Goal: Task Accomplishment & Management: Complete application form

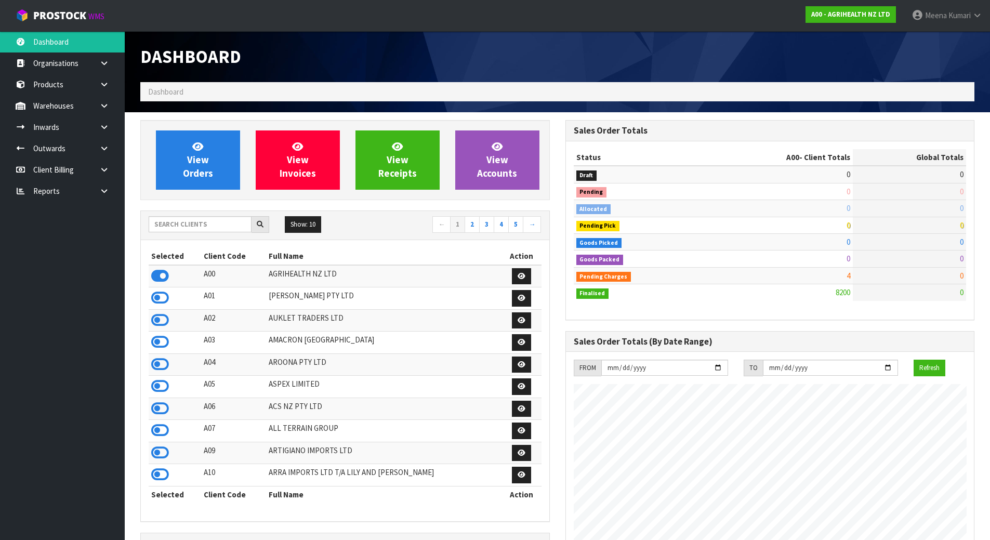
scroll to position [787, 424]
click at [174, 222] on input "text" at bounding box center [200, 224] width 103 height 16
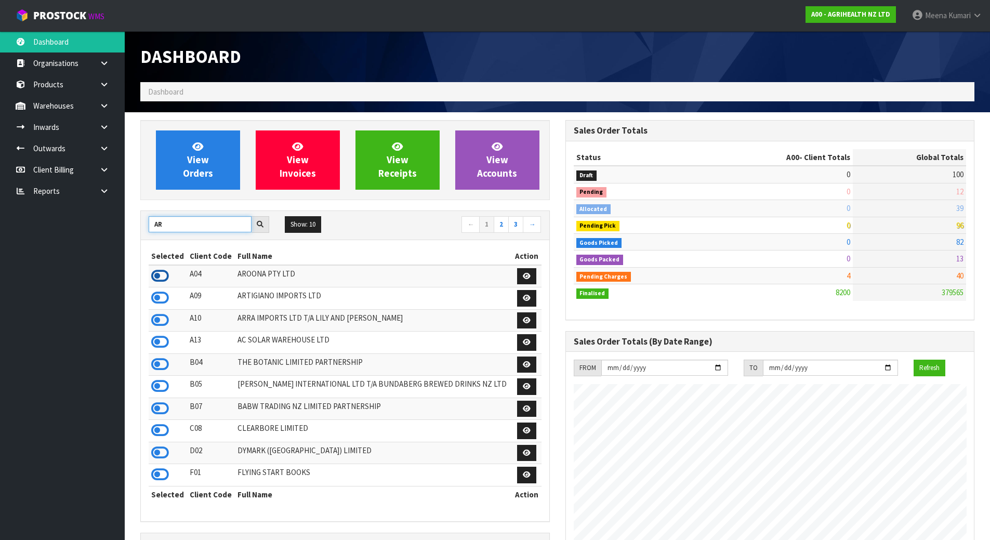
type input "AR"
click at [163, 276] on icon at bounding box center [160, 276] width 18 height 16
click at [105, 104] on icon at bounding box center [104, 106] width 10 height 8
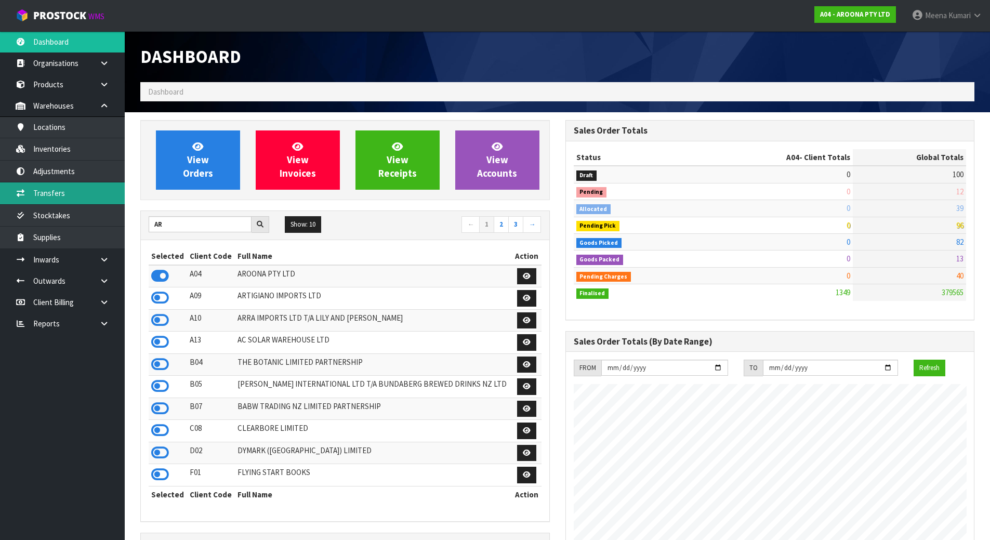
click at [102, 194] on link "Transfers" at bounding box center [62, 192] width 125 height 21
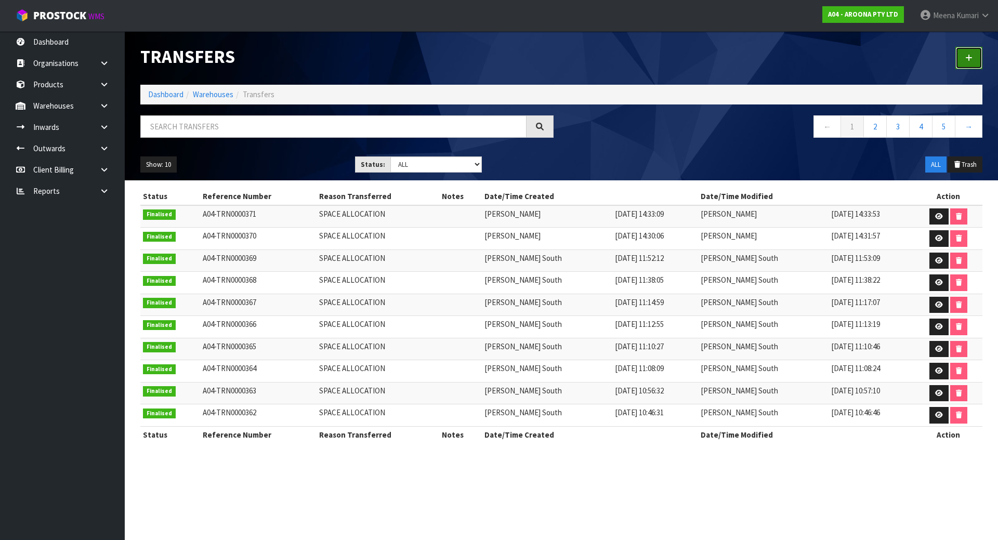
click at [968, 55] on icon at bounding box center [968, 58] width 7 height 8
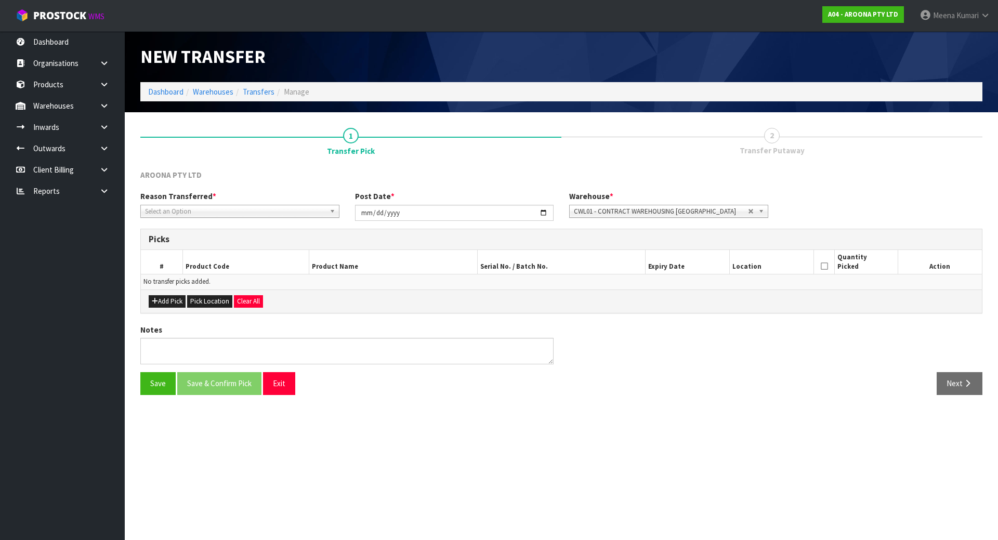
click at [266, 211] on span "Select an Option" at bounding box center [235, 211] width 180 height 12
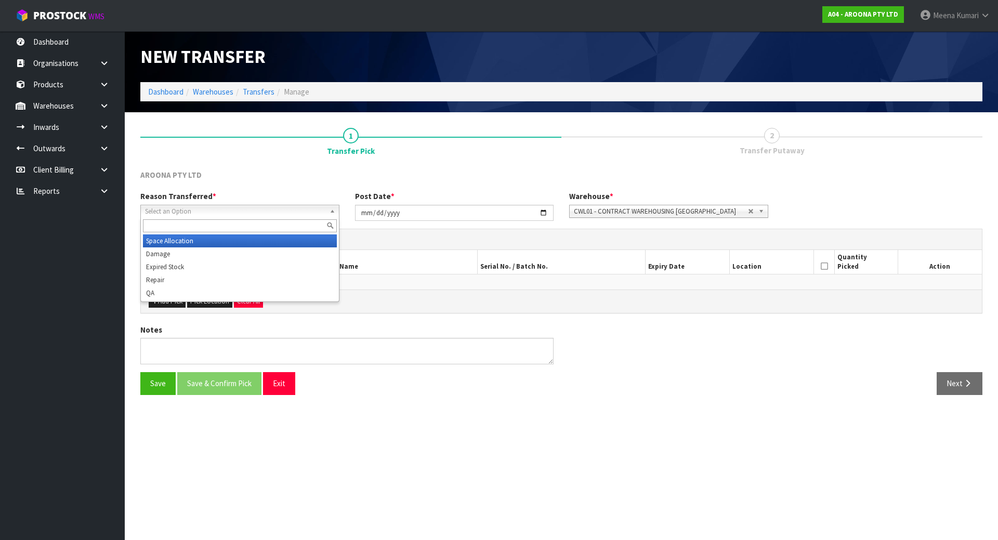
click at [225, 241] on li "Space Allocation" at bounding box center [240, 240] width 194 height 13
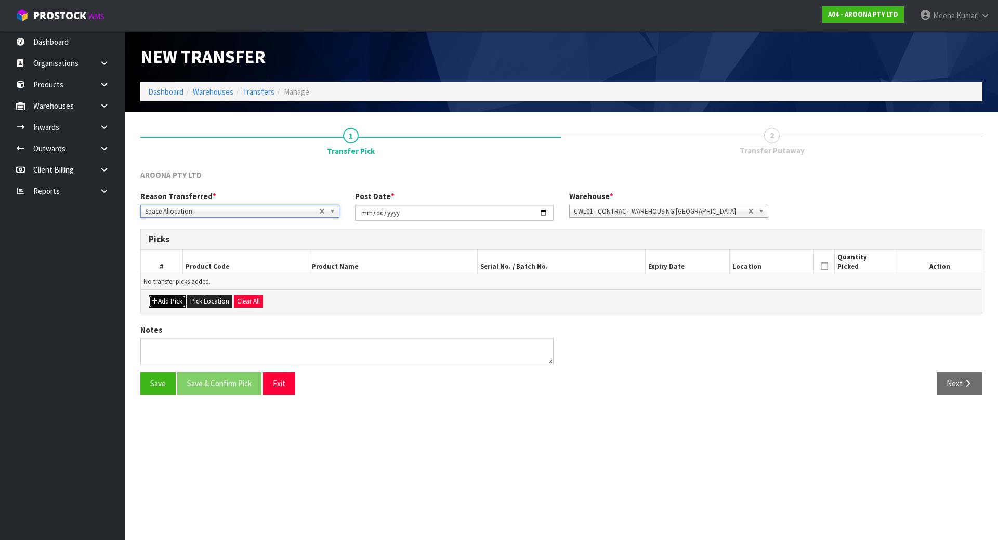
click at [179, 299] on button "Add Pick" at bounding box center [167, 301] width 37 height 12
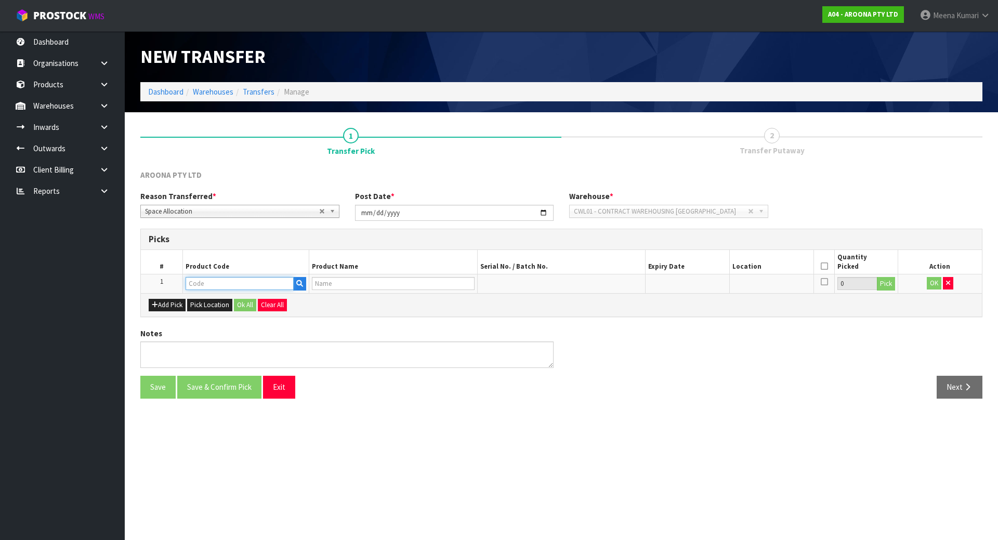
click at [204, 280] on input "text" at bounding box center [239, 283] width 108 height 13
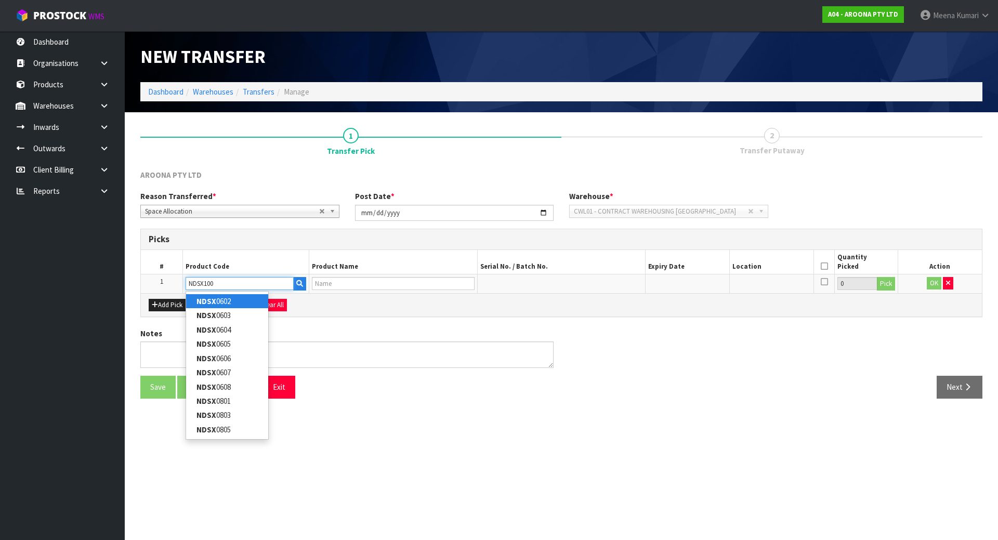
type input "NDSX1009"
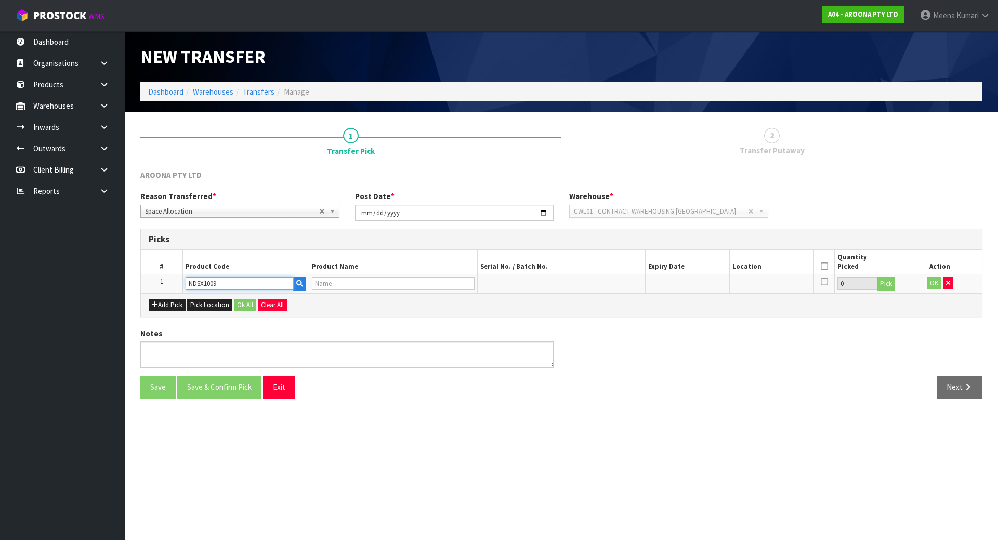
type input "NSP DC SURF SUPER X 10'0" X 32" FTU"
type input "NDSX1009"
click at [881, 282] on button "Pick" at bounding box center [885, 284] width 18 height 14
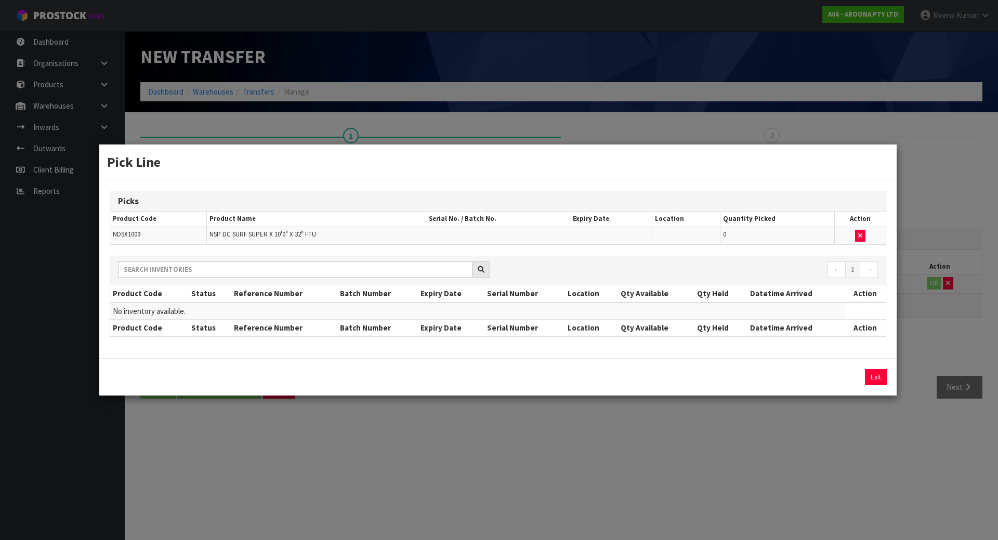
click at [742, 431] on div "Pick Line Picks Product Code Product Name Serial No. / Batch No. Expiry Date Lo…" at bounding box center [499, 270] width 998 height 540
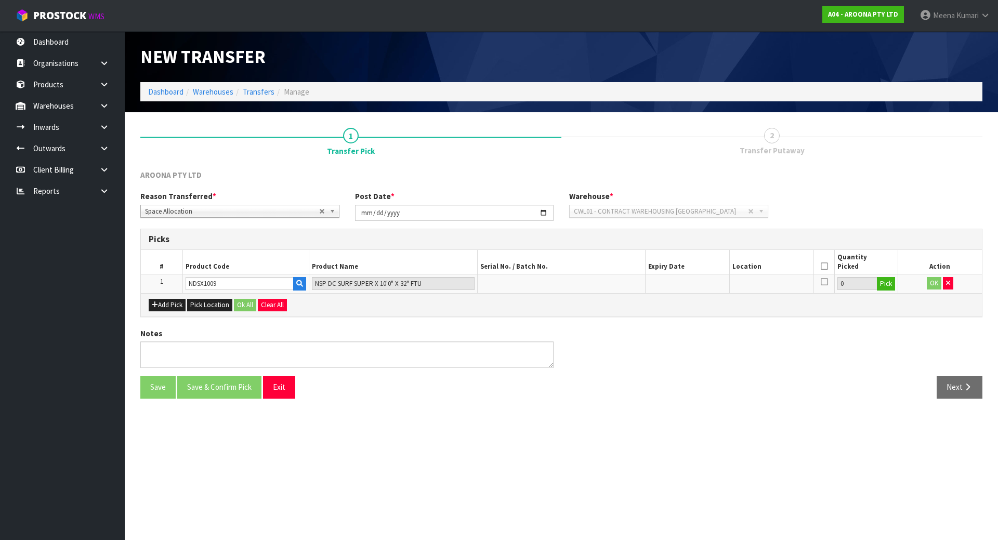
click at [637, 218] on div "Reason Transferred * Space Allocation Damage Expired Stock Repair QA Space Allo…" at bounding box center [560, 209] width 857 height 37
click at [219, 280] on input "NDSX1009" at bounding box center [239, 283] width 108 height 13
click at [219, 278] on input "NDSX1009" at bounding box center [239, 283] width 108 height 13
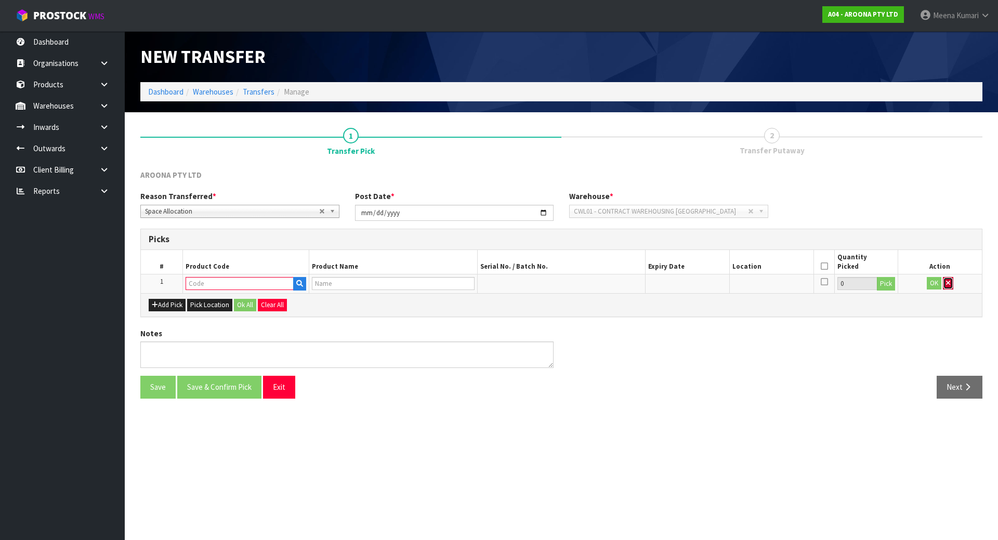
drag, startPoint x: 943, startPoint y: 286, endPoint x: 802, endPoint y: 261, distance: 143.4
click at [943, 286] on button "button" at bounding box center [947, 283] width 10 height 12
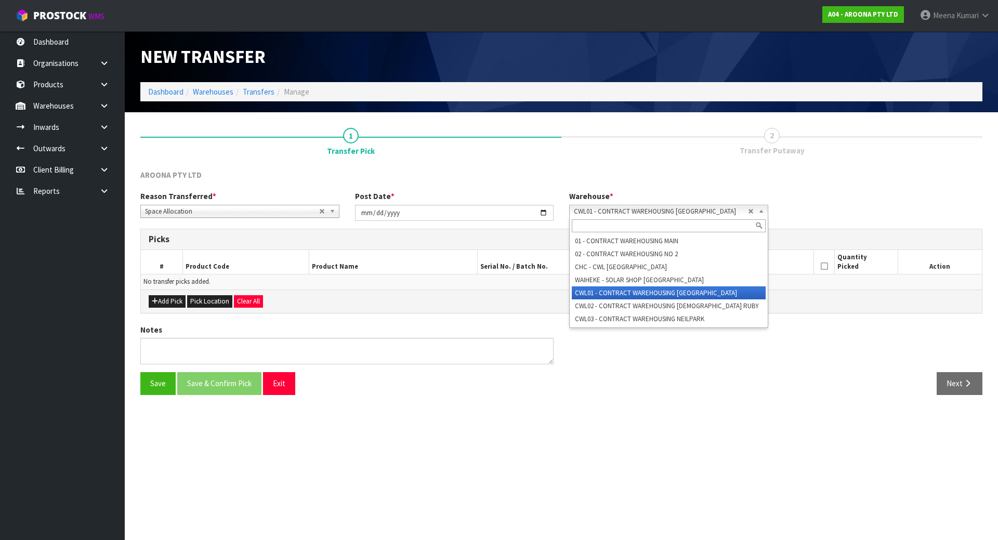
click at [577, 215] on span "CWL01 - CONTRACT WAREHOUSING [GEOGRAPHIC_DATA]" at bounding box center [661, 211] width 174 height 12
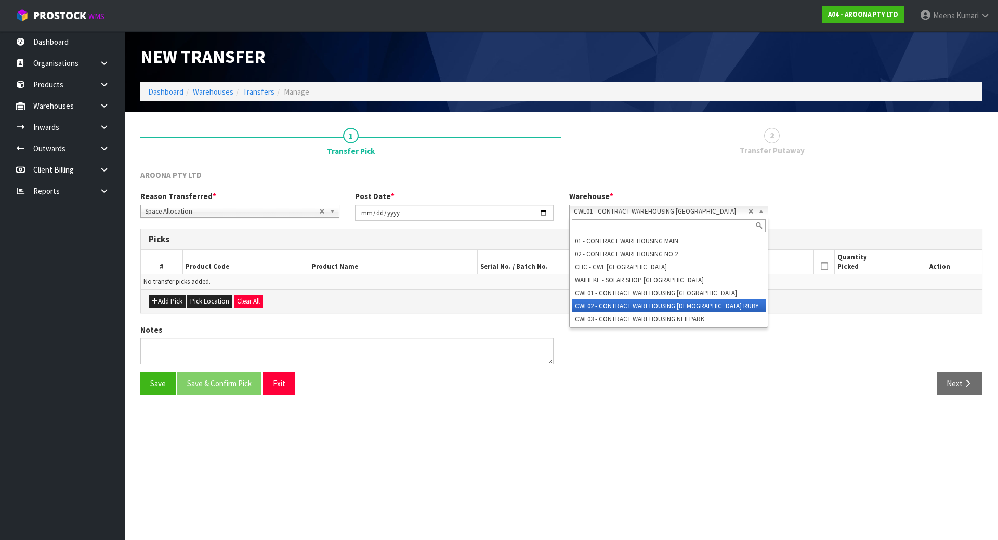
click at [630, 309] on li "CWL02 - CONTRACT WAREHOUSING [DEMOGRAPHIC_DATA] RUBY" at bounding box center [669, 305] width 194 height 13
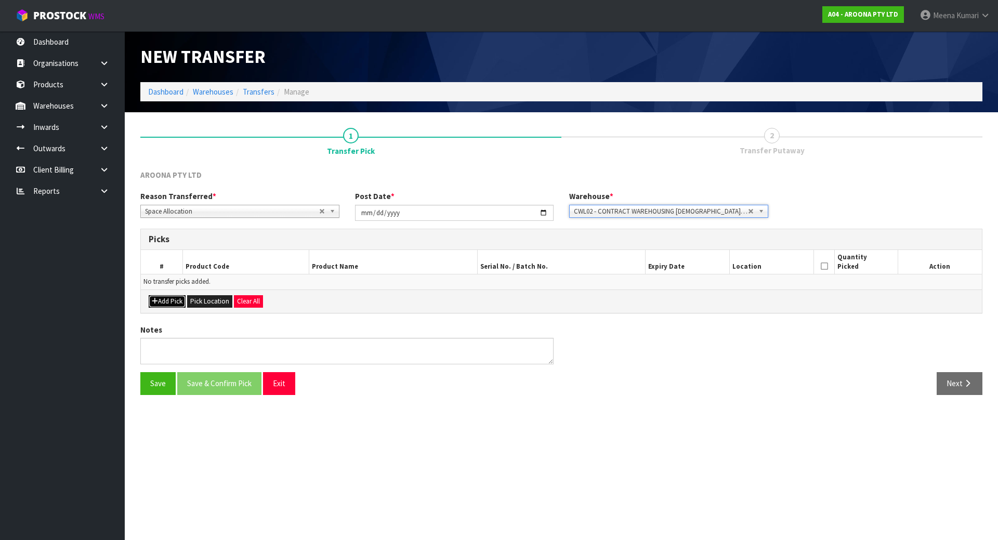
click at [183, 299] on button "Add Pick" at bounding box center [167, 301] width 37 height 12
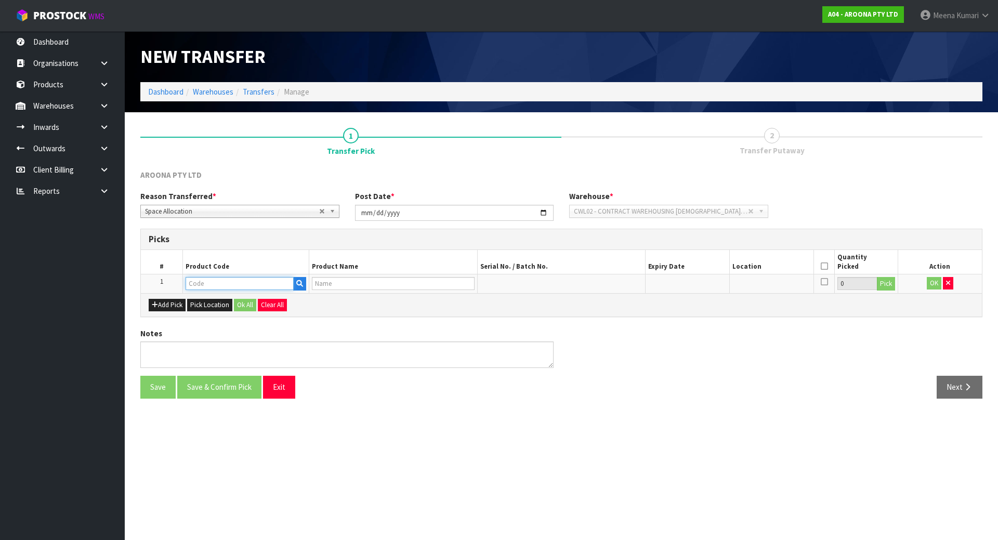
click at [218, 285] on input "text" at bounding box center [239, 283] width 108 height 13
paste input "NDSX1009"
type input "NDSX1009"
type input "NSP DC SURF SUPER X 10'0" X 32" FTU"
type input "NDSX1009"
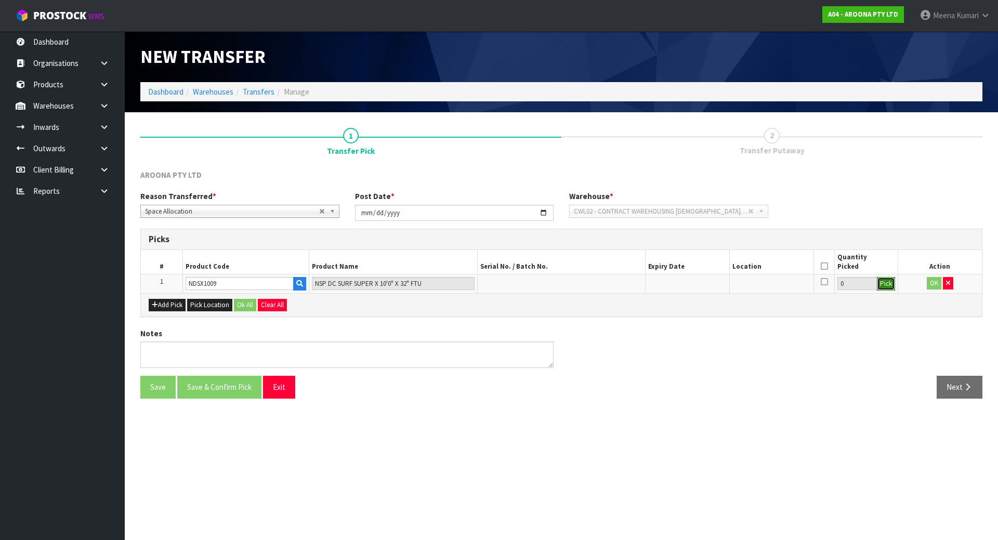
click at [886, 288] on button "Pick" at bounding box center [885, 284] width 18 height 14
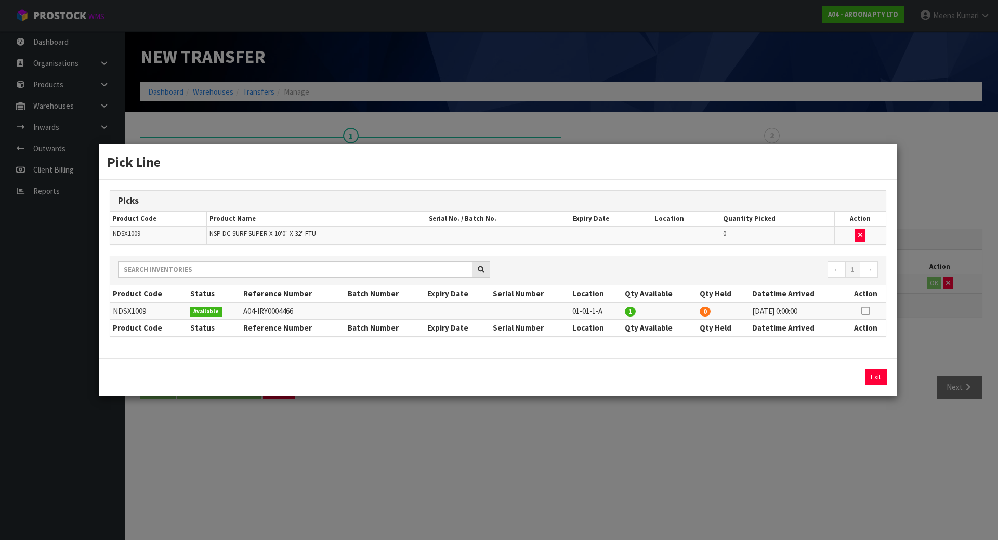
click at [868, 310] on td at bounding box center [865, 310] width 41 height 17
click at [862, 311] on icon at bounding box center [865, 311] width 8 height 1
click at [839, 379] on button "Assign Pick" at bounding box center [840, 377] width 43 height 16
type input "1"
click at [810, 439] on div "Pick Line Picks Product Code Product Name Serial No. / Batch No. Expiry Date Lo…" at bounding box center [499, 270] width 998 height 540
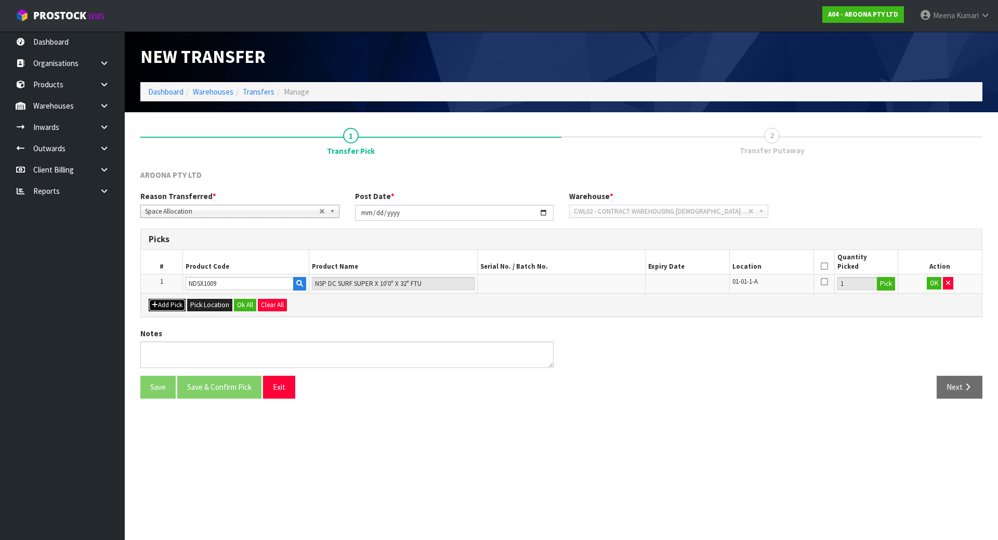
click at [177, 303] on button "Add Pick" at bounding box center [167, 305] width 37 height 12
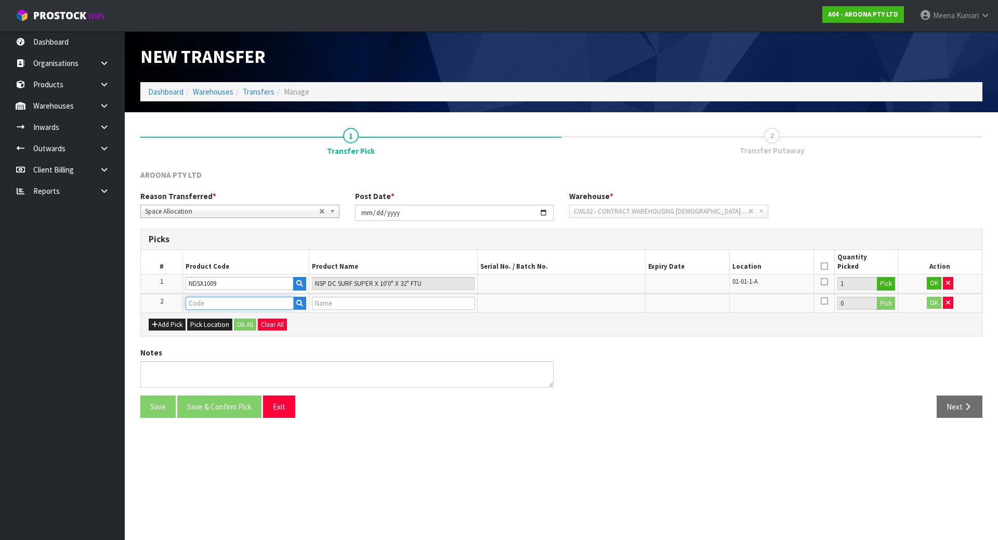
drag, startPoint x: 177, startPoint y: 303, endPoint x: 195, endPoint y: 299, distance: 18.5
click at [195, 299] on input "text" at bounding box center [239, 303] width 108 height 13
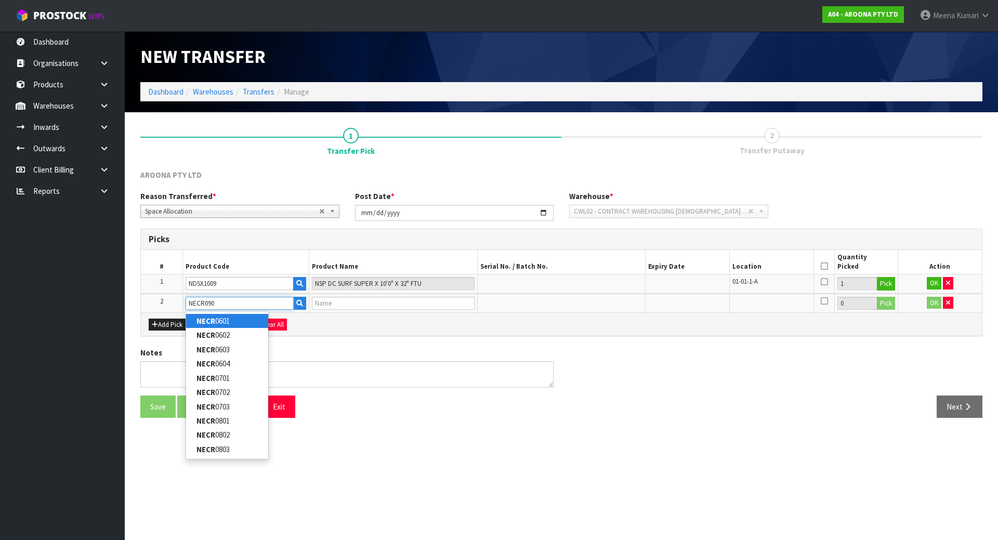
type input "NECR0903"
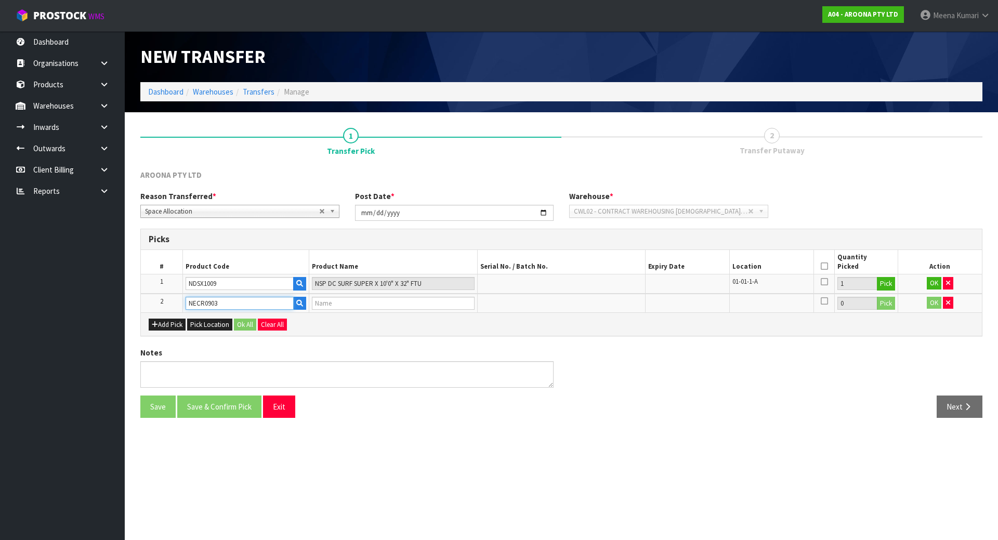
type input "NSP ELEMENTS CRUISE SUP 11'0" AQUA"
type input "NECR0903"
click at [882, 307] on button "Pick" at bounding box center [885, 304] width 18 height 14
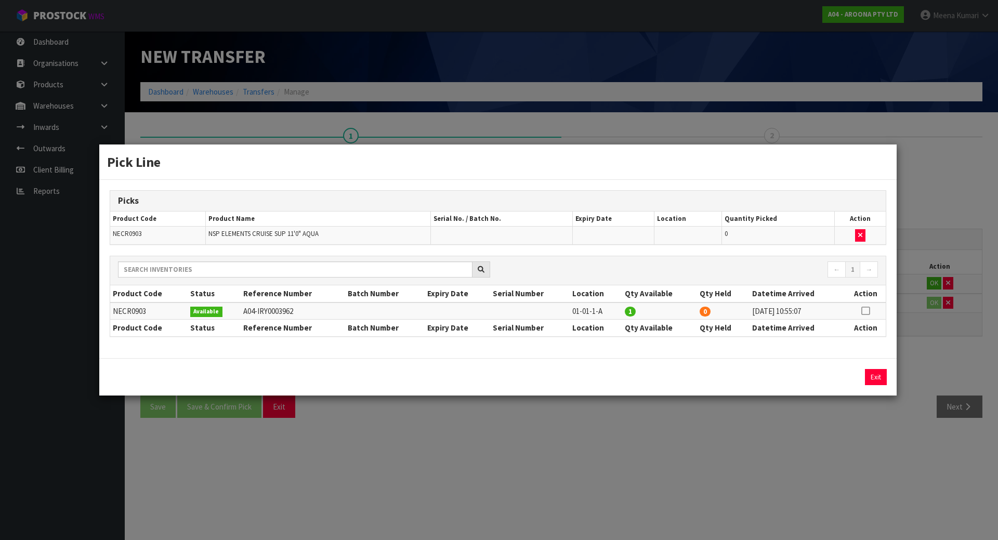
click at [867, 311] on icon at bounding box center [865, 311] width 8 height 1
click at [825, 378] on button "Assign Pick" at bounding box center [840, 377] width 43 height 16
type input "1"
click at [793, 479] on div "Pick Line Picks Product Code Product Name Serial No. / Batch No. Expiry Date Lo…" at bounding box center [499, 270] width 998 height 540
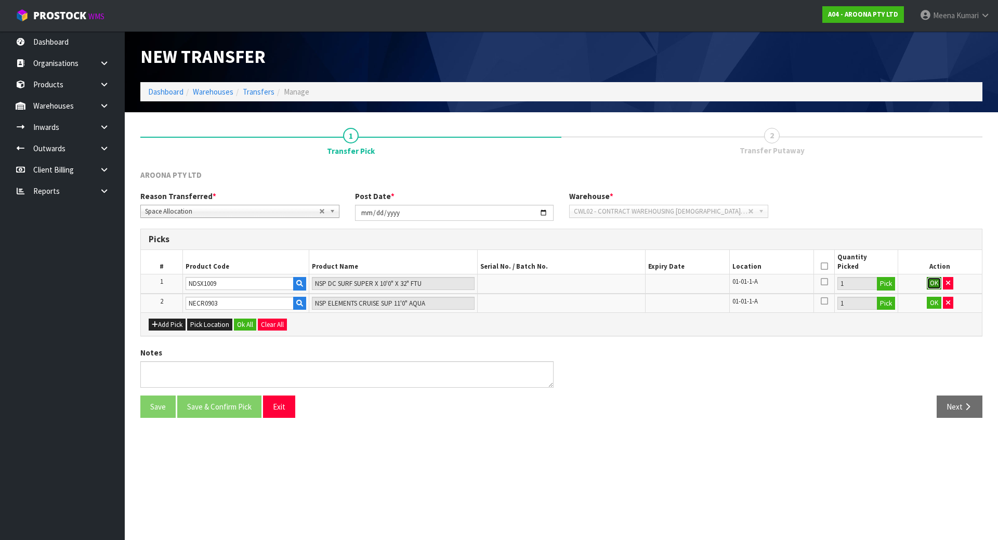
click at [934, 286] on button "OK" at bounding box center [933, 283] width 15 height 12
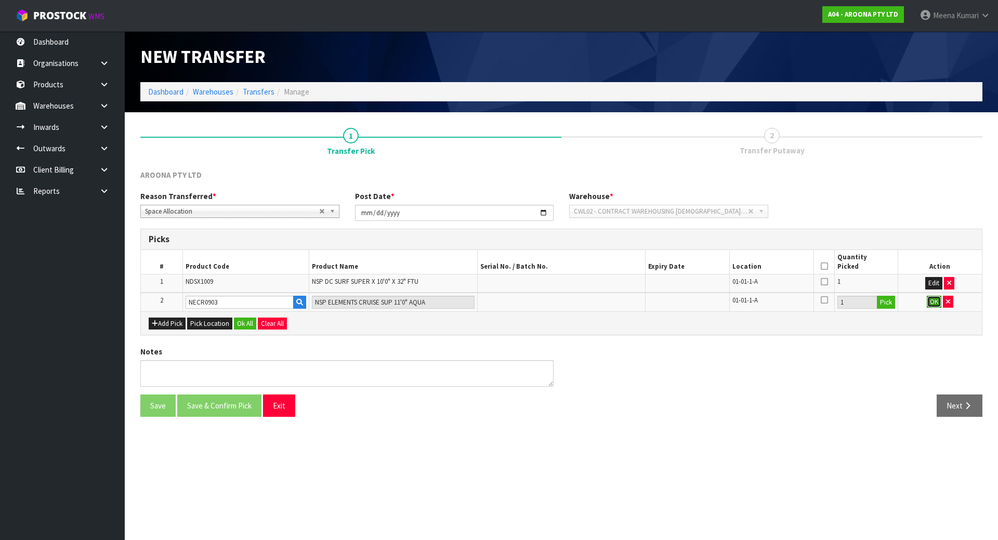
click at [938, 301] on button "OK" at bounding box center [933, 302] width 15 height 12
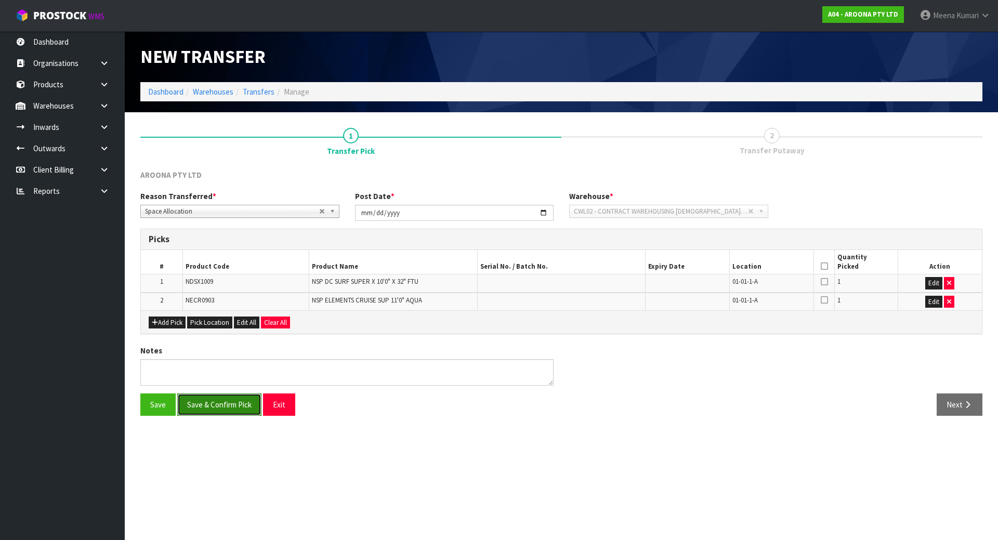
click at [227, 411] on button "Save & Confirm Pick" at bounding box center [219, 404] width 84 height 22
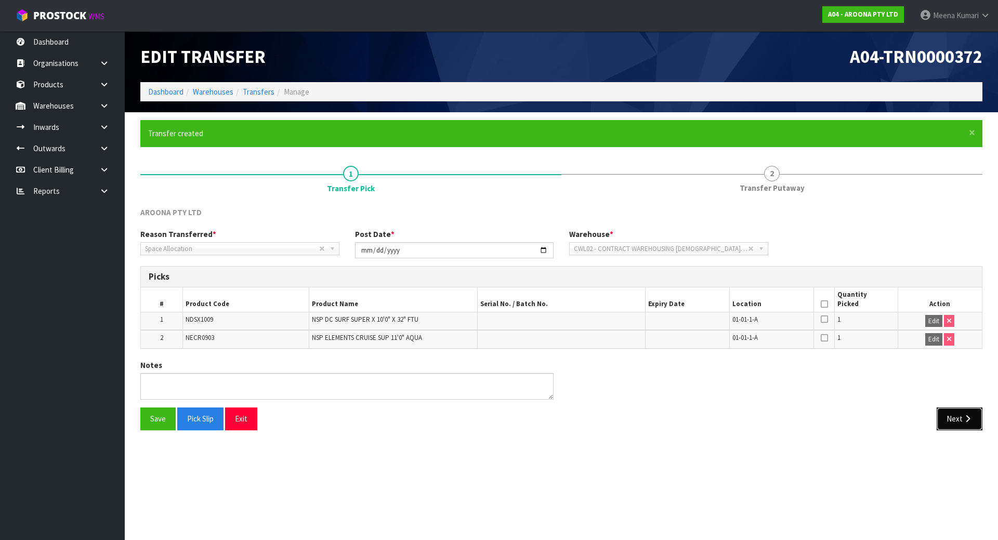
click at [958, 420] on button "Next" at bounding box center [959, 418] width 46 height 22
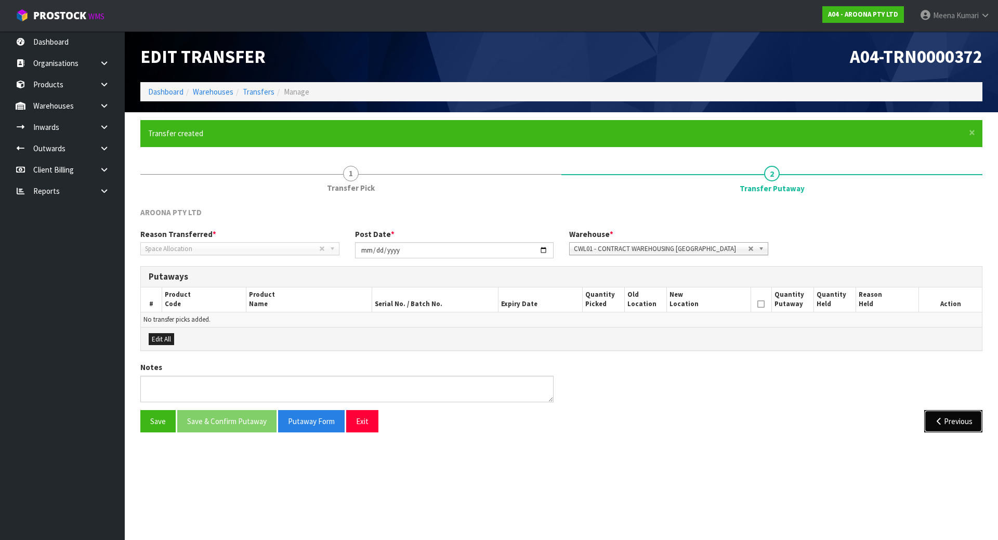
click at [938, 423] on icon "button" at bounding box center [939, 421] width 10 height 8
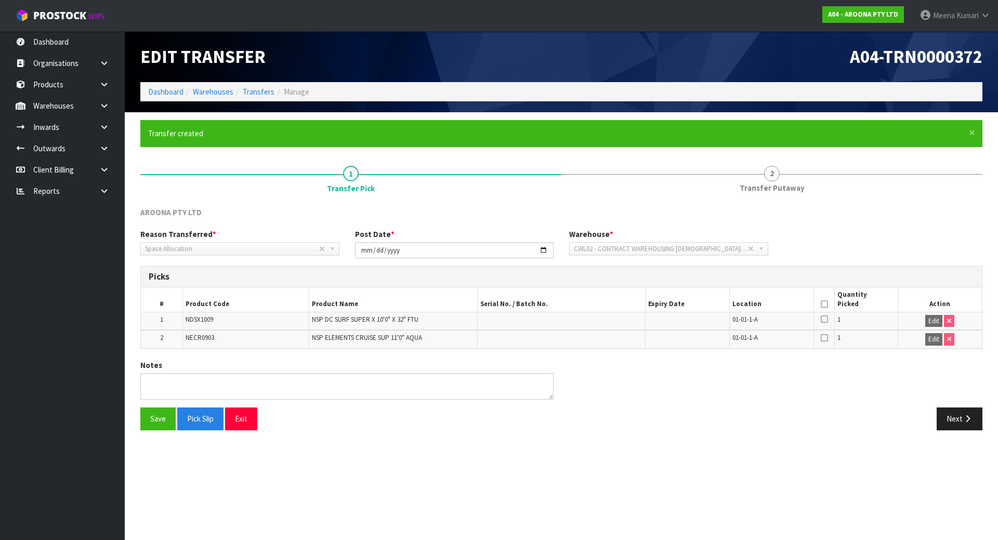
click at [821, 304] on icon at bounding box center [823, 304] width 7 height 1
drag, startPoint x: 162, startPoint y: 419, endPoint x: 151, endPoint y: 424, distance: 11.9
click at [161, 420] on button "Save" at bounding box center [157, 418] width 35 height 22
click at [956, 421] on button "Next" at bounding box center [959, 418] width 46 height 22
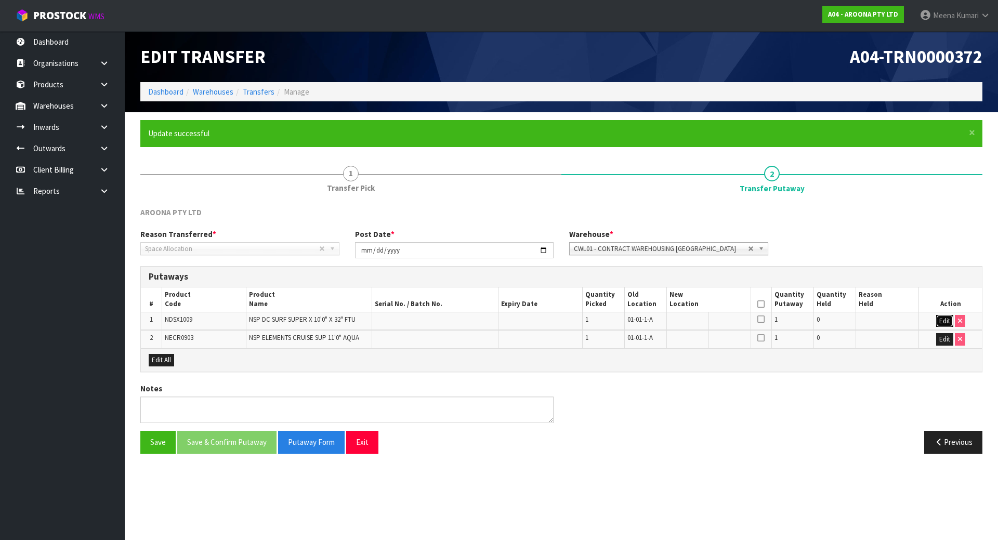
click at [948, 321] on button "Edit" at bounding box center [944, 321] width 17 height 12
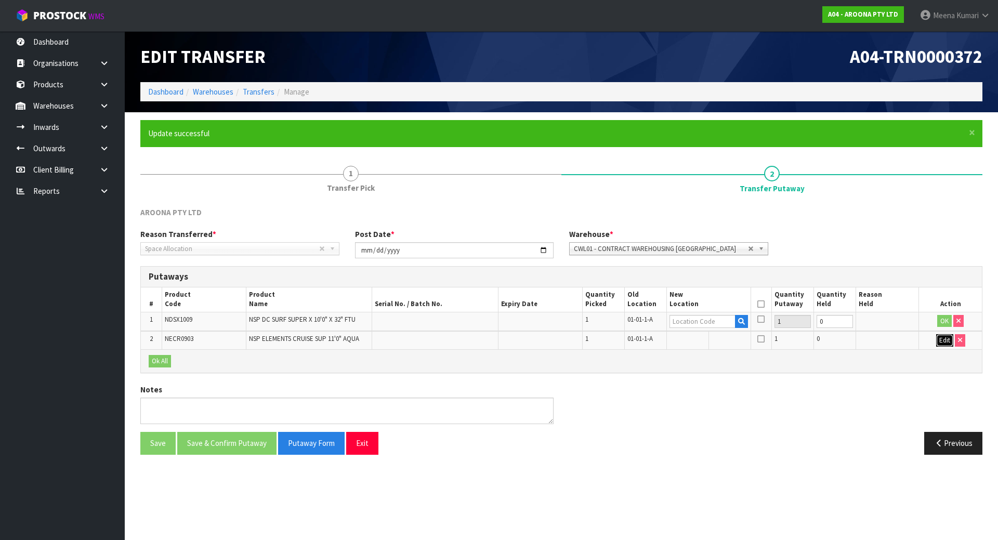
click at [940, 342] on button "Edit" at bounding box center [944, 340] width 17 height 12
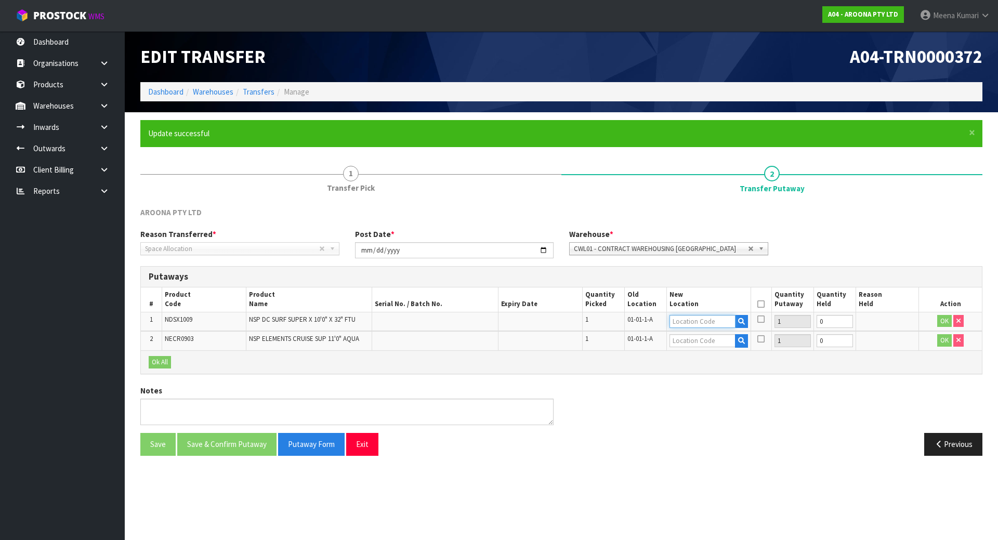
click at [714, 320] on input "text" at bounding box center [702, 321] width 66 height 13
click at [715, 322] on input "01-02-1-A" at bounding box center [702, 321] width 66 height 13
type input "01-02-1-A"
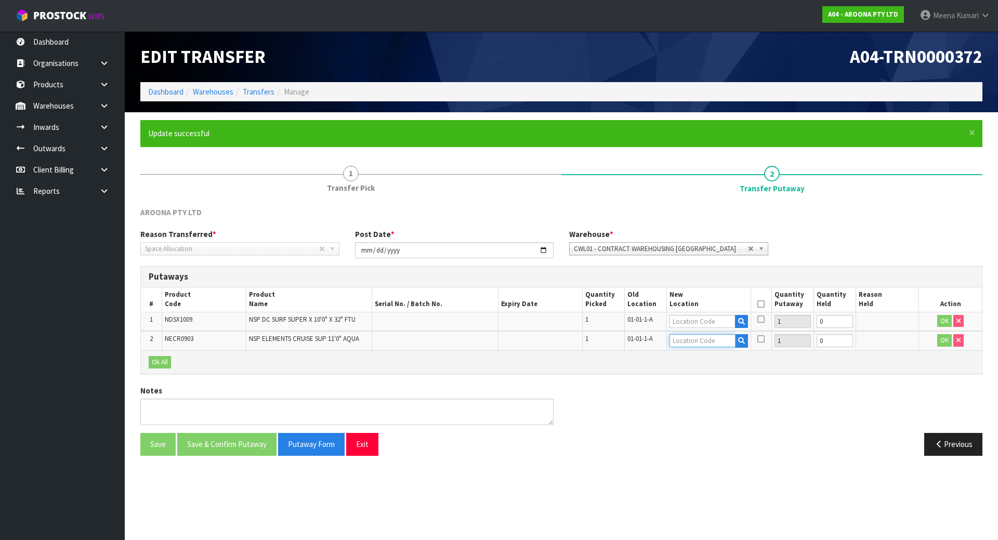
click at [715, 339] on input "text" at bounding box center [702, 340] width 66 height 13
paste input "01-02-1-A"
type input "01-02-1-A"
click at [702, 253] on span "CWL01 - CONTRACT WAREHOUSING [GEOGRAPHIC_DATA]" at bounding box center [661, 249] width 174 height 12
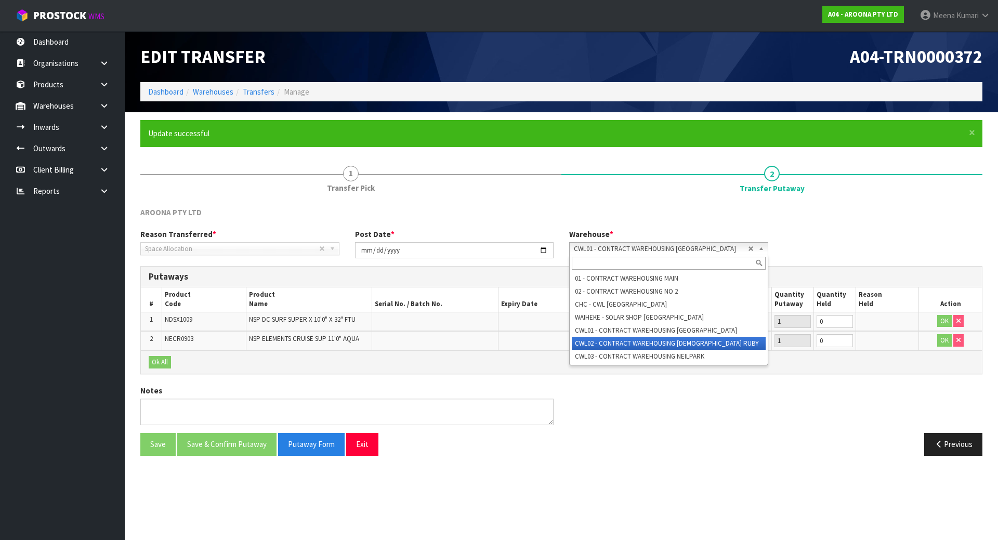
click at [713, 345] on li "CWL02 - CONTRACT WAREHOUSING [DEMOGRAPHIC_DATA] RUBY" at bounding box center [669, 343] width 194 height 13
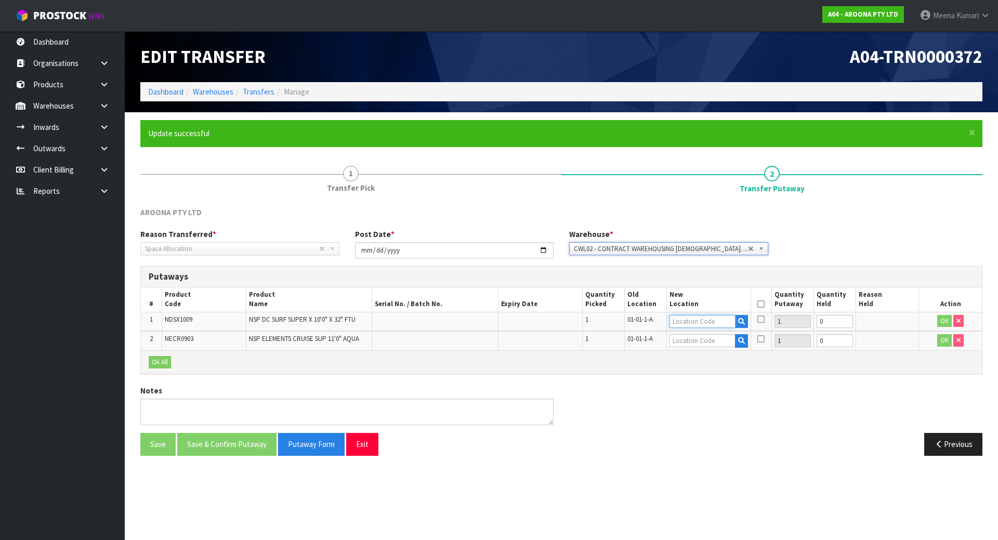
click at [715, 320] on input "text" at bounding box center [702, 321] width 66 height 13
paste input "01-02-1-A"
type input "01-02-1-A"
click at [709, 340] on input "text" at bounding box center [702, 340] width 66 height 13
paste input "01-02-1-A"
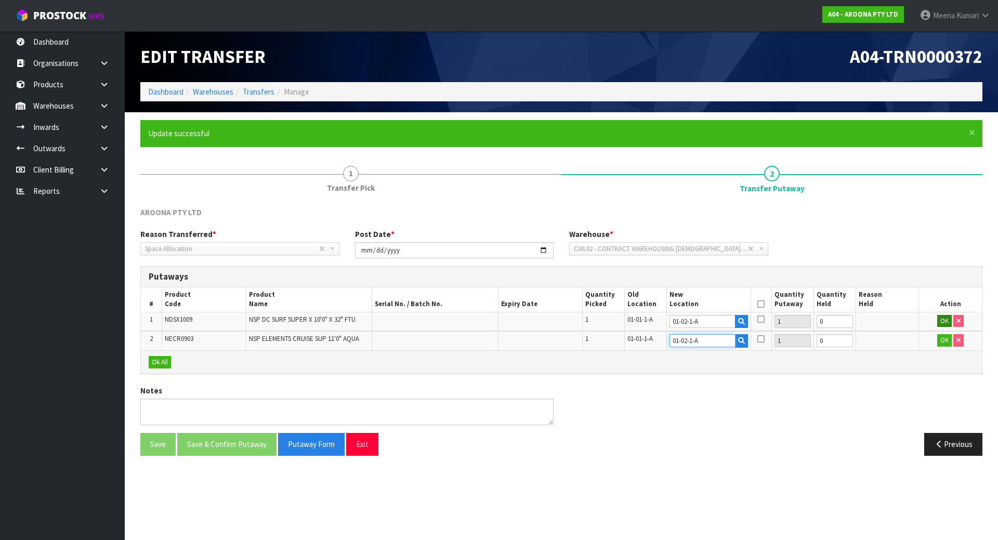
type input "01-02-1-A"
click at [946, 321] on button "OK" at bounding box center [944, 321] width 15 height 12
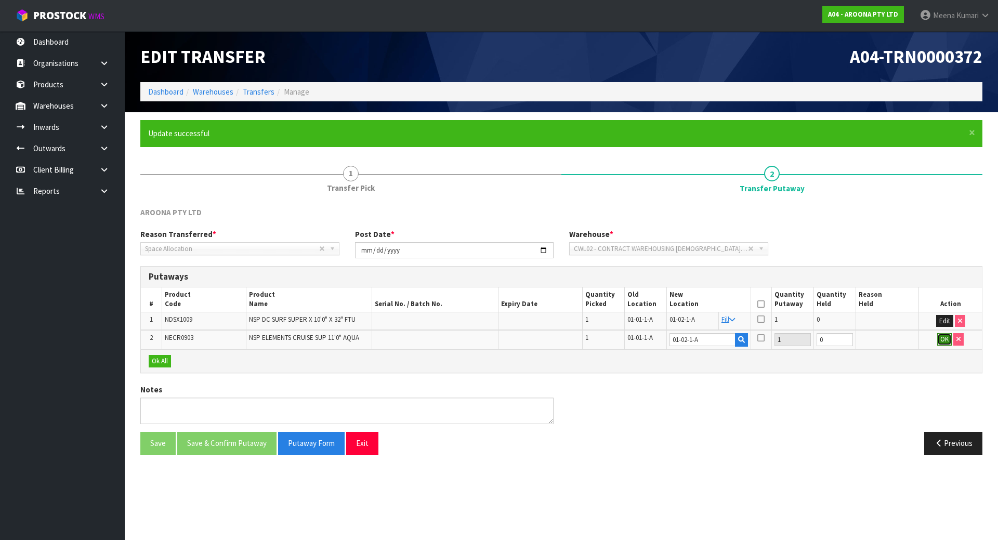
click at [939, 338] on button "OK" at bounding box center [944, 339] width 15 height 12
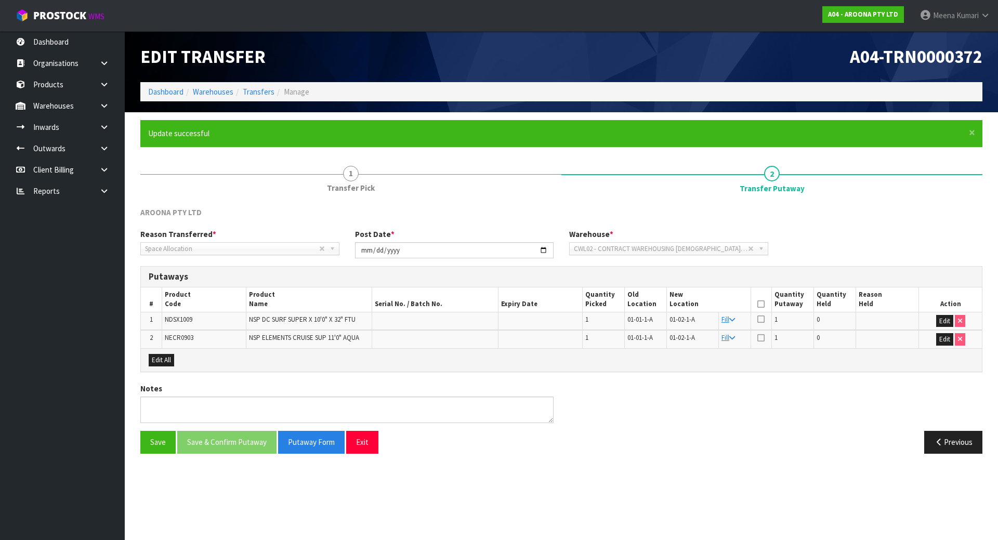
click at [760, 304] on icon at bounding box center [760, 304] width 7 height 1
click at [224, 441] on button "Save & Confirm Putaway" at bounding box center [226, 442] width 99 height 22
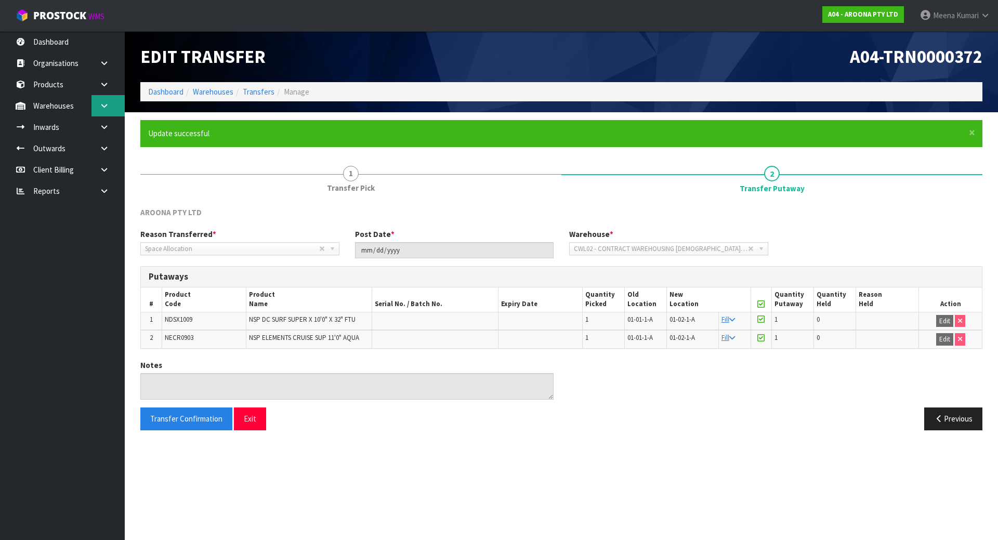
click at [107, 107] on icon at bounding box center [104, 106] width 10 height 8
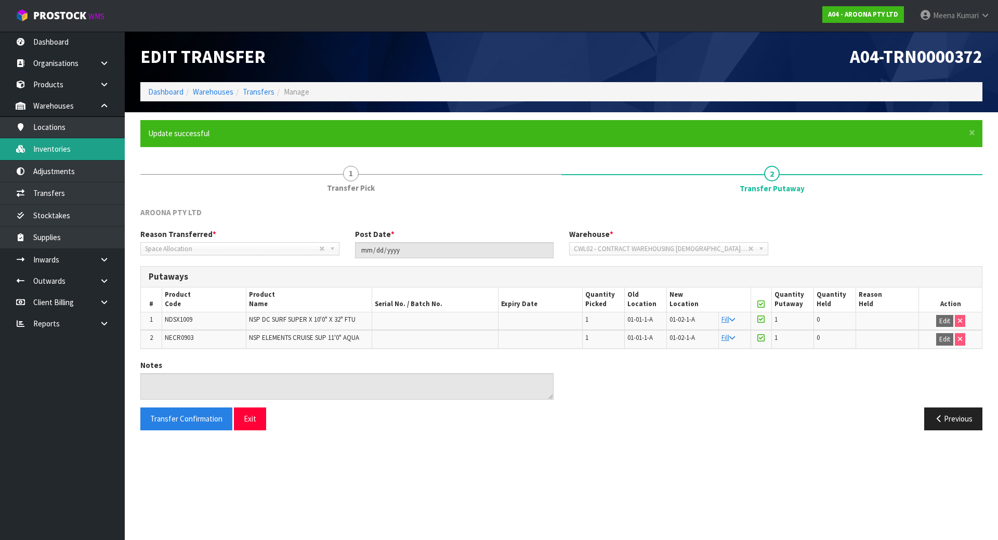
click at [82, 154] on link "Inventories" at bounding box center [62, 148] width 125 height 21
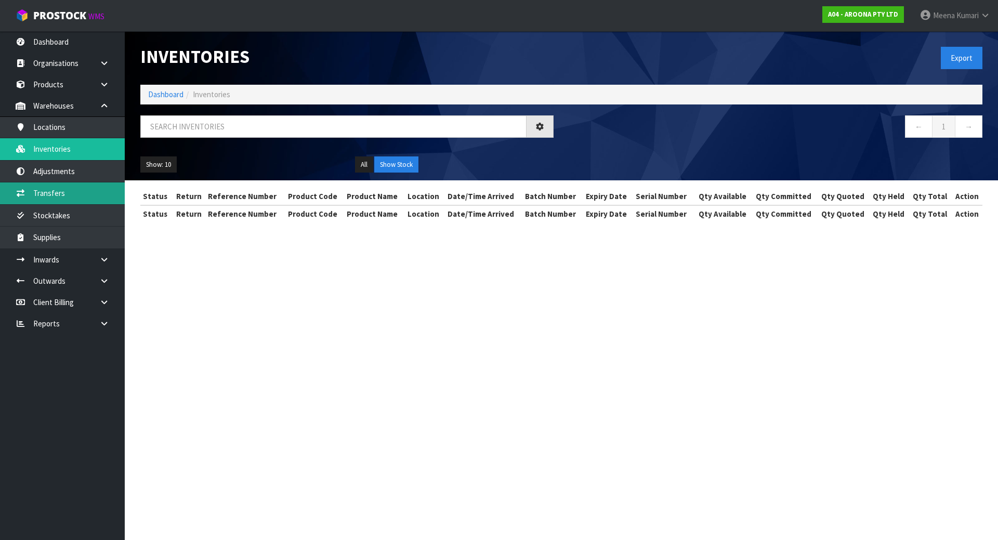
click at [82, 193] on div "Inventories Export Dashboard Inventories ← 1 → Show: 10 5 10 25 50 All Show Sto…" at bounding box center [499, 120] width 998 height 241
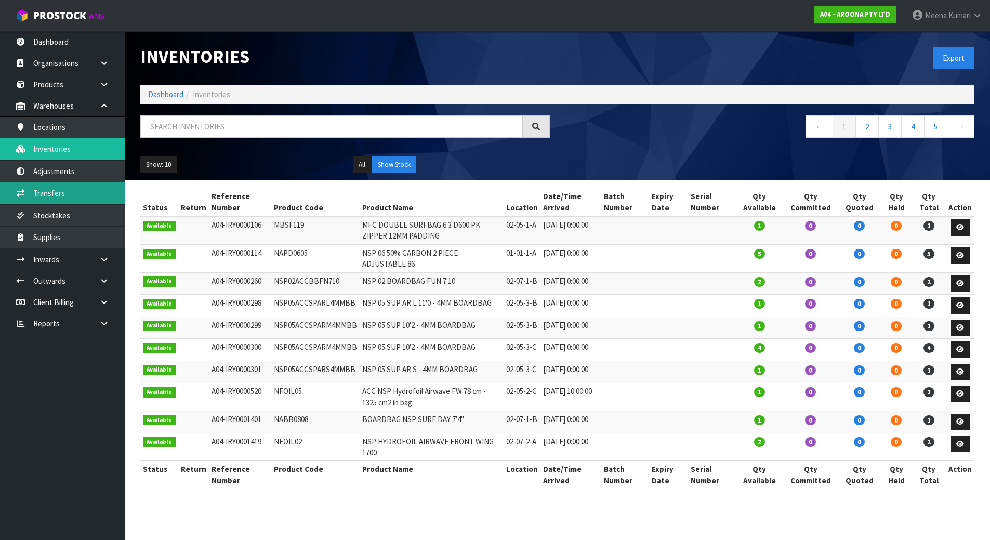
click at [74, 200] on link "Transfers" at bounding box center [62, 192] width 125 height 21
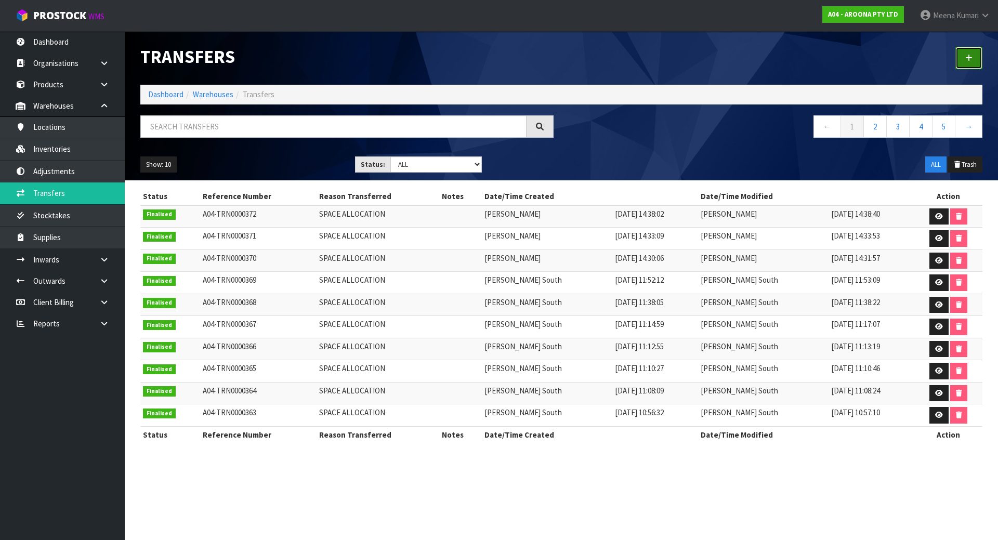
click at [962, 62] on link at bounding box center [968, 58] width 27 height 22
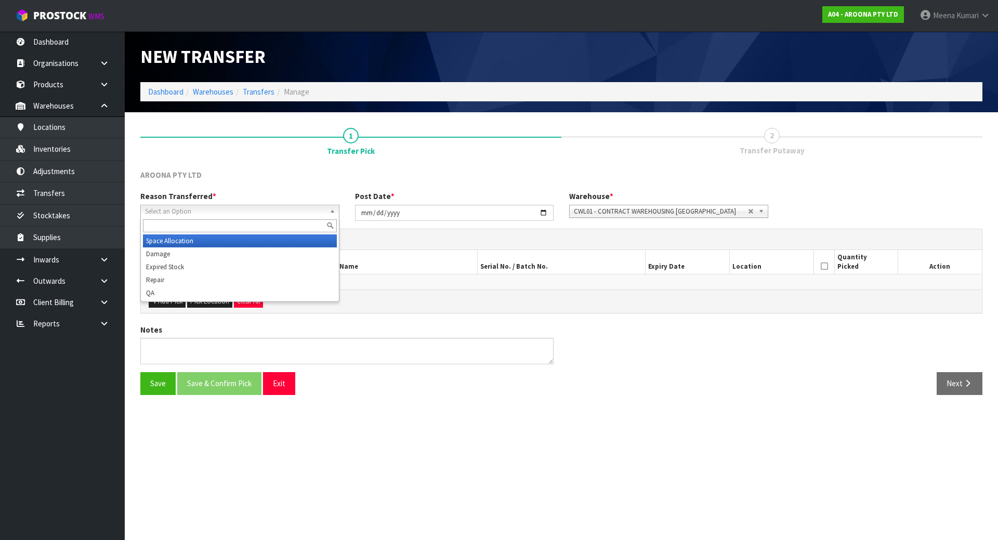
click at [191, 207] on span "Select an Option" at bounding box center [235, 211] width 180 height 12
click at [188, 242] on li "Space Allocation" at bounding box center [240, 240] width 194 height 13
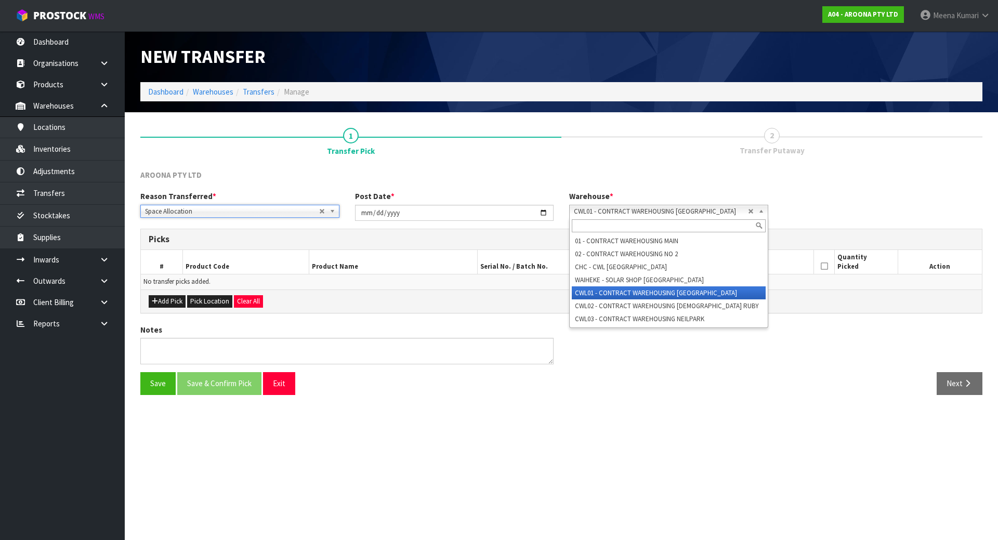
click at [677, 209] on span "CWL01 - CONTRACT WAREHOUSING [GEOGRAPHIC_DATA]" at bounding box center [661, 211] width 174 height 12
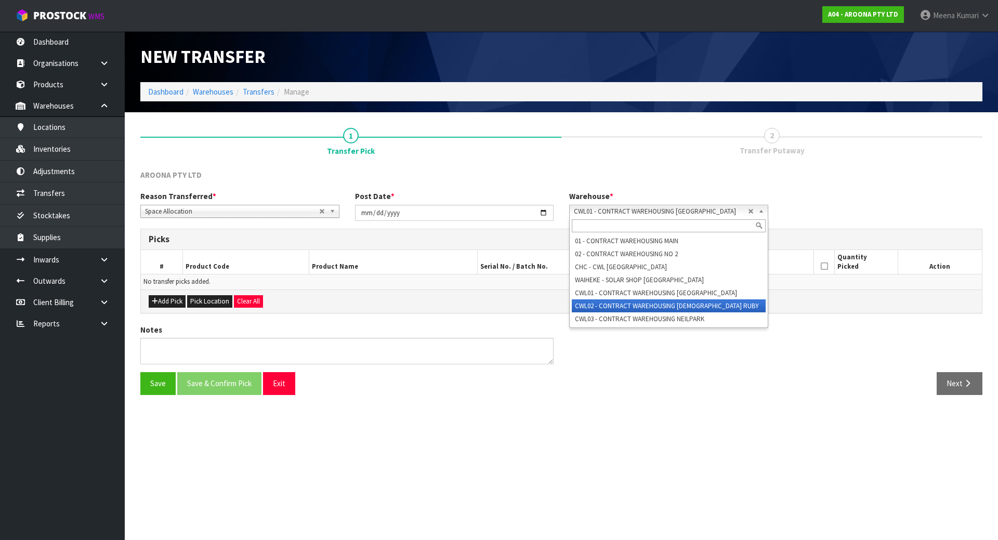
click at [672, 305] on li "CWL02 - CONTRACT WAREHOUSING [DEMOGRAPHIC_DATA] RUBY" at bounding box center [669, 305] width 194 height 13
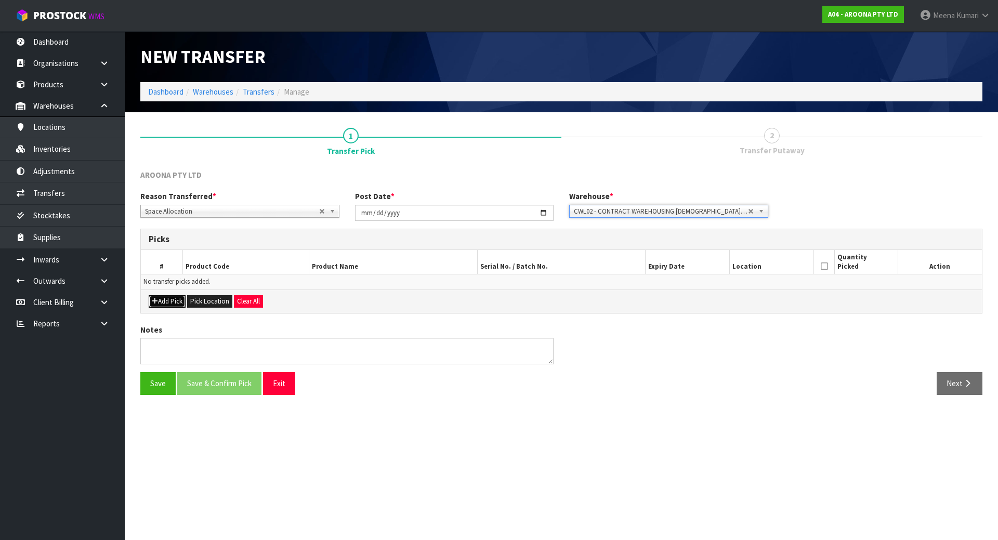
click at [157, 297] on button "Add Pick" at bounding box center [167, 301] width 37 height 12
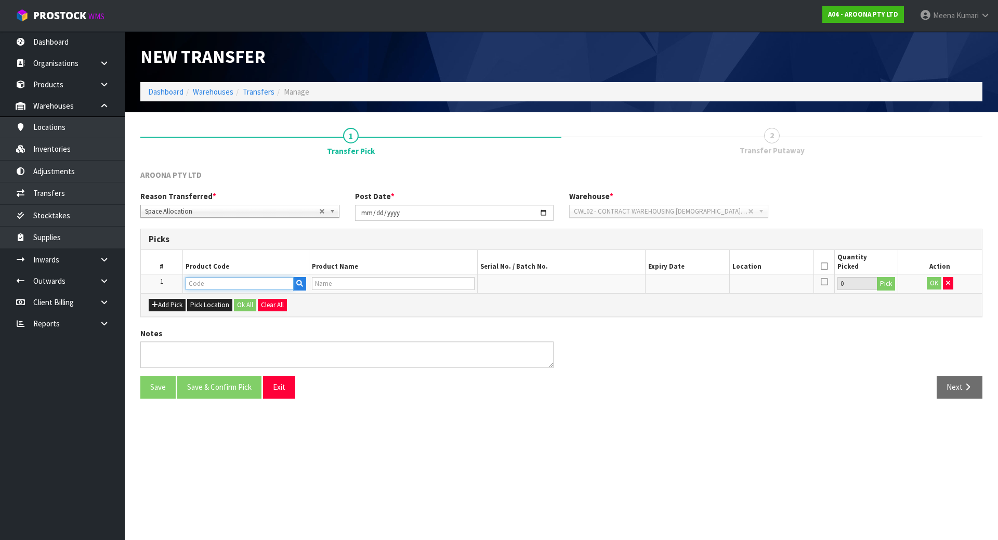
click at [209, 281] on input "text" at bounding box center [239, 283] width 108 height 13
type input "GLFP-NR0900"
click at [218, 300] on strong "GLFP-NR0900" at bounding box center [220, 301] width 48 height 10
type input "GLFP-NR0900-211"
type input "0900 LONG HAUL - FP - SINGLE FIN"
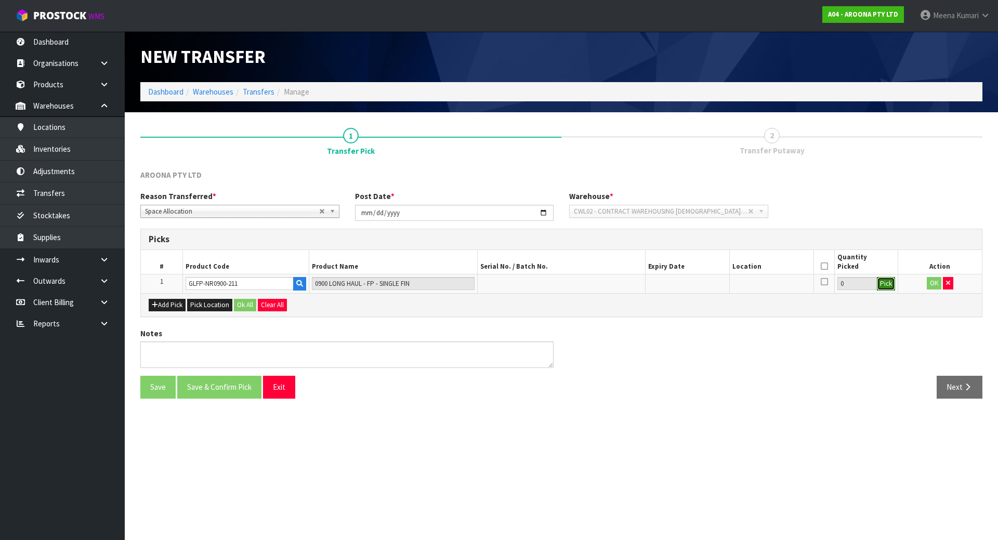
click at [887, 287] on button "Pick" at bounding box center [885, 284] width 18 height 14
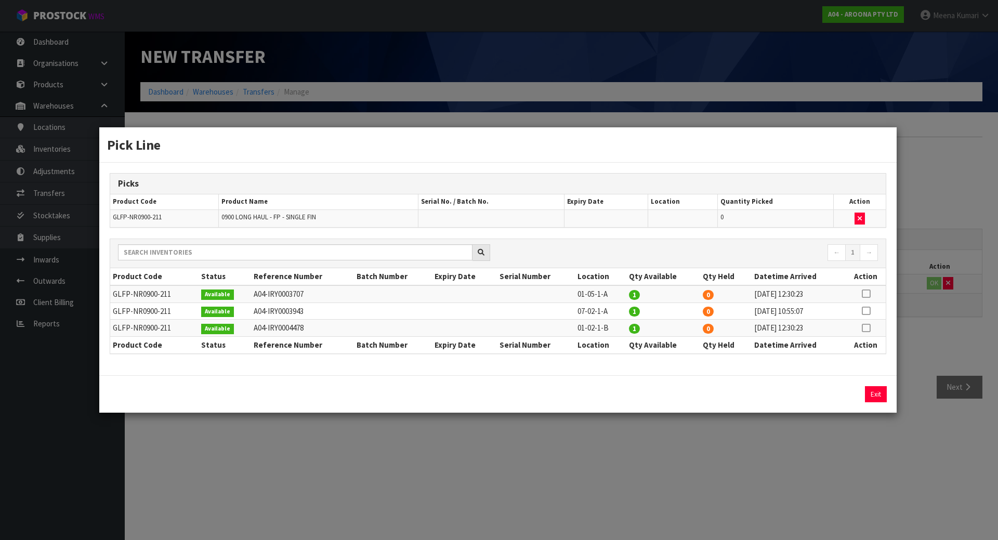
click at [870, 294] on icon at bounding box center [865, 294] width 8 height 1
click at [836, 396] on button "Assign Pick" at bounding box center [840, 394] width 43 height 16
type input "1"
click at [771, 468] on div "Pick Line Picks Product Code Product Name Serial No. / Batch No. Expiry Date Lo…" at bounding box center [499, 270] width 998 height 540
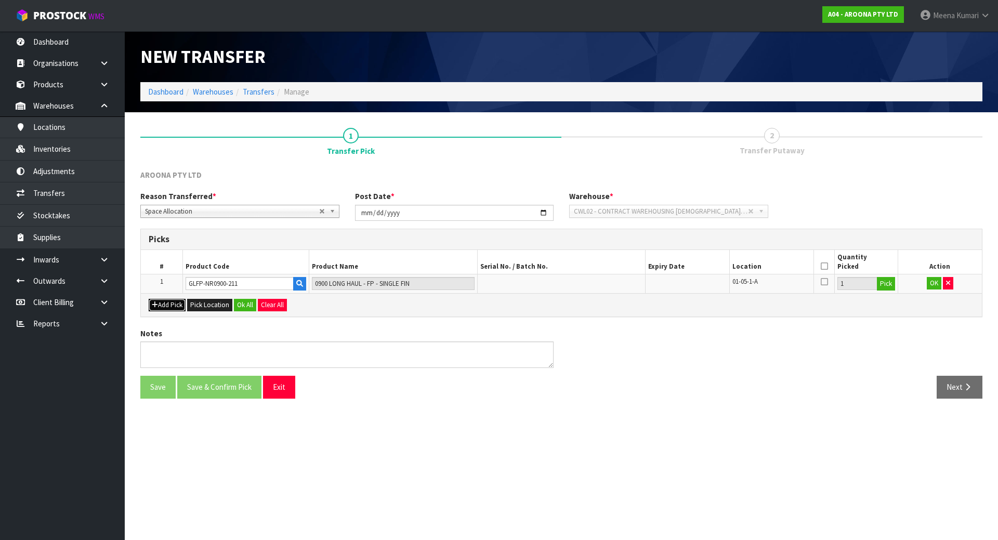
click at [183, 308] on button "Add Pick" at bounding box center [167, 305] width 37 height 12
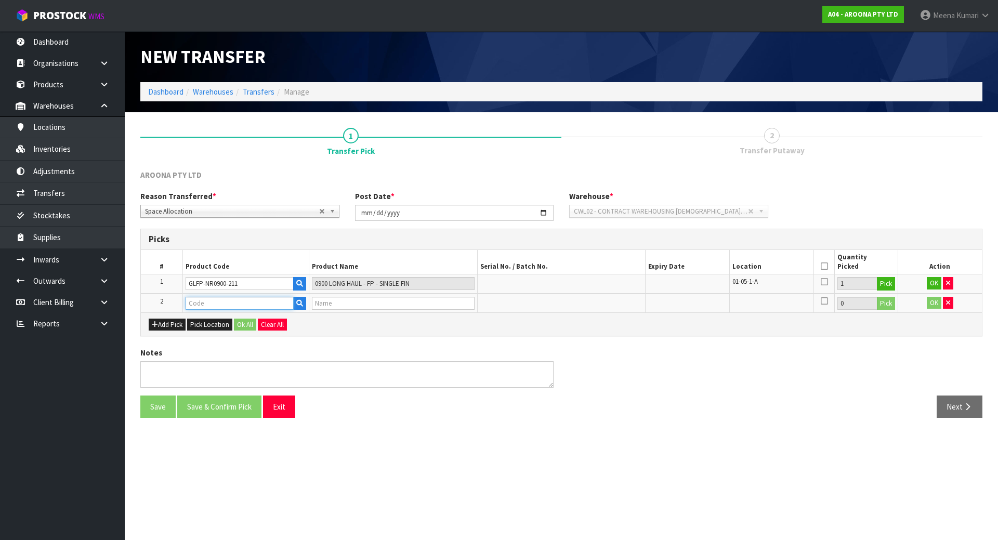
click at [196, 305] on input "text" at bounding box center [239, 303] width 108 height 13
type input "GLFP-NR0904"
click at [246, 323] on link "GLFP-NR0904 -211" at bounding box center [227, 321] width 82 height 14
type input "GLFP-NR0904-211"
type input "0904 LONG HAUL - FP - SINGLE FIN"
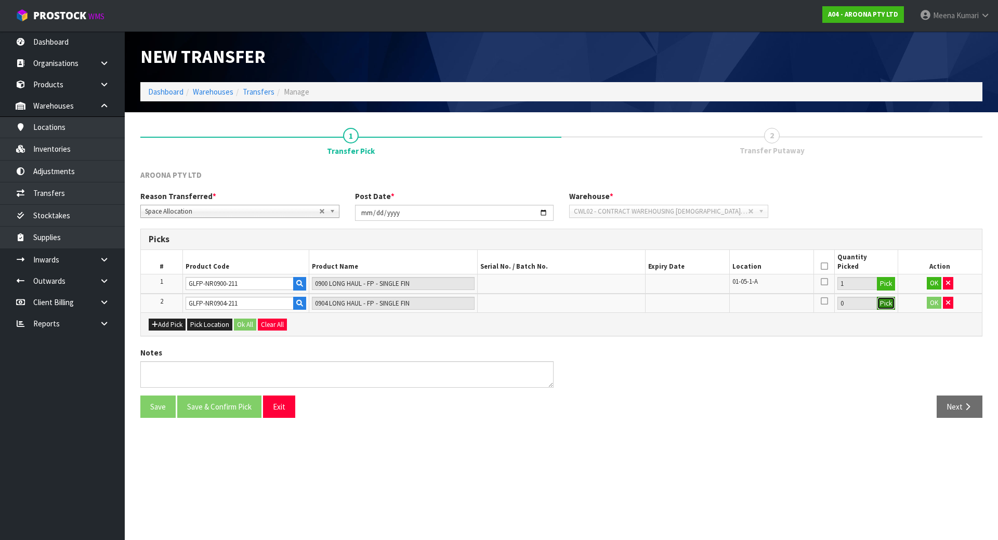
click at [883, 302] on button "Pick" at bounding box center [885, 304] width 18 height 14
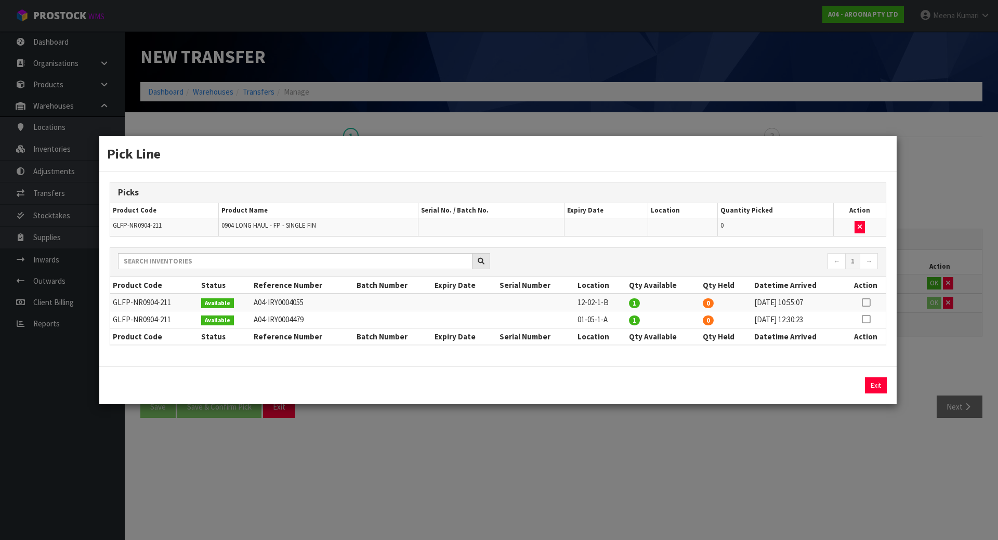
click at [867, 319] on icon at bounding box center [865, 319] width 8 height 1
click at [843, 384] on button "Assign Pick" at bounding box center [840, 385] width 43 height 16
type input "1"
click at [778, 449] on div "Pick Line Picks Product Code Product Name Serial No. / Batch No. Expiry Date Lo…" at bounding box center [499, 270] width 998 height 540
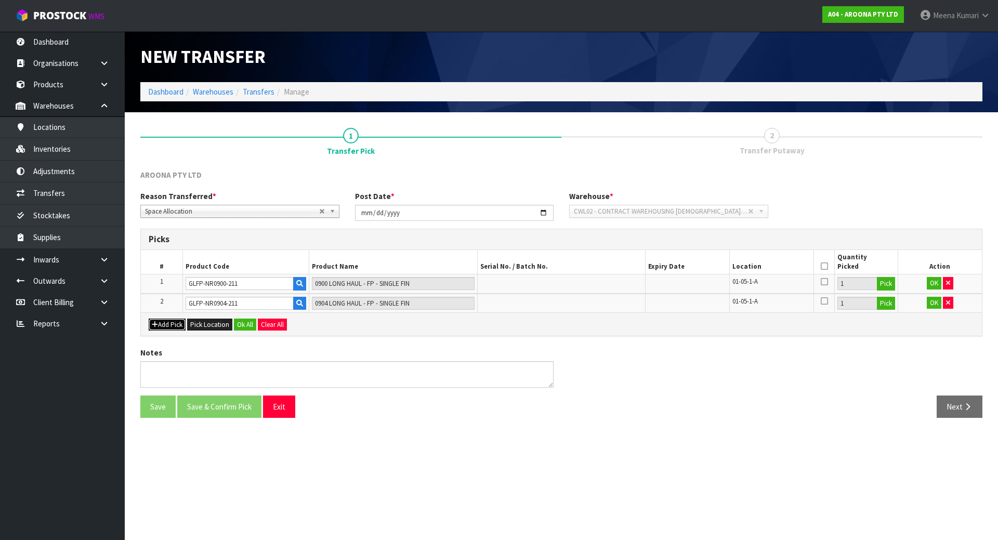
click at [162, 328] on button "Add Pick" at bounding box center [167, 324] width 37 height 12
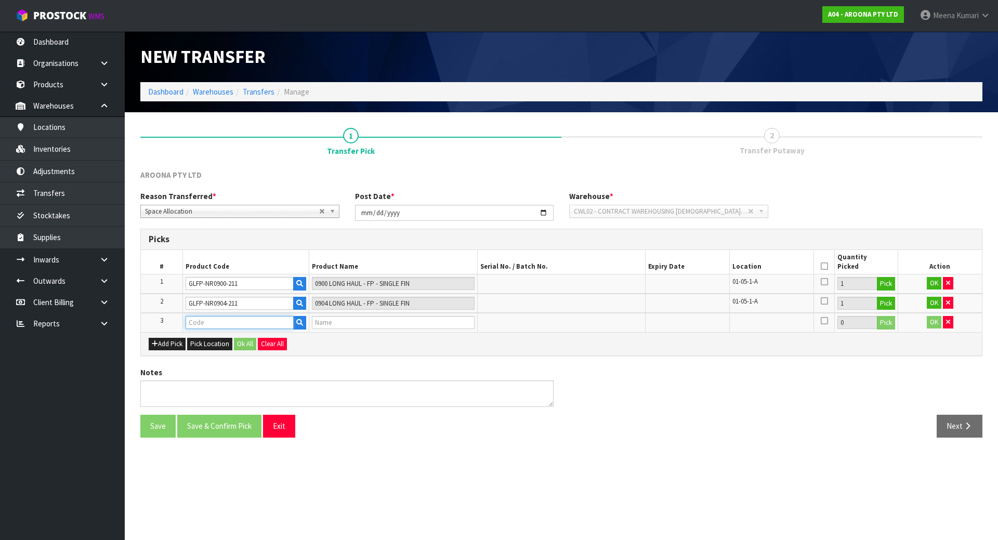
click at [214, 328] on input "text" at bounding box center [239, 322] width 108 height 13
type input "GLFP-NR0800-211"
type input "0800 LONG HAUL - FP - SINGLE FIN"
type input "GLFP-NR0800-211"
click at [893, 325] on button "Pick" at bounding box center [885, 323] width 18 height 14
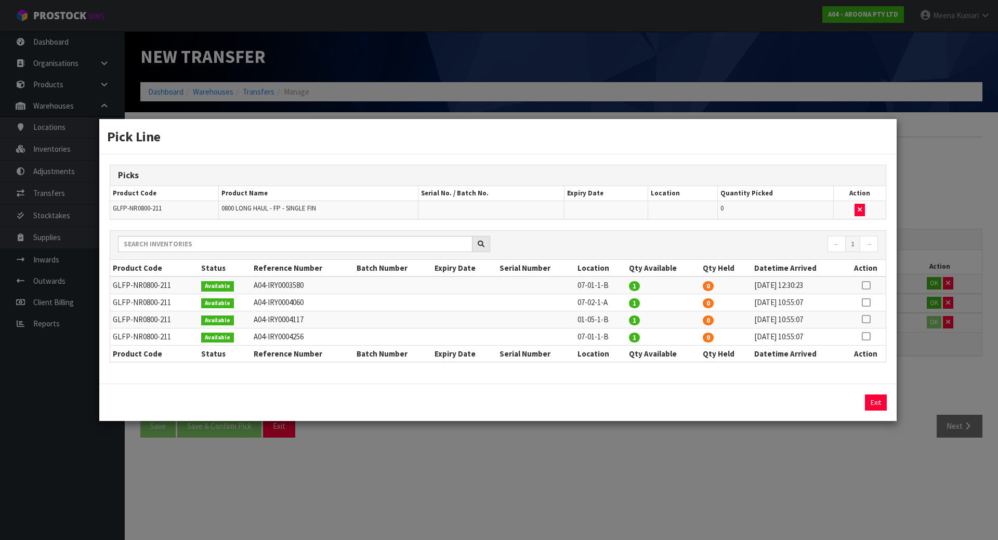
click at [866, 319] on icon at bounding box center [865, 319] width 8 height 1
click at [844, 402] on button "Assign Pick" at bounding box center [840, 402] width 43 height 16
type input "1"
click at [556, 472] on div "Pick Line Picks Product Code Product Name Serial No. / Batch No. Expiry Date Lo…" at bounding box center [499, 270] width 998 height 540
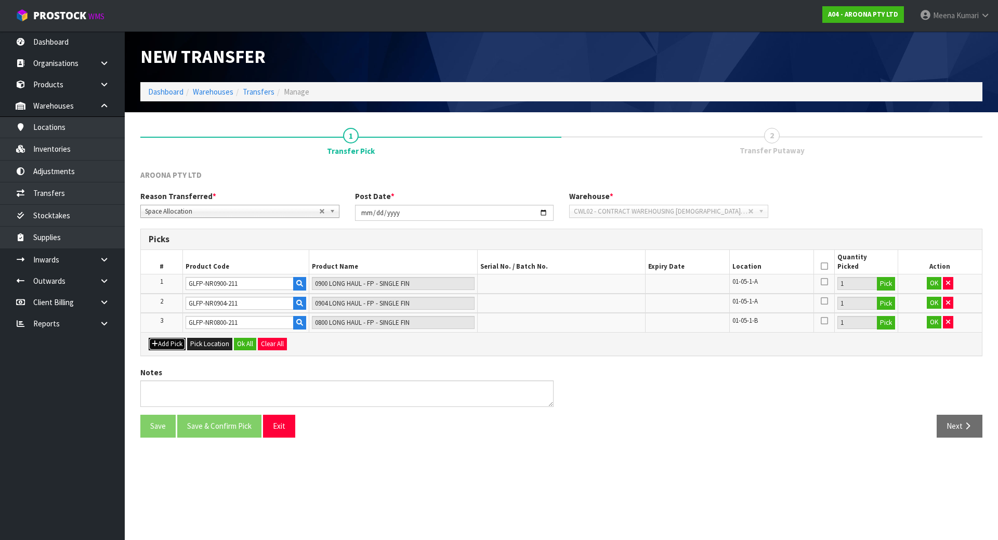
click at [183, 341] on button "Add Pick" at bounding box center [167, 344] width 37 height 12
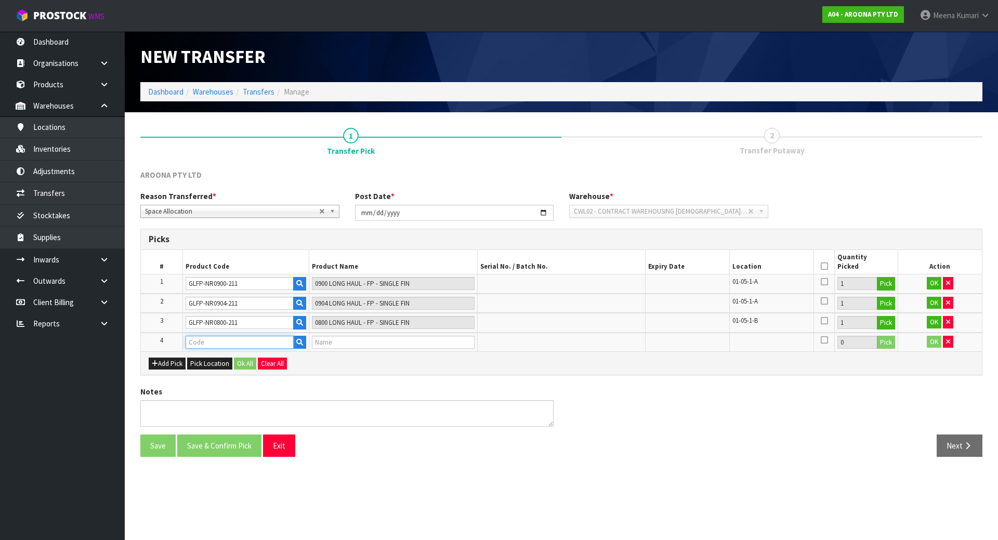
click at [225, 348] on input "text" at bounding box center [239, 342] width 108 height 13
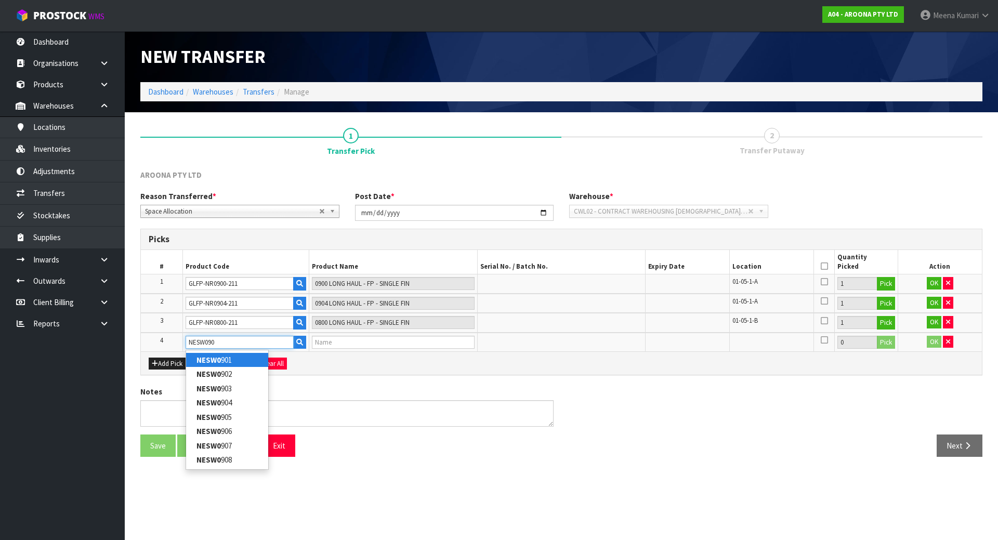
type input "NESW0904"
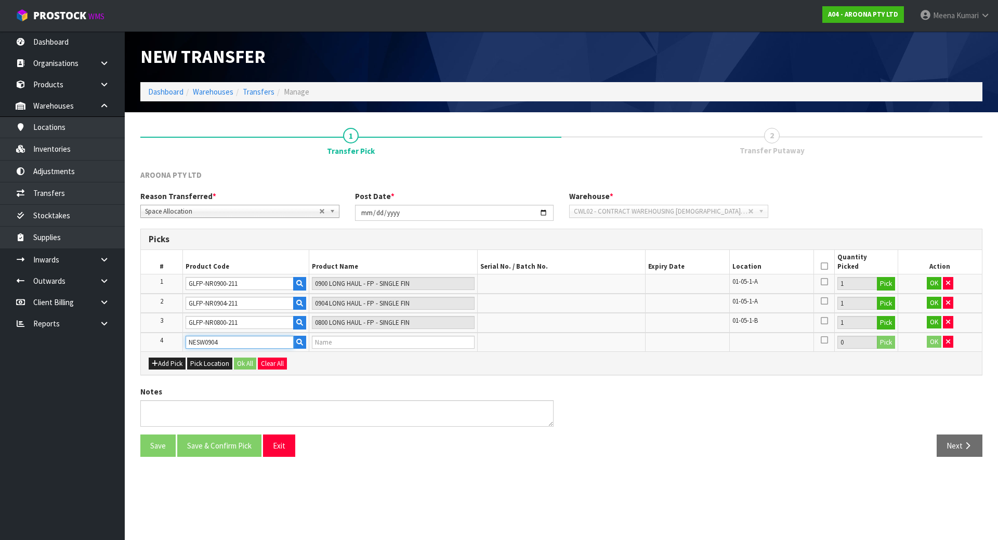
type input "NSP ELEMENTS HDT SLEEPWALKER 9'8" WHITE"
type input "NESW0904"
click at [876, 343] on button "Pick" at bounding box center [885, 343] width 18 height 14
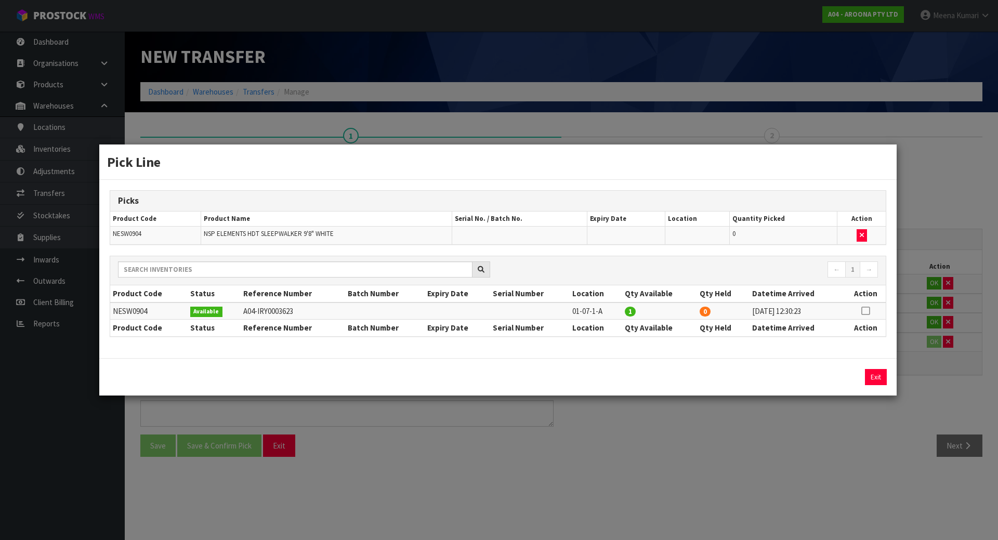
click at [863, 311] on icon at bounding box center [865, 311] width 8 height 1
click at [850, 376] on button "Assign Pick" at bounding box center [840, 377] width 43 height 16
type input "1"
click at [930, 396] on div "Pick Line Picks Product Code Product Name Serial No. / Batch No. Expiry Date Lo…" at bounding box center [499, 270] width 998 height 540
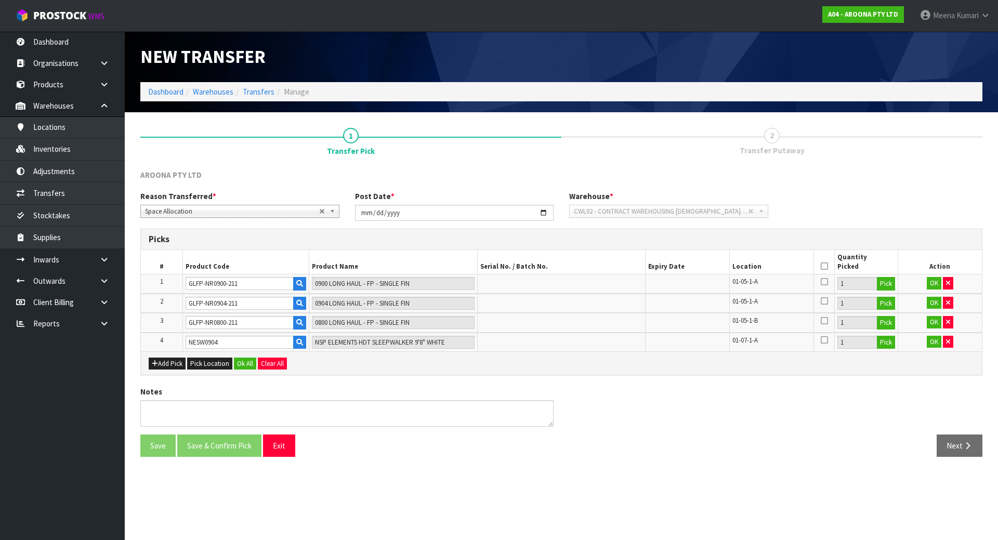
click at [826, 267] on icon at bounding box center [823, 266] width 7 height 1
click at [249, 360] on button "Ok All" at bounding box center [245, 363] width 22 height 12
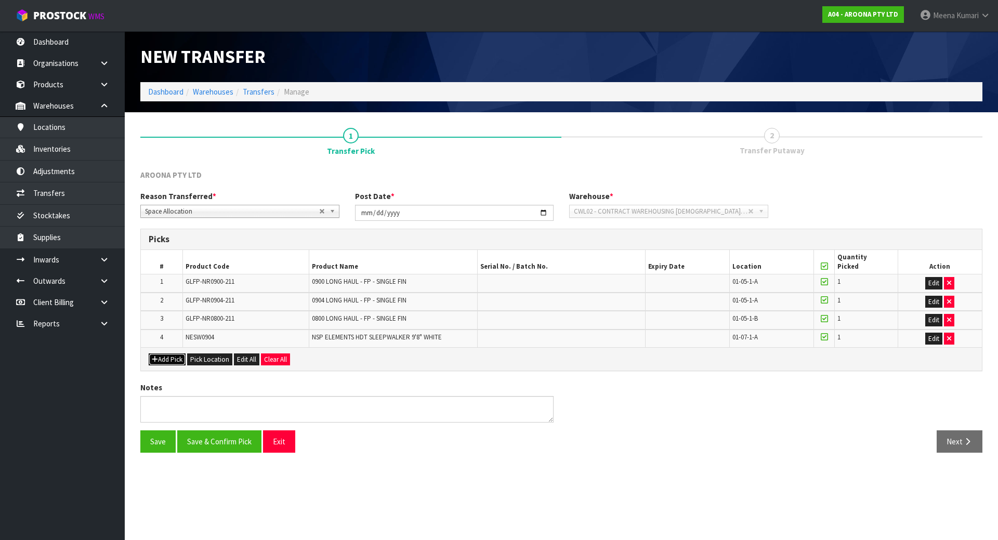
click at [163, 357] on button "Add Pick" at bounding box center [167, 359] width 37 height 12
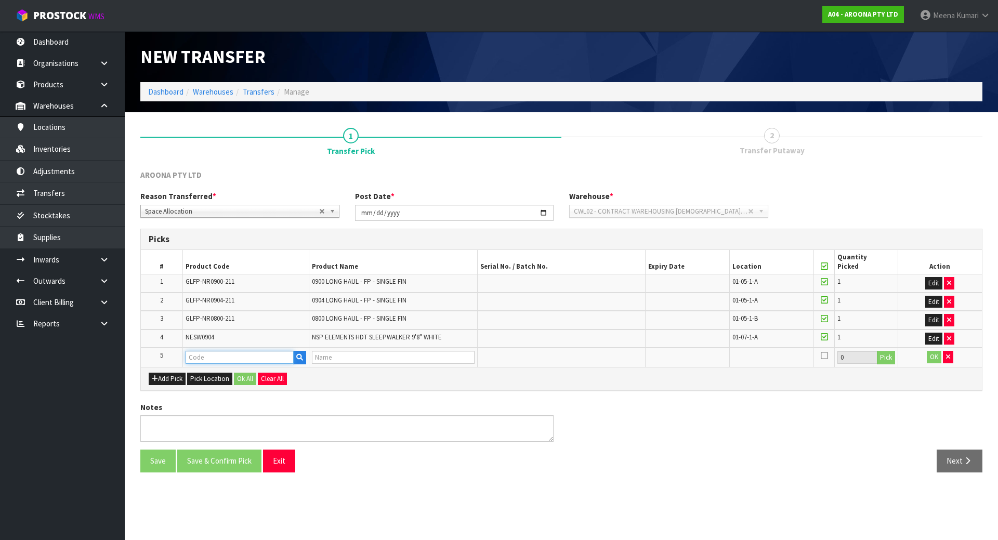
click at [212, 356] on input "text" at bounding box center [239, 357] width 108 height 13
click at [221, 352] on input "text" at bounding box center [239, 357] width 108 height 13
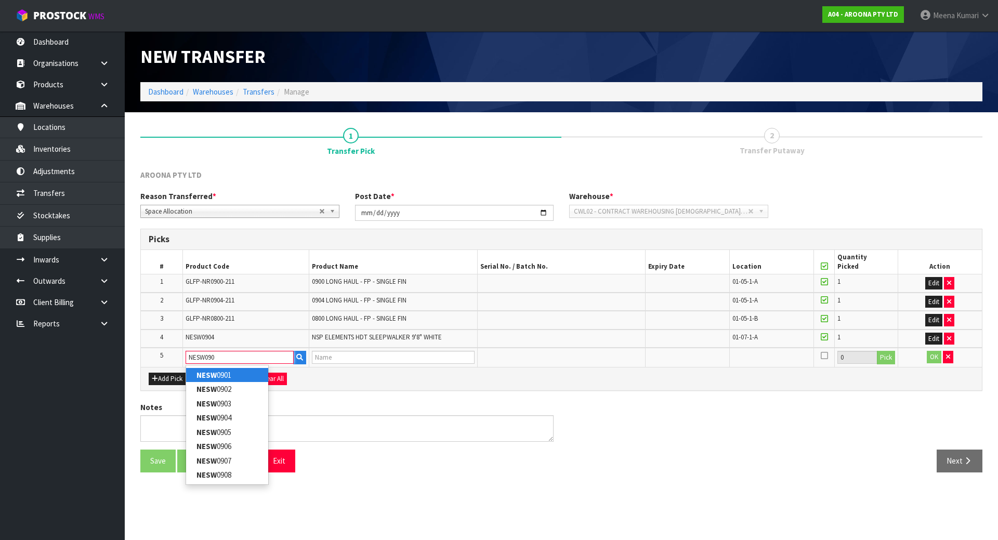
type input "NESW0903"
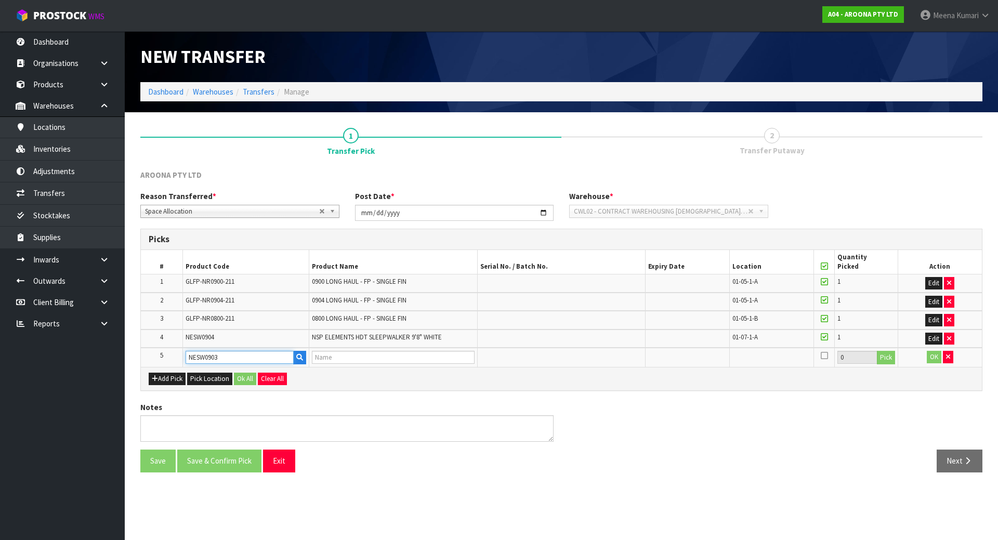
type input "NSP ELEMENTS HDT SLEEPWALKER 9'8" BLUE"
type input "NESW0903"
click at [884, 360] on button "Pick" at bounding box center [885, 358] width 18 height 14
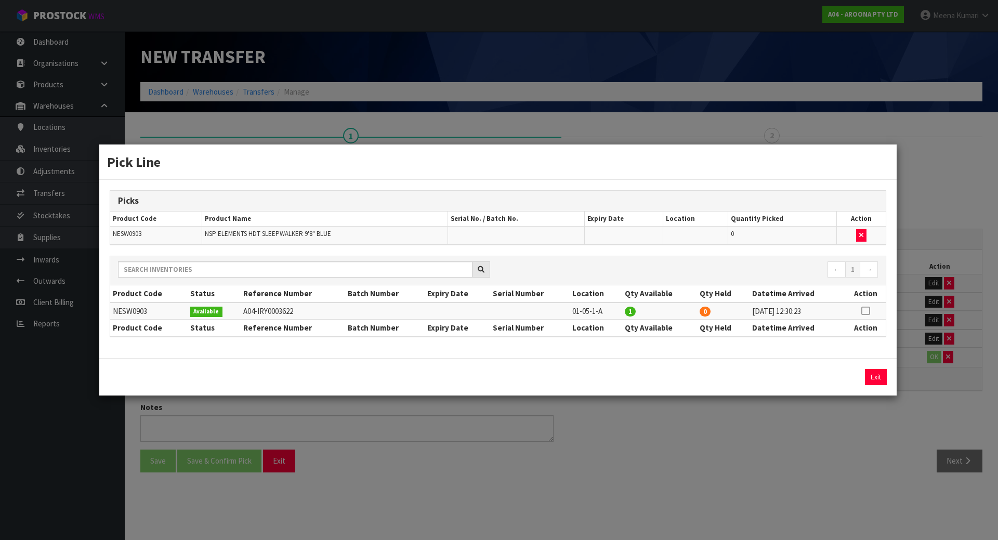
drag, startPoint x: 866, startPoint y: 311, endPoint x: 843, endPoint y: 361, distance: 54.7
click at [866, 311] on icon at bounding box center [865, 311] width 8 height 1
click at [842, 377] on button "Assign Pick" at bounding box center [840, 377] width 43 height 16
type input "1"
drag, startPoint x: 841, startPoint y: 441, endPoint x: 913, endPoint y: 410, distance: 79.1
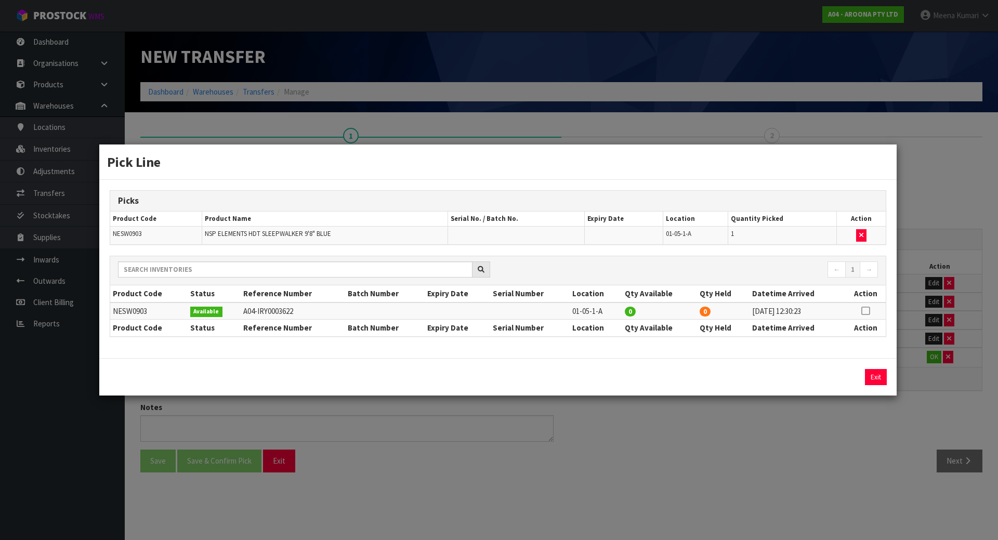
click at [842, 438] on div "Pick Line Picks Product Code Product Name Serial No. / Batch No. Expiry Date Lo…" at bounding box center [499, 270] width 998 height 540
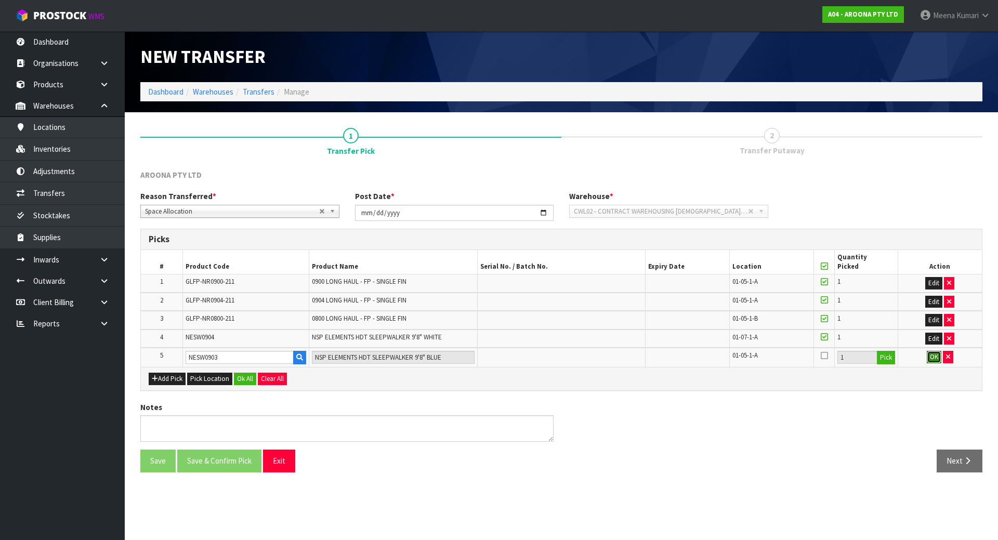
click at [928, 355] on button "OK" at bounding box center [933, 357] width 15 height 12
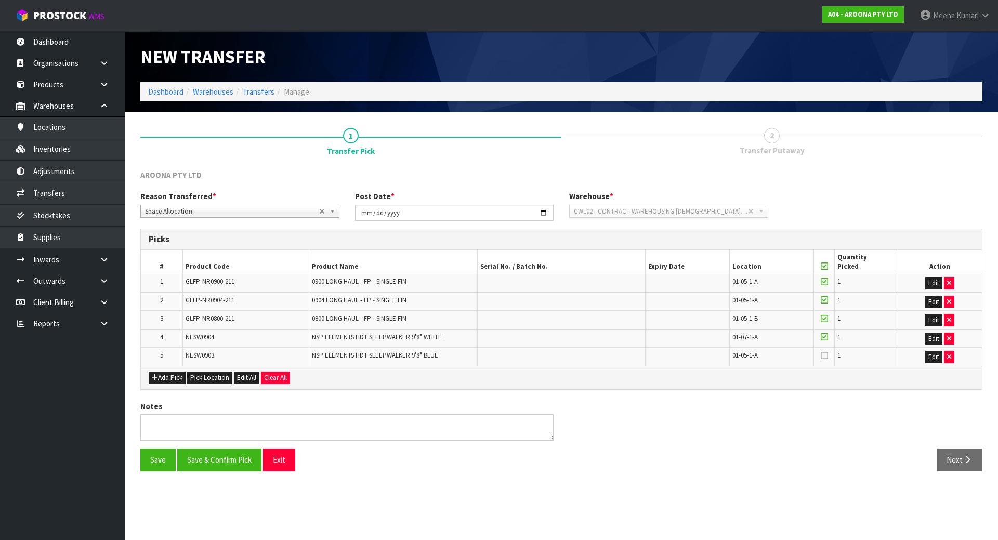
click at [821, 356] on icon at bounding box center [823, 355] width 7 height 8
click at [0, 0] on input "checkbox" at bounding box center [0, 0] width 0 height 0
click at [237, 467] on button "Save & Confirm Pick" at bounding box center [219, 459] width 84 height 22
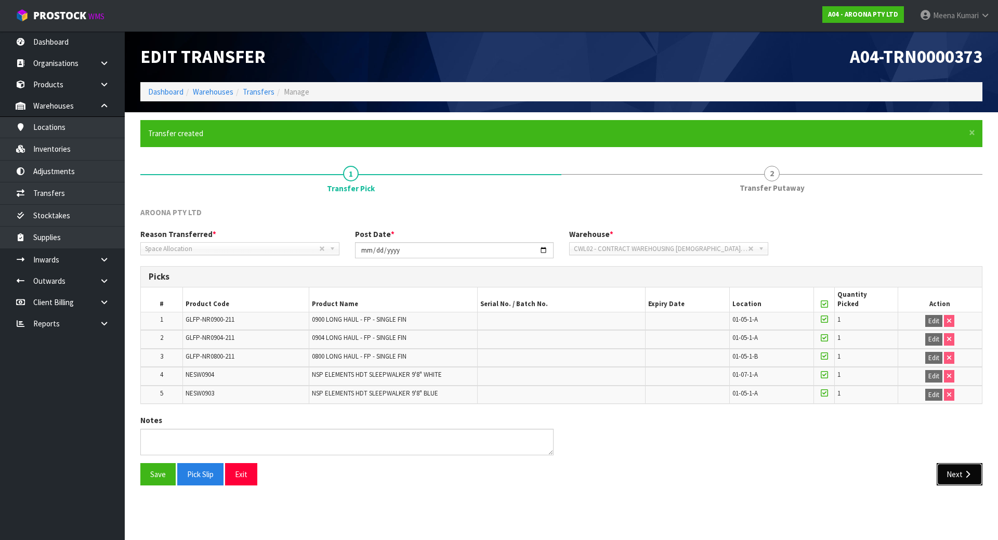
click at [960, 480] on button "Next" at bounding box center [959, 474] width 46 height 22
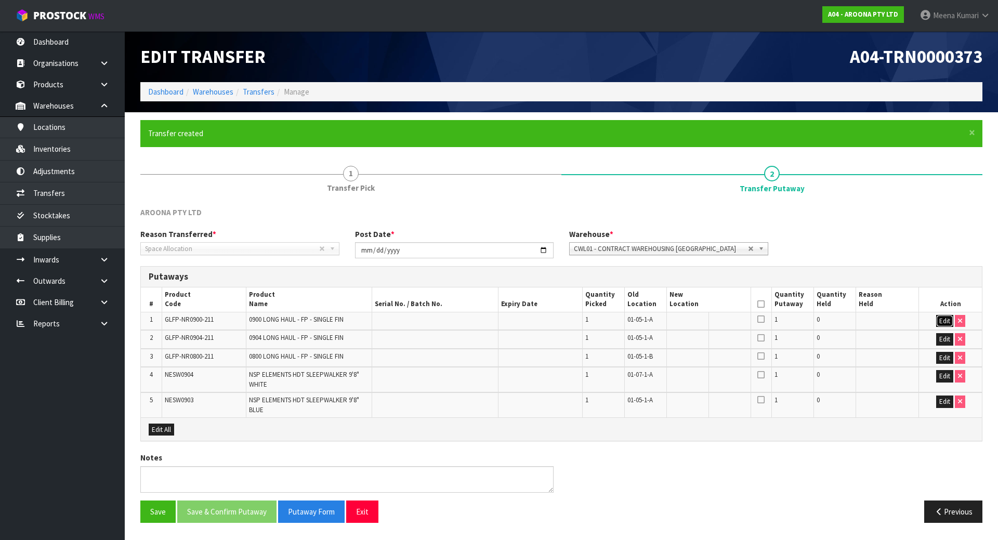
click at [939, 317] on button "Edit" at bounding box center [944, 321] width 17 height 12
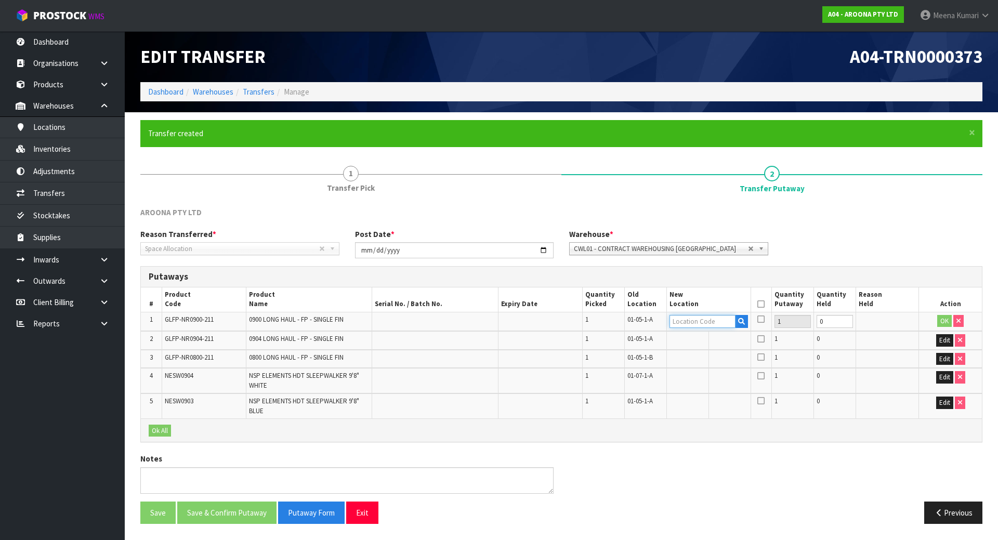
click at [683, 326] on input "text" at bounding box center [702, 321] width 66 height 13
type input "01-02-1-B"
click at [697, 246] on span "CWL01 - CONTRACT WAREHOUSING [GEOGRAPHIC_DATA]" at bounding box center [661, 249] width 174 height 12
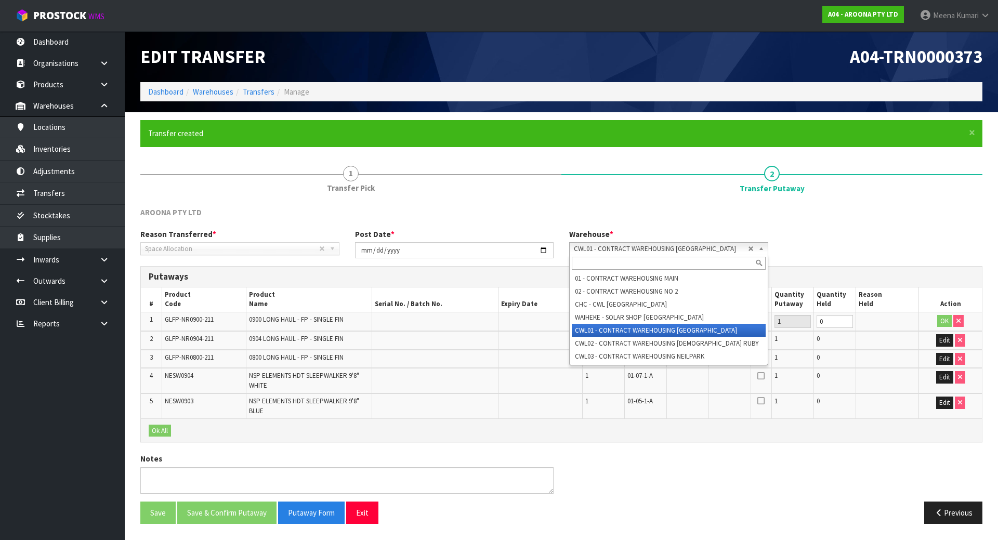
click at [698, 336] on li "CWL01 - CONTRACT WAREHOUSING [GEOGRAPHIC_DATA]" at bounding box center [669, 330] width 194 height 13
click at [702, 248] on span "CWL01 - CONTRACT WAREHOUSING [GEOGRAPHIC_DATA]" at bounding box center [661, 249] width 174 height 12
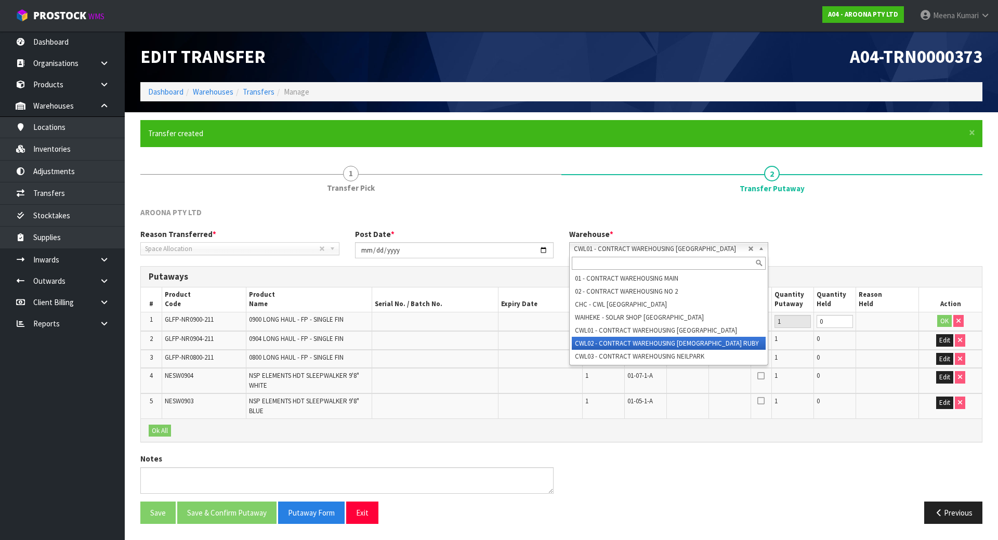
click at [699, 346] on li "CWL02 - CONTRACT WAREHOUSING [DEMOGRAPHIC_DATA] RUBY" at bounding box center [669, 343] width 194 height 13
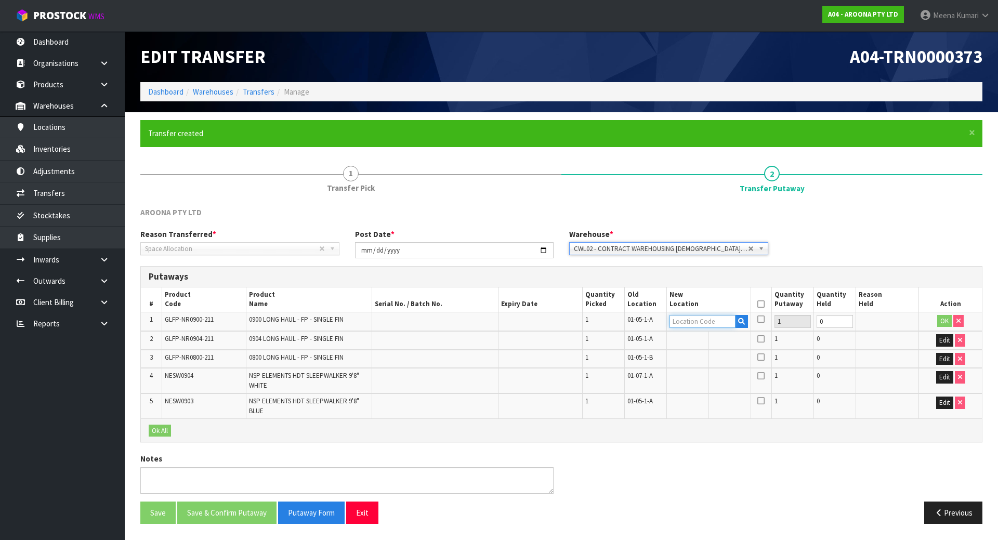
click at [703, 318] on input "text" at bounding box center [702, 321] width 66 height 13
type input "01-02-1-B"
click at [948, 320] on button "OK" at bounding box center [944, 321] width 15 height 12
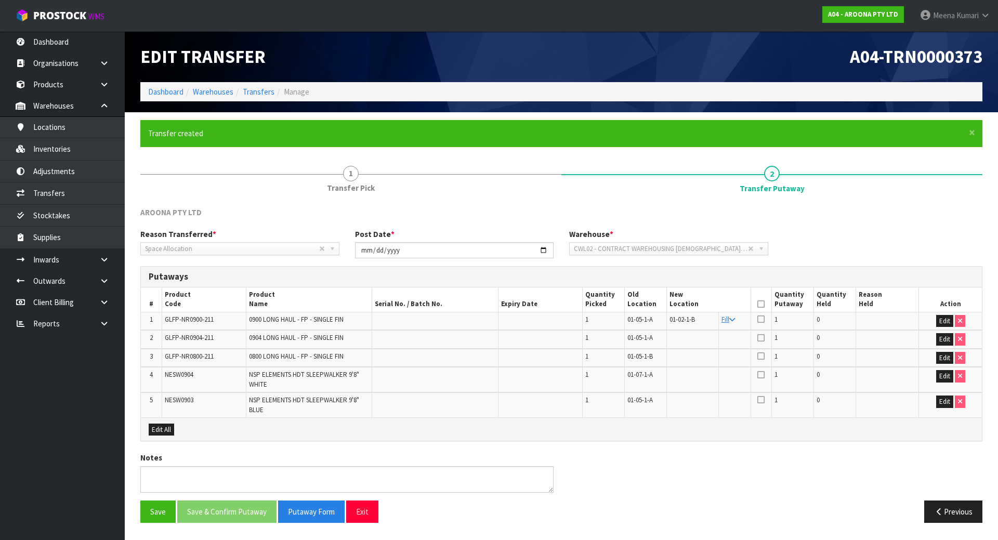
click at [736, 320] on td "Fill" at bounding box center [734, 321] width 32 height 18
click at [730, 321] on icon at bounding box center [732, 319] width 6 height 7
click at [953, 407] on td "Edit" at bounding box center [950, 404] width 63 height 25
click at [948, 401] on button "Edit" at bounding box center [944, 401] width 17 height 12
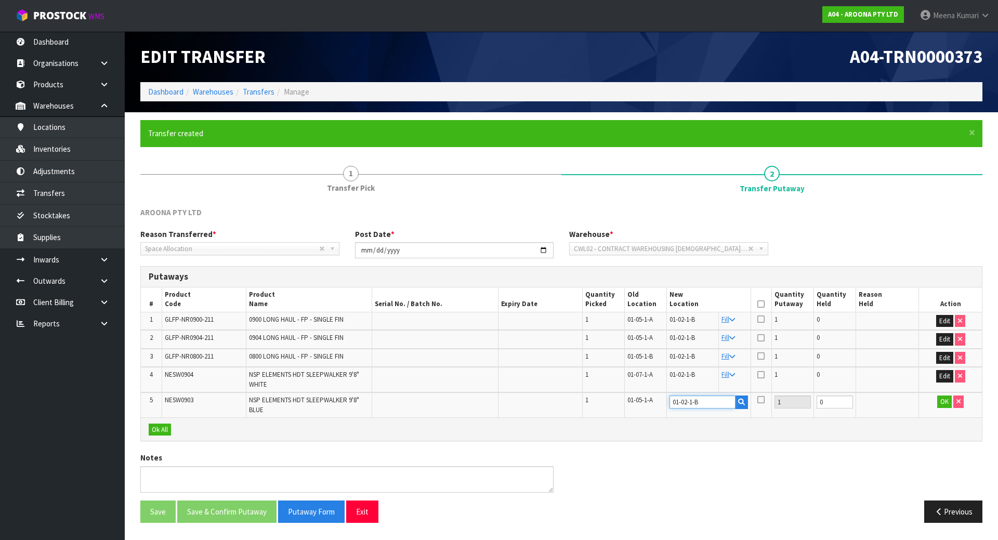
drag, startPoint x: 707, startPoint y: 400, endPoint x: 635, endPoint y: 398, distance: 71.7
click at [635, 398] on tr "5 NESW0903 NSP ELEMENTS HDT SLEEPWALKER 9'8" BLUE 1 01-05-1-A 01-02-1-B 1 0 OK" at bounding box center [561, 404] width 841 height 25
type input "01-03-1-A"
click at [941, 402] on button "OK" at bounding box center [944, 401] width 15 height 12
drag, startPoint x: 759, startPoint y: 300, endPoint x: 560, endPoint y: 367, distance: 210.1
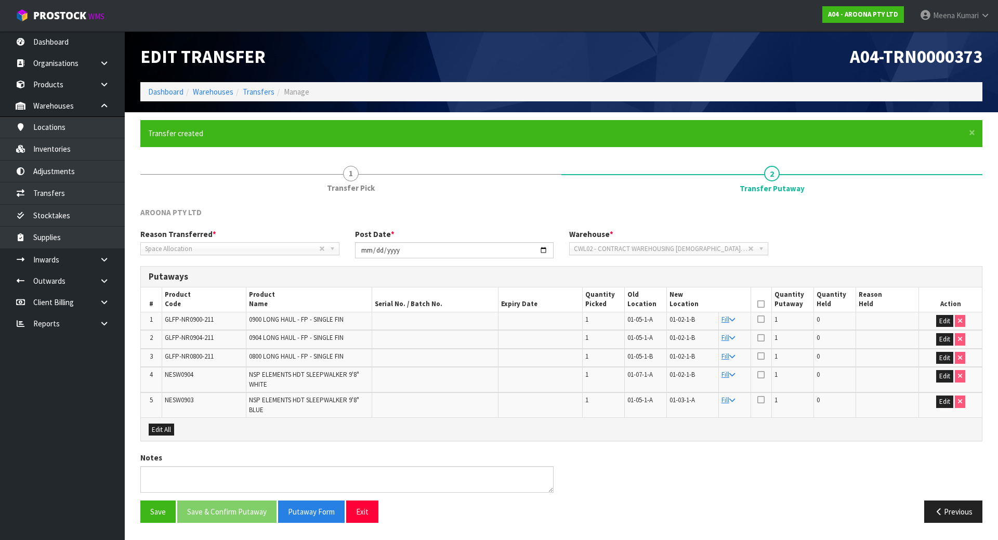
click at [759, 304] on icon at bounding box center [760, 304] width 7 height 1
click at [247, 508] on button "Save & Confirm Putaway" at bounding box center [226, 511] width 99 height 22
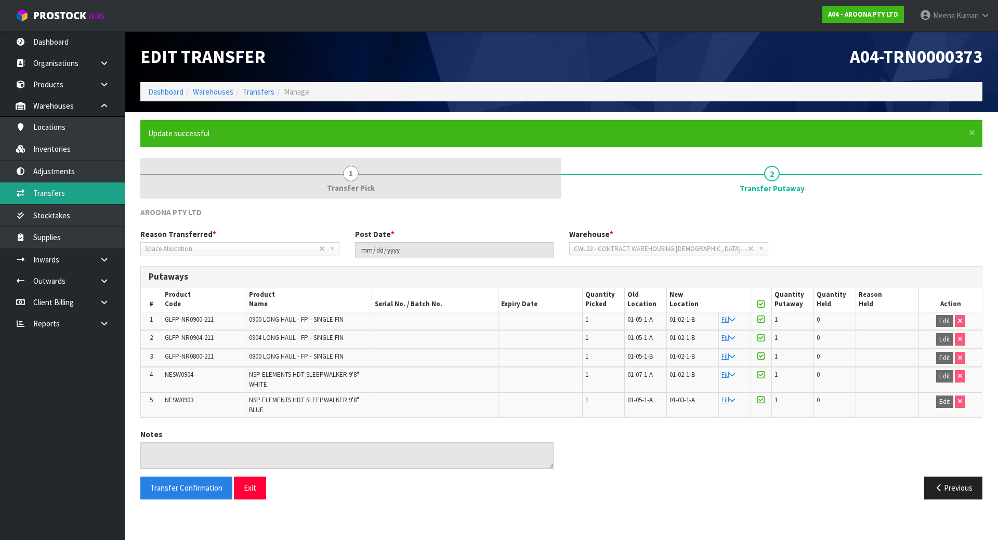
drag, startPoint x: 78, startPoint y: 188, endPoint x: 251, endPoint y: 188, distance: 173.0
click at [78, 188] on link "Transfers" at bounding box center [62, 192] width 125 height 21
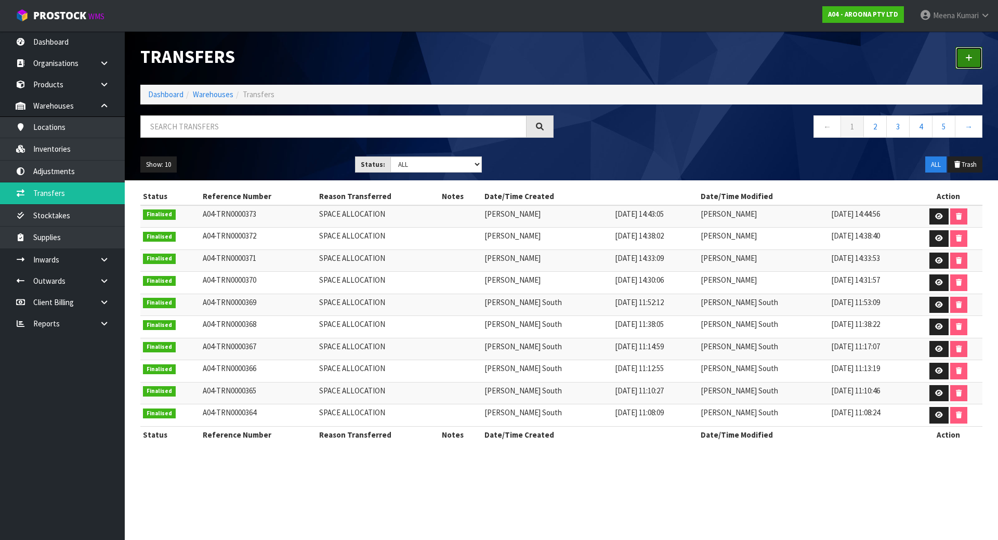
drag, startPoint x: 977, startPoint y: 56, endPoint x: 866, endPoint y: 88, distance: 116.4
click at [976, 56] on link at bounding box center [968, 58] width 27 height 22
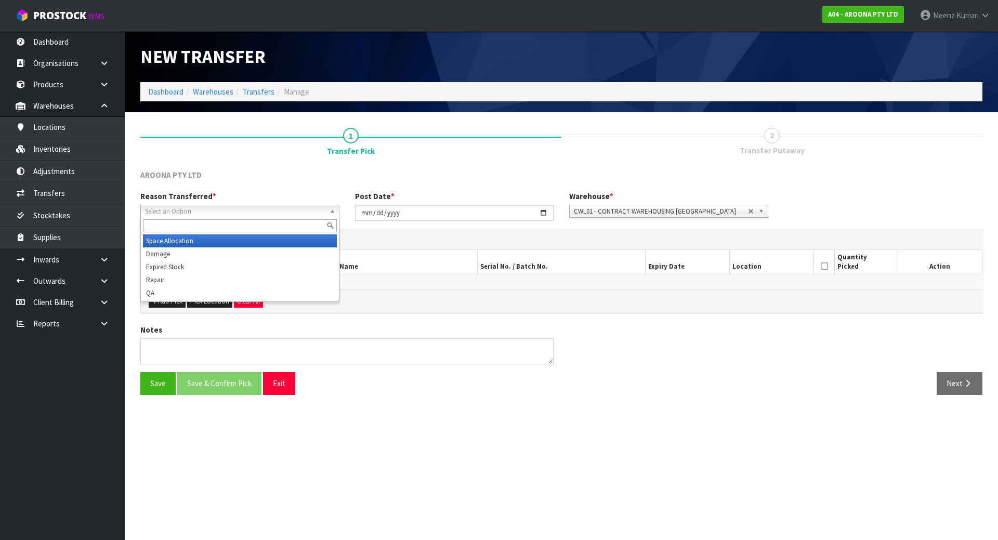
click at [323, 208] on span "Select an Option" at bounding box center [235, 211] width 180 height 12
click at [257, 239] on li "Space Allocation" at bounding box center [240, 240] width 194 height 13
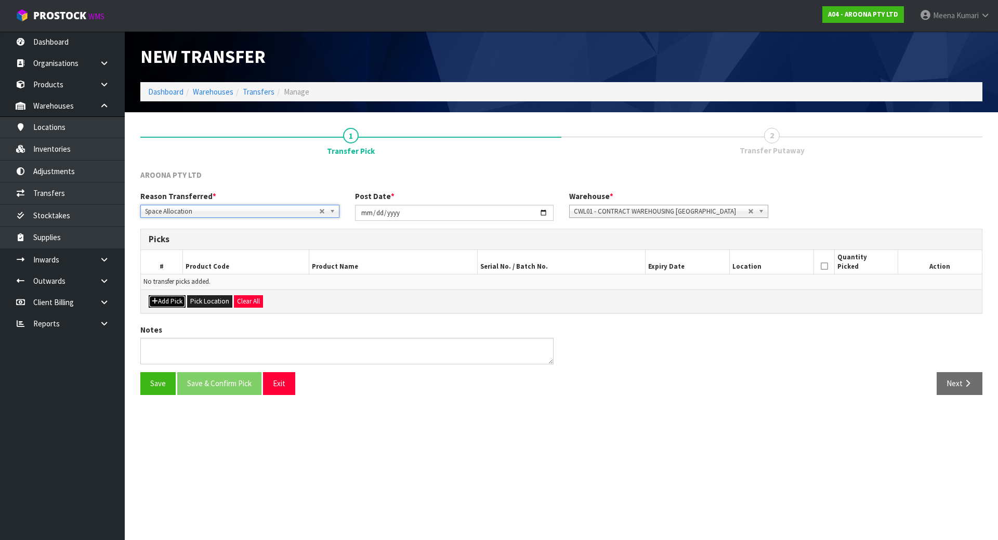
click at [175, 301] on button "Add Pick" at bounding box center [167, 301] width 37 height 12
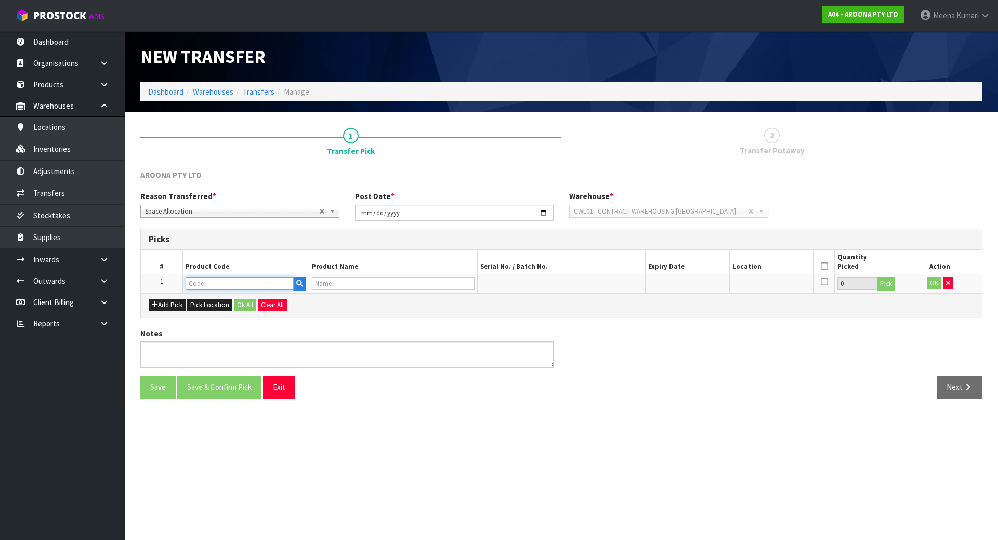
click at [204, 280] on input "text" at bounding box center [239, 283] width 108 height 13
type input "MFPT-ET0606"
click at [221, 318] on strong "MFPT-ET0606" at bounding box center [220, 315] width 48 height 10
type input "MFPT-ET0606-23A"
type input "0606 - SPEED EGG TWIN - PRIMITECH - FUTURES - ART"
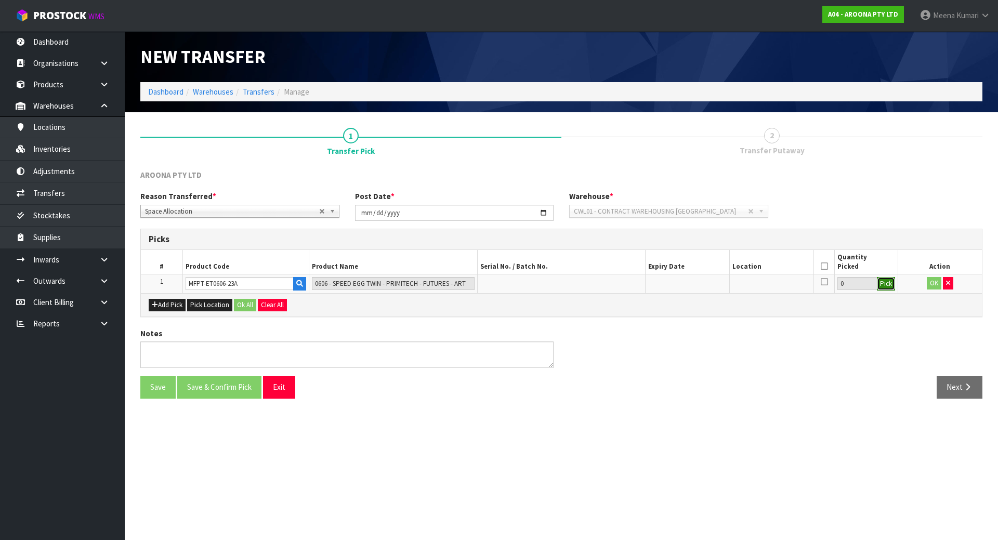
click at [879, 285] on button "Pick" at bounding box center [885, 284] width 18 height 14
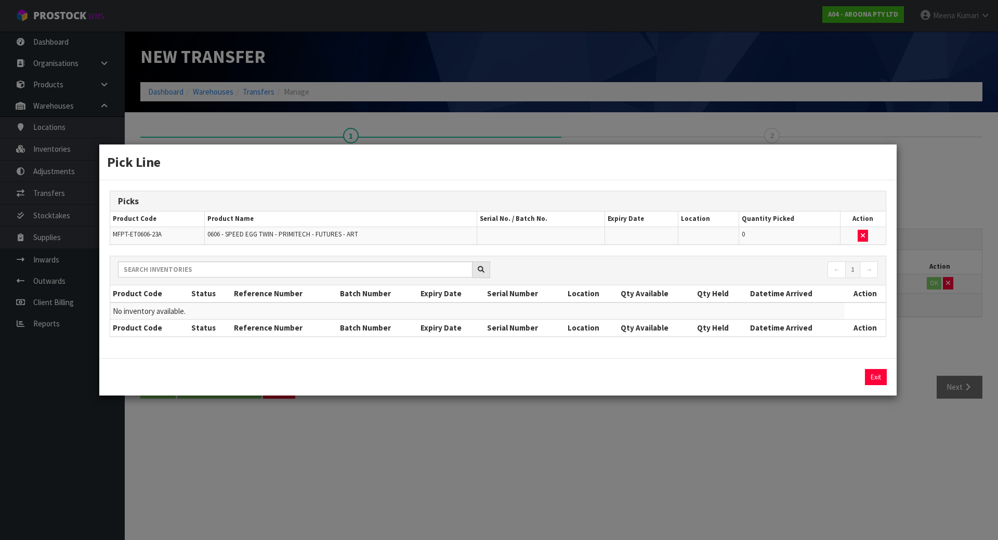
click at [760, 417] on div "Pick Line Picks Product Code Product Name Serial No. / Batch No. Expiry Date Lo…" at bounding box center [499, 270] width 998 height 540
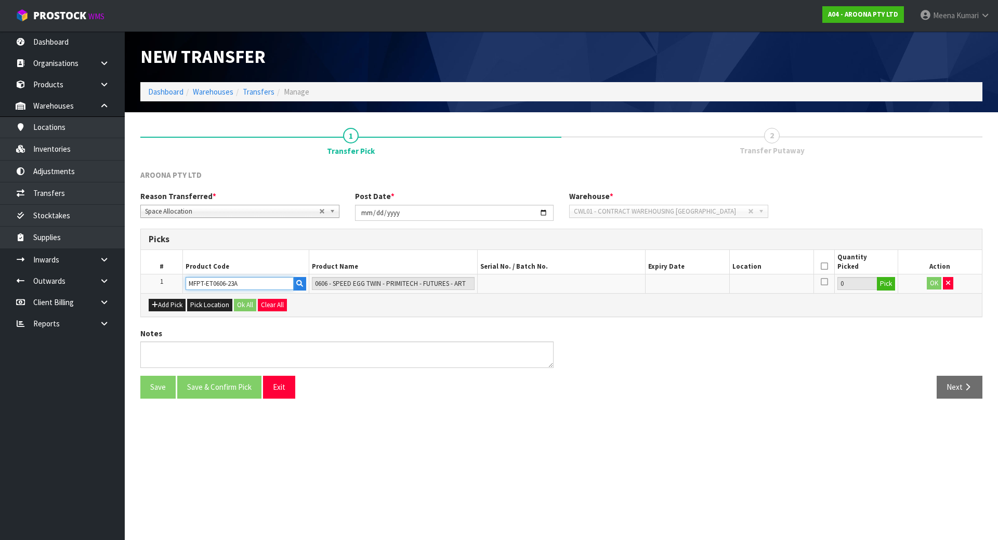
click at [256, 286] on input "MFPT-ET0606-23A" at bounding box center [239, 283] width 108 height 13
click at [947, 284] on icon "button" at bounding box center [948, 283] width 4 height 7
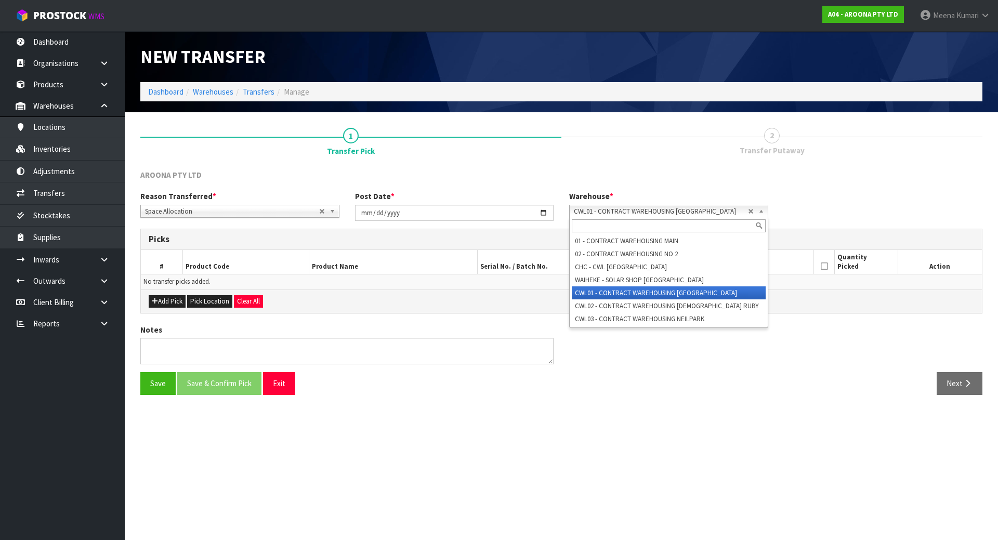
click at [720, 214] on span "CWL01 - CONTRACT WAREHOUSING [GEOGRAPHIC_DATA]" at bounding box center [661, 211] width 174 height 12
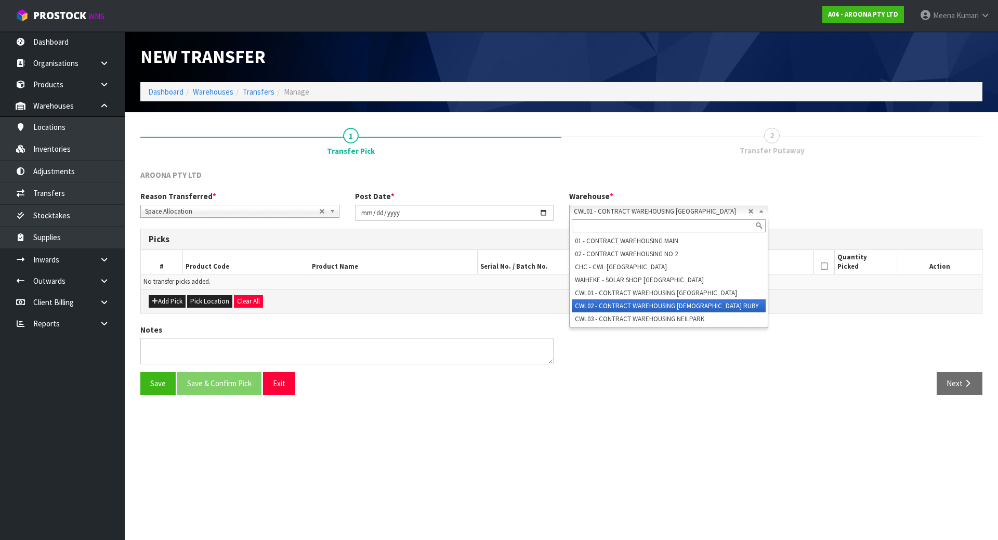
click at [701, 303] on li "CWL02 - CONTRACT WAREHOUSING [DEMOGRAPHIC_DATA] RUBY" at bounding box center [669, 305] width 194 height 13
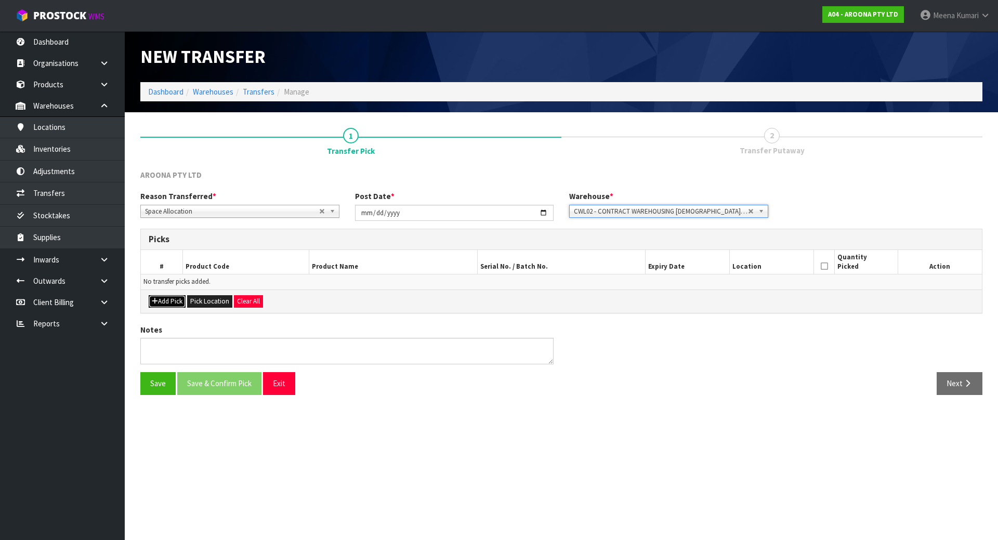
click at [172, 296] on button "Add Pick" at bounding box center [167, 301] width 37 height 12
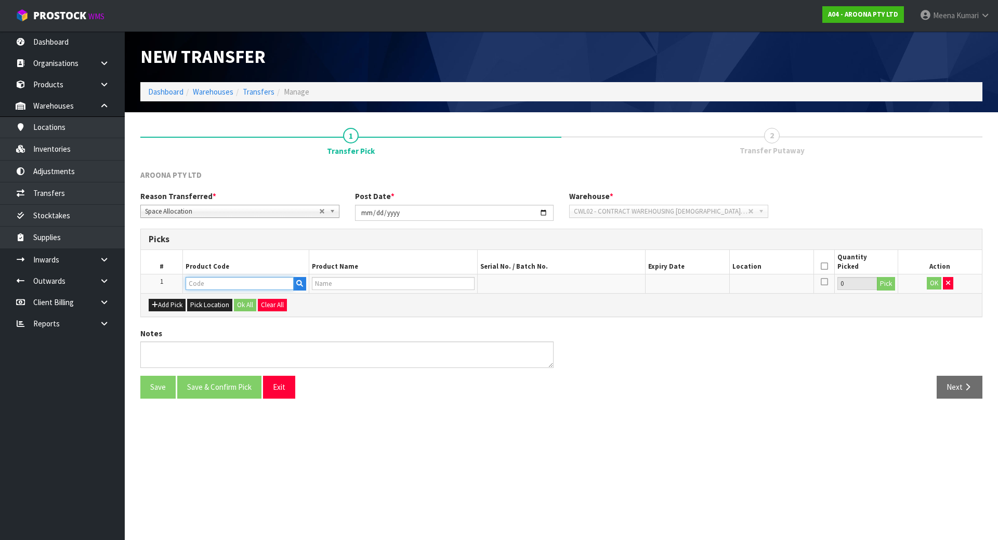
click at [217, 290] on input "text" at bounding box center [239, 283] width 108 height 13
paste input "MFPT-ET0606-23A"
type input "MFPT-ET0606-23A"
type input "0606 - SPEED EGG TWIN - PRIMITECH - FUTURES - ART"
type input "MFPT-ET0606-23A"
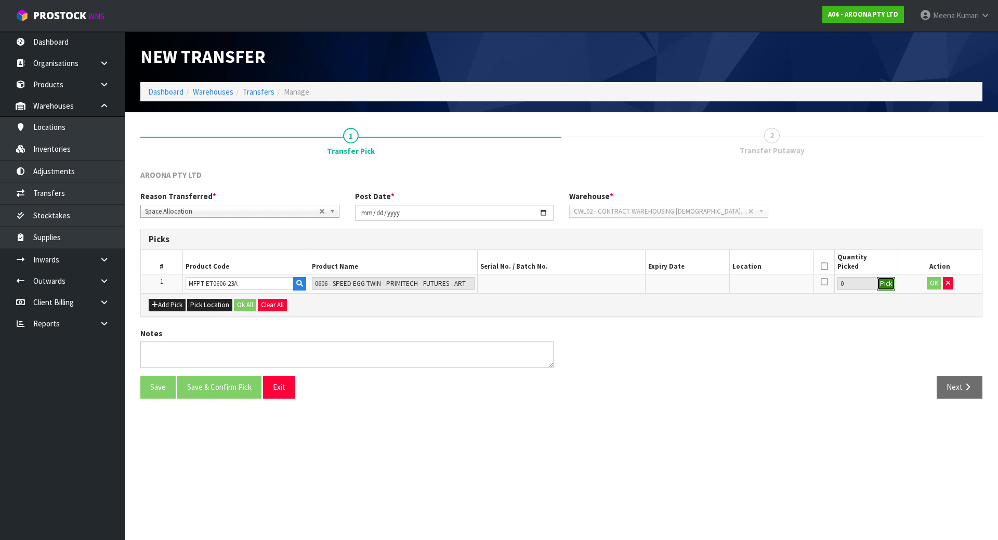
click at [881, 283] on button "Pick" at bounding box center [885, 284] width 18 height 14
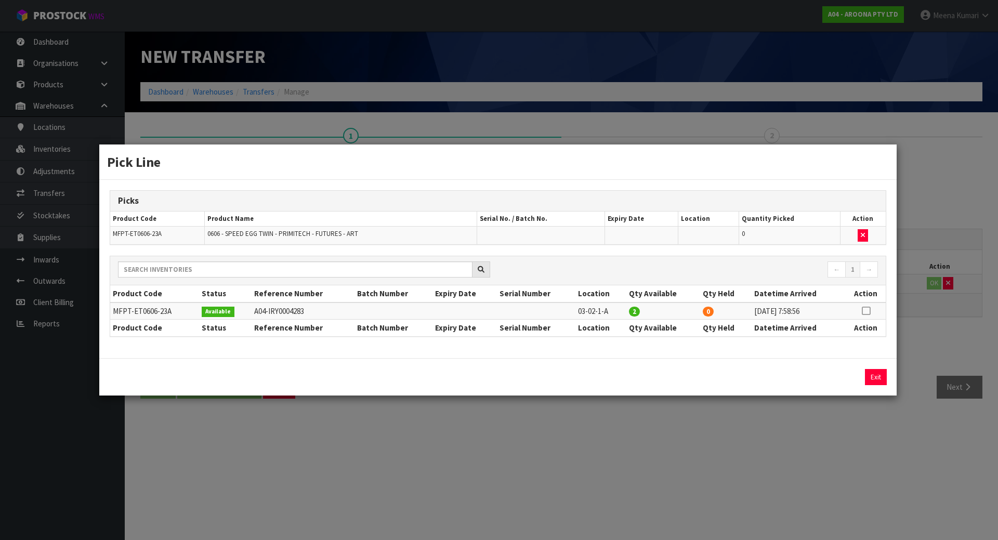
click at [870, 312] on td at bounding box center [865, 310] width 40 height 17
click at [860, 310] on td at bounding box center [865, 310] width 40 height 17
click at [862, 311] on icon at bounding box center [865, 311] width 8 height 1
click at [842, 374] on button "Assign Pick" at bounding box center [840, 377] width 43 height 16
type input "2"
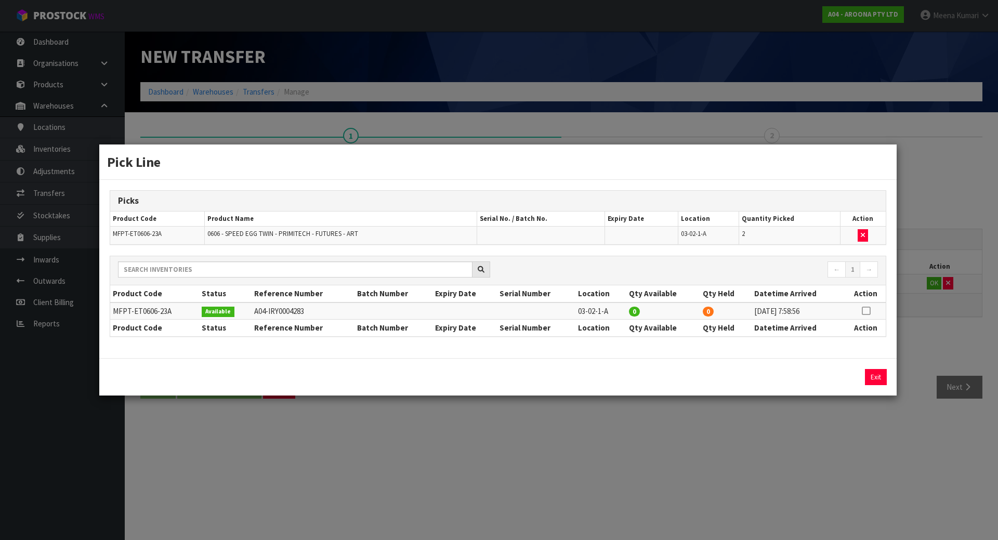
click at [814, 423] on div "Pick Line Picks Product Code Product Name Serial No. / Batch No. Expiry Date Lo…" at bounding box center [499, 270] width 998 height 540
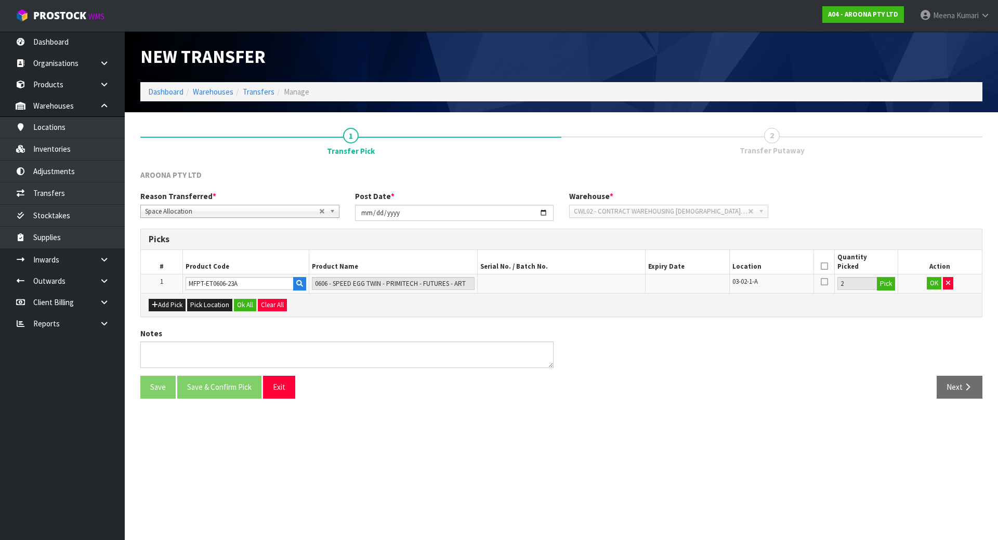
click at [825, 266] on icon at bounding box center [823, 266] width 7 height 1
click at [930, 280] on button "OK" at bounding box center [933, 283] width 15 height 12
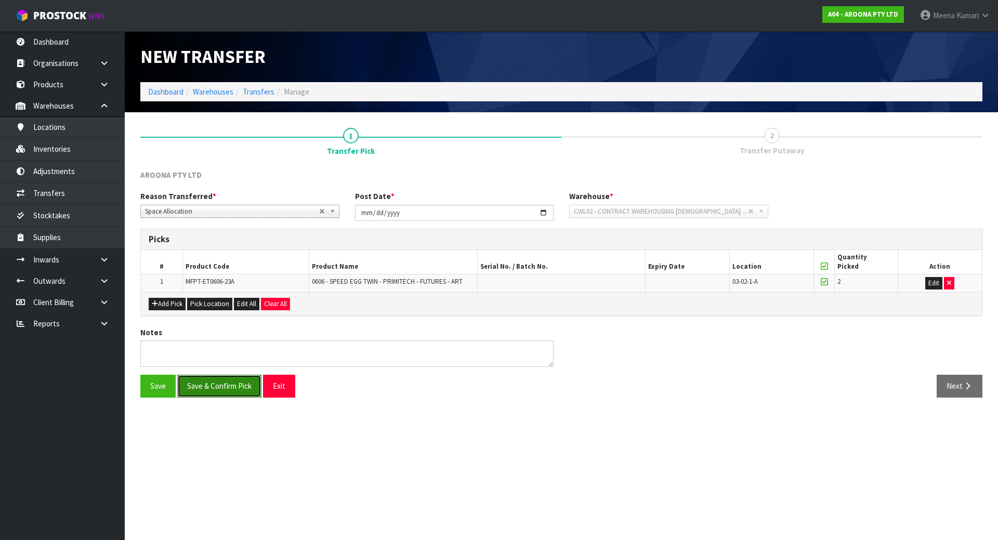
click at [228, 391] on button "Save & Confirm Pick" at bounding box center [219, 386] width 84 height 22
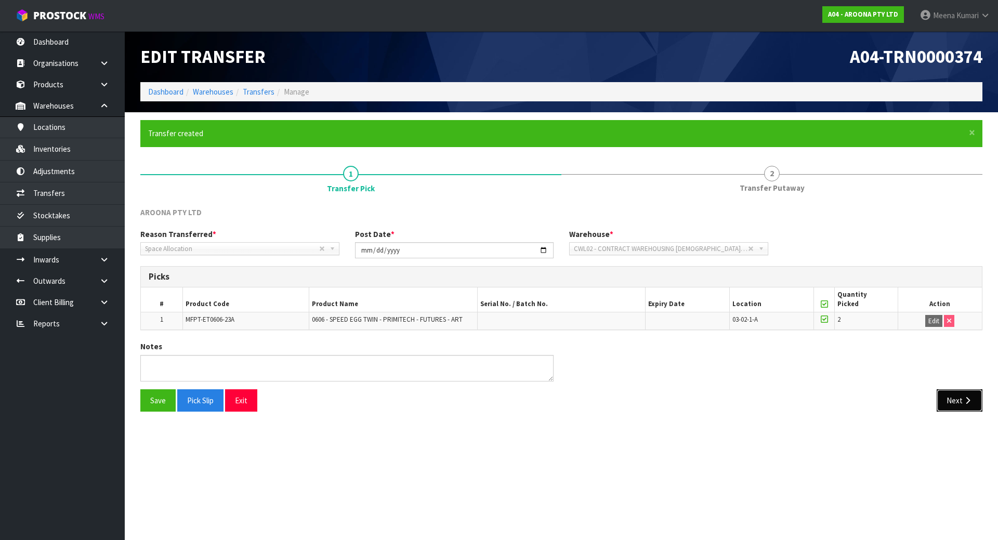
click at [971, 405] on button "Next" at bounding box center [959, 400] width 46 height 22
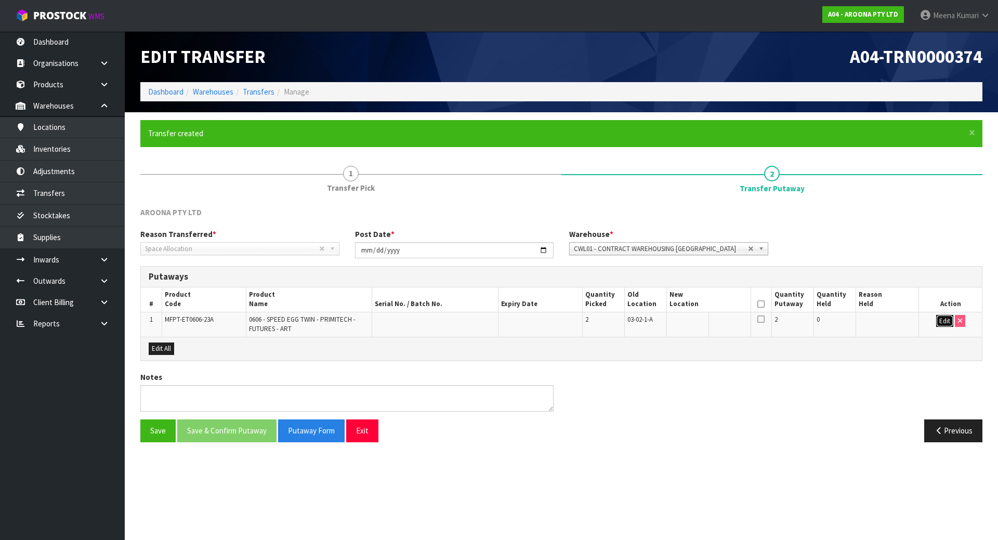
click at [945, 316] on button "Edit" at bounding box center [944, 321] width 17 height 12
click at [708, 323] on input "text" at bounding box center [702, 321] width 66 height 13
type input "03-01-1-B"
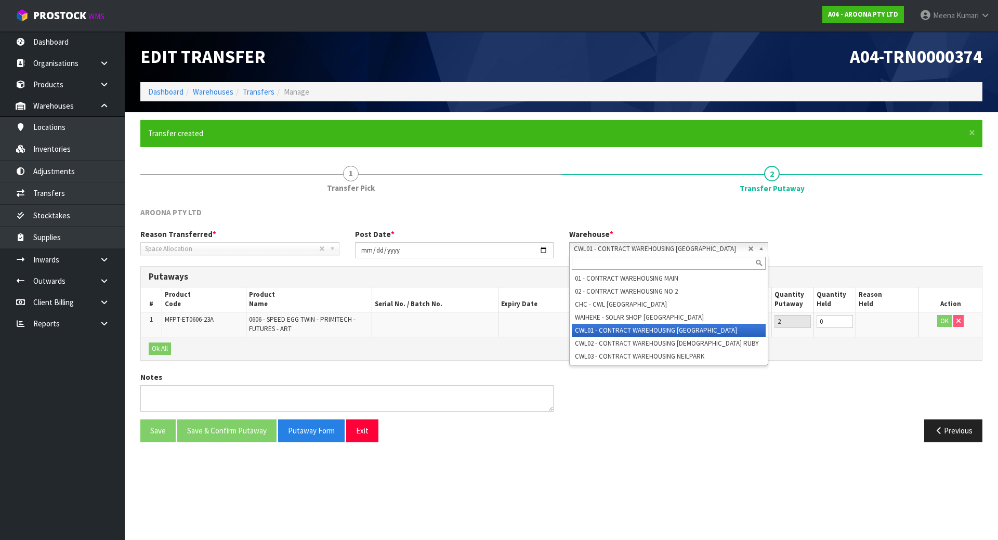
click at [689, 247] on span "CWL01 - CONTRACT WAREHOUSING [GEOGRAPHIC_DATA]" at bounding box center [661, 249] width 174 height 12
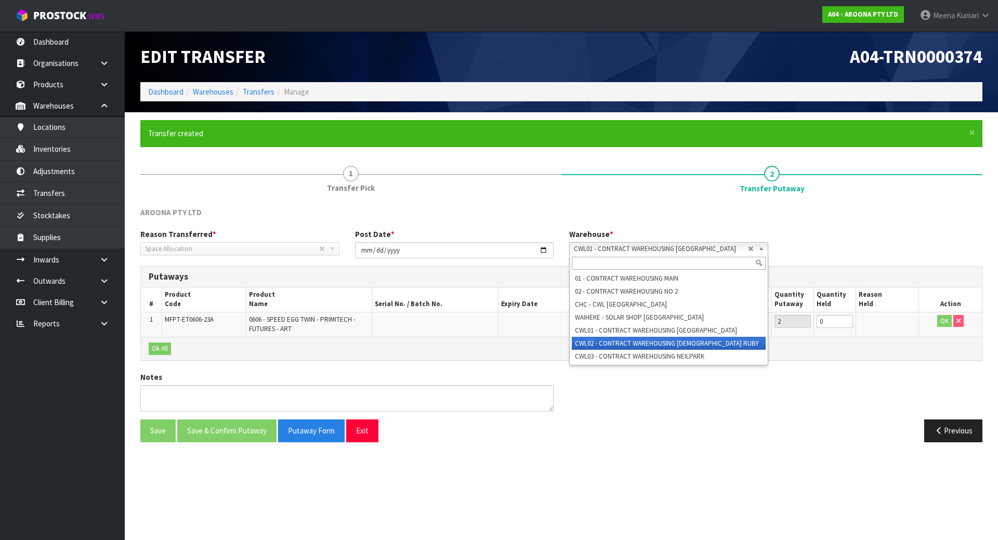
click at [706, 344] on li "CWL02 - CONTRACT WAREHOUSING [DEMOGRAPHIC_DATA] RUBY" at bounding box center [669, 343] width 194 height 13
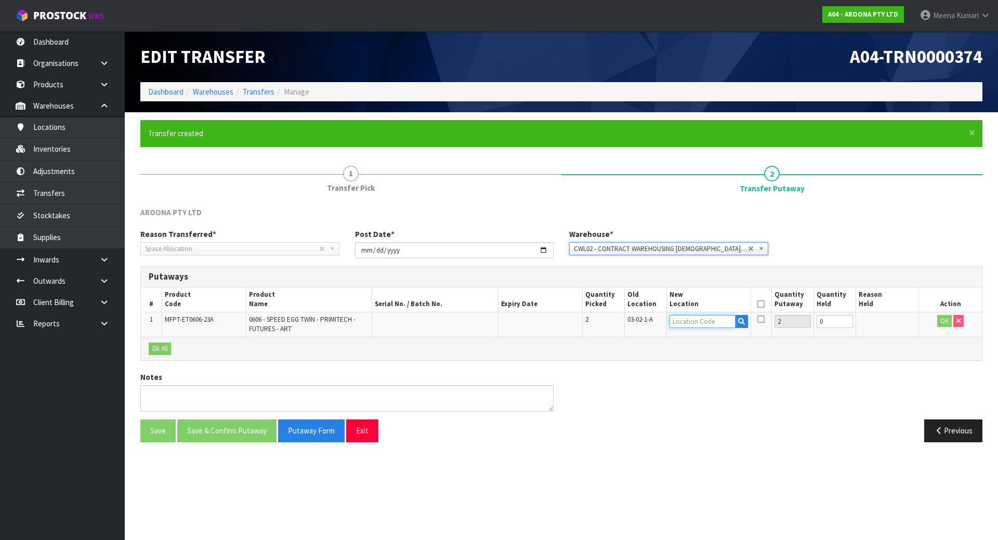
click at [696, 321] on input "text" at bounding box center [702, 321] width 66 height 13
type input "03-01-1-B"
click at [948, 326] on button "OK" at bounding box center [944, 321] width 15 height 12
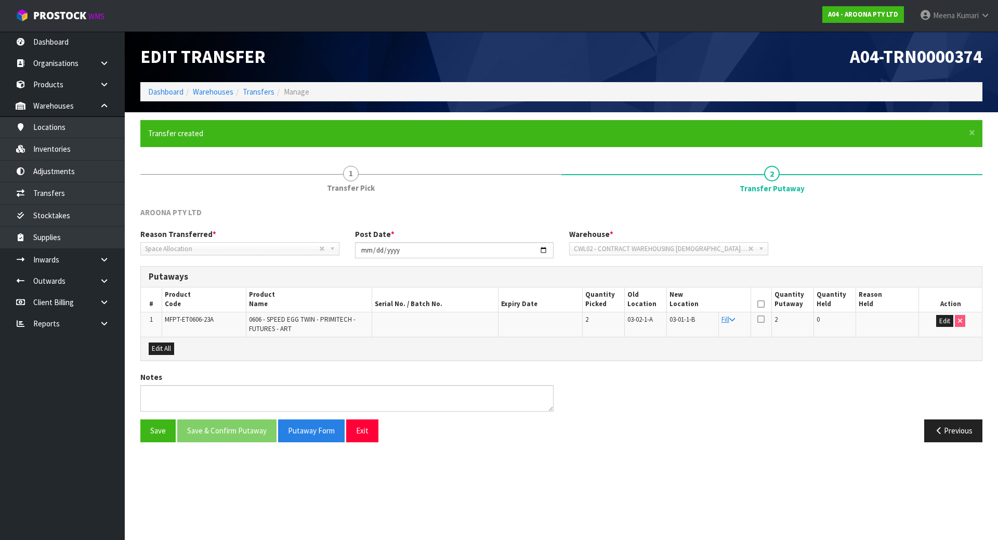
click at [761, 304] on icon at bounding box center [760, 304] width 7 height 1
click at [233, 433] on button "Save & Confirm Putaway" at bounding box center [226, 430] width 99 height 22
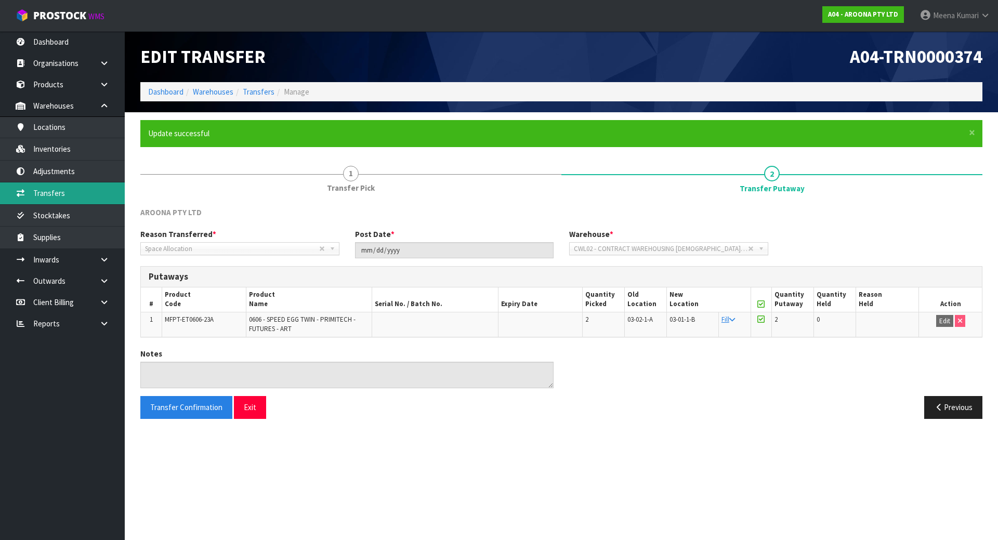
click at [107, 197] on link "Transfers" at bounding box center [62, 192] width 125 height 21
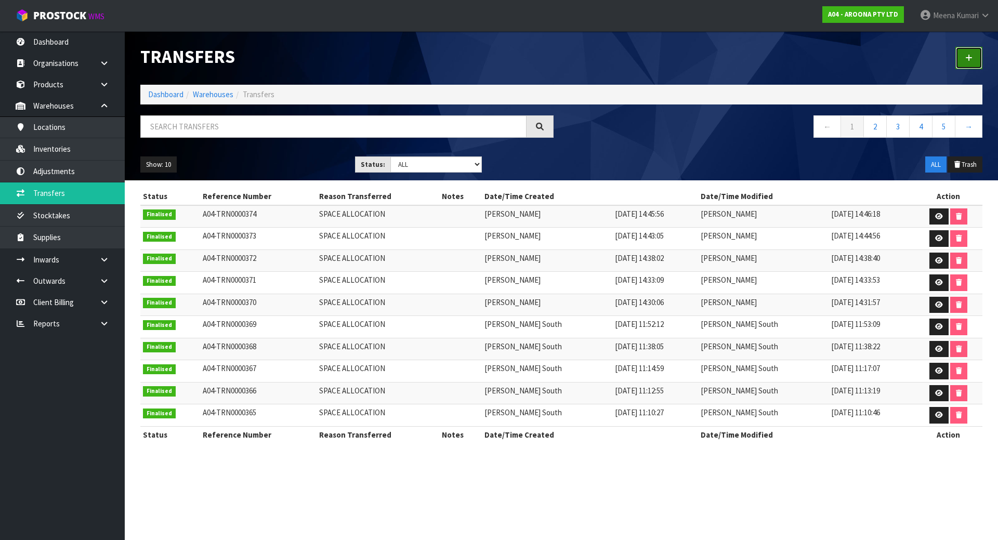
click at [967, 56] on icon at bounding box center [968, 58] width 7 height 8
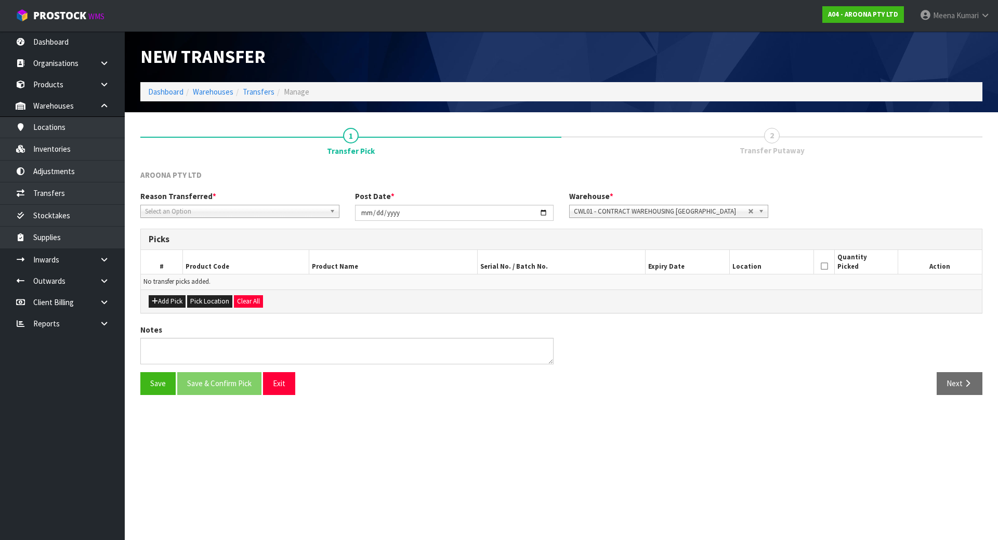
click at [193, 211] on span "Select an Option" at bounding box center [235, 211] width 180 height 12
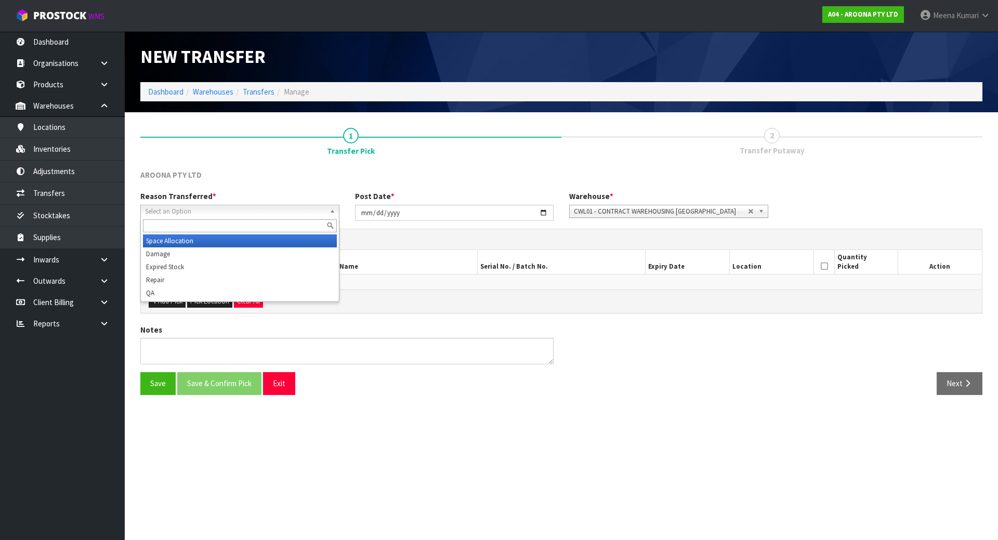
click at [196, 240] on li "Space Allocation" at bounding box center [240, 240] width 194 height 13
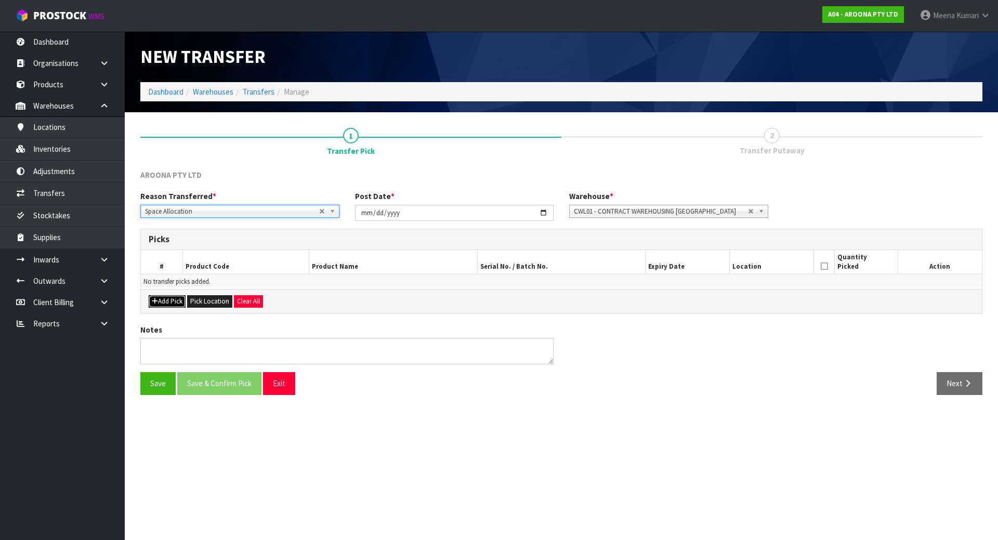
drag, startPoint x: 170, startPoint y: 303, endPoint x: 180, endPoint y: 297, distance: 11.4
click at [170, 301] on button "Add Pick" at bounding box center [167, 301] width 37 height 12
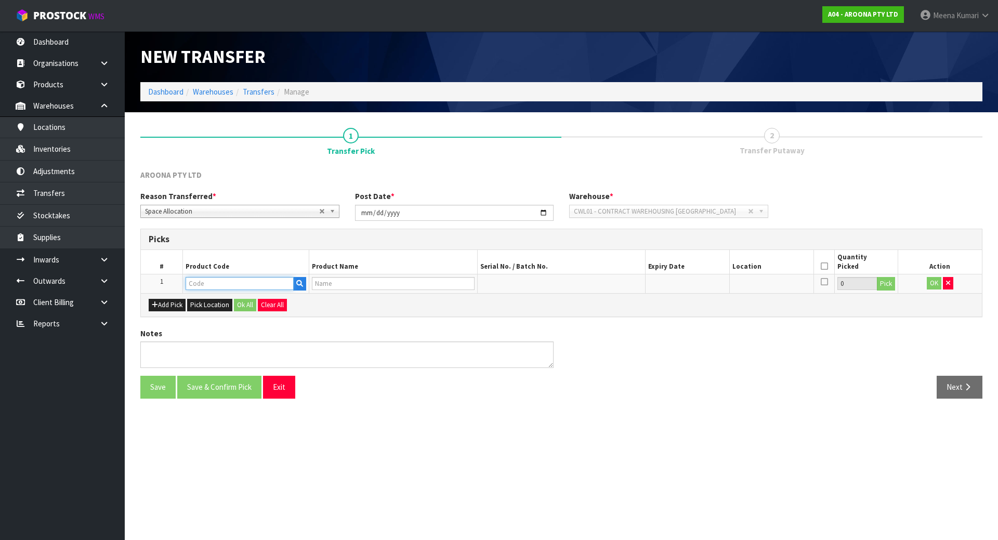
click at [205, 283] on input "text" at bounding box center [239, 283] width 108 height 13
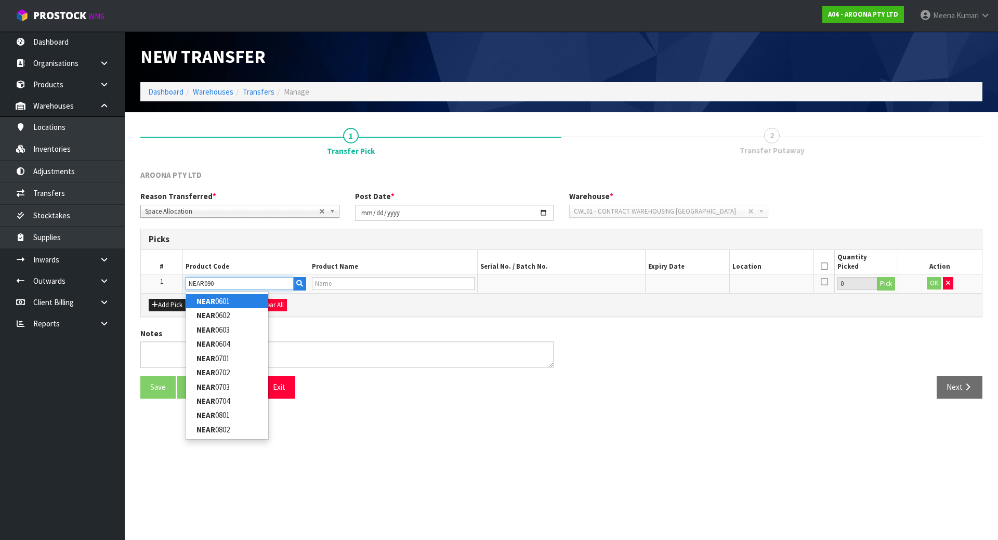
type input "NEAR0908"
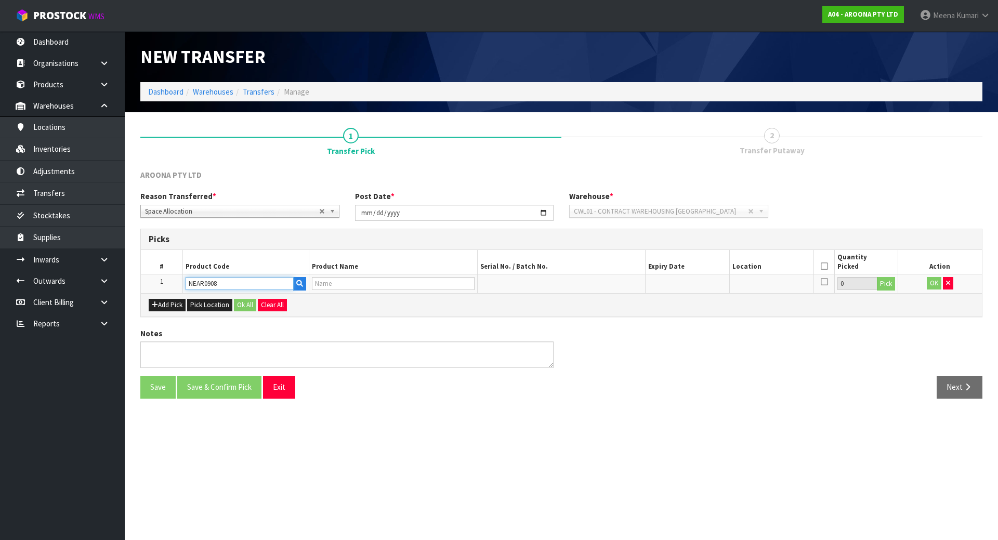
type input "NSP ELEMENTS ALLROUNDER SUP 10'11" WHITE FTU"
type input "NEAR0908"
click at [890, 284] on button "Pick" at bounding box center [885, 284] width 18 height 14
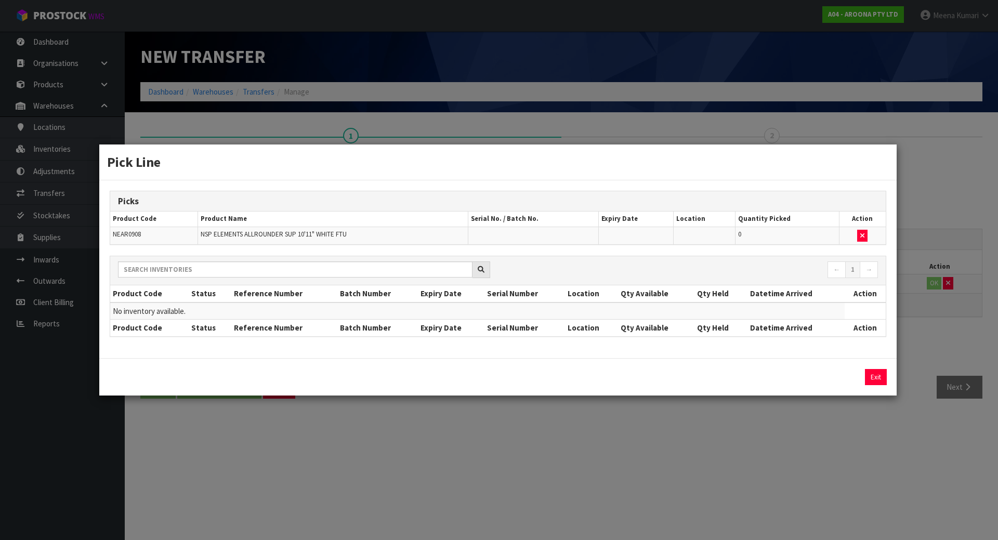
click at [712, 434] on div "Pick Line Picks Product Code Product Name Serial No. / Batch No. Expiry Date Lo…" at bounding box center [499, 270] width 998 height 540
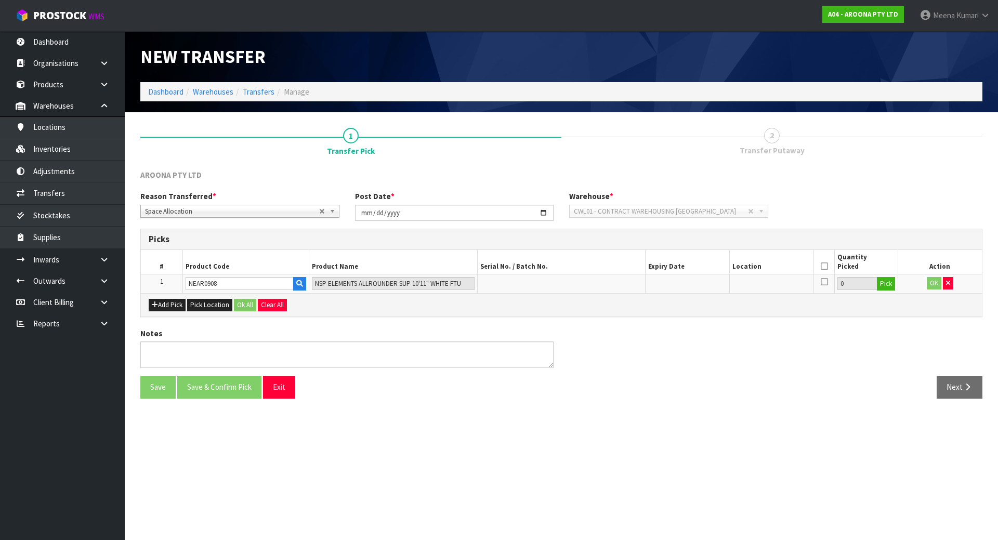
click at [254, 276] on td "NEAR0908" at bounding box center [246, 283] width 126 height 19
click at [249, 296] on div "Add Pick Pick Location Ok All Clear All" at bounding box center [561, 304] width 841 height 23
click at [251, 287] on input "NEAR0908" at bounding box center [239, 283] width 108 height 13
click at [252, 285] on input "NEAR0908" at bounding box center [239, 283] width 108 height 13
click at [254, 283] on input "NEAR0908" at bounding box center [239, 283] width 108 height 13
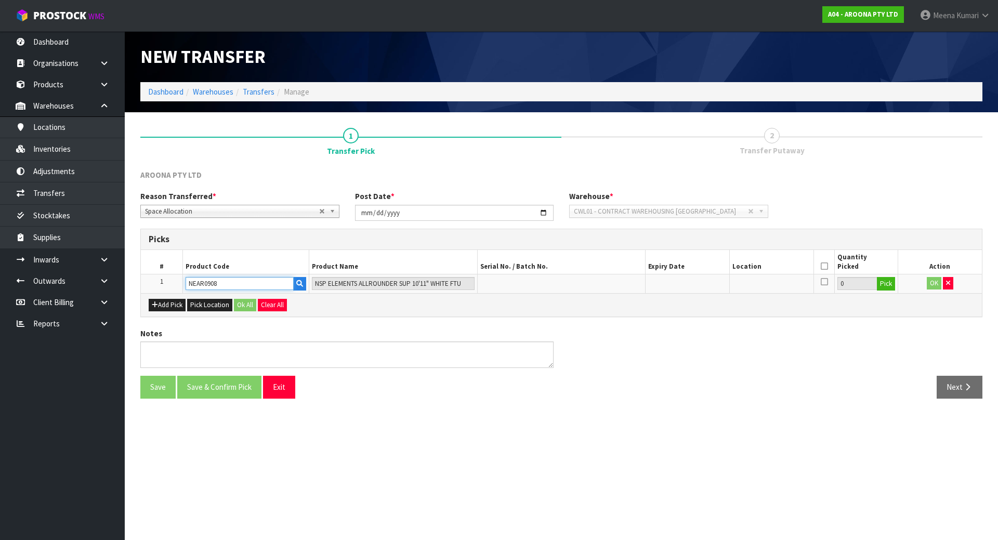
click at [254, 283] on input "NEAR0908" at bounding box center [239, 283] width 108 height 13
click at [946, 286] on button "button" at bounding box center [947, 283] width 10 height 12
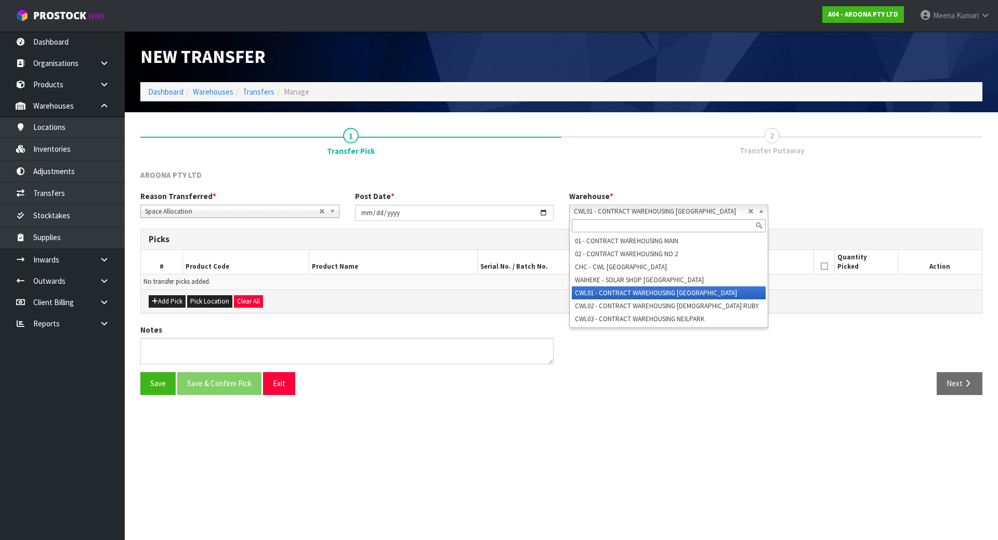
click at [652, 213] on span "CWL01 - CONTRACT WAREHOUSING [GEOGRAPHIC_DATA]" at bounding box center [661, 211] width 174 height 12
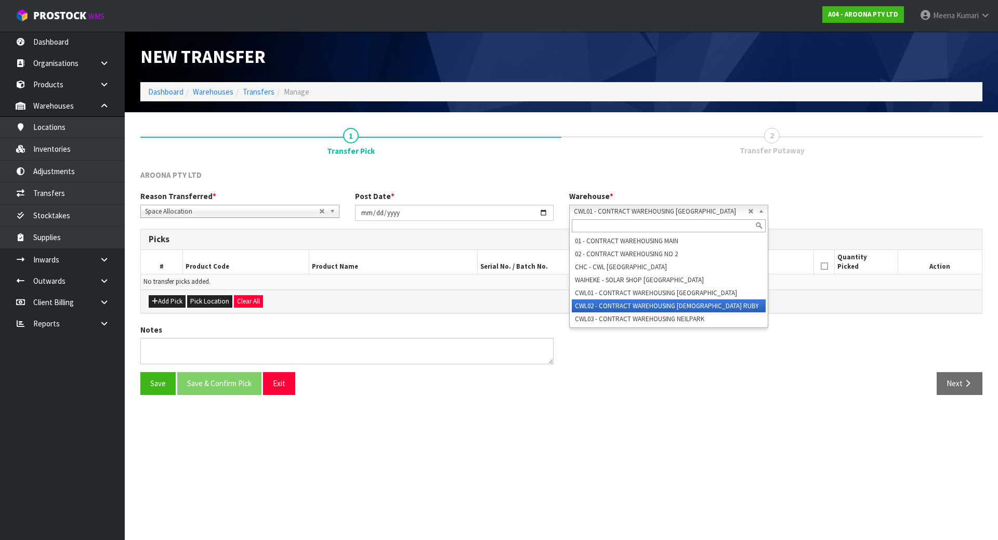
click at [653, 303] on li "CWL02 - CONTRACT WAREHOUSING [DEMOGRAPHIC_DATA] RUBY" at bounding box center [669, 305] width 194 height 13
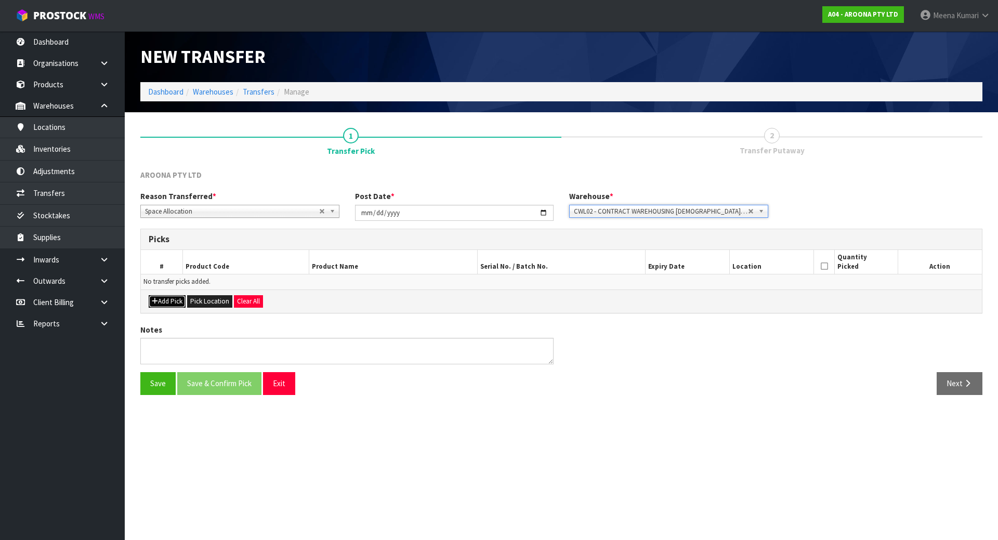
click at [170, 297] on button "Add Pick" at bounding box center [167, 301] width 37 height 12
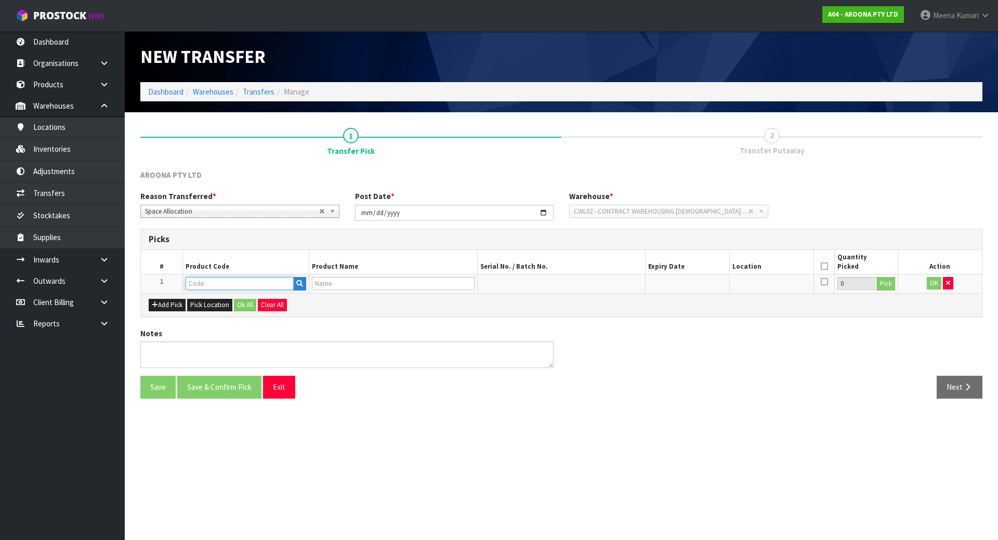
click at [220, 285] on input "text" at bounding box center [239, 283] width 108 height 13
paste input "NEAR0908"
type input "NEAR0908"
type input "NSP ELEMENTS ALLROUNDER SUP 10'11" WHITE FTU"
type input "NEAR0908"
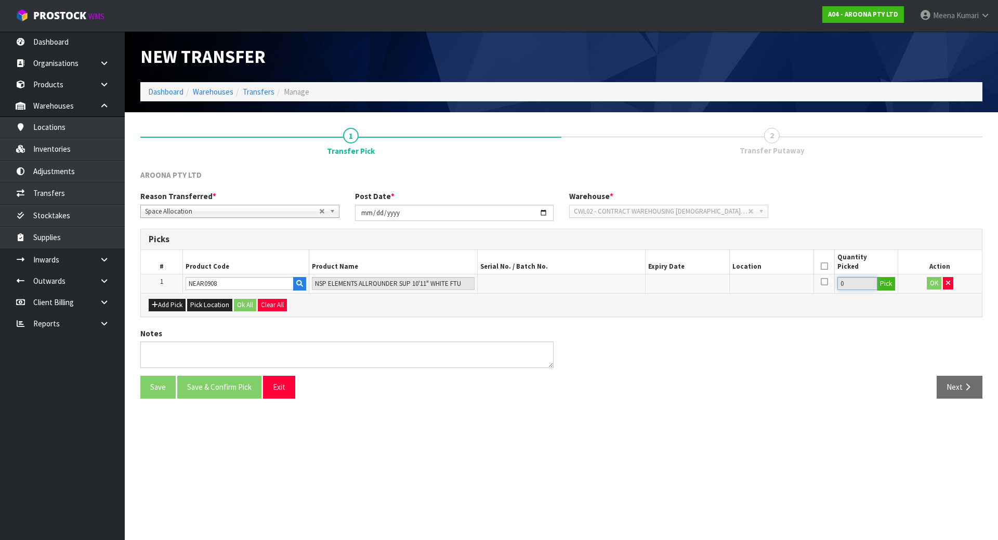
click at [873, 278] on input "0" at bounding box center [856, 283] width 39 height 13
click at [882, 284] on button "Pick" at bounding box center [885, 284] width 18 height 14
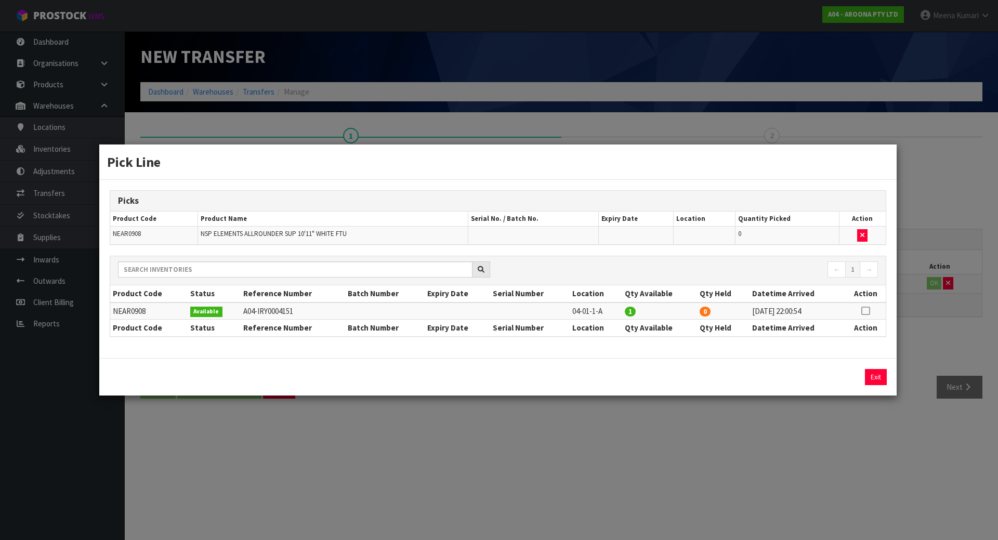
click at [866, 311] on icon at bounding box center [865, 311] width 8 height 1
click at [832, 383] on button "Assign Pick" at bounding box center [840, 377] width 43 height 16
type input "1"
drag, startPoint x: 801, startPoint y: 426, endPoint x: 251, endPoint y: 384, distance: 551.8
click at [799, 426] on div "Pick Line Picks Product Code Product Name Serial No. / Batch No. Expiry Date Lo…" at bounding box center [499, 270] width 998 height 540
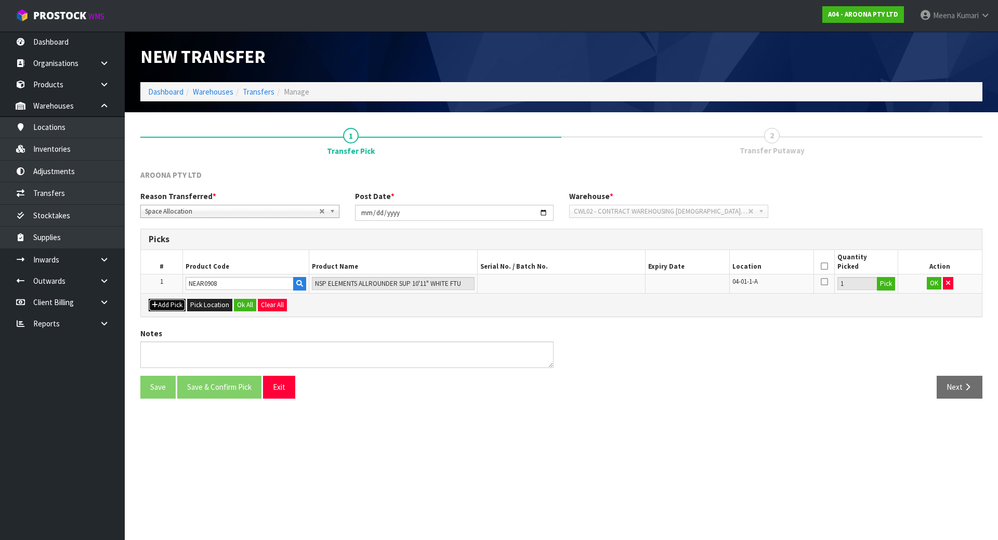
click at [165, 305] on button "Add Pick" at bounding box center [167, 305] width 37 height 12
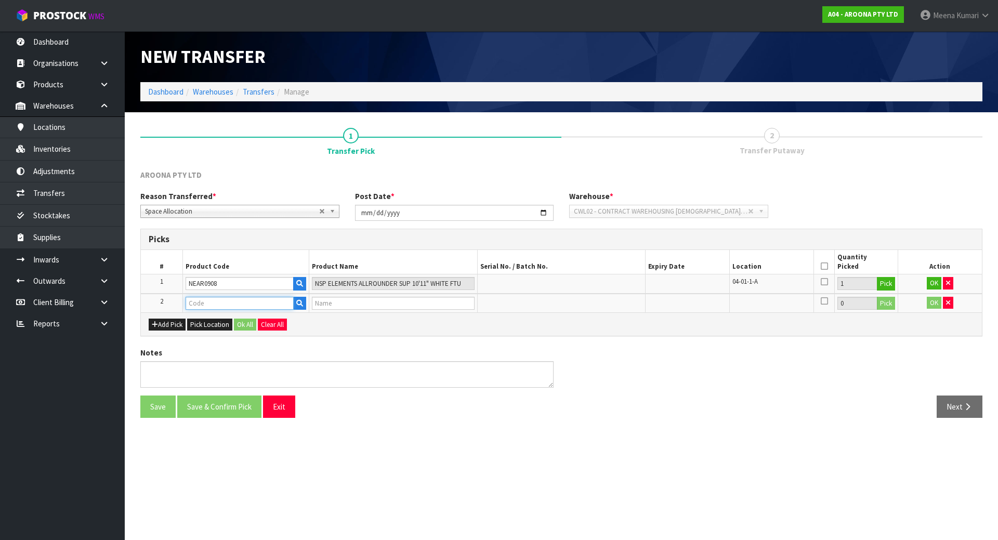
click at [216, 305] on input "text" at bounding box center [239, 303] width 108 height 13
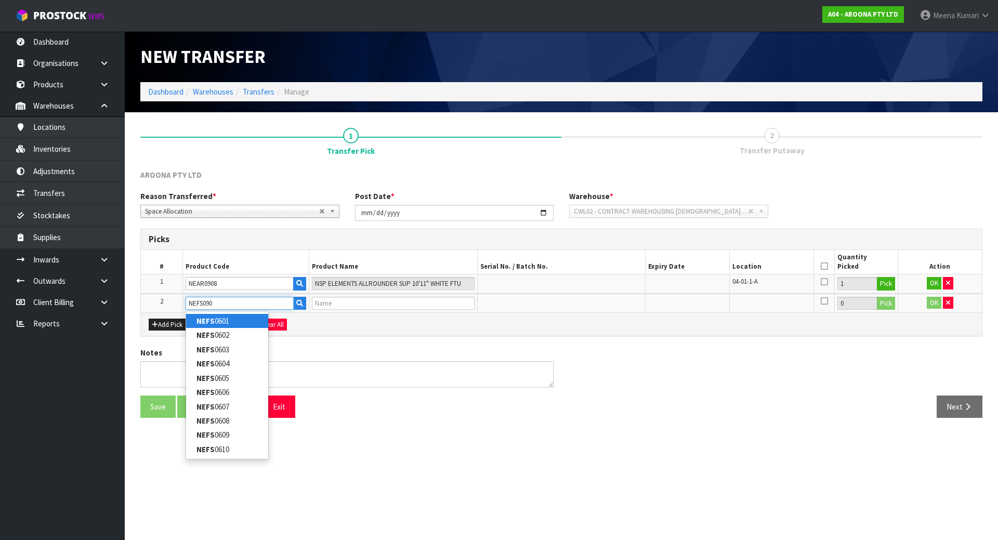
type input "NEFS0903"
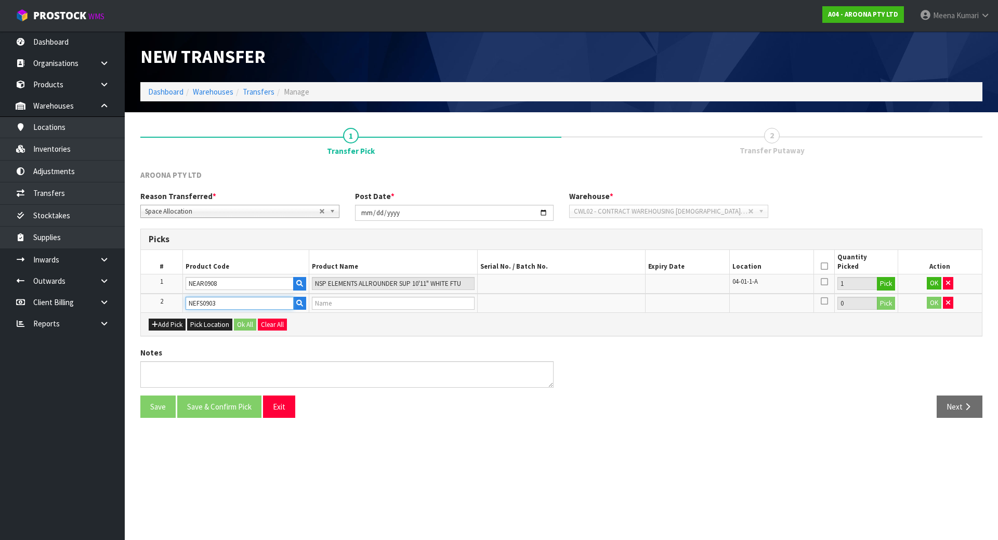
type input "NSP ELEMENTS HDT FISH 5'6 WHITE FTU"
type input "NEFS0903"
click at [880, 304] on button "Pick" at bounding box center [885, 304] width 18 height 14
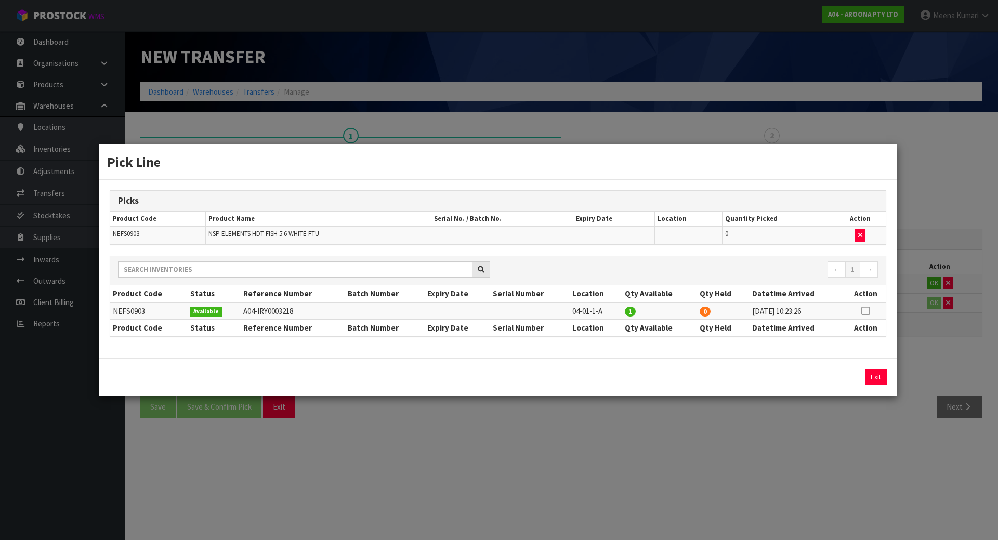
drag, startPoint x: 865, startPoint y: 308, endPoint x: 862, endPoint y: 321, distance: 13.4
click at [865, 311] on icon at bounding box center [865, 311] width 8 height 1
click at [841, 377] on button "Assign Pick" at bounding box center [840, 377] width 43 height 16
type input "1"
click at [700, 418] on div "Pick Line Picks Product Code Product Name Serial No. / Batch No. Expiry Date Lo…" at bounding box center [499, 270] width 998 height 540
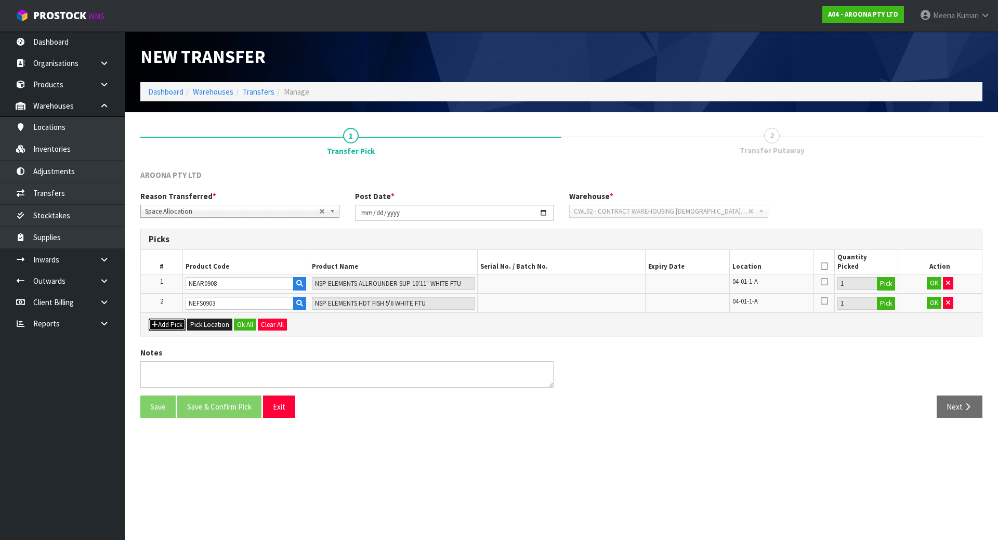
click at [177, 323] on button "Add Pick" at bounding box center [167, 324] width 37 height 12
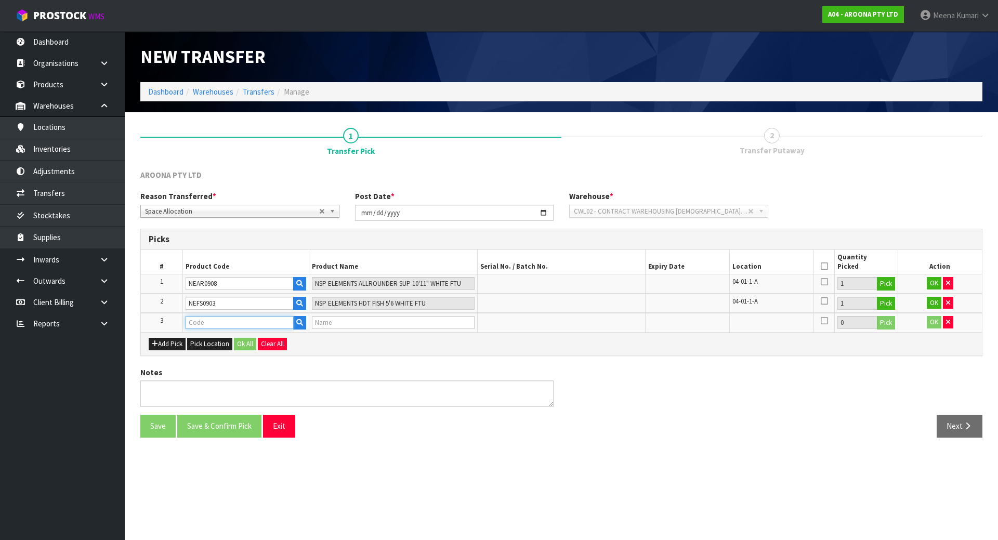
click at [223, 322] on input "text" at bounding box center [239, 322] width 108 height 13
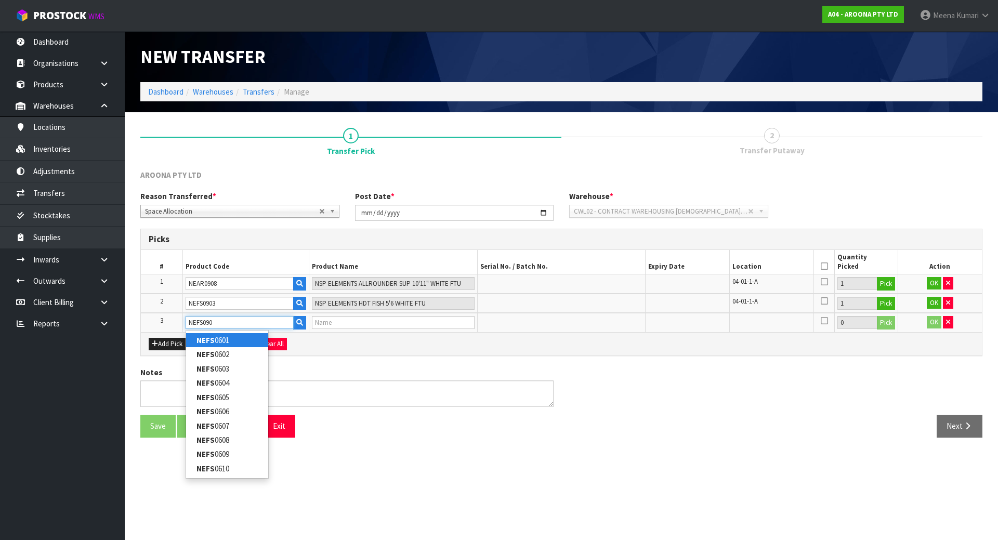
type input "NEFS0906"
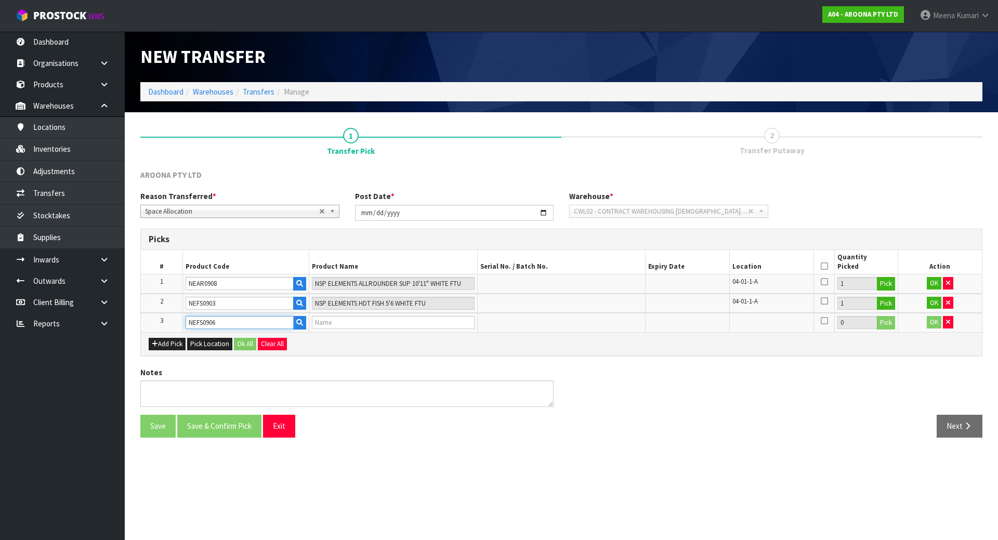
type input "NSP ELEMENTS HDT FISH 6'0 WHITE FTU"
type input "NEFS0906"
click at [887, 318] on button "Pick" at bounding box center [885, 323] width 18 height 14
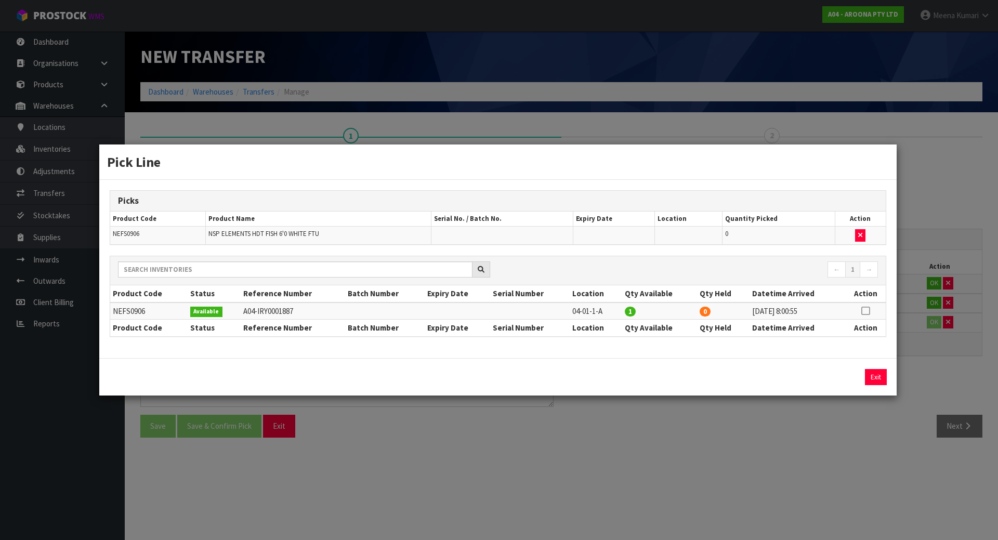
click at [863, 311] on icon at bounding box center [865, 311] width 8 height 1
click at [842, 379] on button "Assign Pick" at bounding box center [840, 377] width 43 height 16
type input "1"
click at [558, 464] on div "Pick Line Picks Product Code Product Name Serial No. / Batch No. Expiry Date Lo…" at bounding box center [499, 270] width 998 height 540
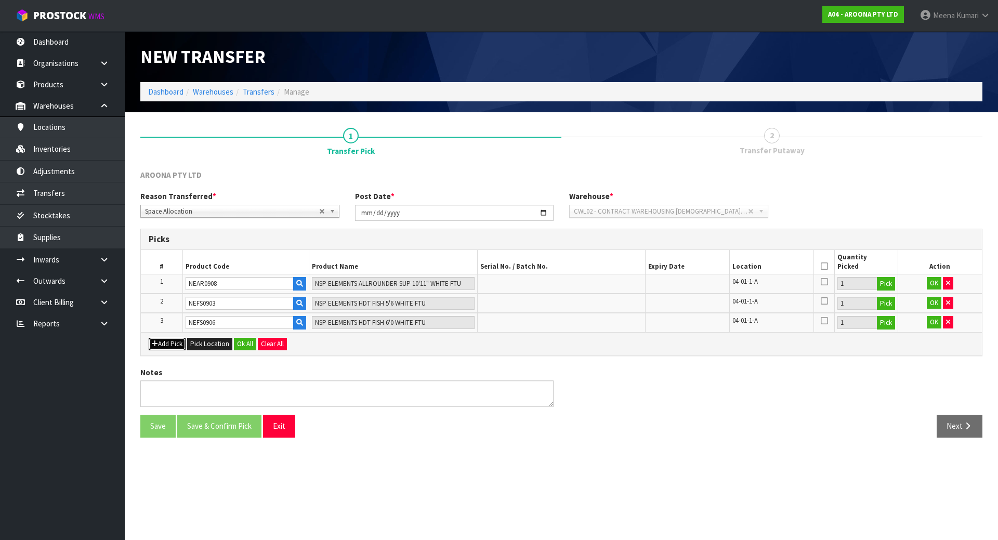
click at [167, 343] on button "Add Pick" at bounding box center [167, 344] width 37 height 12
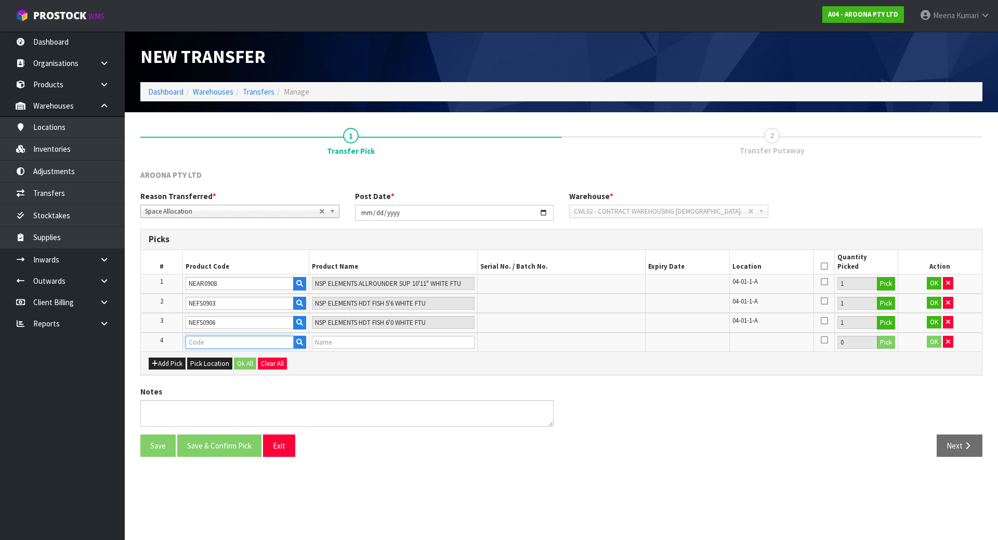
click at [205, 339] on input "text" at bounding box center [239, 342] width 108 height 13
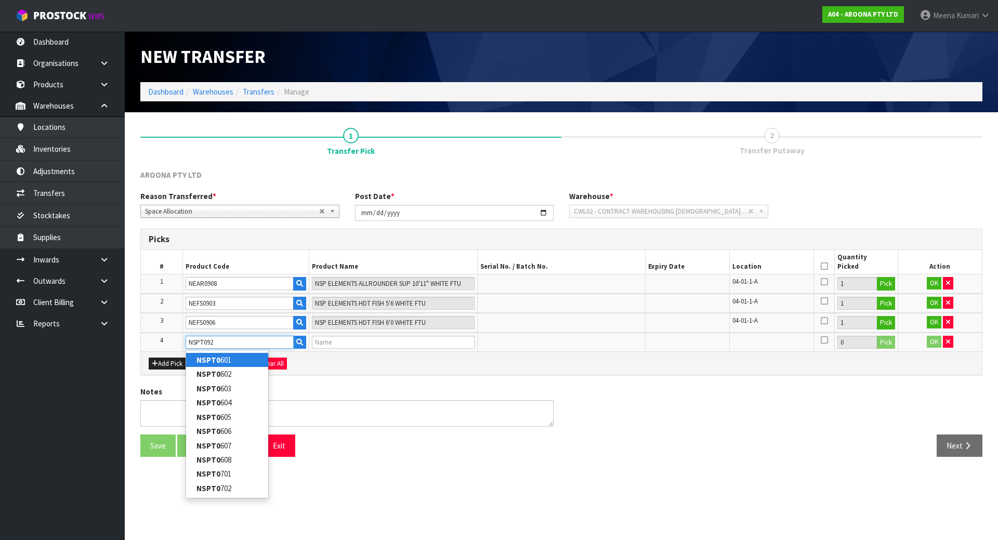
type input "NSPT0921"
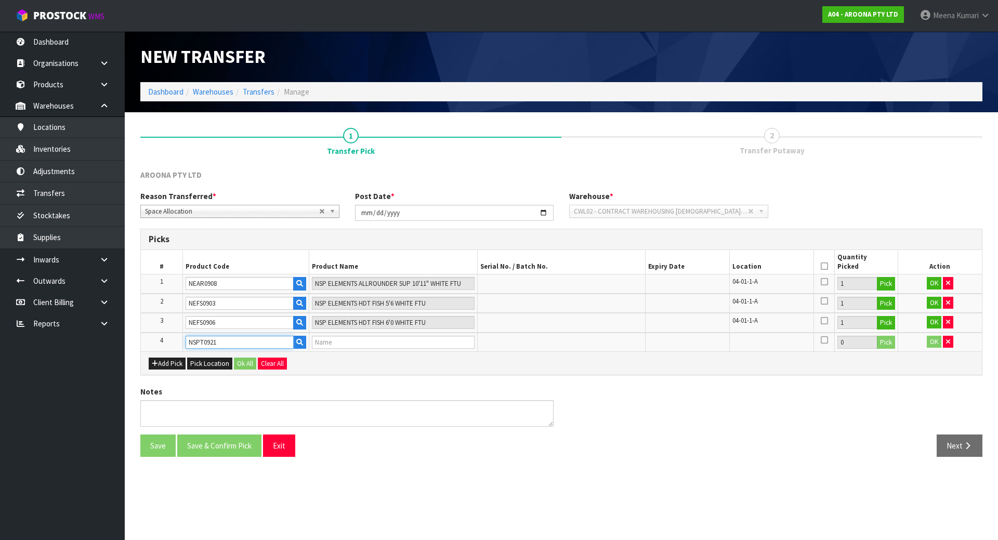
type input "NSP PROTECH FUN 7'2" NAVY TINT FTU"
type input "NSPT0921"
click at [888, 342] on button "Pick" at bounding box center [885, 343] width 18 height 14
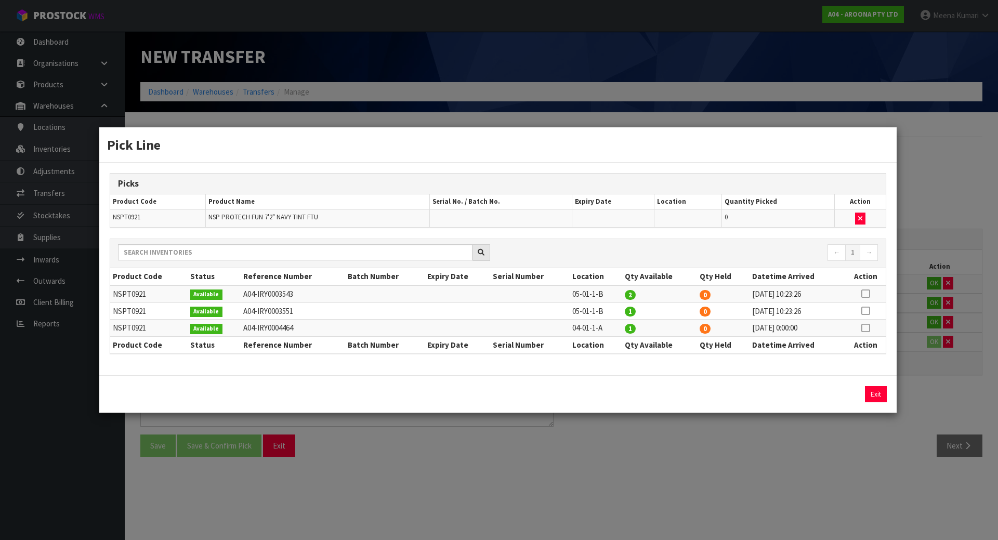
click at [866, 328] on icon at bounding box center [865, 328] width 8 height 1
click at [834, 395] on button "Assign Pick" at bounding box center [840, 394] width 43 height 16
type input "1"
click at [805, 447] on div "Pick Line Picks Product Code Product Name Serial No. / Batch No. Expiry Date Lo…" at bounding box center [499, 270] width 998 height 540
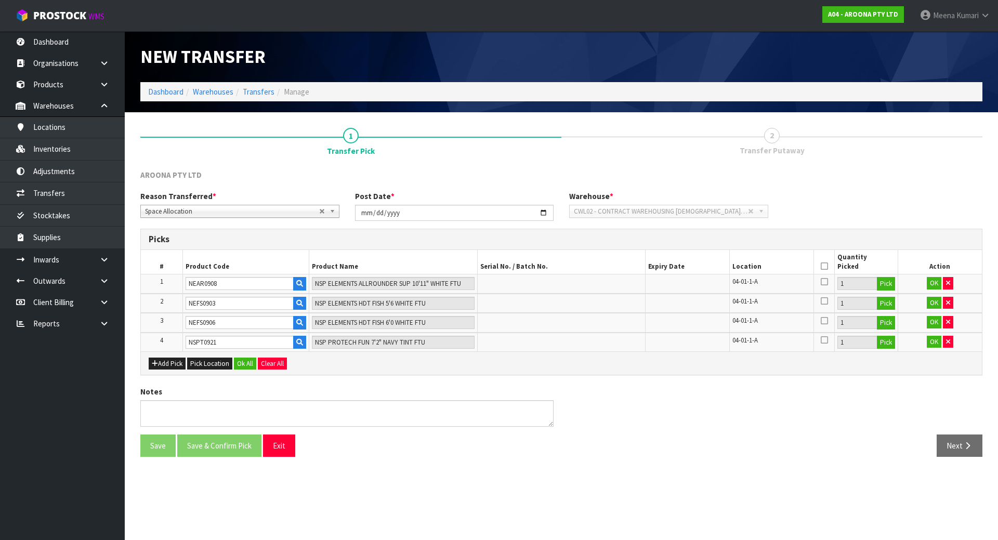
click at [187, 363] on div "Add Pick Pick Location Ok All Clear All" at bounding box center [561, 362] width 841 height 23
click at [176, 363] on button "Add Pick" at bounding box center [167, 363] width 37 height 12
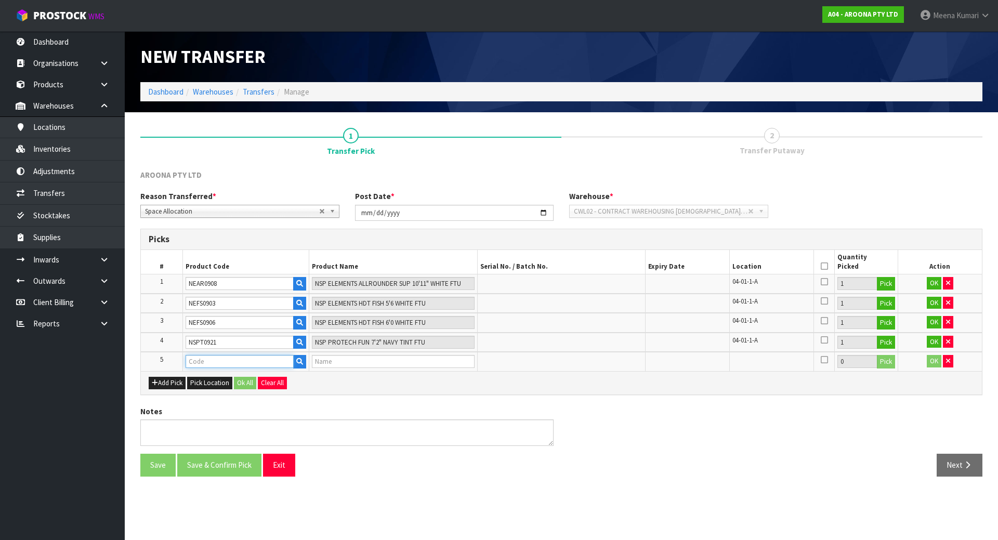
drag, startPoint x: 176, startPoint y: 363, endPoint x: 225, endPoint y: 361, distance: 49.9
click at [225, 361] on input "text" at bounding box center [239, 361] width 108 height 13
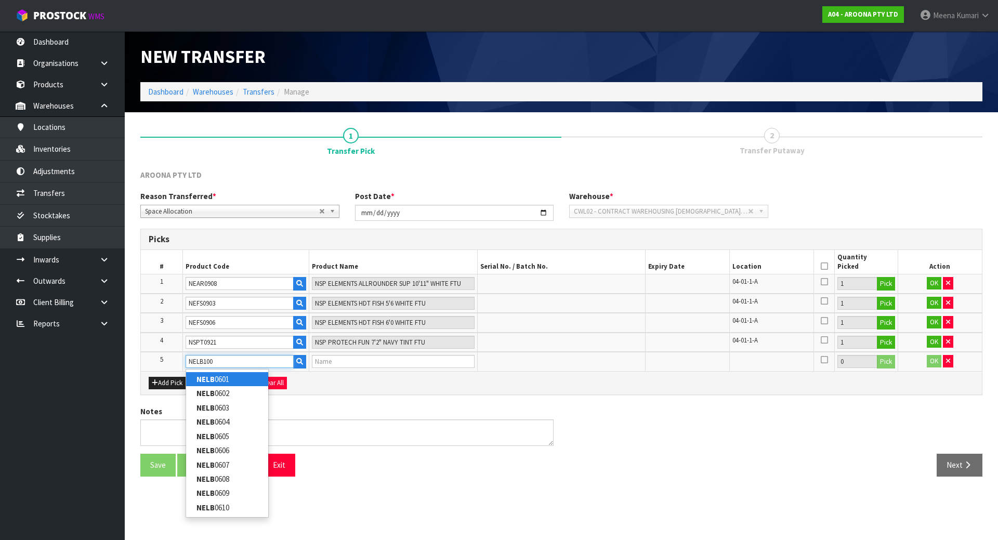
type input "NELB1002"
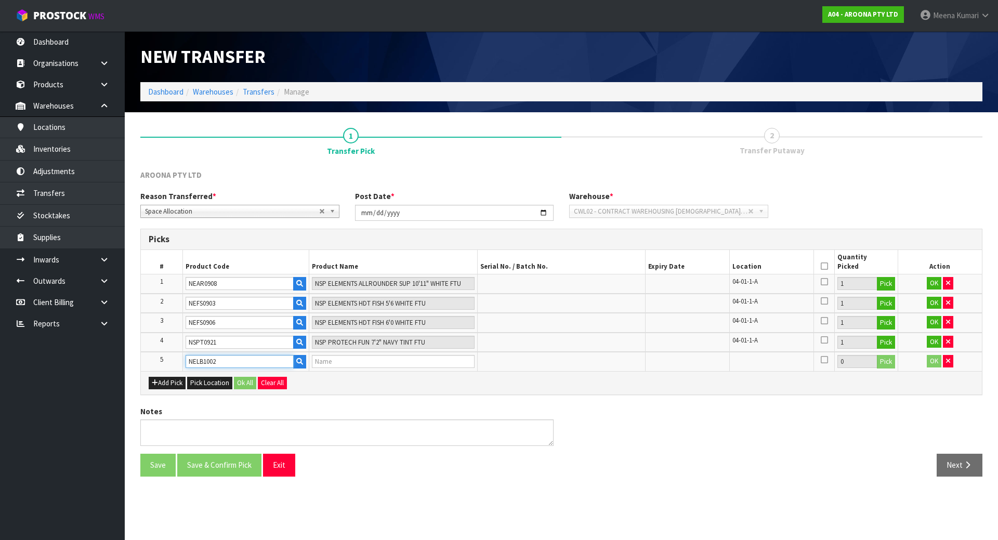
type input "NSP ELEMENTS HDT LONG 8'6" BLUE STRIPES FTU"
type input "NELB1002"
click at [883, 360] on button "Pick" at bounding box center [885, 362] width 18 height 14
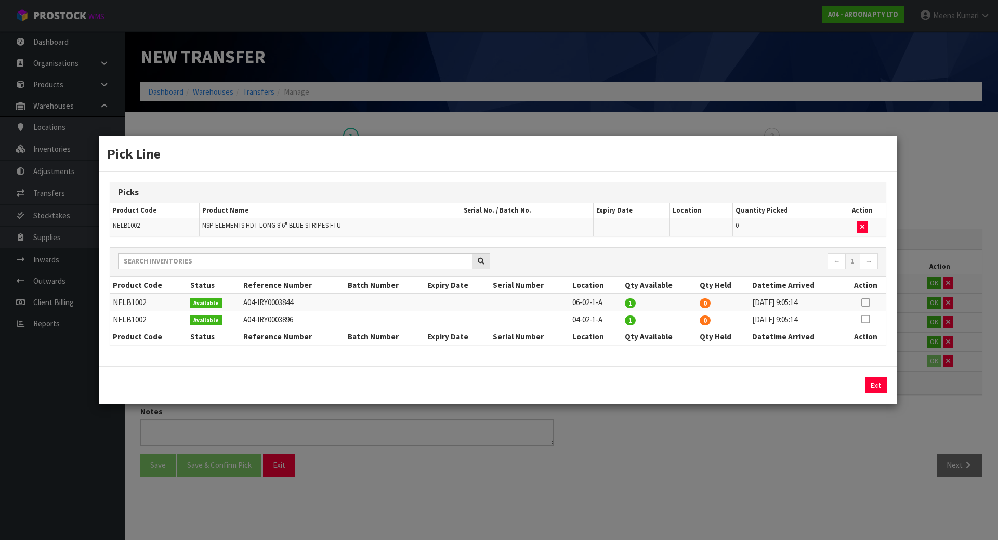
click at [863, 319] on icon at bounding box center [865, 319] width 8 height 1
click at [824, 396] on div "1 Assign Pick Exit" at bounding box center [497, 384] width 797 height 37
click at [831, 378] on button "Assign Pick" at bounding box center [840, 385] width 43 height 16
type input "1"
click at [818, 435] on div "Pick Line Picks Product Code Product Name Serial No. / Batch No. Expiry Date Lo…" at bounding box center [499, 270] width 998 height 540
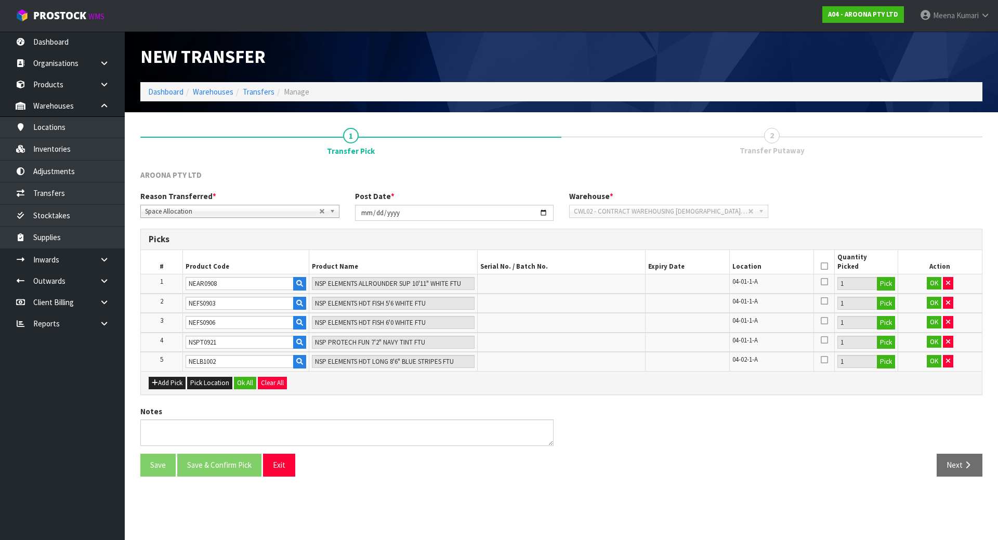
click at [821, 266] on icon at bounding box center [823, 266] width 7 height 1
click at [248, 380] on button "Ok All" at bounding box center [245, 383] width 22 height 12
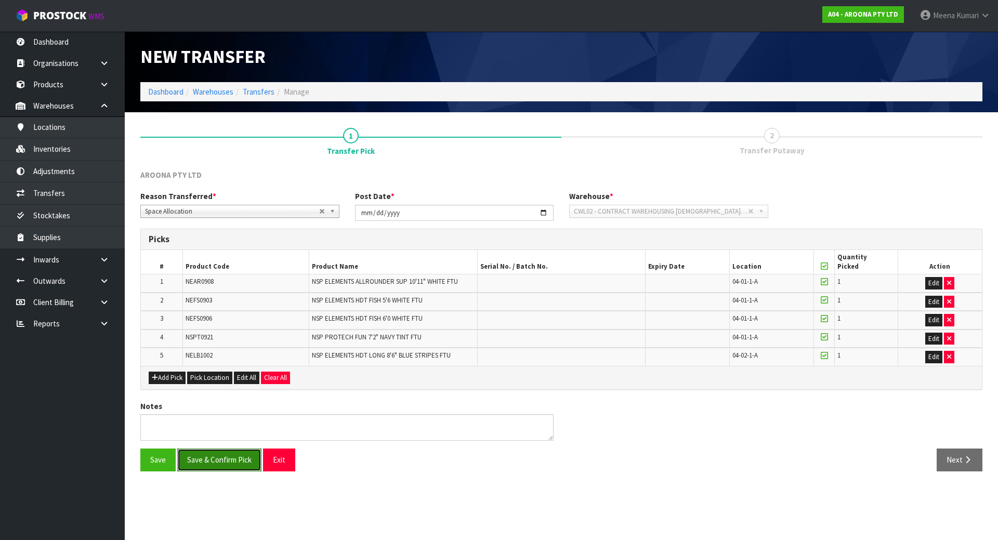
click at [242, 467] on button "Save & Confirm Pick" at bounding box center [219, 459] width 84 height 22
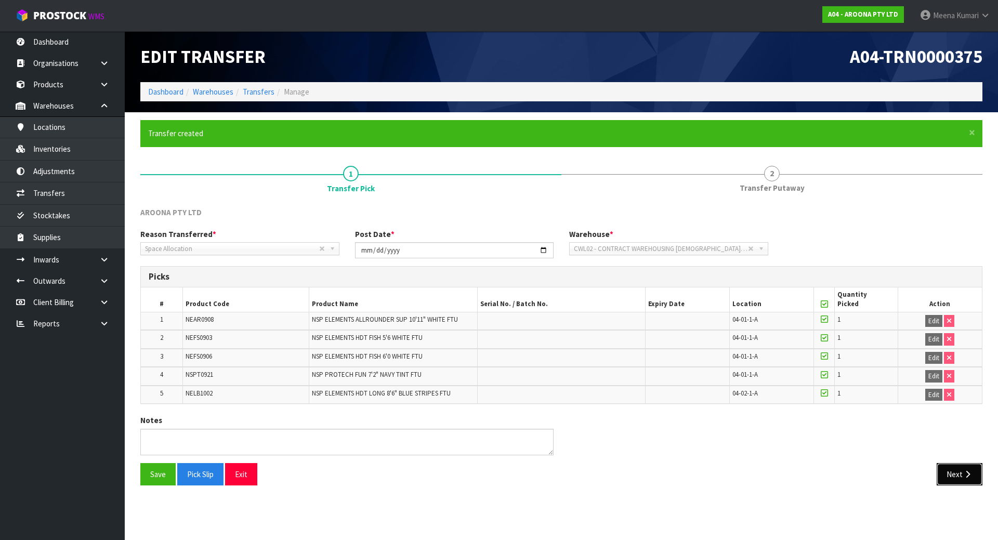
click at [963, 471] on icon "button" at bounding box center [967, 474] width 10 height 8
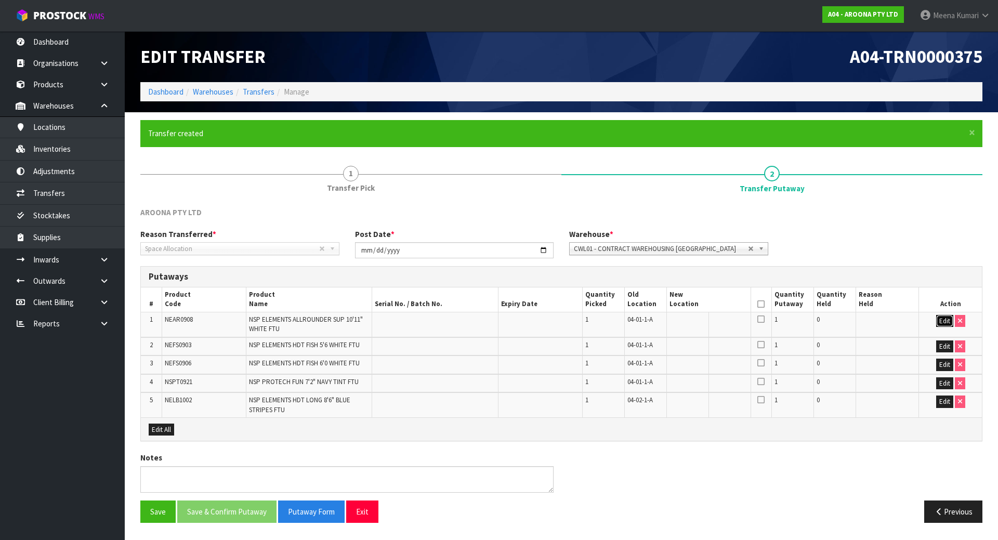
click at [941, 320] on button "Edit" at bounding box center [944, 321] width 17 height 12
click at [942, 345] on button "Edit" at bounding box center [944, 346] width 17 height 12
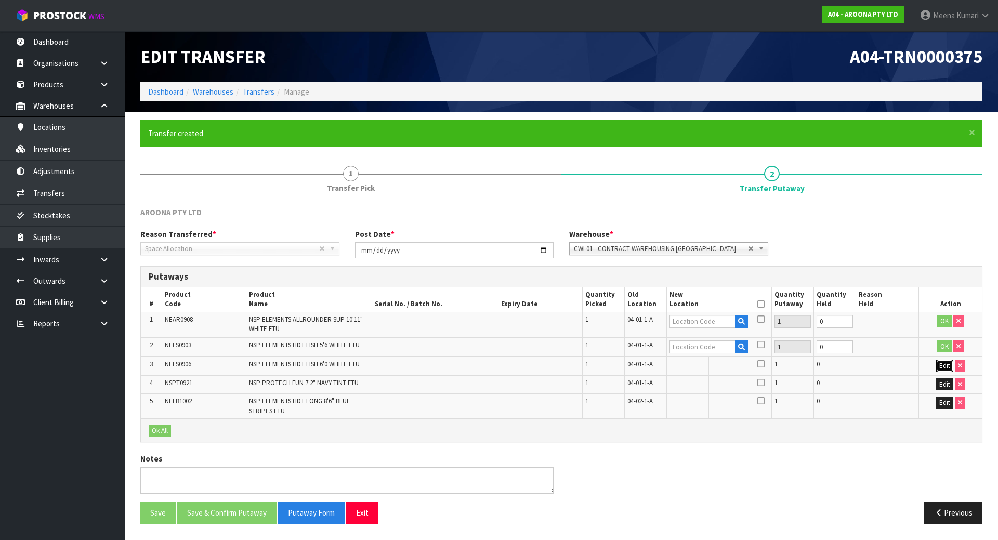
click at [940, 363] on button "Edit" at bounding box center [944, 366] width 17 height 12
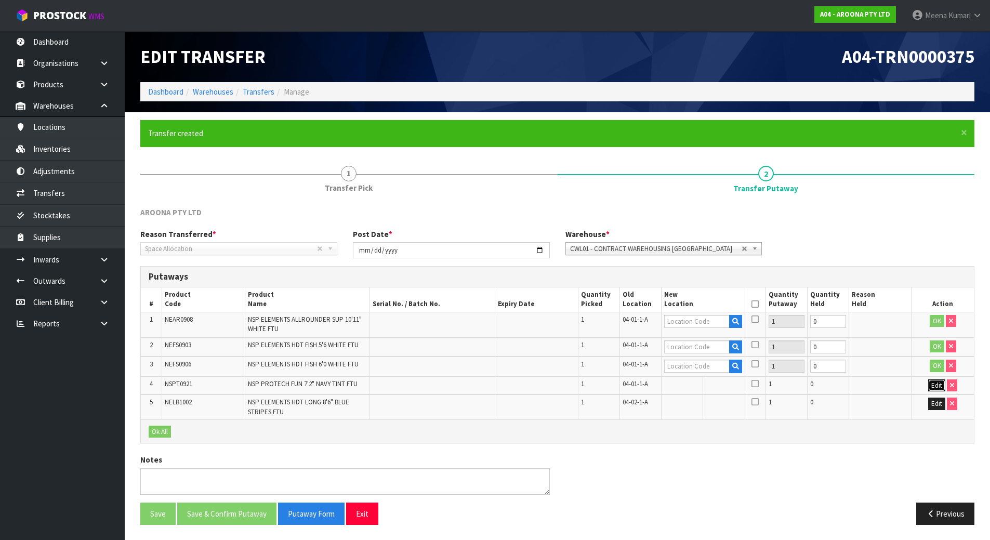
click at [939, 383] on button "Edit" at bounding box center [936, 385] width 17 height 12
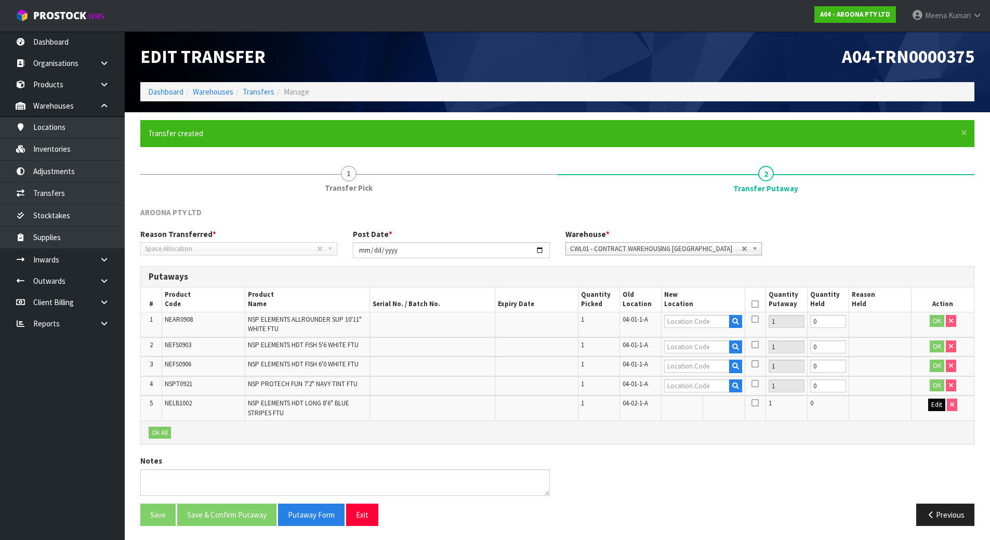
drag, startPoint x: 931, startPoint y: 414, endPoint x: 932, endPoint y: 406, distance: 8.4
click at [931, 412] on td "Edit" at bounding box center [942, 407] width 62 height 25
click at [933, 402] on button "Edit" at bounding box center [936, 404] width 17 height 12
click at [690, 325] on input "text" at bounding box center [696, 321] width 65 height 13
type input "03-02-1-A"
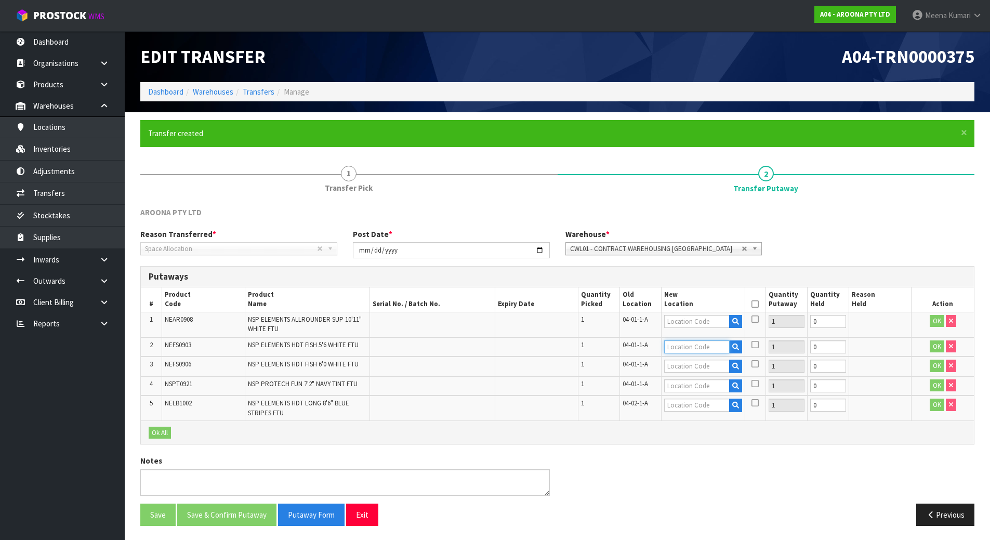
click at [694, 343] on input "text" at bounding box center [696, 346] width 65 height 13
type input "04-01-1-B"
click at [702, 242] on link "CWL01 - CONTRACT WAREHOUSING [GEOGRAPHIC_DATA]" at bounding box center [663, 248] width 197 height 13
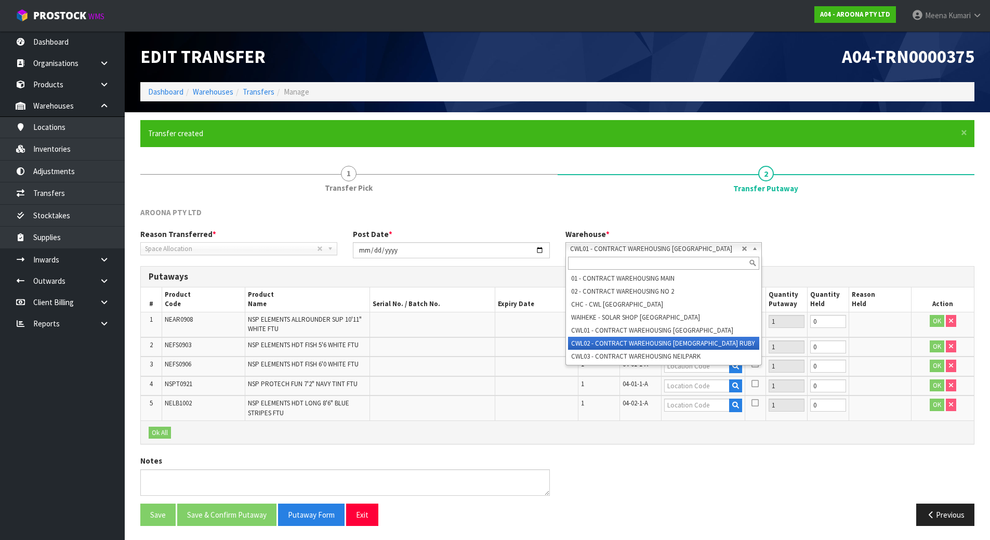
click at [698, 343] on li "CWL02 - CONTRACT WAREHOUSING [DEMOGRAPHIC_DATA] RUBY" at bounding box center [664, 343] width 192 height 13
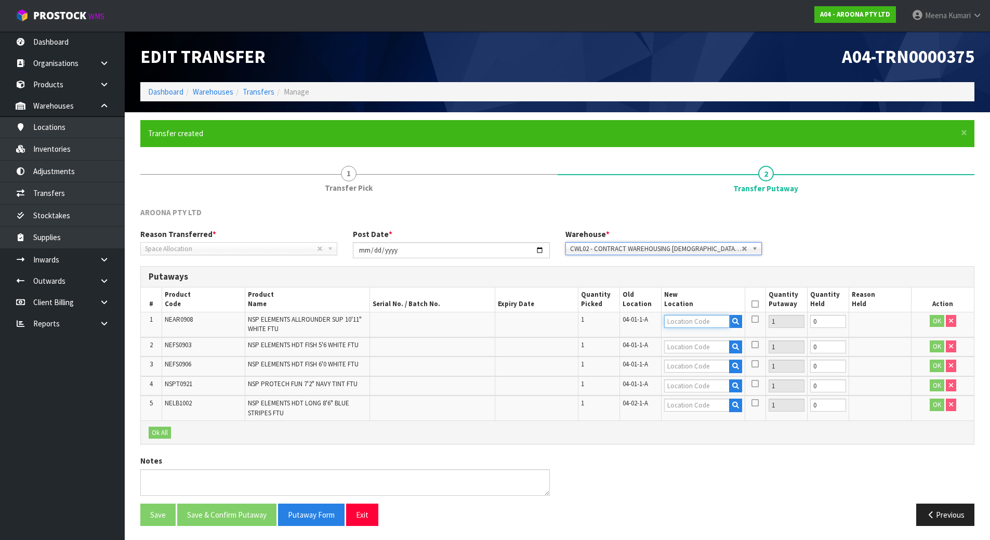
click at [700, 322] on input "text" at bounding box center [696, 321] width 65 height 13
type input "03-02-1-A"
click at [694, 343] on input "text" at bounding box center [696, 346] width 65 height 13
type input "04-01-1-B"
click at [681, 364] on input "text" at bounding box center [696, 366] width 65 height 13
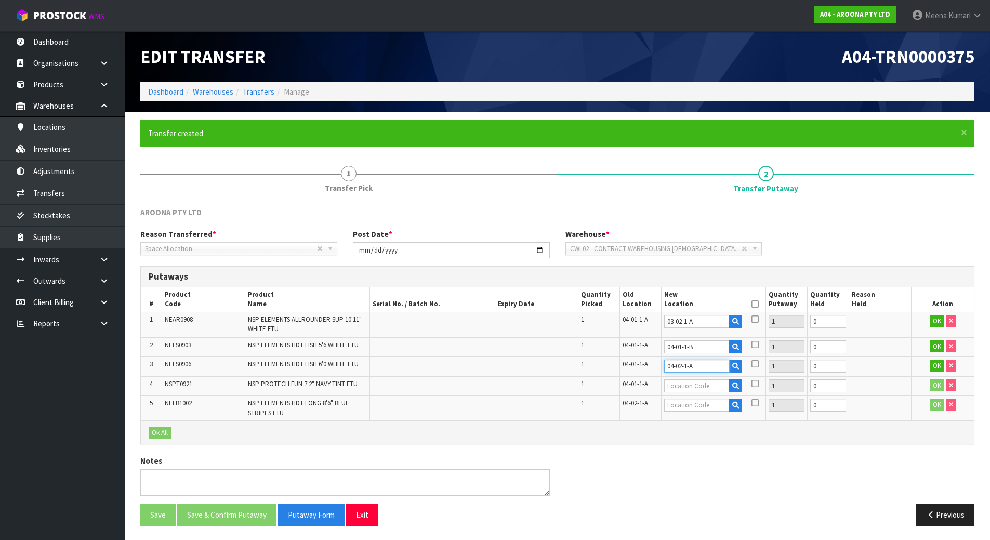
type input "04-02-1-A"
click at [678, 387] on input "text" at bounding box center [696, 385] width 65 height 13
type input "04-01-1-B"
click at [683, 410] on input "text" at bounding box center [696, 404] width 65 height 13
type input "08-01-1-B"
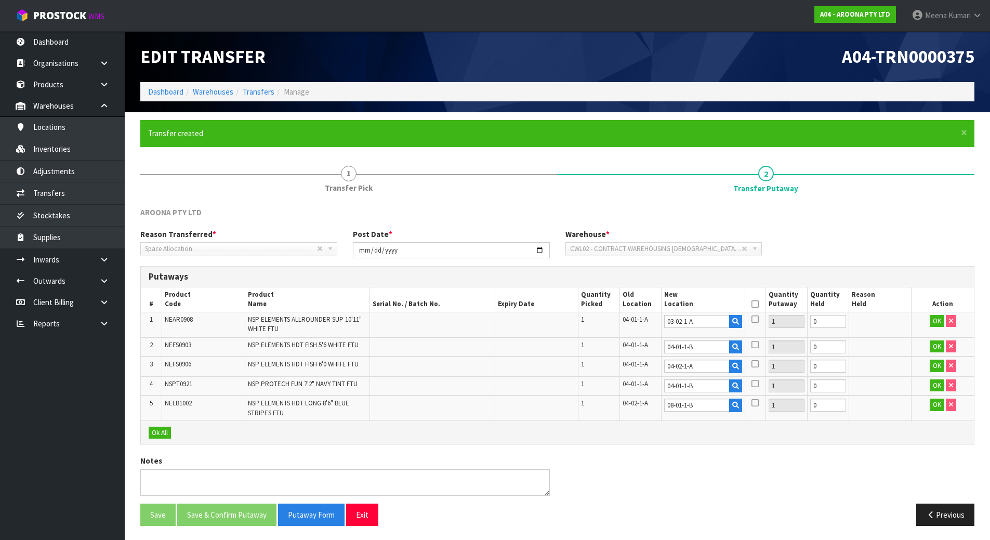
click at [753, 304] on icon at bounding box center [754, 304] width 7 height 1
click at [161, 432] on button "Ok All" at bounding box center [160, 433] width 22 height 12
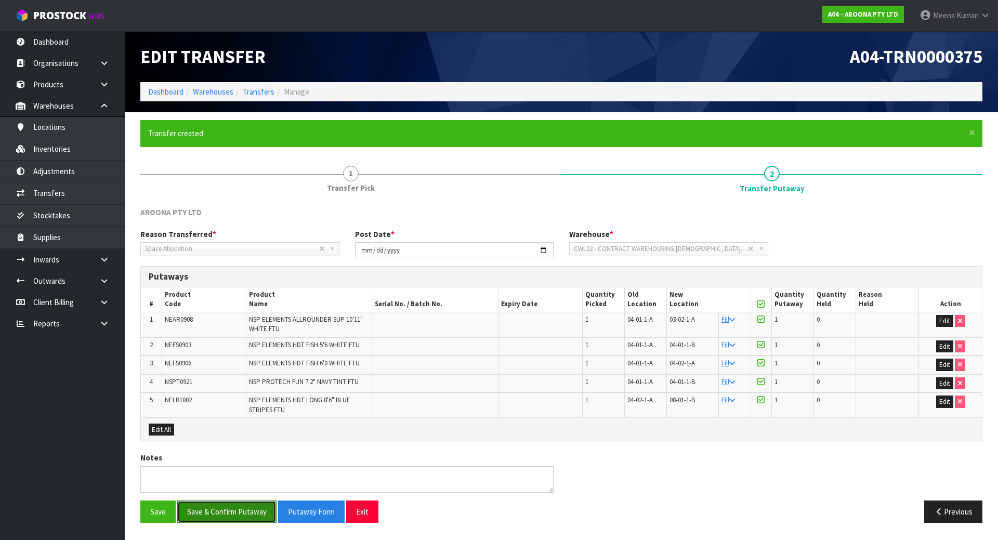
click at [219, 509] on button "Save & Confirm Putaway" at bounding box center [226, 511] width 99 height 22
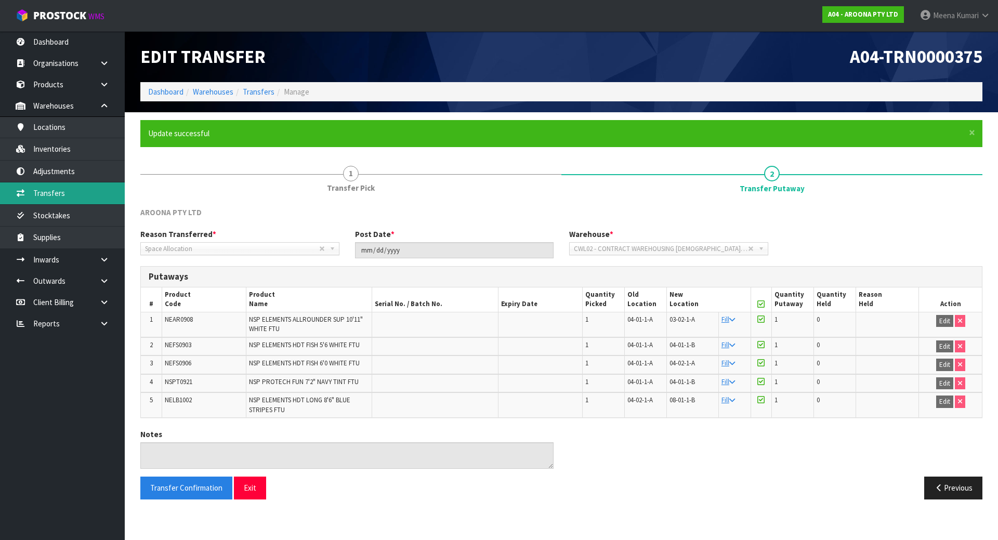
click at [86, 196] on link "Transfers" at bounding box center [62, 192] width 125 height 21
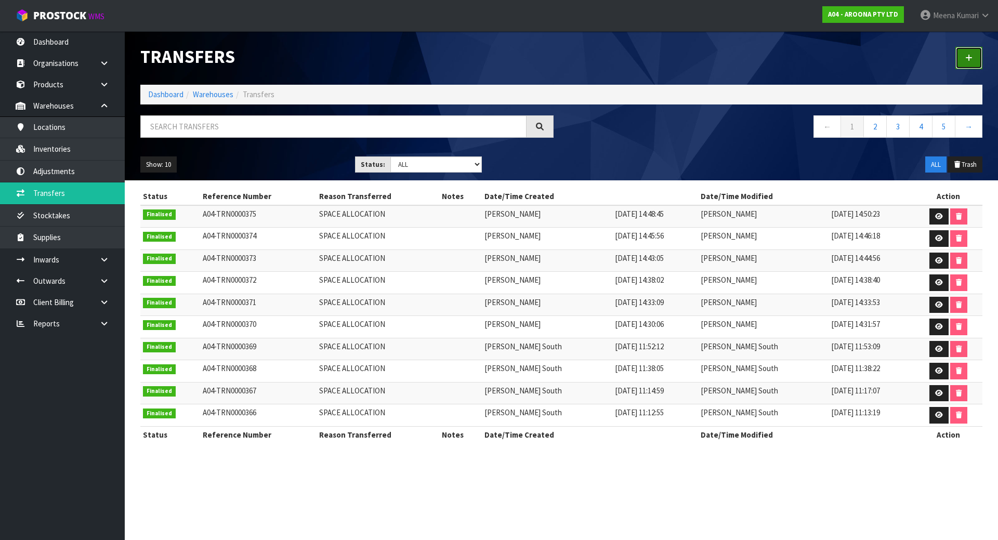
drag, startPoint x: 971, startPoint y: 56, endPoint x: 887, endPoint y: 64, distance: 84.1
click at [971, 56] on icon at bounding box center [968, 58] width 7 height 8
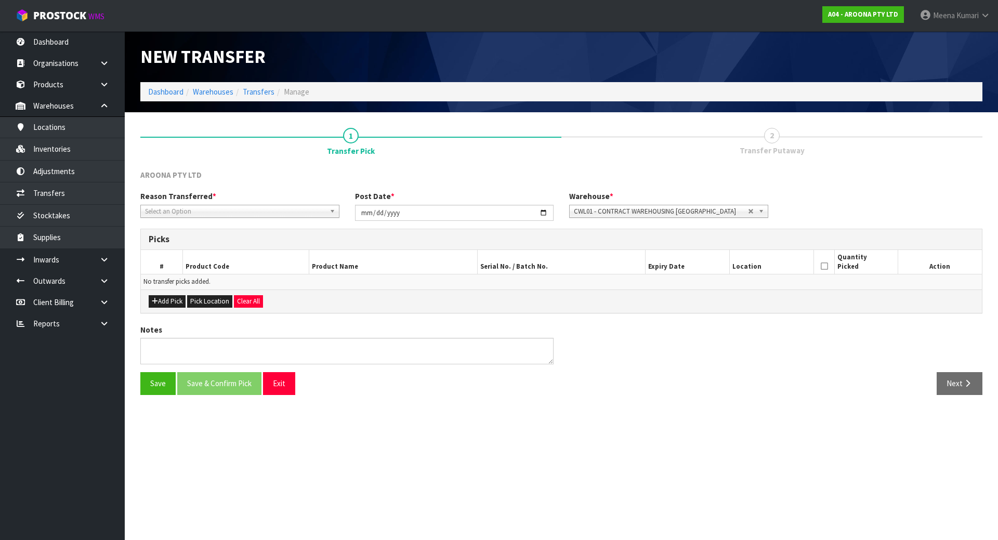
click at [236, 212] on span "Select an Option" at bounding box center [235, 211] width 180 height 12
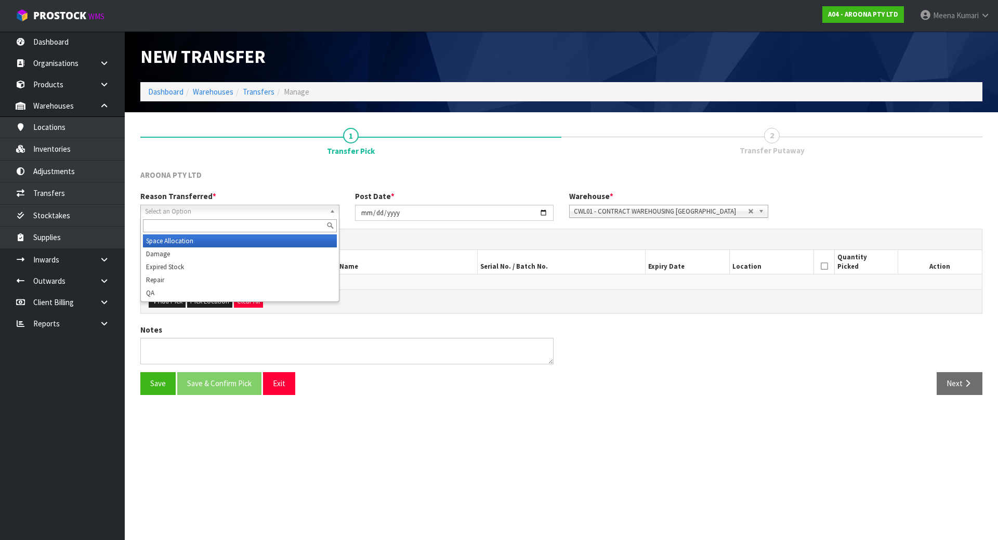
click at [228, 237] on li "Space Allocation" at bounding box center [240, 240] width 194 height 13
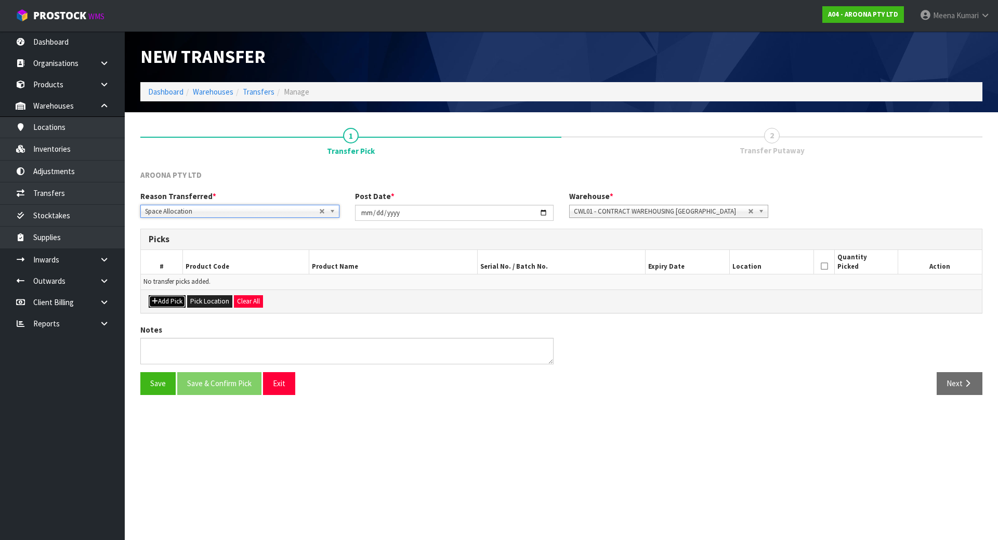
click at [172, 304] on button "Add Pick" at bounding box center [167, 301] width 37 height 12
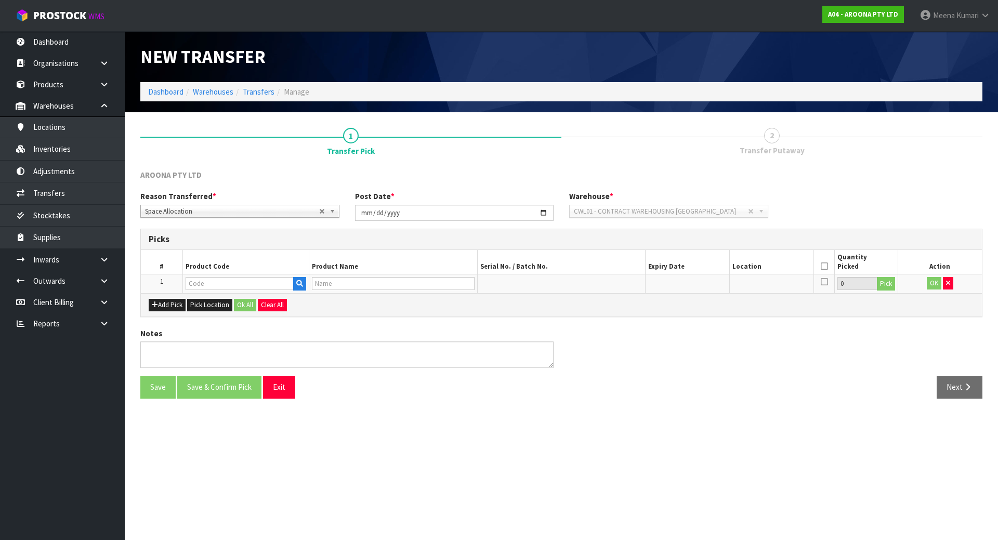
click at [217, 274] on td at bounding box center [246, 283] width 126 height 19
click at [215, 285] on input "text" at bounding box center [239, 283] width 108 height 13
type input "TKTL-IP0906"
click at [217, 318] on strong "TKTL-IP0906" at bounding box center [218, 315] width 45 height 10
type input "TKTL-IP0906-221"
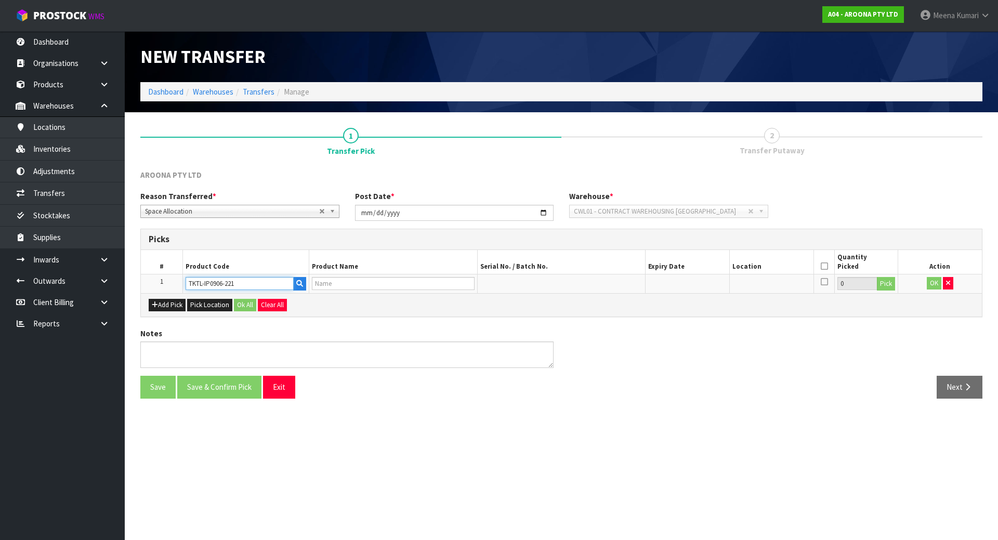
type input "0906 [PERSON_NAME] IN THE PINK - TUFLITE V-TECH - FCS II)"
click at [885, 285] on button "Pick" at bounding box center [885, 284] width 18 height 14
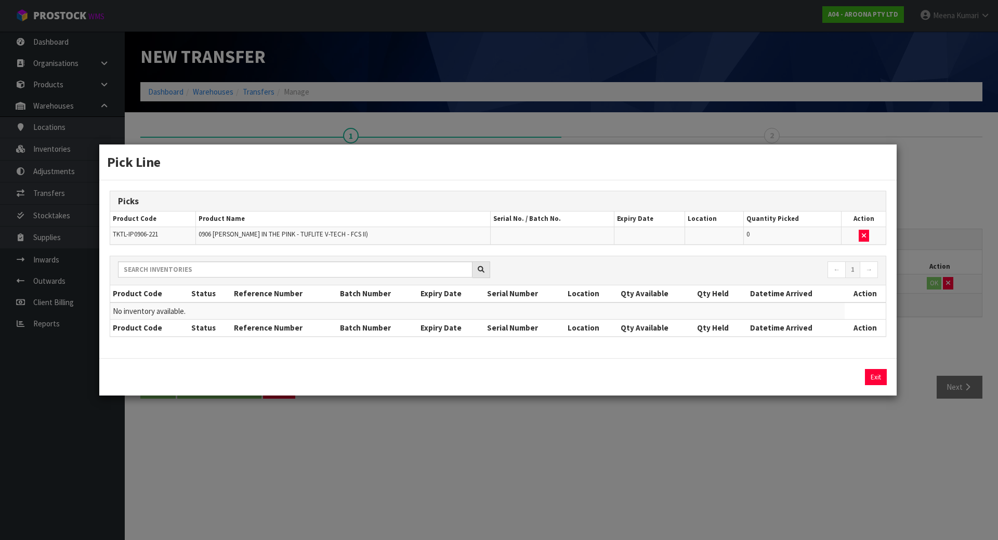
click at [826, 456] on div "Pick Line Picks Product Code Product Name Serial No. / Batch No. Expiry Date Lo…" at bounding box center [499, 270] width 998 height 540
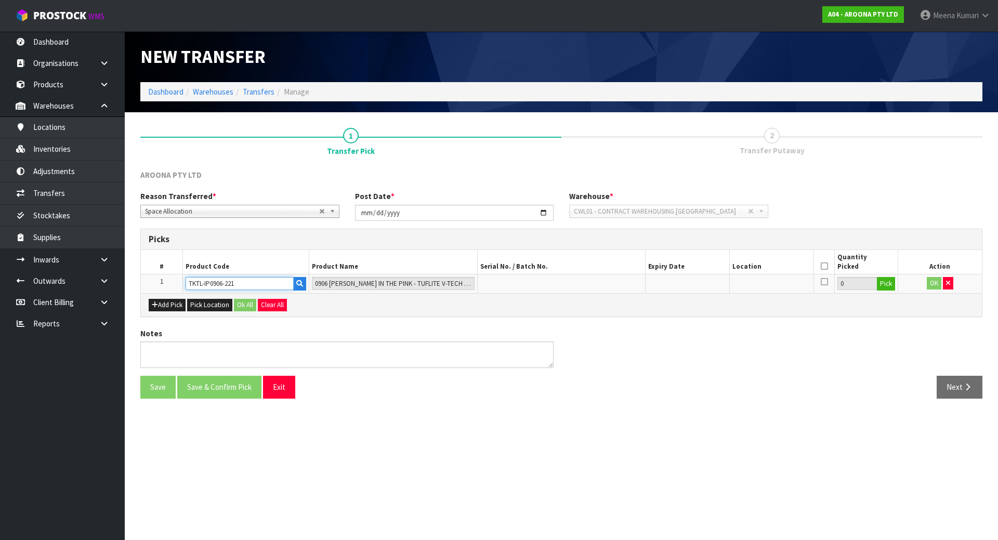
click at [261, 278] on input "TKTL-IP0906-221" at bounding box center [239, 283] width 108 height 13
click at [947, 283] on icon "button" at bounding box center [948, 283] width 4 height 7
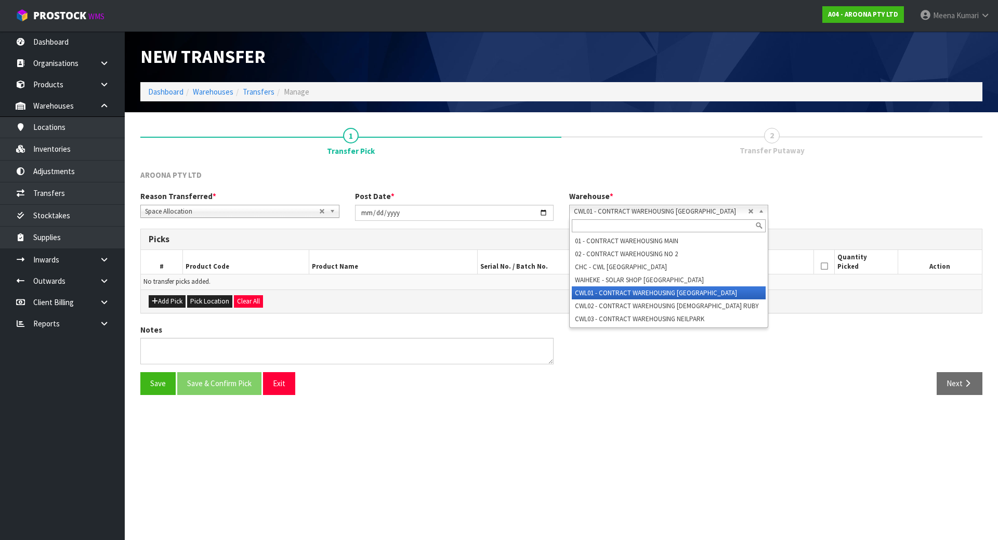
click at [682, 207] on span "CWL01 - CONTRACT WAREHOUSING [GEOGRAPHIC_DATA]" at bounding box center [661, 211] width 174 height 12
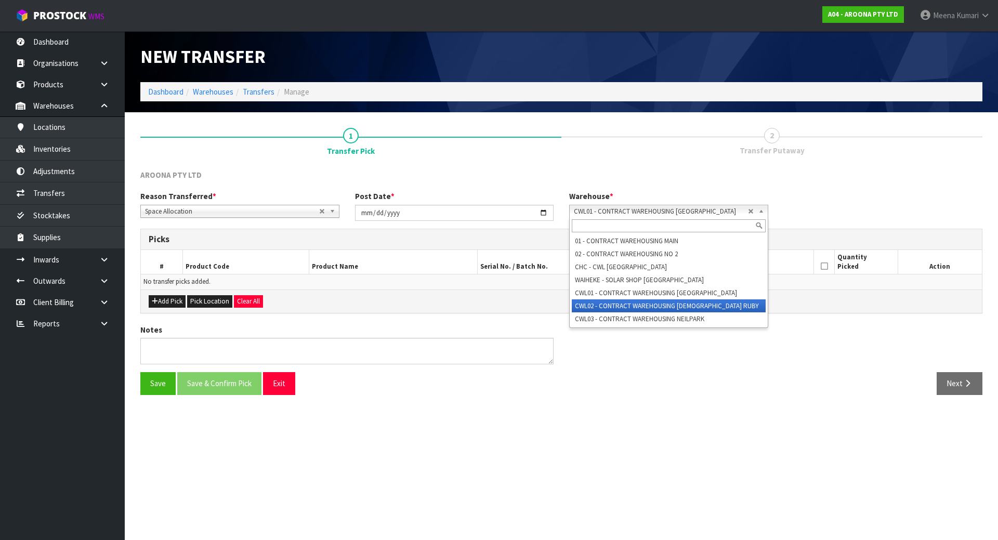
click at [687, 307] on li "CWL02 - CONTRACT WAREHOUSING [DEMOGRAPHIC_DATA] RUBY" at bounding box center [669, 305] width 194 height 13
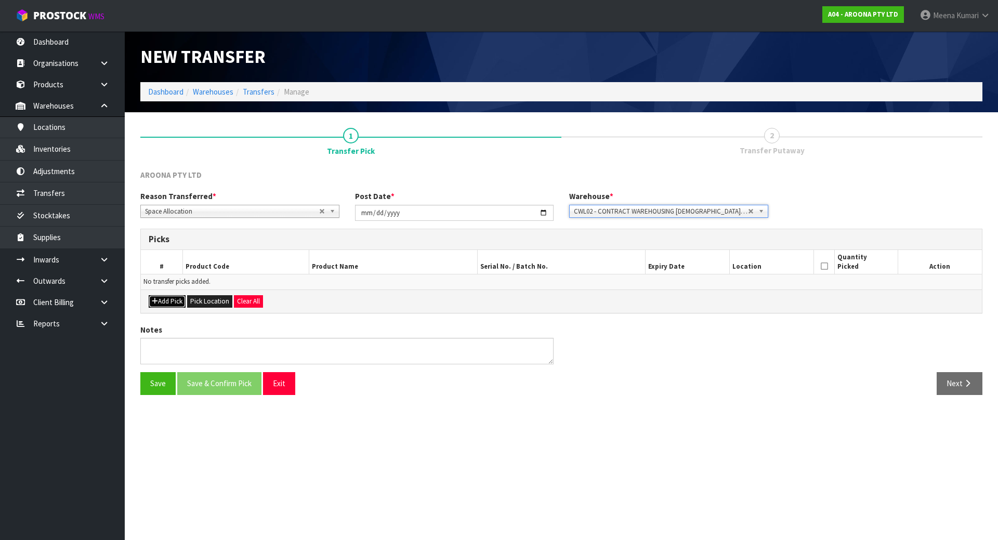
click at [177, 297] on button "Add Pick" at bounding box center [167, 301] width 37 height 12
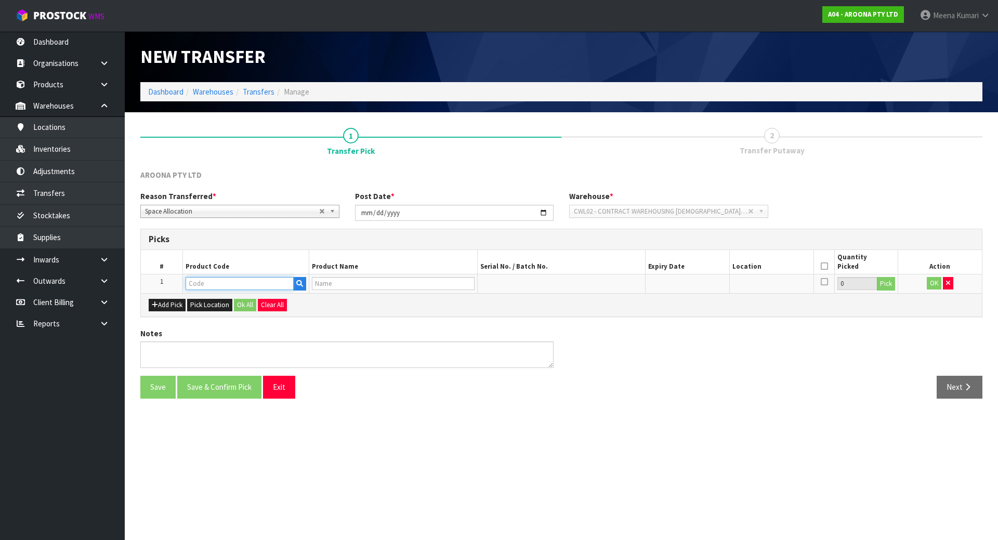
click at [210, 284] on input "text" at bounding box center [239, 283] width 108 height 13
paste input "TKTL-IP0906-221"
type input "TKTL-IP0906-221"
type input "0906 [PERSON_NAME] IN THE PINK - TUFLITE V-TECH - FCS II)"
type input "TKTL-IP0906-221"
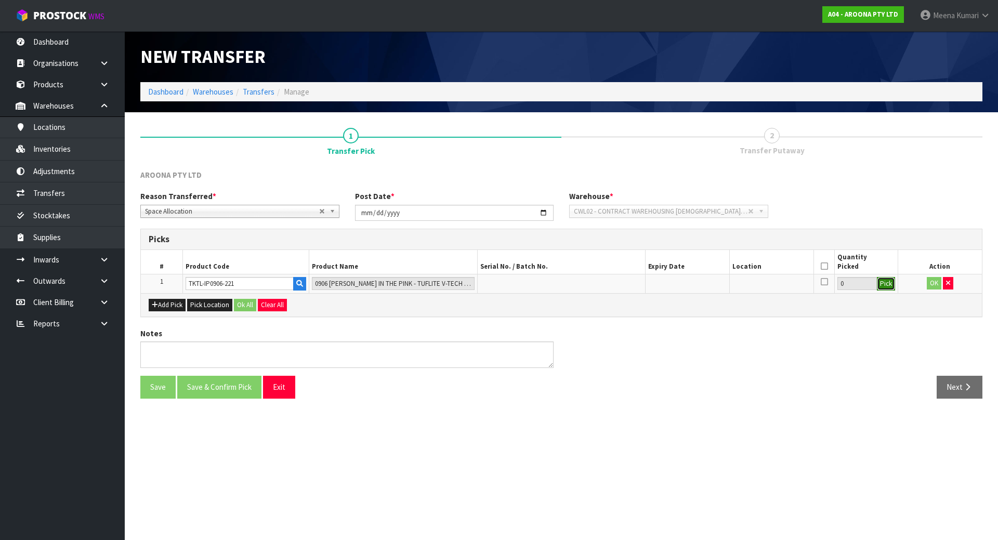
click at [883, 285] on button "Pick" at bounding box center [885, 284] width 18 height 14
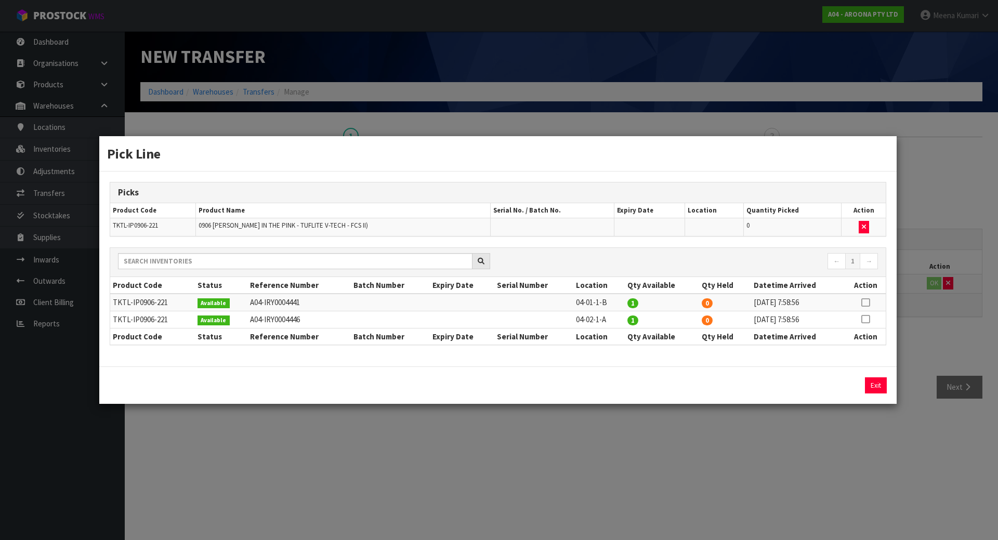
click at [871, 301] on td at bounding box center [865, 302] width 40 height 17
click at [868, 302] on icon at bounding box center [865, 302] width 8 height 1
click at [850, 380] on button "Assign Pick" at bounding box center [840, 385] width 43 height 16
type input "1"
click at [571, 324] on td at bounding box center [533, 319] width 78 height 17
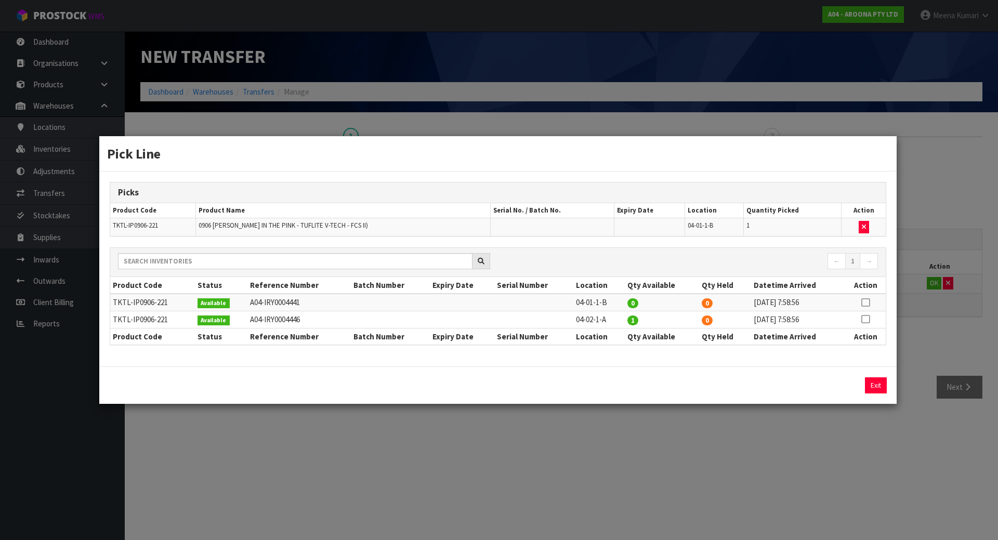
click at [571, 324] on td at bounding box center [533, 319] width 78 height 17
drag, startPoint x: 571, startPoint y: 323, endPoint x: 611, endPoint y: 325, distance: 40.1
click at [583, 325] on tr "TKTL-IP0906-221 Available A04-IRY0004446 04-02-1-A 1 0 [DATE] 7:58:56" at bounding box center [497, 319] width 775 height 17
click at [611, 325] on td "04-02-1-A" at bounding box center [599, 319] width 52 height 17
click at [591, 326] on td "04-02-1-A" at bounding box center [599, 319] width 52 height 17
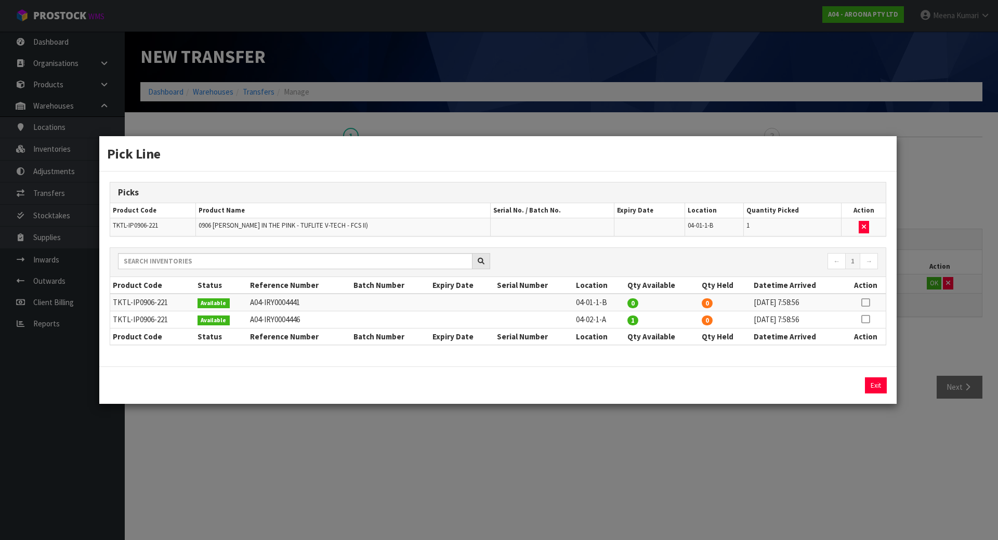
click at [590, 318] on td "04-02-1-A" at bounding box center [599, 319] width 52 height 17
click at [590, 317] on td "04-02-1-A" at bounding box center [599, 319] width 52 height 17
copy tr "04-02-1-A"
click at [614, 458] on div "Pick Line Picks Product Code Product Name Serial No. / Batch No. Expiry Date Lo…" at bounding box center [499, 270] width 998 height 540
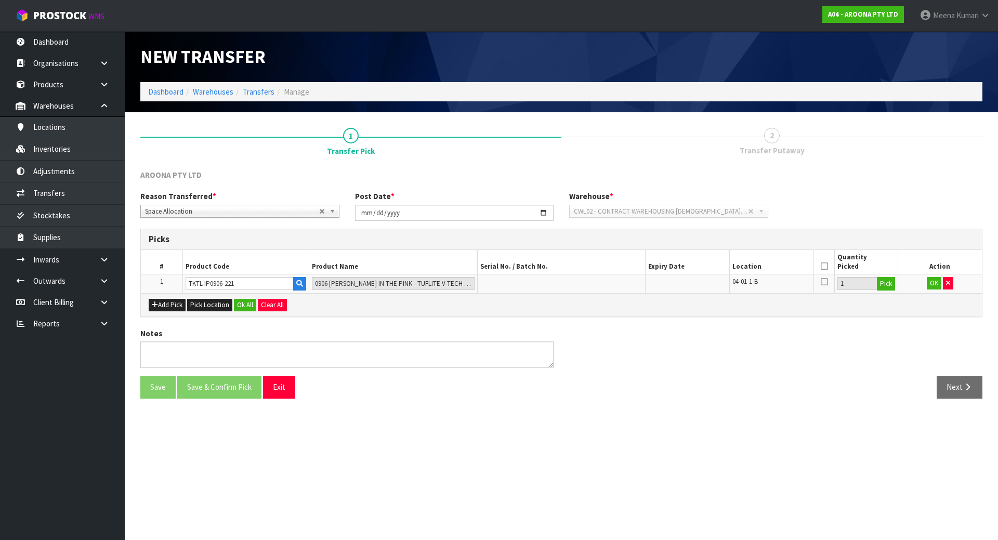
click at [822, 267] on icon at bounding box center [823, 266] width 7 height 1
click at [246, 302] on button "Ok All" at bounding box center [245, 305] width 22 height 12
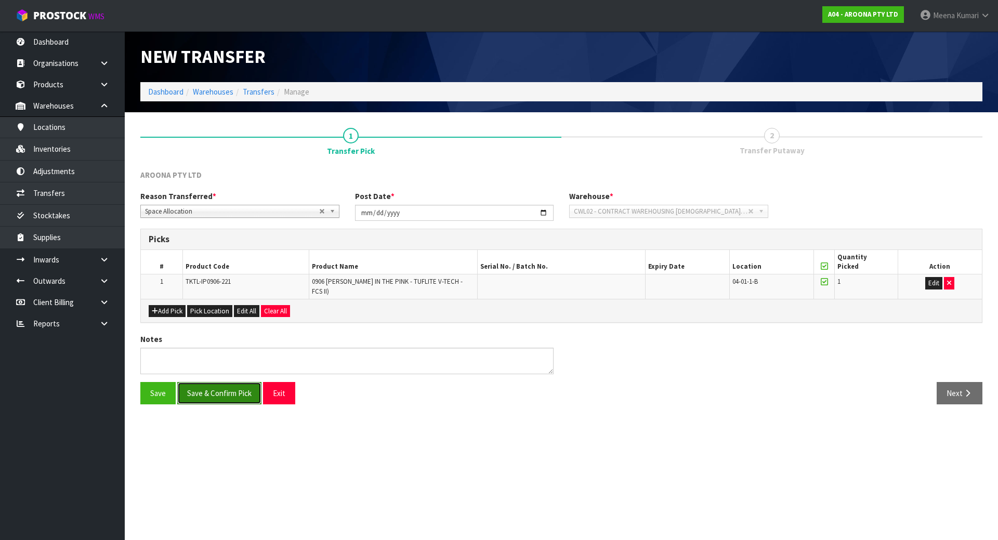
click at [220, 387] on button "Save & Confirm Pick" at bounding box center [219, 393] width 84 height 22
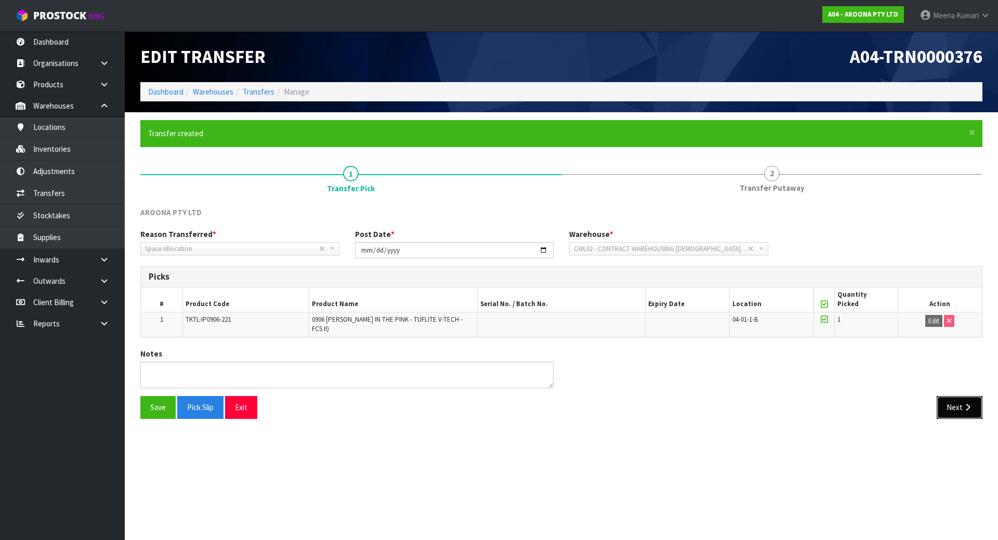
click at [956, 396] on button "Next" at bounding box center [959, 407] width 46 height 22
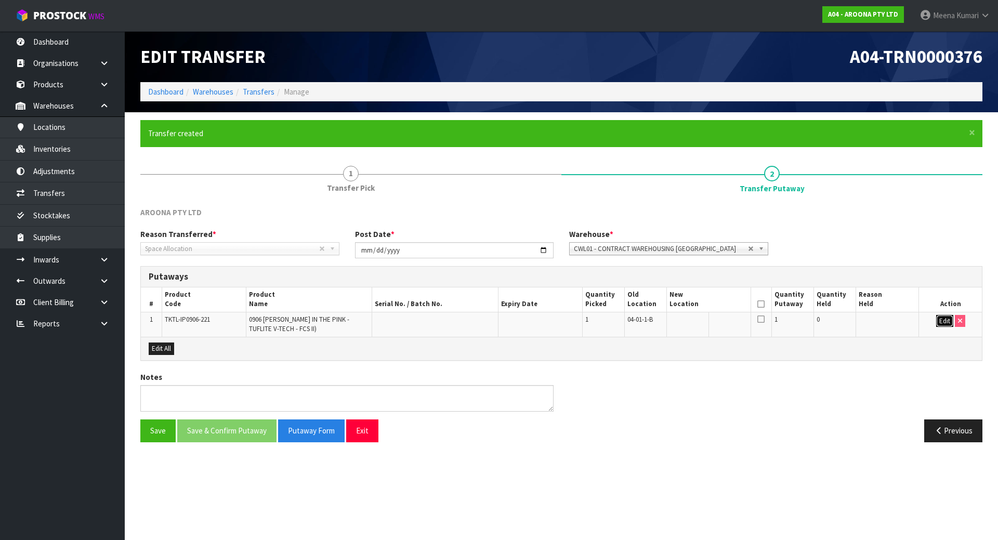
click at [944, 321] on button "Edit" at bounding box center [944, 321] width 17 height 12
click at [725, 323] on input "text" at bounding box center [702, 321] width 66 height 13
paste input "04-02-1-A"
type input "04-02-1-A"
click at [701, 255] on div "CWL01 - CONTRACT WAREHOUSING [GEOGRAPHIC_DATA]" at bounding box center [668, 248] width 199 height 13
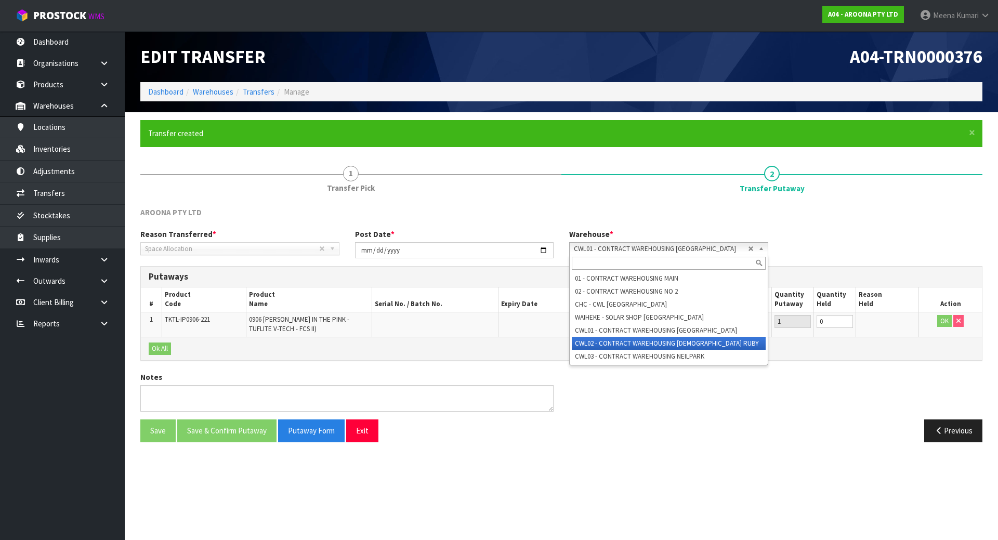
click at [696, 345] on li "CWL02 - CONTRACT WAREHOUSING [DEMOGRAPHIC_DATA] RUBY" at bounding box center [669, 343] width 194 height 13
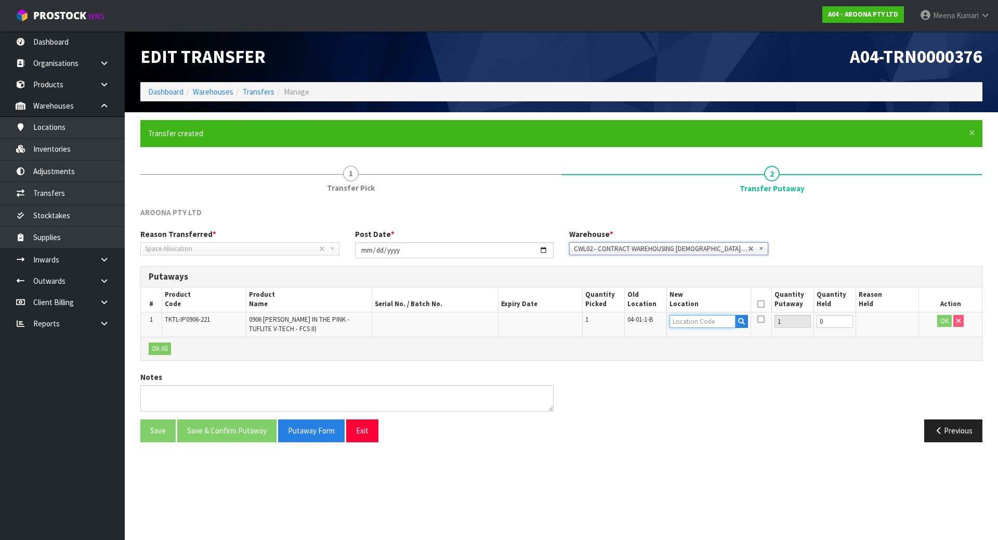
click at [724, 318] on input "text" at bounding box center [702, 321] width 66 height 13
paste input "04-02-1-A"
type input "04-02-1-A"
click at [760, 304] on icon at bounding box center [760, 304] width 7 height 1
click at [951, 323] on button "OK" at bounding box center [944, 321] width 15 height 12
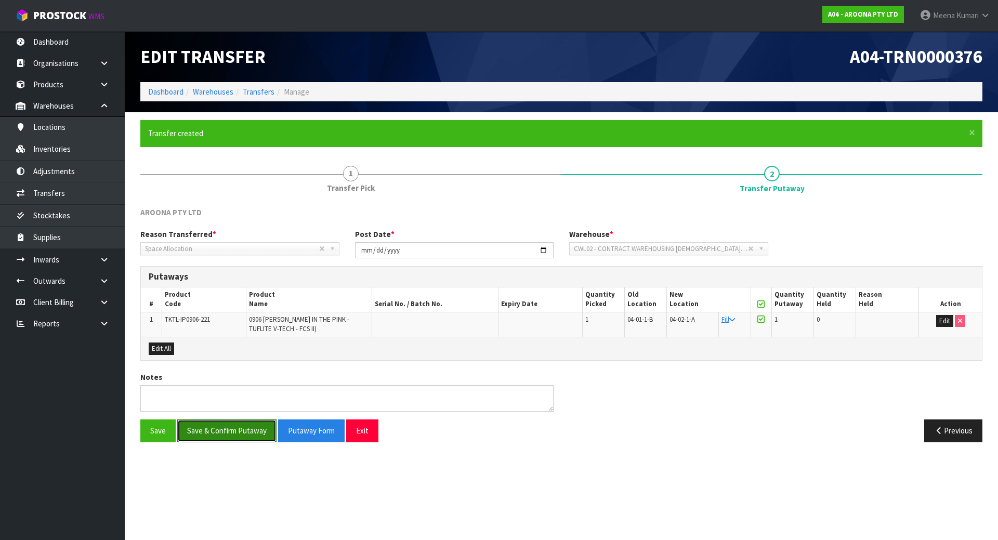
click at [224, 429] on button "Save & Confirm Putaway" at bounding box center [226, 430] width 99 height 22
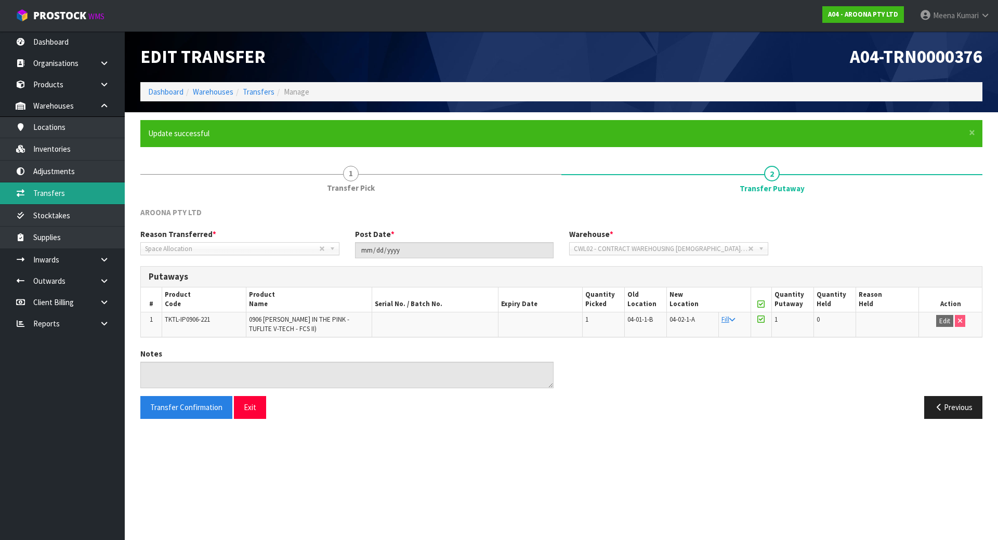
click at [96, 187] on link "Transfers" at bounding box center [62, 192] width 125 height 21
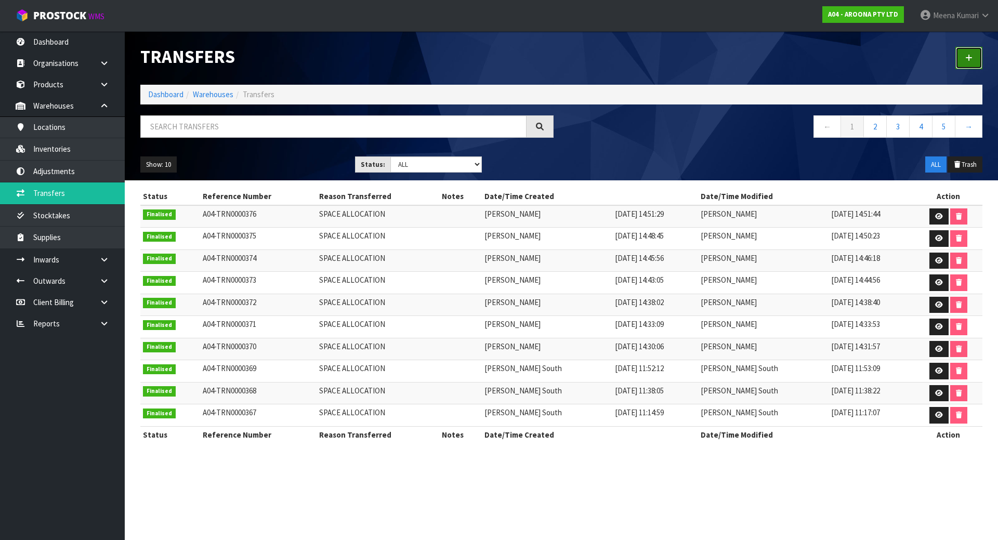
click at [968, 49] on link at bounding box center [968, 58] width 27 height 22
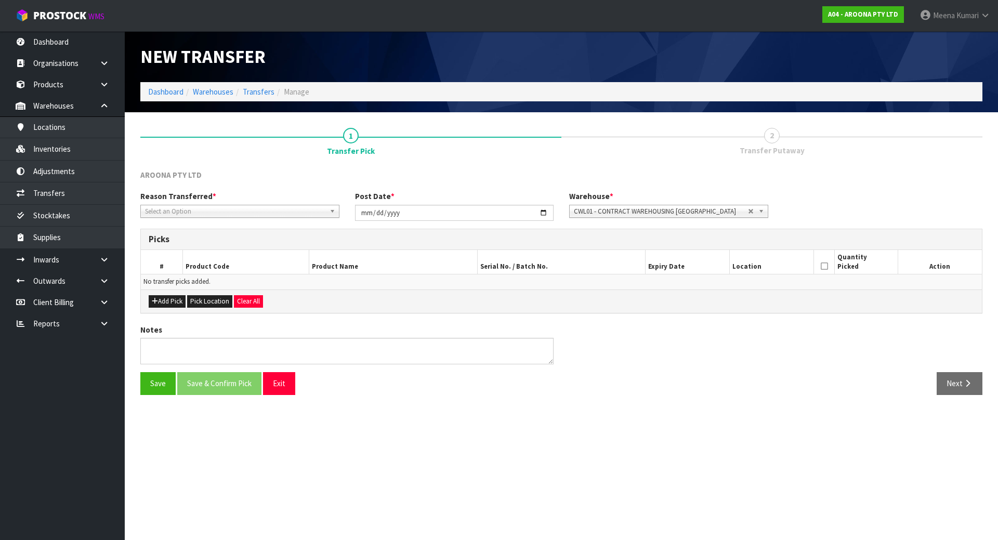
click at [224, 212] on span "Select an Option" at bounding box center [235, 211] width 180 height 12
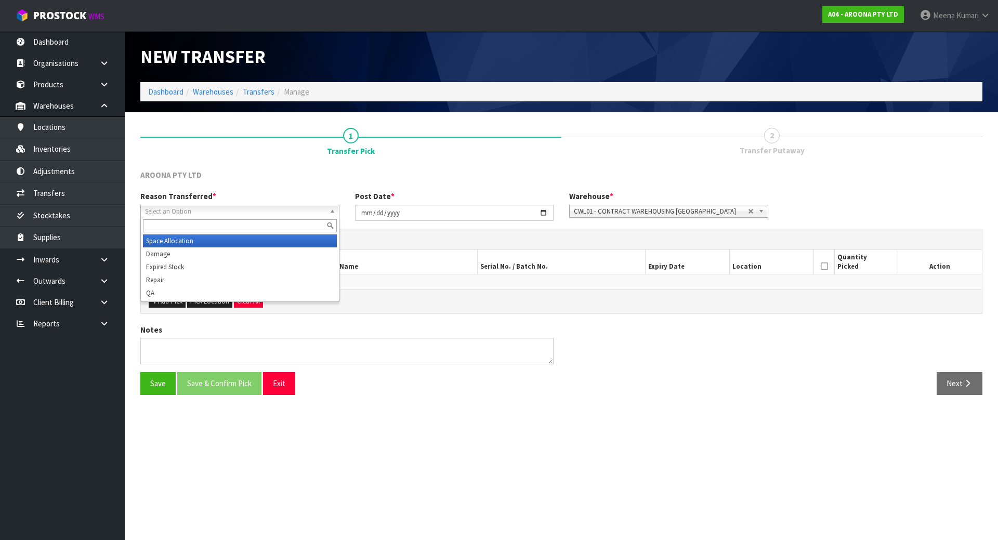
click at [221, 240] on li "Space Allocation" at bounding box center [240, 240] width 194 height 13
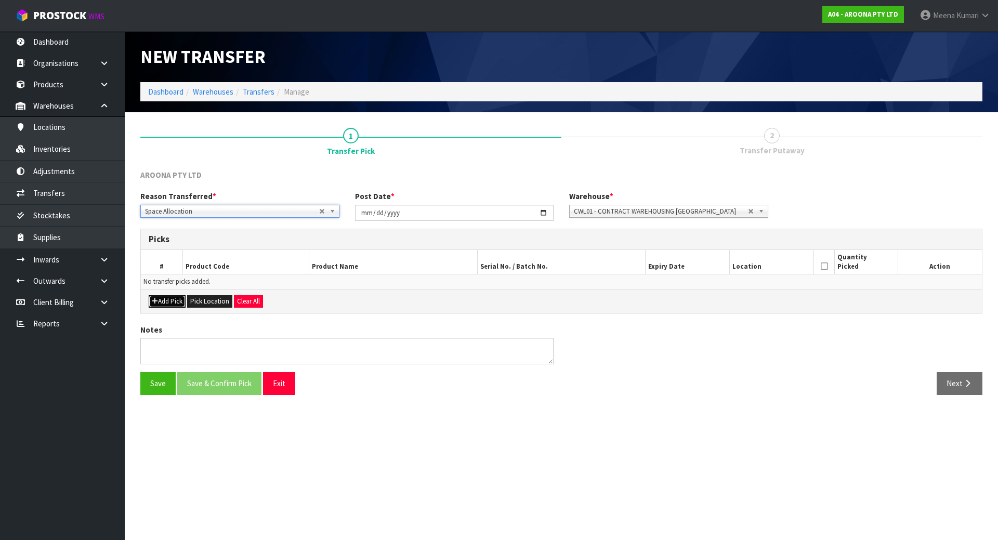
click at [176, 307] on button "Add Pick" at bounding box center [167, 301] width 37 height 12
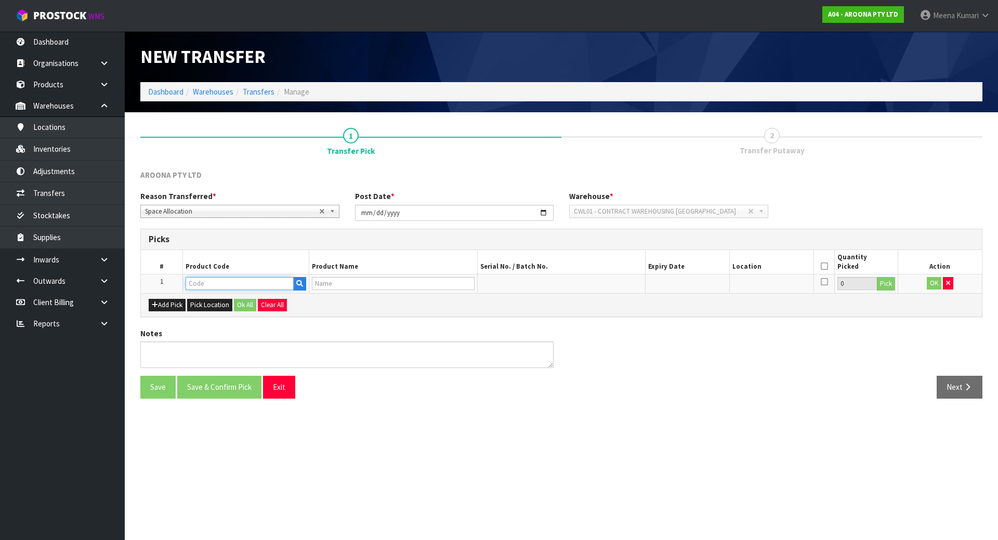
click at [218, 282] on input "text" at bounding box center [239, 283] width 108 height 13
type input "WRCN-SP0604"
click at [222, 303] on strong "WRCN-SP0604" at bounding box center [221, 301] width 50 height 10
type input "WRCN-SP0604-241"
type input "0604 - SINGULARITY - ROUND PIN 2+1 - FUSION HD - FCS2)"
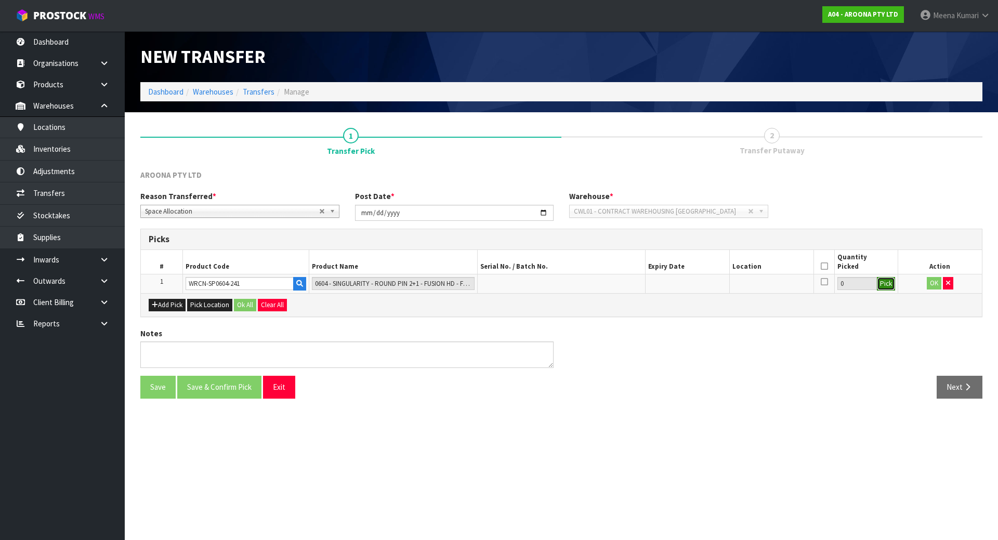
click at [889, 285] on button "Pick" at bounding box center [885, 284] width 18 height 14
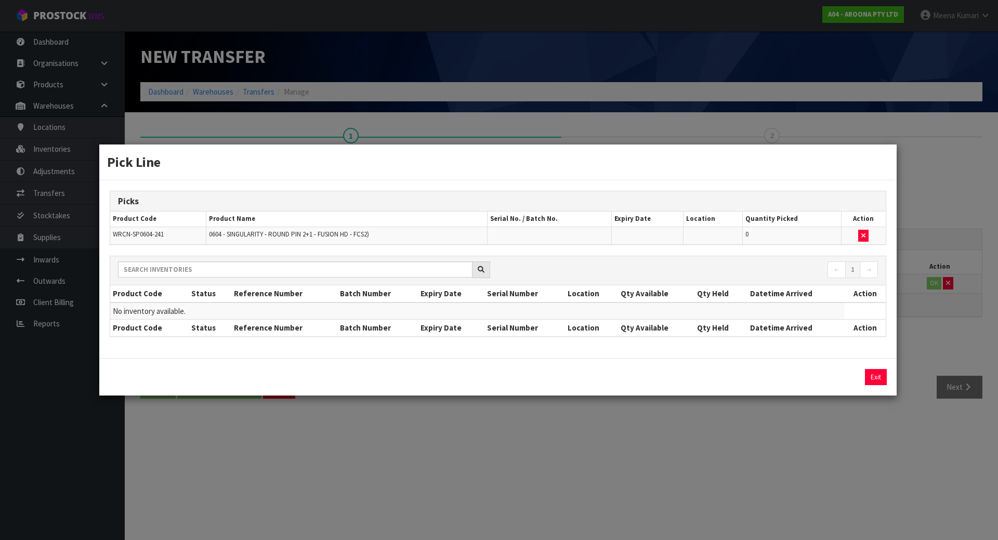
click at [929, 334] on div "Pick Line Picks Product Code Product Name Serial No. / Batch No. Expiry Date Lo…" at bounding box center [499, 270] width 998 height 540
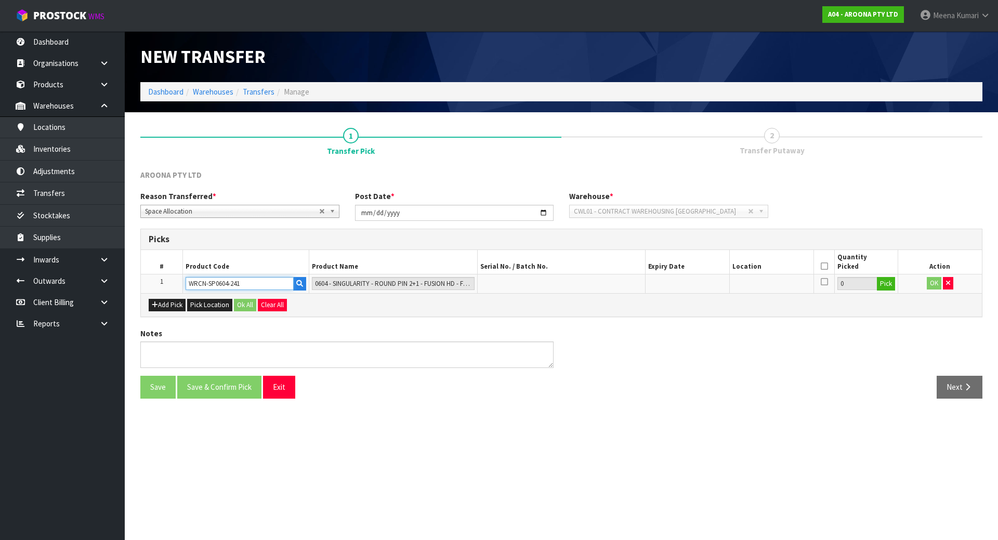
click at [248, 287] on input "WRCN-SP0604-241" at bounding box center [239, 283] width 108 height 13
click at [246, 287] on input "WRCN-SP0604-241" at bounding box center [239, 283] width 108 height 13
click at [946, 283] on icon "button" at bounding box center [948, 283] width 4 height 7
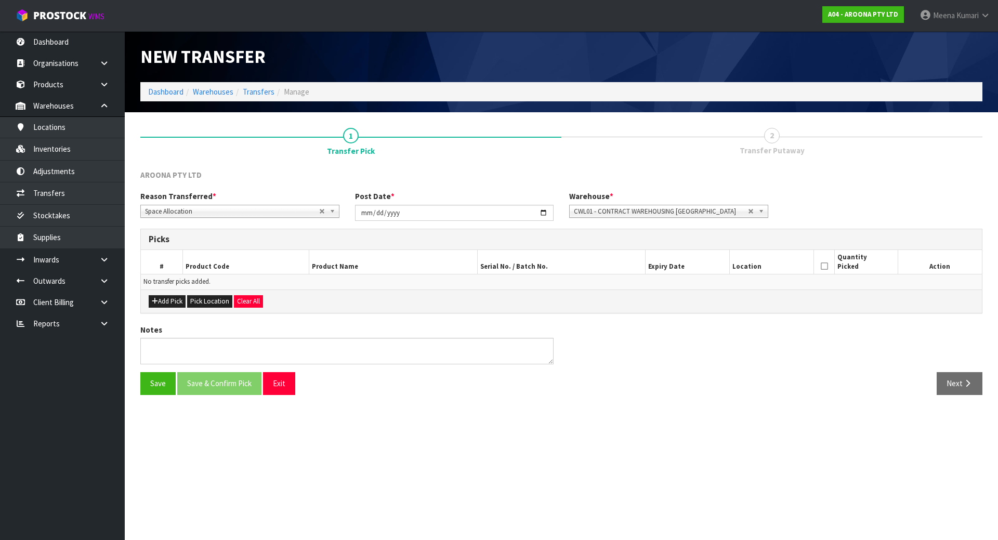
click at [628, 214] on span "CWL01 - CONTRACT WAREHOUSING [GEOGRAPHIC_DATA]" at bounding box center [661, 211] width 174 height 12
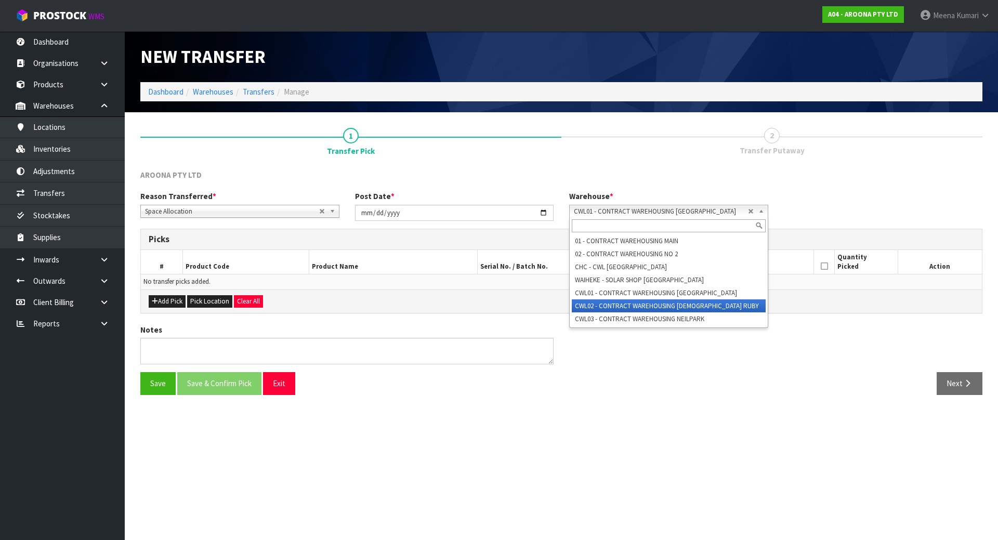
click at [649, 307] on li "CWL02 - CONTRACT WAREHOUSING [DEMOGRAPHIC_DATA] RUBY" at bounding box center [669, 305] width 194 height 13
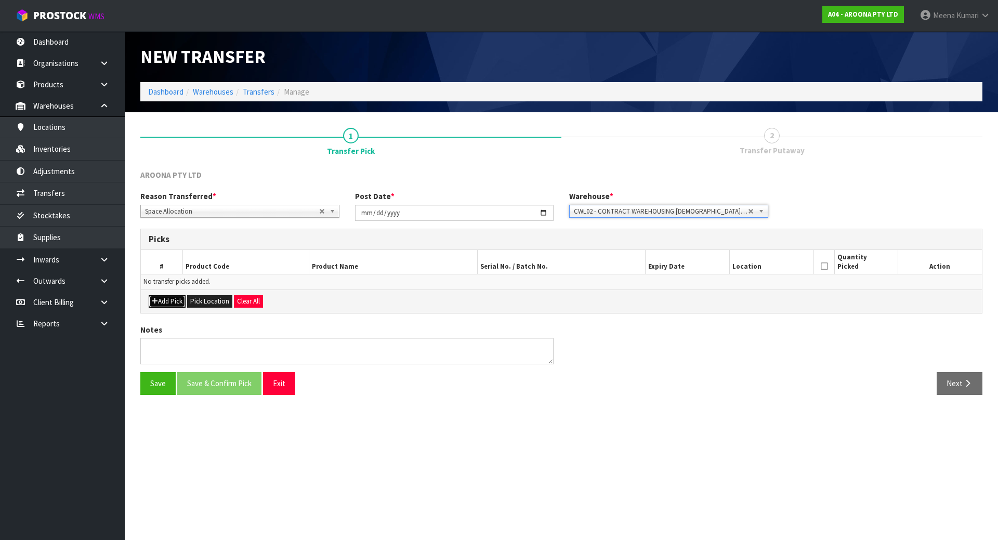
drag, startPoint x: 166, startPoint y: 302, endPoint x: 190, endPoint y: 297, distance: 23.9
click at [167, 302] on button "Add Pick" at bounding box center [167, 301] width 37 height 12
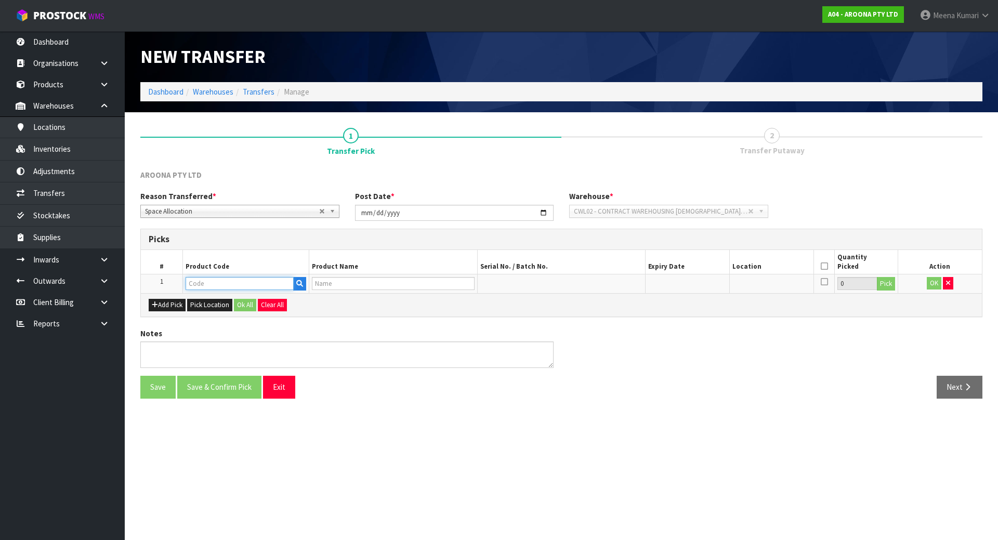
click at [222, 285] on input "text" at bounding box center [239, 283] width 108 height 13
paste input "WRCN-SP0604-241"
type input "WRCN-SP0604-241"
type input "0604 - SINGULARITY - ROUND PIN 2+1 - FUSION HD - FCS2)"
type input "WRCN-SP0604-241"
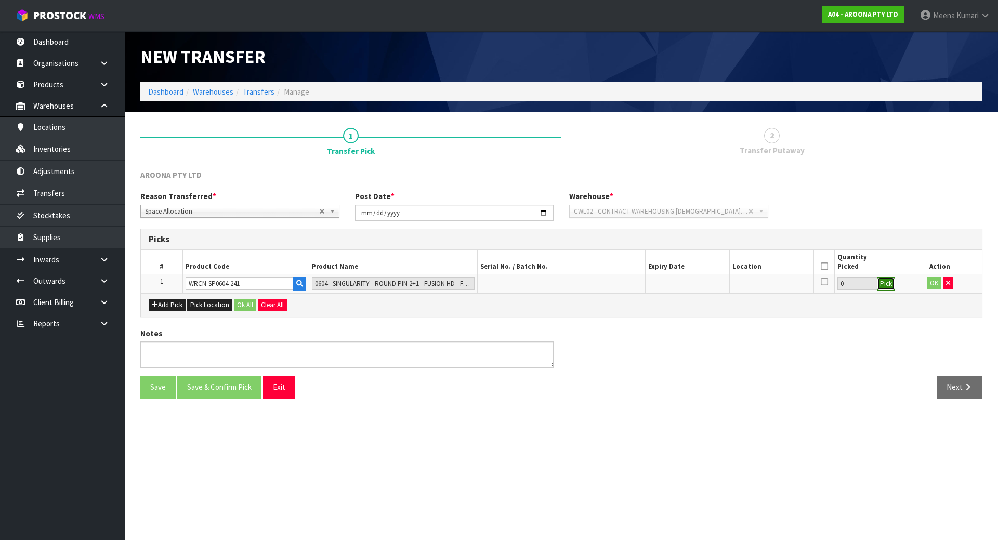
click at [881, 289] on button "Pick" at bounding box center [885, 284] width 18 height 14
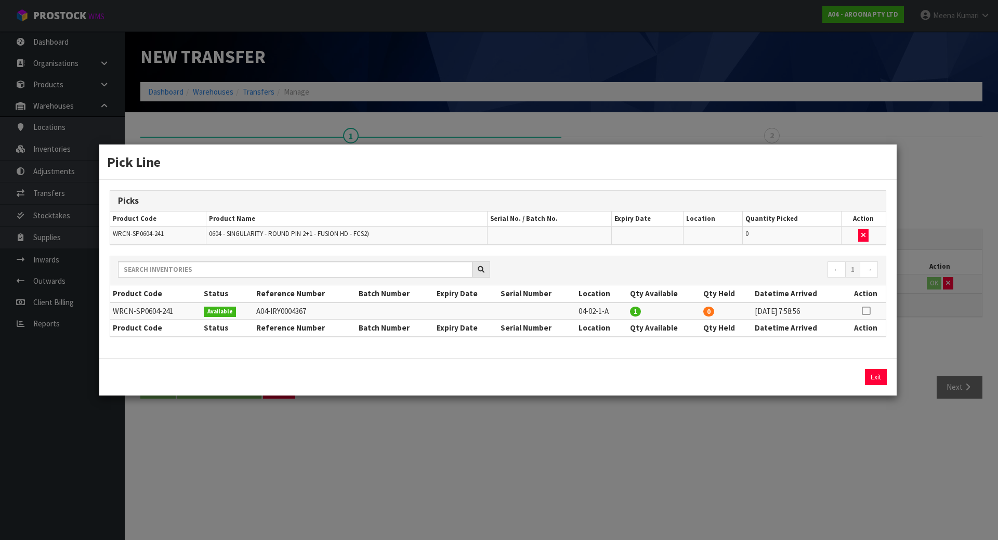
click at [865, 311] on icon at bounding box center [865, 311] width 8 height 1
click at [832, 371] on button "Assign Pick" at bounding box center [840, 377] width 43 height 16
type input "1"
click at [312, 424] on div "Pick Line Picks Product Code Product Name Serial No. / Batch No. Expiry Date Lo…" at bounding box center [499, 270] width 998 height 540
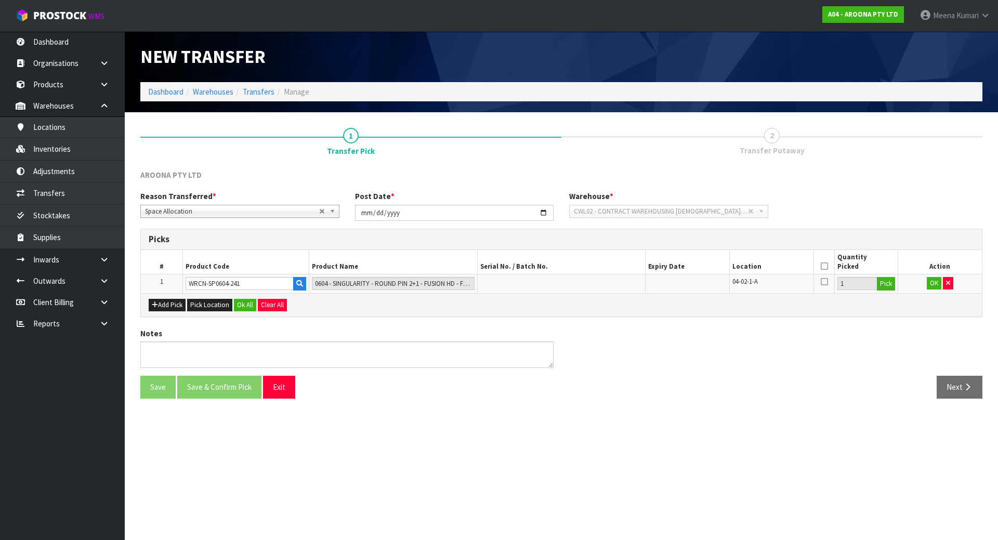
click at [164, 314] on div "Add Pick Pick Location Ok All Clear All" at bounding box center [561, 304] width 841 height 23
click at [168, 308] on button "Add Pick" at bounding box center [167, 305] width 37 height 12
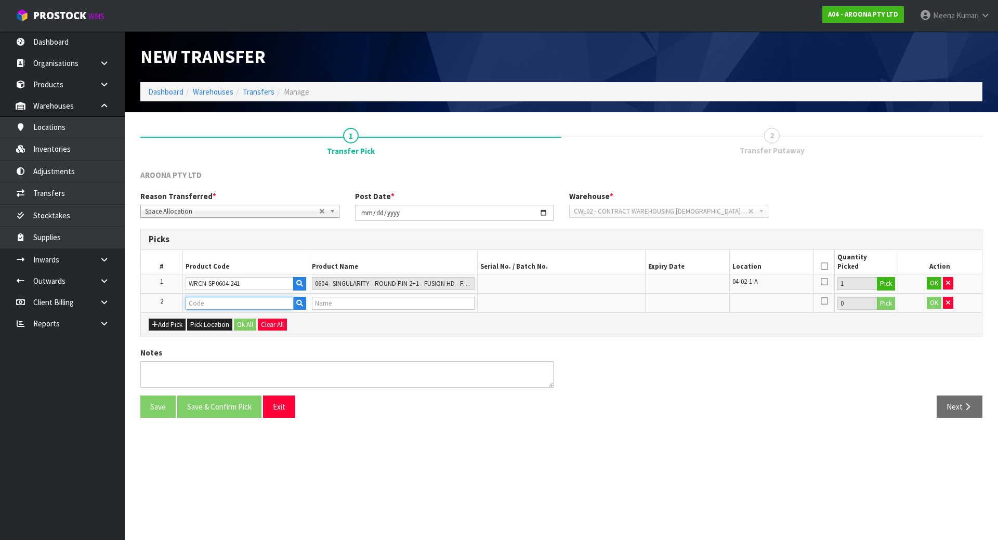
click at [205, 309] on input "text" at bounding box center [239, 303] width 108 height 13
type input "GLFH-SF0508"
click at [201, 324] on strong "GLFH-SF0508" at bounding box center [219, 321] width 47 height 10
type input "GLFH-SF0508-221"
type input "0508 SOMETHING FISHY - FUSION-HD - FCS II"
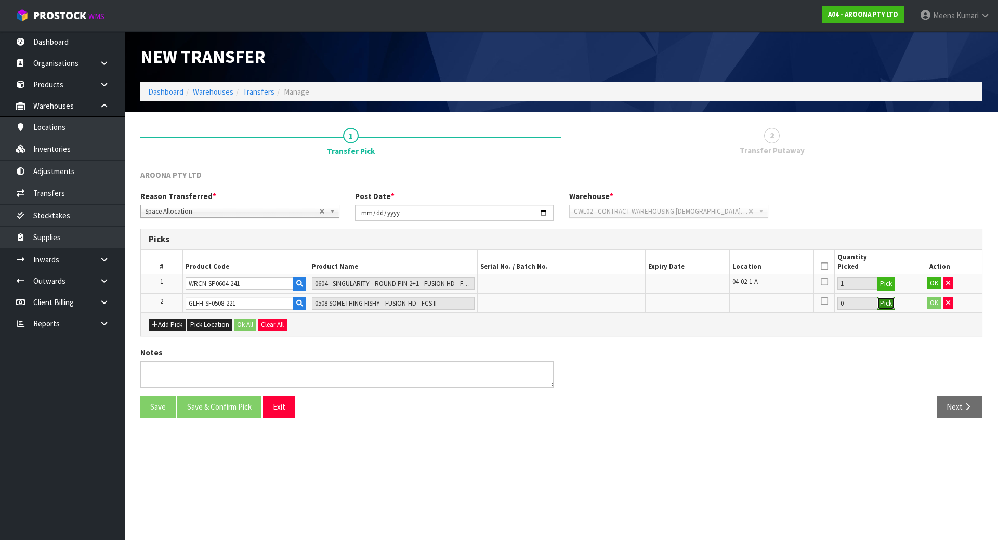
click at [888, 302] on button "Pick" at bounding box center [885, 304] width 18 height 14
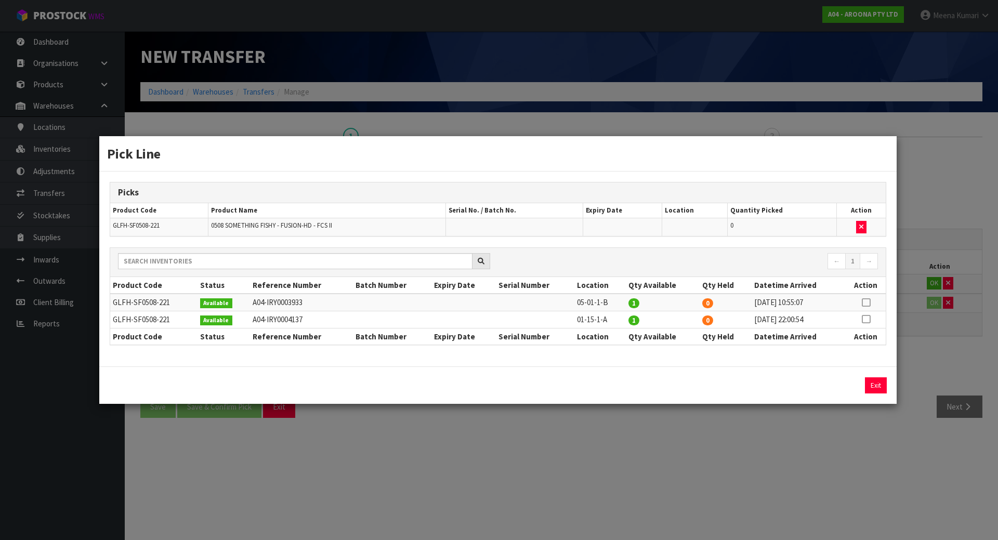
click at [865, 302] on icon at bounding box center [865, 302] width 8 height 1
click at [850, 389] on button "Assign Pick" at bounding box center [840, 385] width 43 height 16
type input "1"
click at [845, 449] on div "Pick Line Picks Product Code Product Name Serial No. / Batch No. Expiry Date Lo…" at bounding box center [499, 270] width 998 height 540
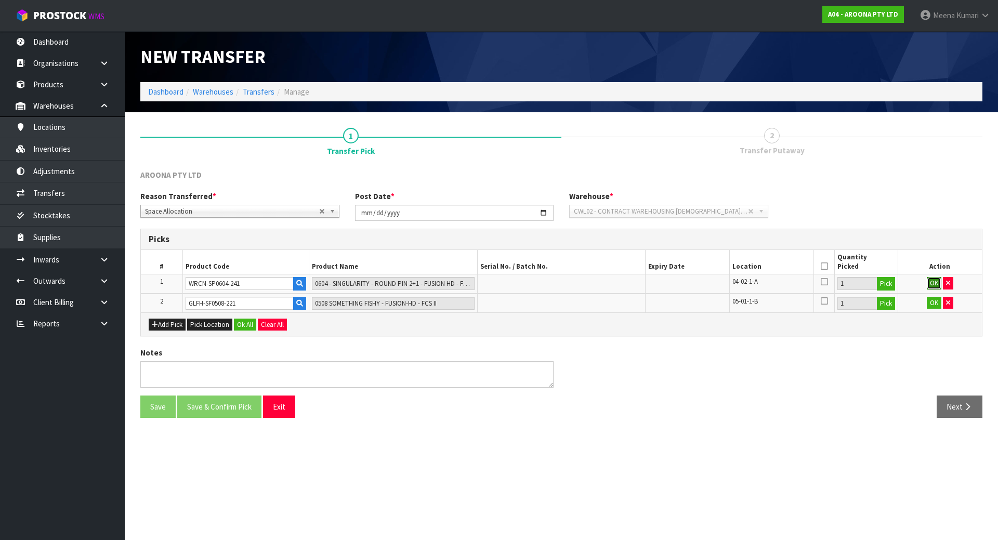
click at [928, 282] on button "OK" at bounding box center [933, 283] width 15 height 12
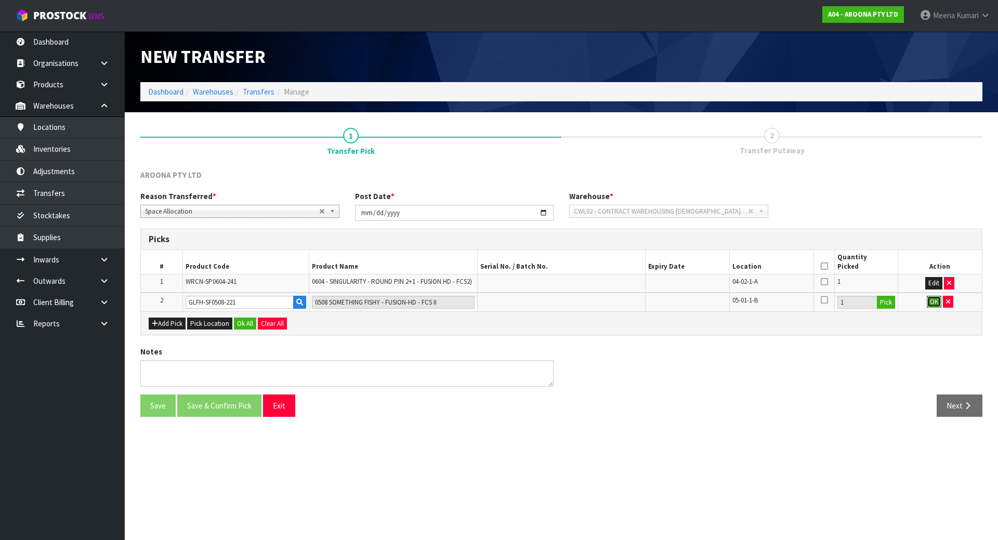
click at [930, 307] on button "OK" at bounding box center [933, 302] width 15 height 12
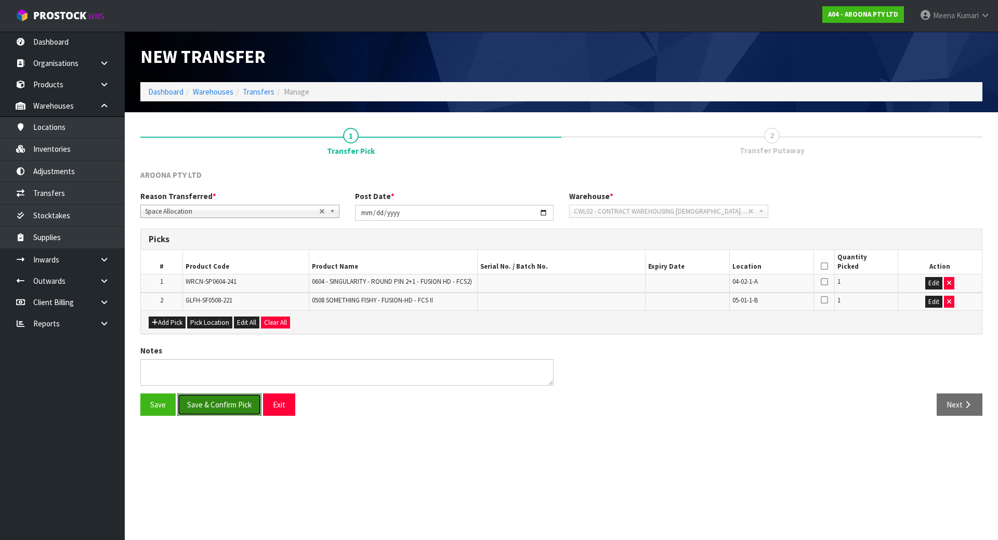
click at [209, 400] on button "Save & Confirm Pick" at bounding box center [219, 404] width 84 height 22
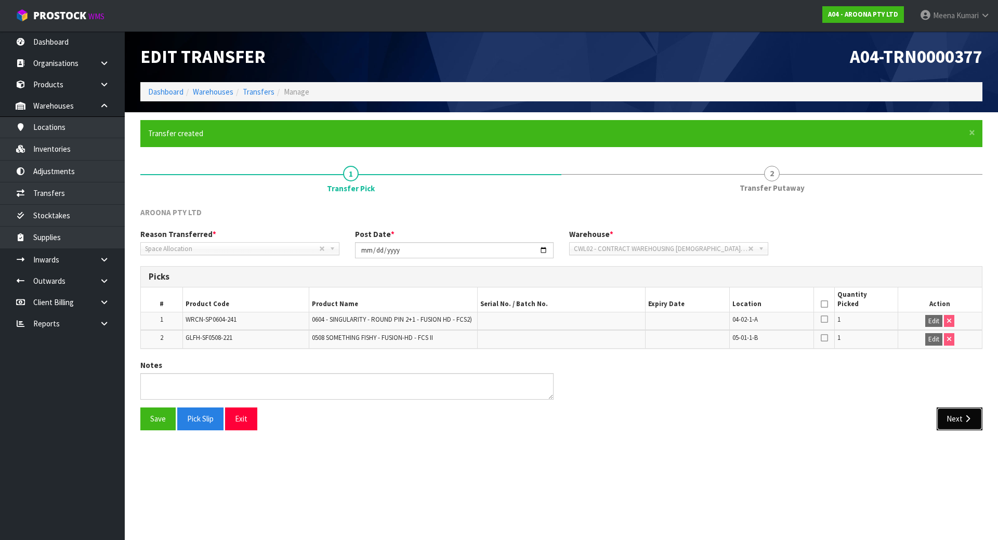
click at [955, 426] on button "Next" at bounding box center [959, 418] width 46 height 22
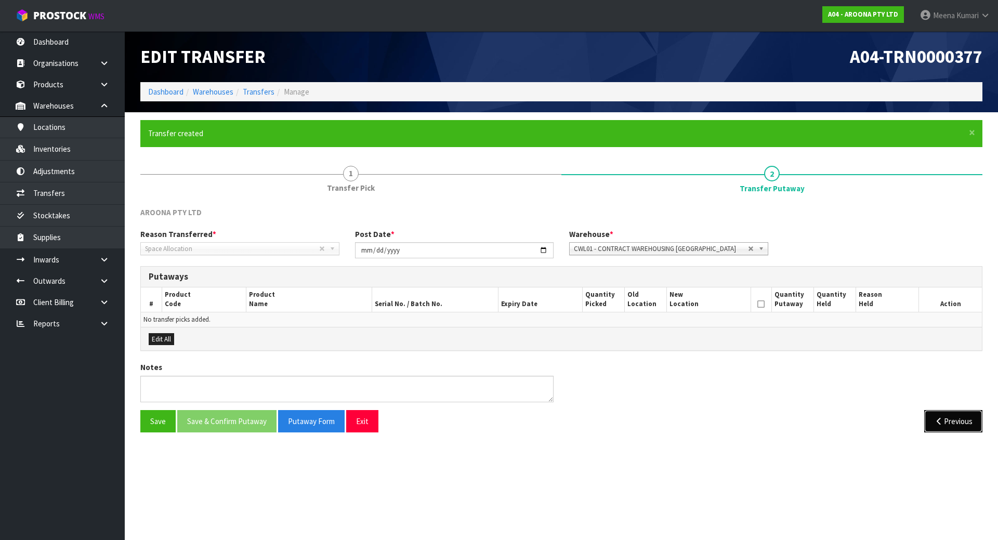
click at [955, 422] on button "Previous" at bounding box center [953, 421] width 58 height 22
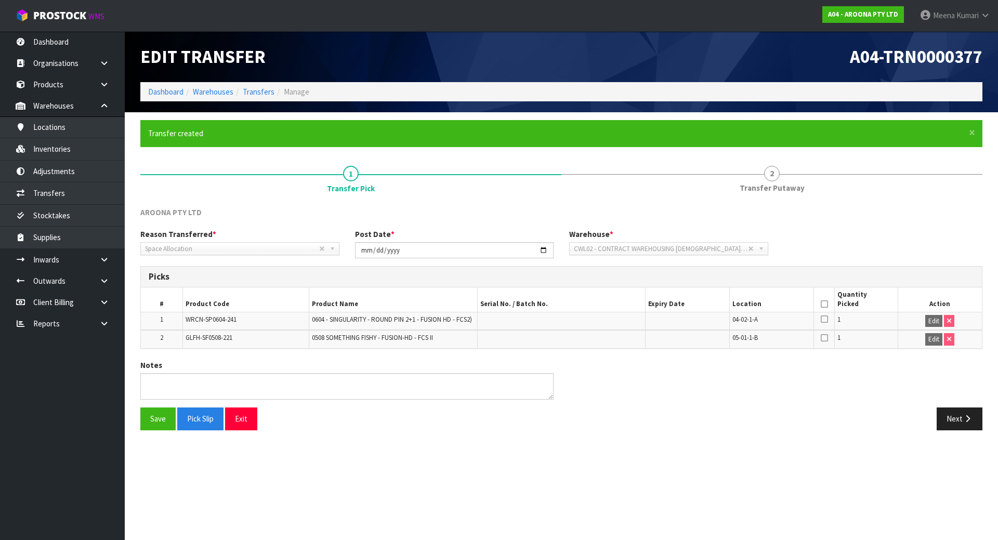
click at [821, 304] on icon at bounding box center [823, 304] width 7 height 1
click at [151, 411] on button "Save" at bounding box center [157, 418] width 35 height 22
click at [950, 410] on button "Next" at bounding box center [959, 418] width 46 height 22
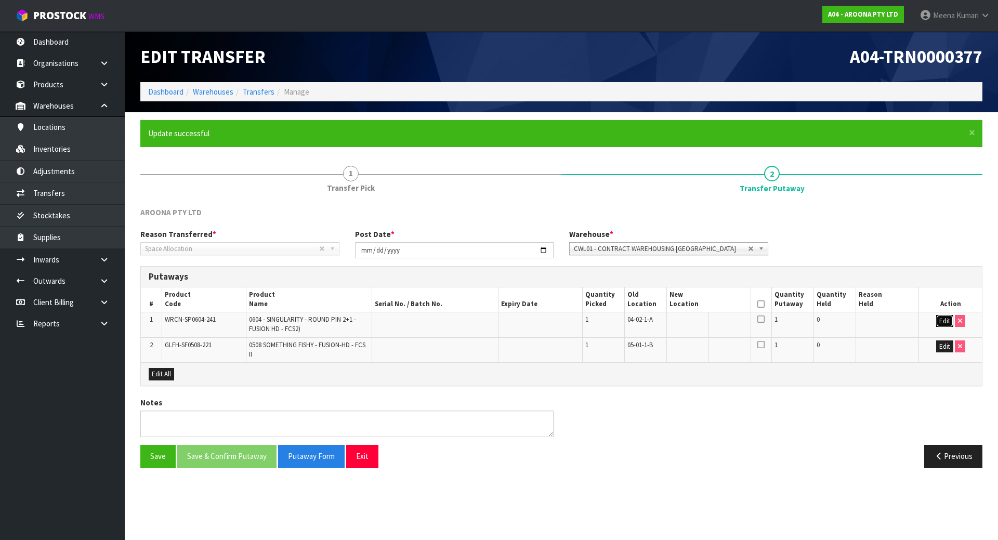
click at [936, 324] on button "Edit" at bounding box center [944, 321] width 17 height 12
click at [942, 345] on button "Edit" at bounding box center [944, 346] width 17 height 12
click at [711, 324] on input "text" at bounding box center [702, 321] width 66 height 13
type input "05-01-1-B"
click at [688, 343] on input "text" at bounding box center [702, 346] width 66 height 13
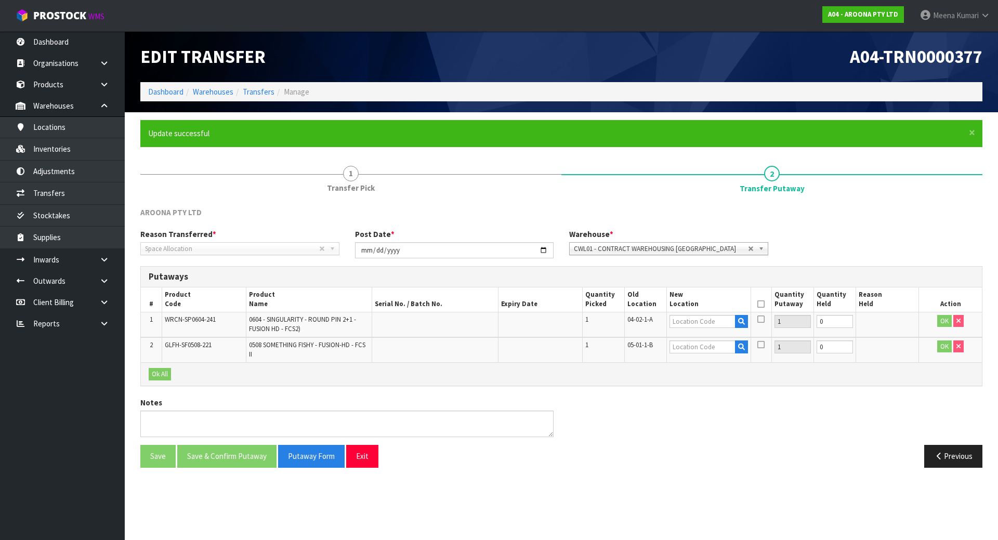
click at [673, 244] on span "CWL01 - CONTRACT WAREHOUSING [GEOGRAPHIC_DATA]" at bounding box center [661, 249] width 174 height 12
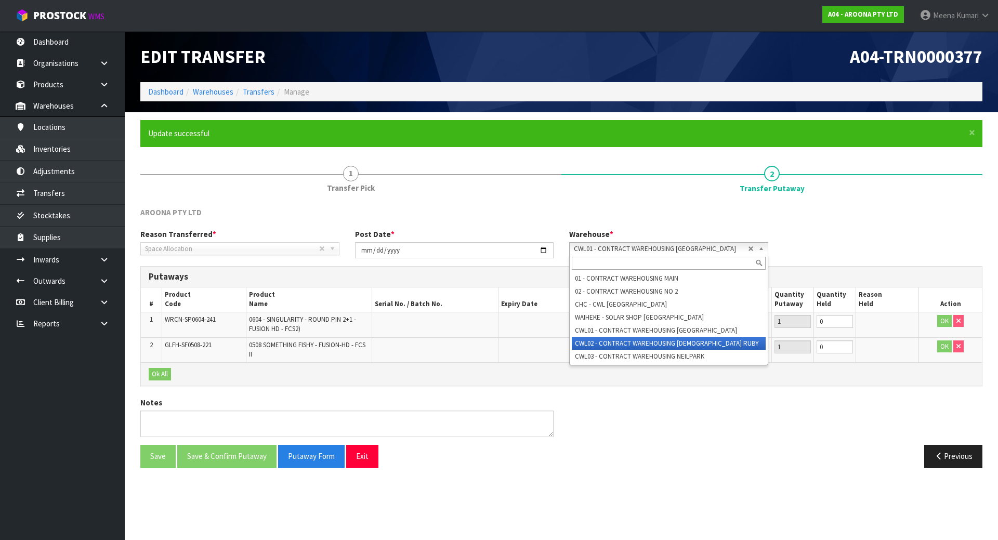
click at [694, 344] on li "CWL02 - CONTRACT WAREHOUSING [DEMOGRAPHIC_DATA] RUBY" at bounding box center [669, 343] width 194 height 13
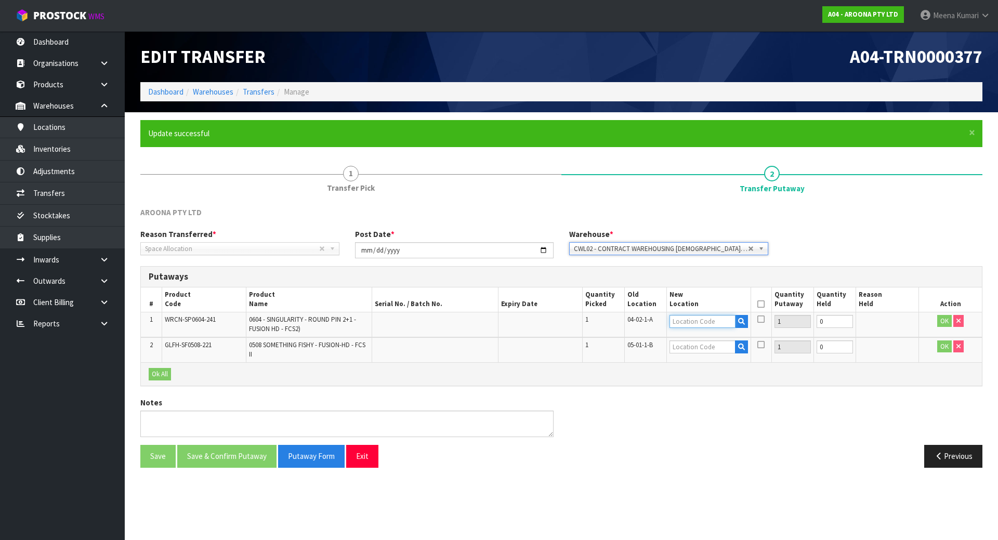
click at [717, 320] on input "text" at bounding box center [702, 321] width 66 height 13
type input "05-01-1-B"
click at [715, 345] on input "text" at bounding box center [702, 346] width 66 height 13
type input "05-02-1-A"
click at [943, 316] on button "OK" at bounding box center [944, 321] width 15 height 12
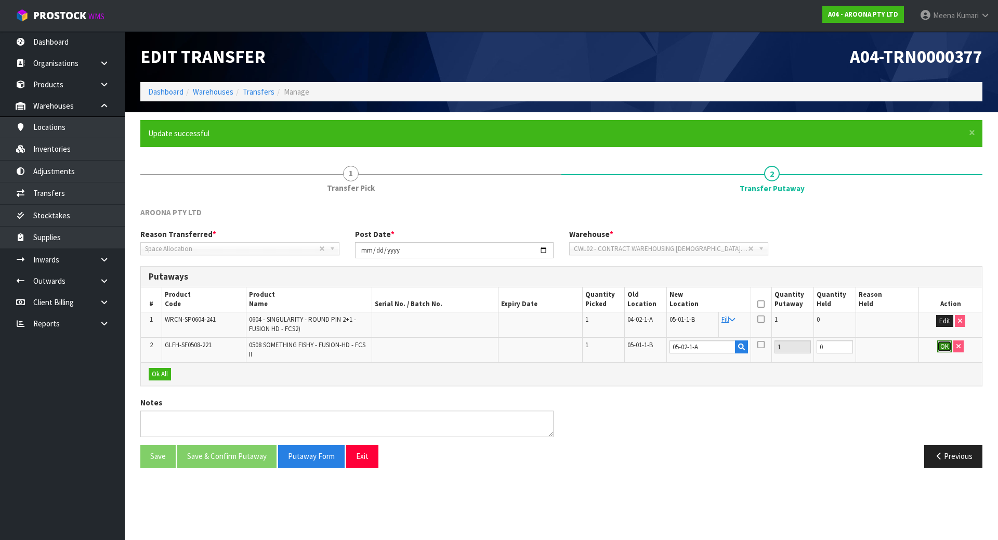
click at [951, 351] on button "OK" at bounding box center [944, 346] width 15 height 12
click at [763, 304] on icon at bounding box center [760, 304] width 7 height 1
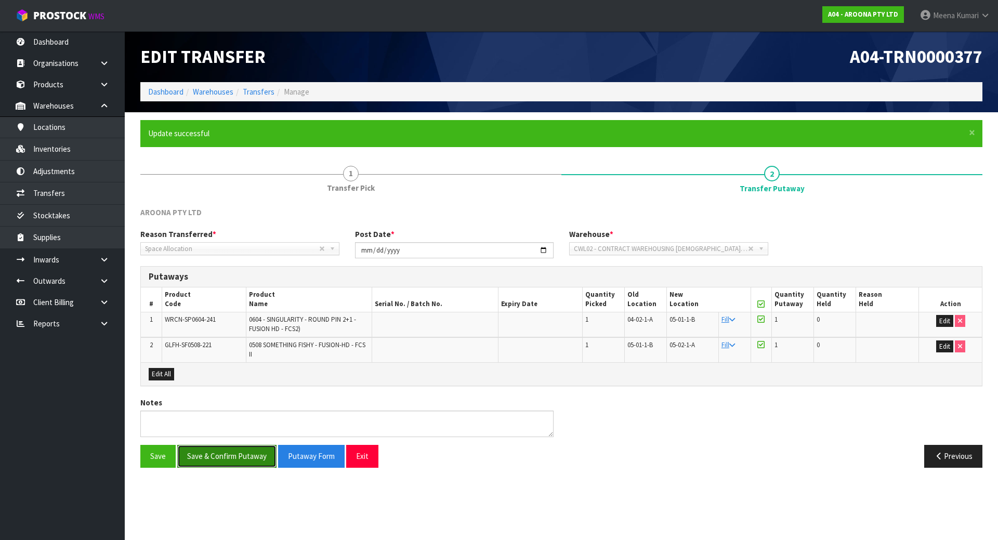
click at [219, 458] on button "Save & Confirm Putaway" at bounding box center [226, 456] width 99 height 22
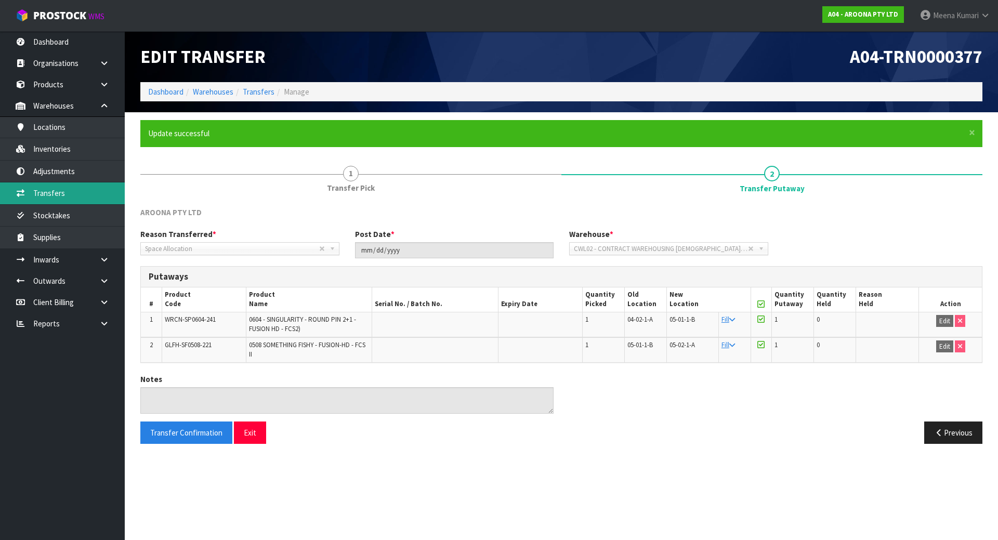
click at [81, 193] on link "Transfers" at bounding box center [62, 192] width 125 height 21
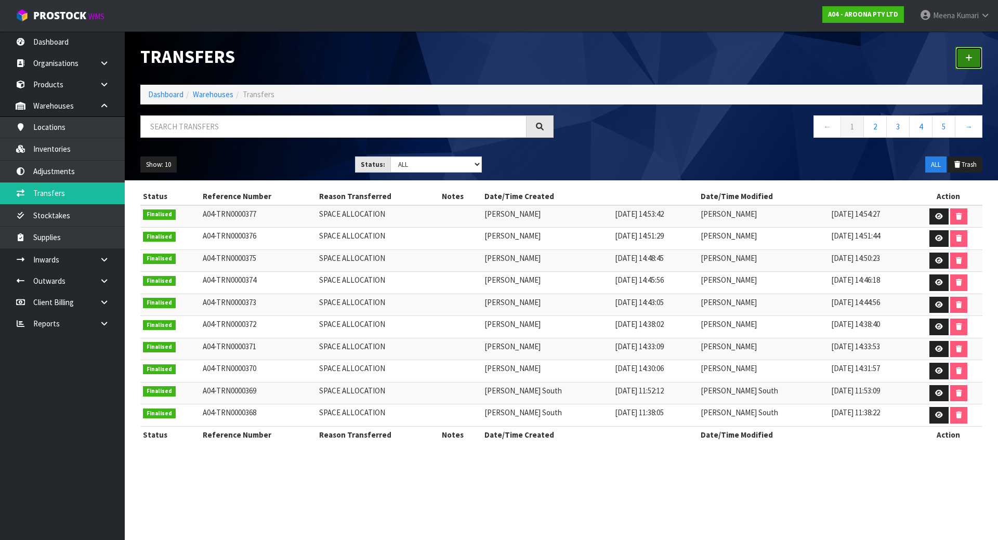
click at [974, 56] on link at bounding box center [968, 58] width 27 height 22
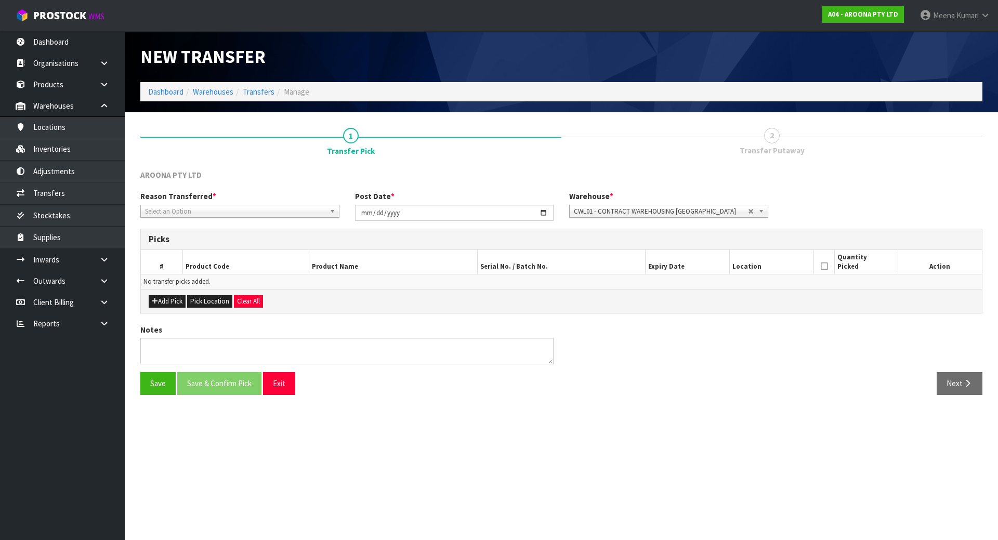
click at [286, 203] on div "Reason Transferred * Space Allocation Damage Expired Stock Repair QA Select an …" at bounding box center [239, 204] width 215 height 26
click at [285, 209] on span "Select an Option" at bounding box center [235, 211] width 180 height 12
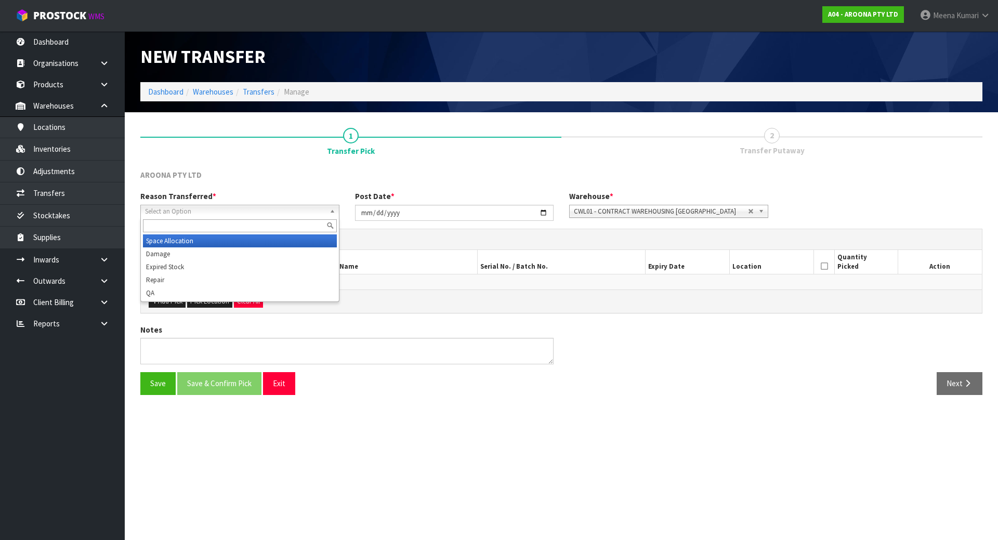
click at [264, 236] on li "Space Allocation" at bounding box center [240, 240] width 194 height 13
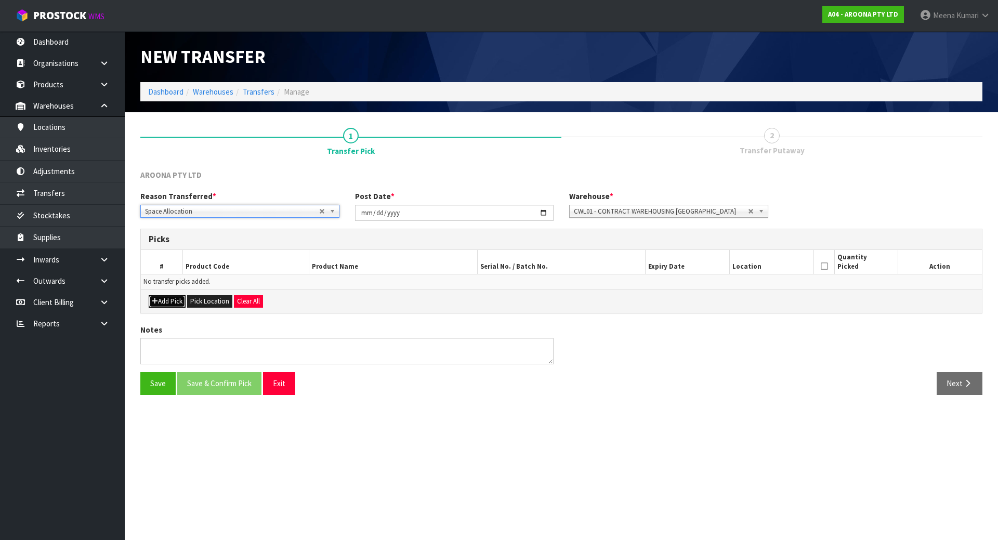
drag, startPoint x: 168, startPoint y: 304, endPoint x: 170, endPoint y: 297, distance: 7.4
click at [168, 303] on button "Add Pick" at bounding box center [167, 301] width 37 height 12
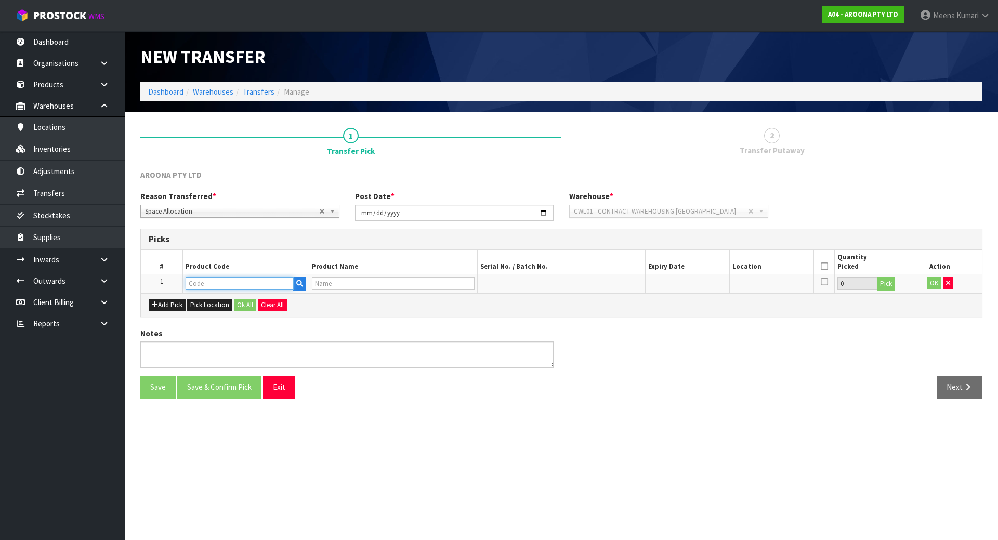
click at [201, 277] on input "text" at bounding box center [239, 283] width 108 height 13
type input "GLFH-SQ0610"
click at [219, 300] on strong "GLFH-SQ0610" at bounding box center [220, 301] width 49 height 10
type input "GLFH-SQ0610-221"
type input "0610 SQUIRTY - FUSION-HD - FCS II"
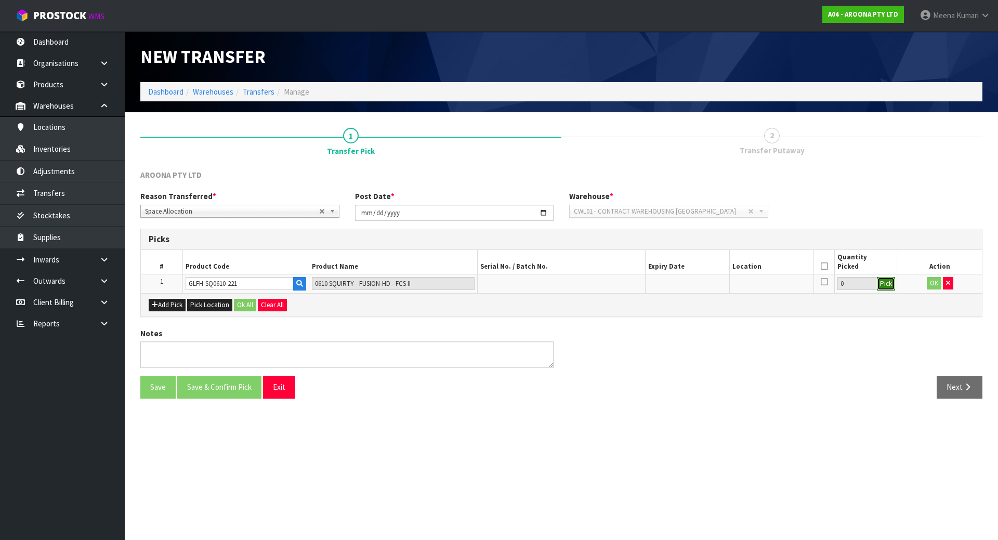
click at [876, 288] on button "Pick" at bounding box center [885, 284] width 18 height 14
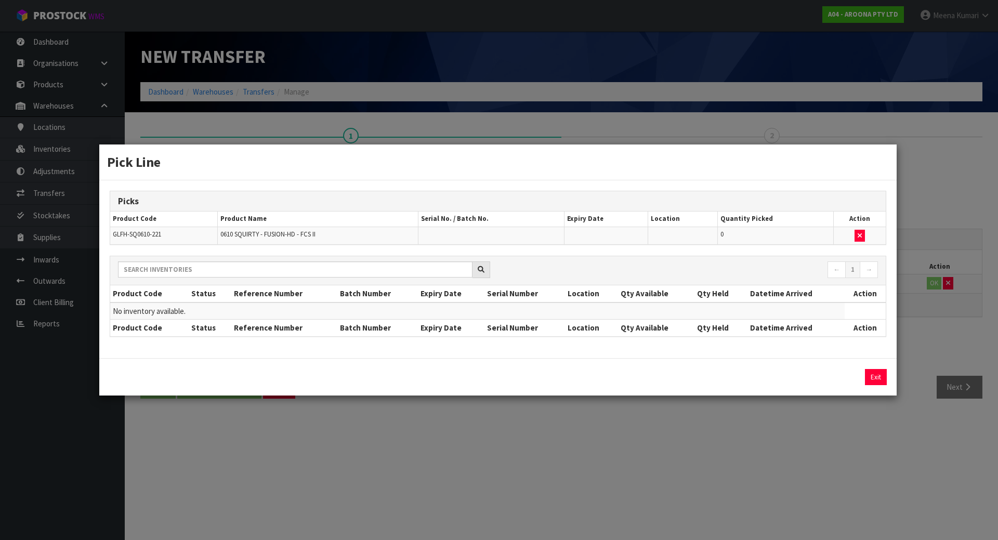
click at [426, 408] on div "Pick Line Picks Product Code Product Name Serial No. / Batch No. Expiry Date Lo…" at bounding box center [499, 270] width 998 height 540
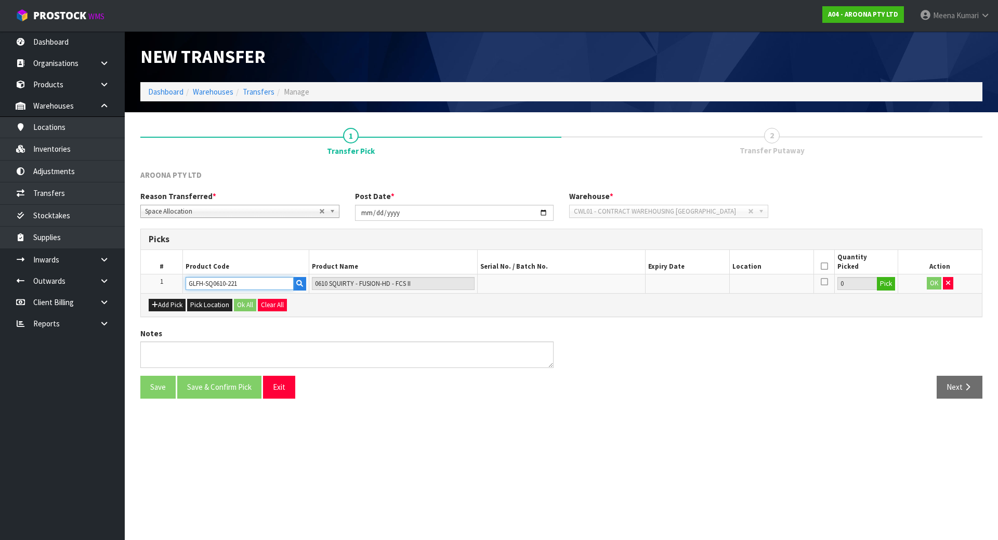
click at [268, 281] on input "GLFH-SQ0610-221" at bounding box center [239, 283] width 108 height 13
click at [268, 280] on input "GLFH-SQ0610-221" at bounding box center [239, 283] width 108 height 13
click at [951, 279] on button "button" at bounding box center [947, 283] width 10 height 12
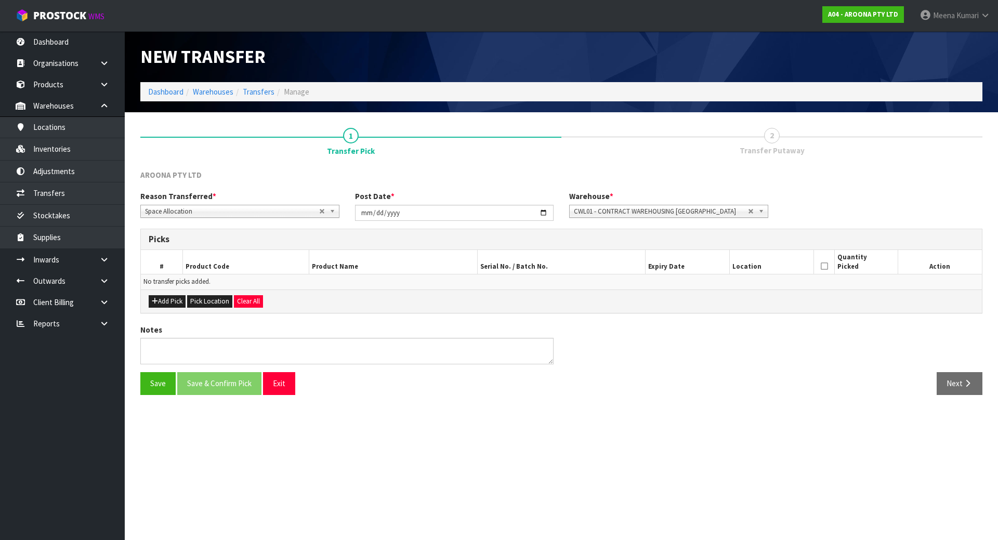
click at [672, 215] on span "CWL01 - CONTRACT WAREHOUSING [GEOGRAPHIC_DATA]" at bounding box center [661, 211] width 174 height 12
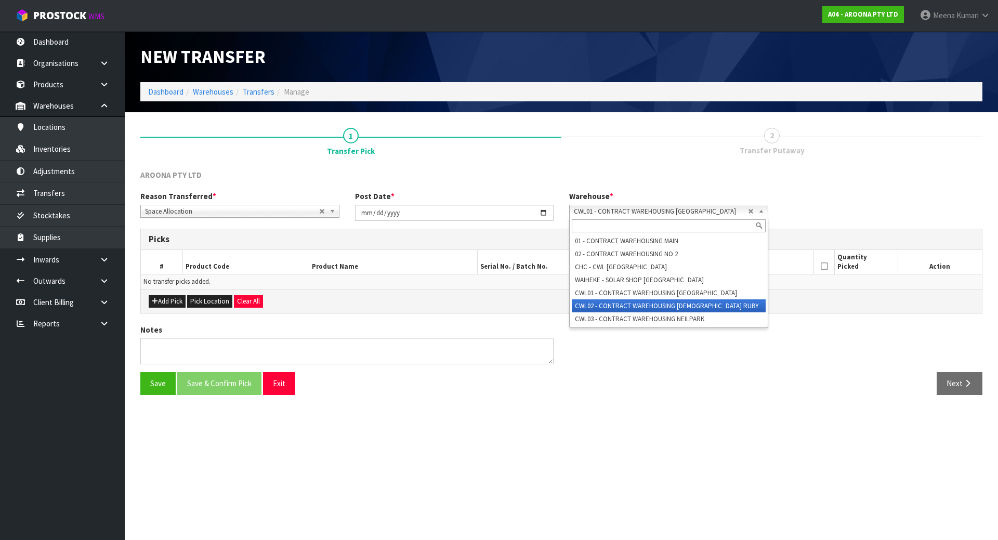
click at [691, 302] on li "CWL02 - CONTRACT WAREHOUSING [DEMOGRAPHIC_DATA] RUBY" at bounding box center [669, 305] width 194 height 13
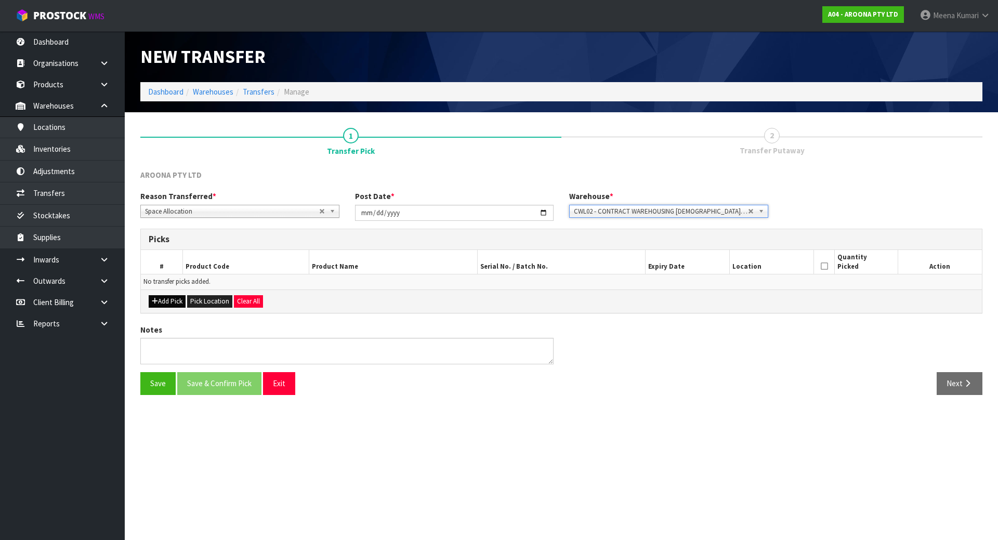
drag, startPoint x: 170, startPoint y: 293, endPoint x: 170, endPoint y: 304, distance: 12.0
click at [170, 294] on div "Add Pick Pick Location Clear All" at bounding box center [561, 300] width 841 height 23
click at [170, 305] on button "Add Pick" at bounding box center [167, 301] width 37 height 12
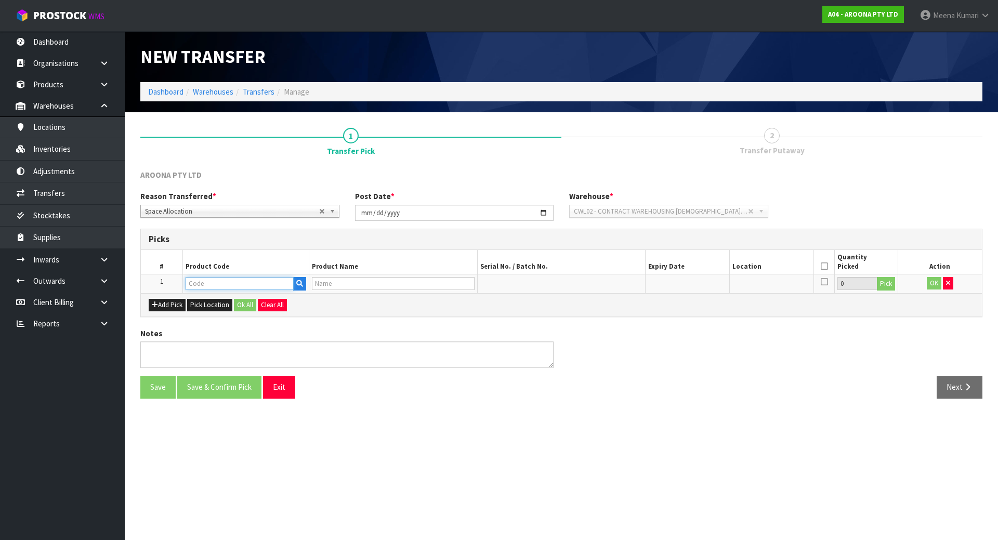
click at [219, 287] on input "text" at bounding box center [239, 283] width 108 height 13
paste input "GLFH-SQ0610-221"
type input "GLFH-SQ0610-221"
type input "0610 SQUIRTY - FUSION-HD - FCS II"
type input "GLFH-SQ0610-221"
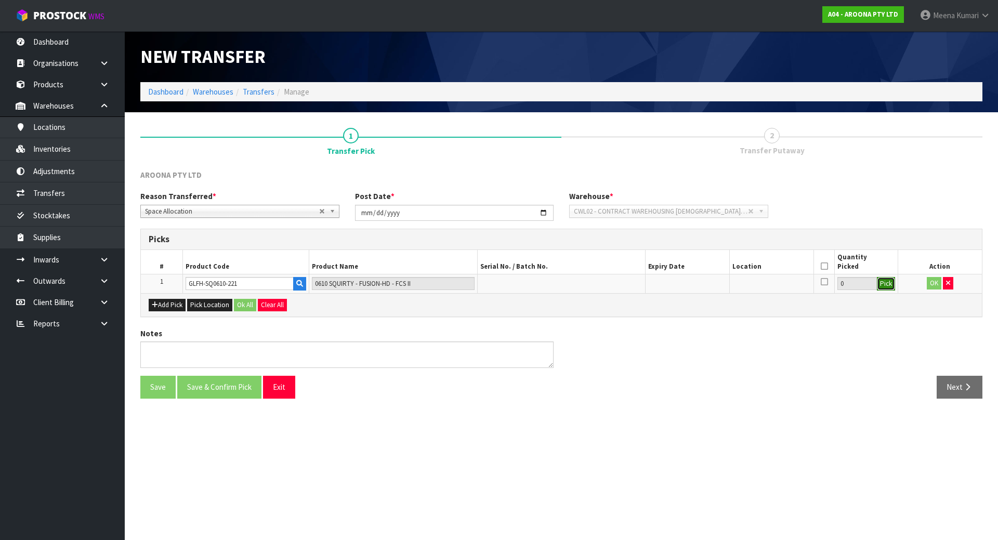
click at [879, 287] on button "Pick" at bounding box center [885, 284] width 18 height 14
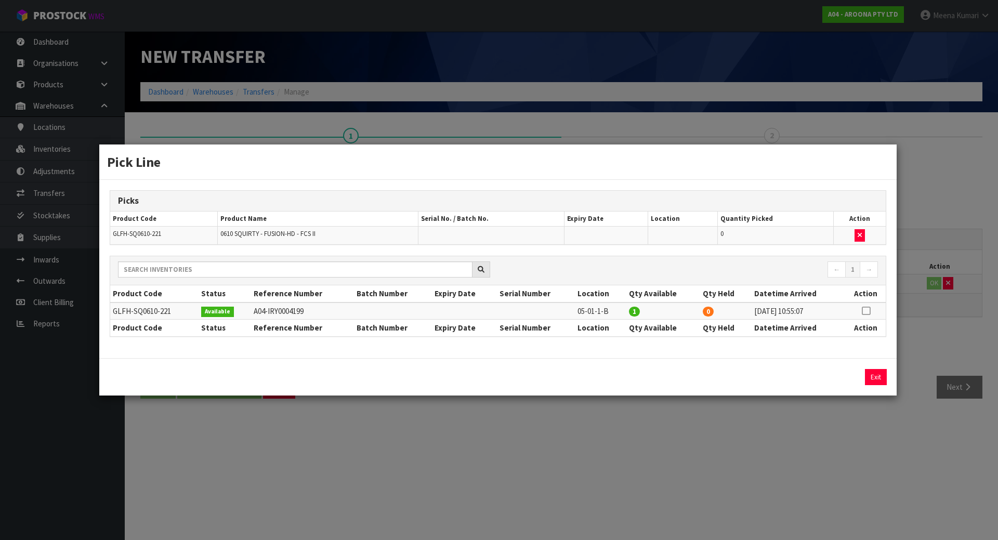
click at [859, 309] on td at bounding box center [865, 310] width 40 height 17
click at [863, 311] on icon at bounding box center [865, 311] width 8 height 1
click at [853, 374] on button "Assign Pick" at bounding box center [840, 377] width 43 height 16
type input "1"
drag, startPoint x: 317, startPoint y: 468, endPoint x: 310, endPoint y: 468, distance: 7.8
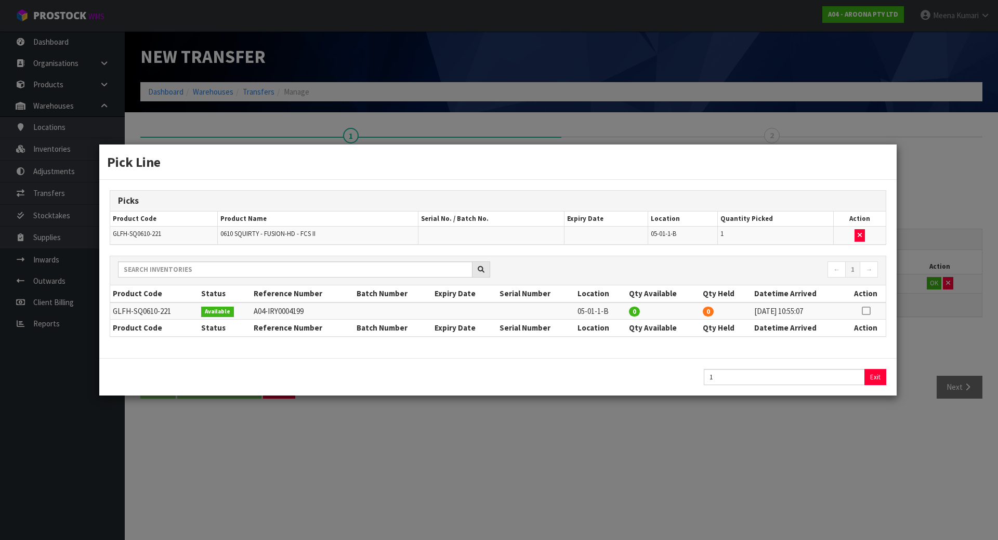
click at [317, 469] on div "Pick Line Picks Product Code Product Name Serial No. / Batch No. Expiry Date Lo…" at bounding box center [499, 270] width 998 height 540
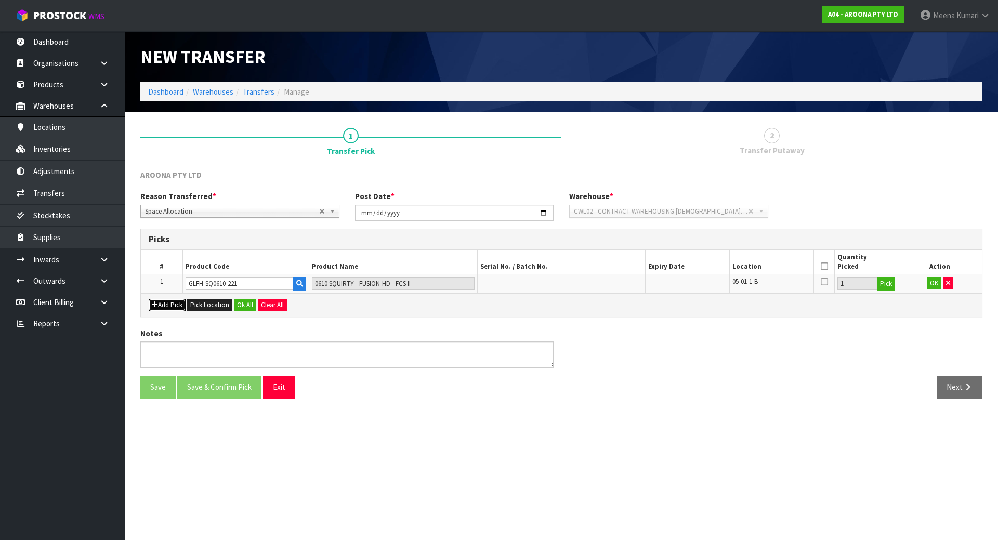
click at [168, 308] on button "Add Pick" at bounding box center [167, 305] width 37 height 12
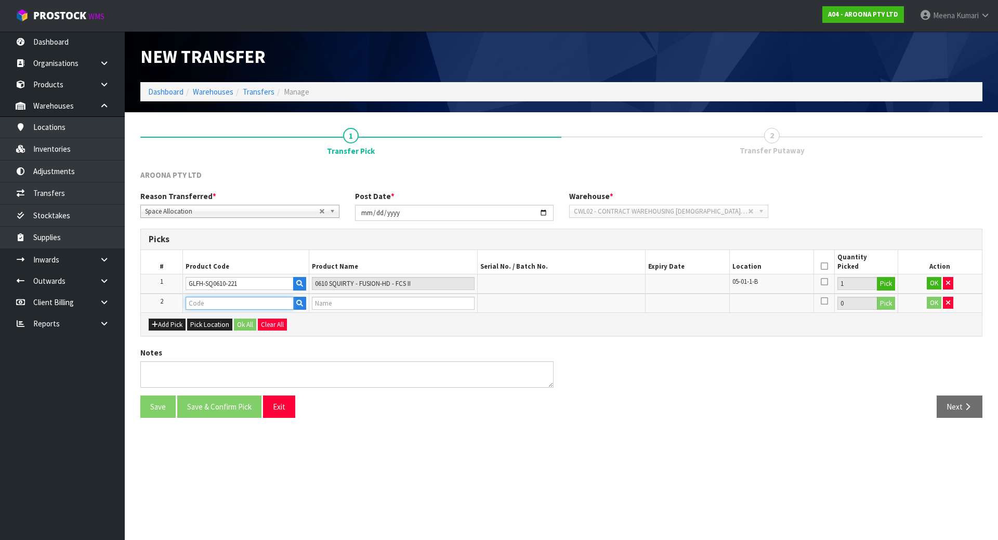
click at [220, 309] on input "text" at bounding box center [239, 303] width 108 height 13
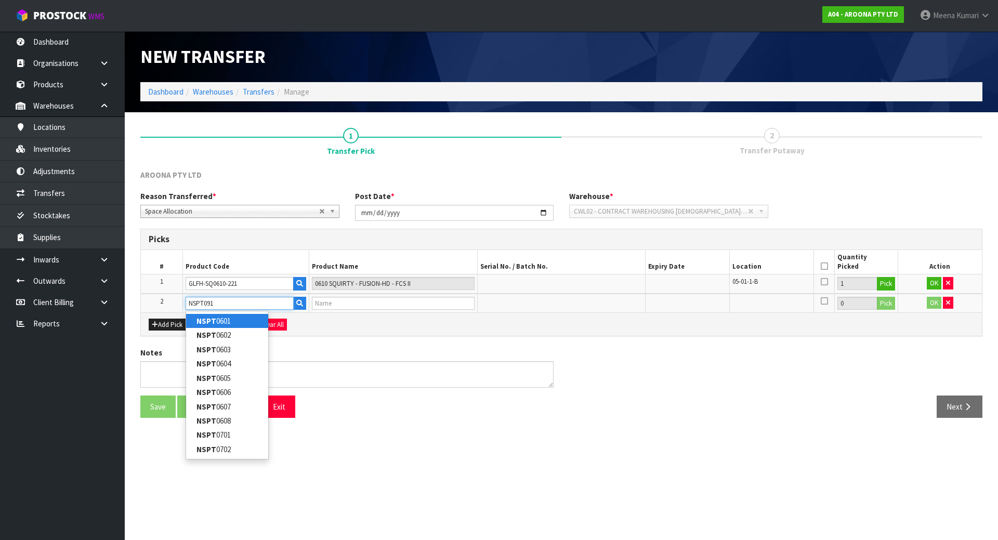
type input "NSPT0914"
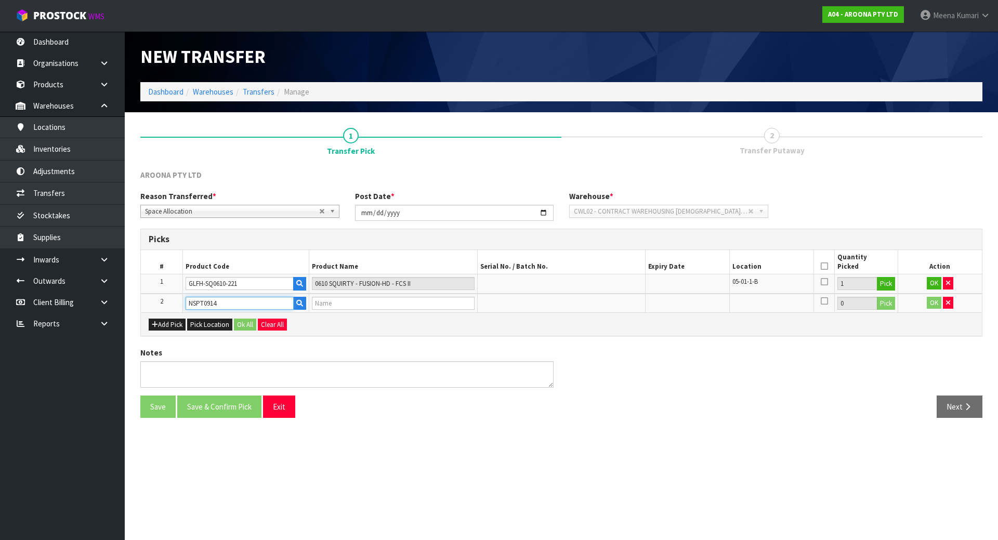
type input "NSP PROTECH FISH 6'0" WHITE TINT FTU"
type input "NSPT0914"
click at [888, 305] on button "Pick" at bounding box center [885, 304] width 18 height 14
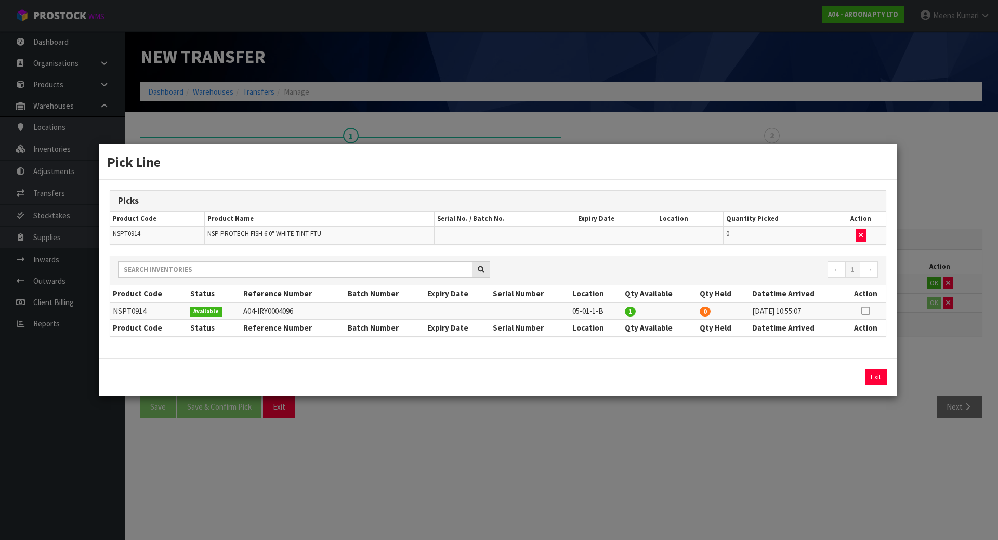
click at [863, 311] on icon at bounding box center [865, 311] width 8 height 1
click at [843, 381] on button "Assign Pick" at bounding box center [840, 377] width 43 height 16
type input "1"
drag, startPoint x: 777, startPoint y: 420, endPoint x: 483, endPoint y: 418, distance: 294.6
click at [777, 420] on div "Pick Line Picks Product Code Product Name Serial No. / Batch No. Expiry Date Lo…" at bounding box center [499, 270] width 998 height 540
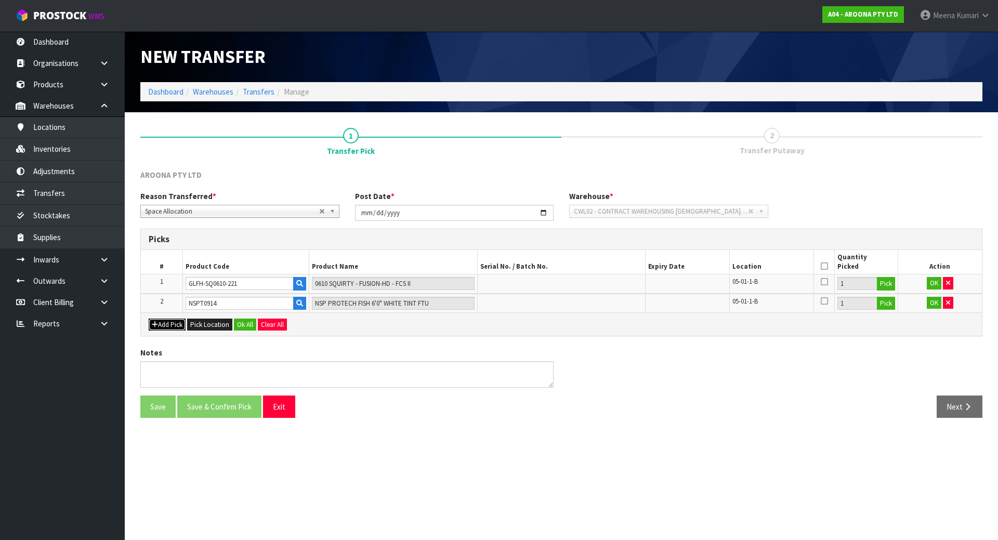
click at [178, 322] on button "Add Pick" at bounding box center [167, 324] width 37 height 12
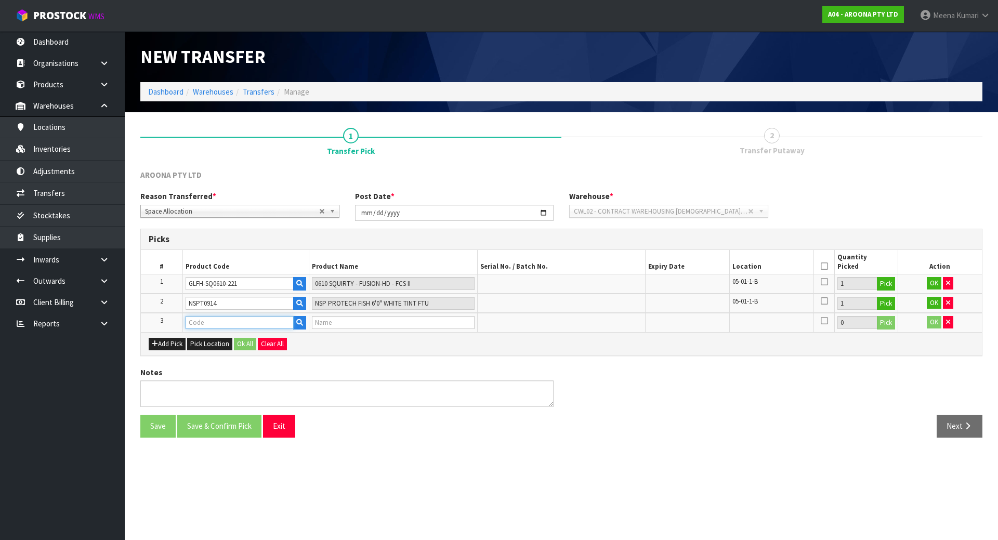
click at [224, 318] on input "text" at bounding box center [239, 322] width 108 height 13
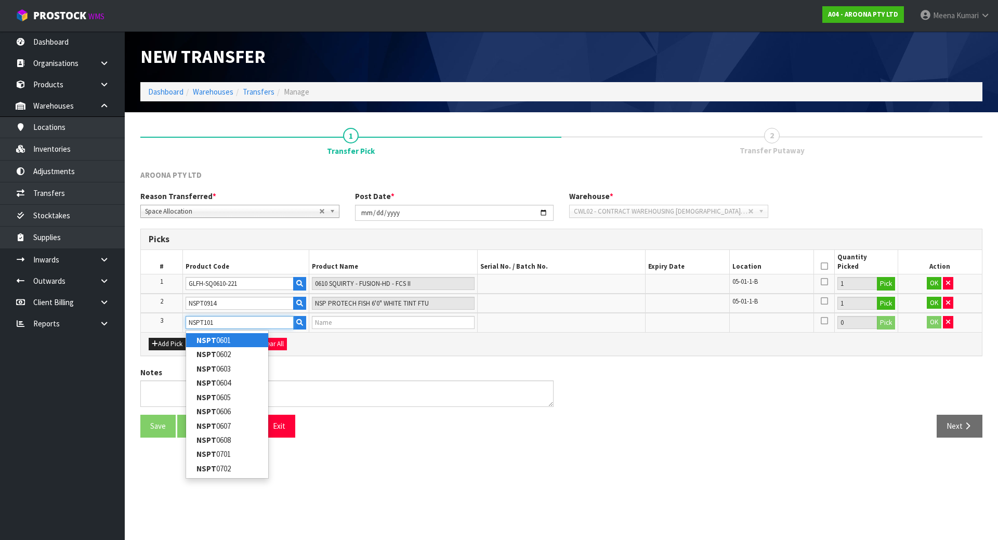
type input "NSPT1012"
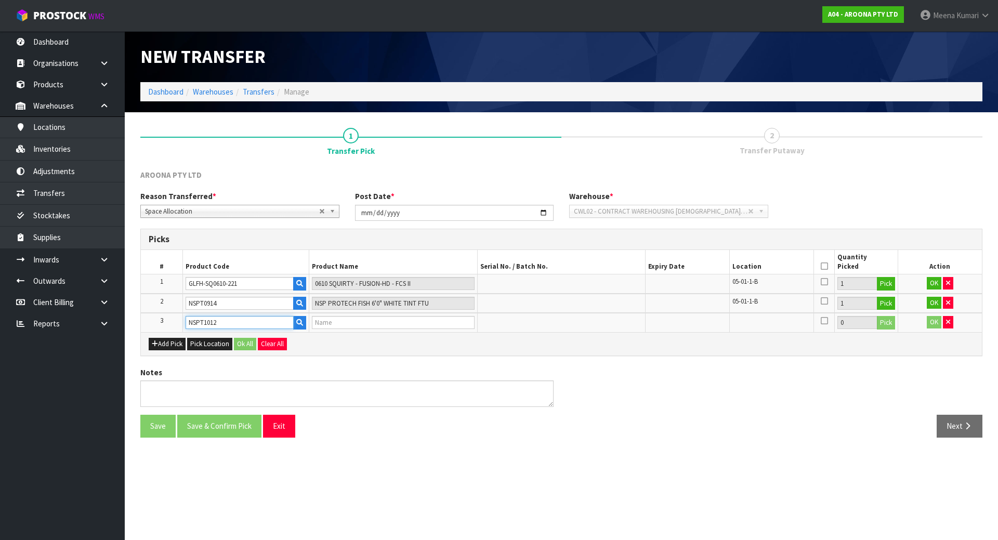
type input "NSP PROTECH FUN 7'6" LEMON TINT FTU"
type input "NSPT1012"
click at [888, 328] on button "Pick" at bounding box center [885, 323] width 18 height 14
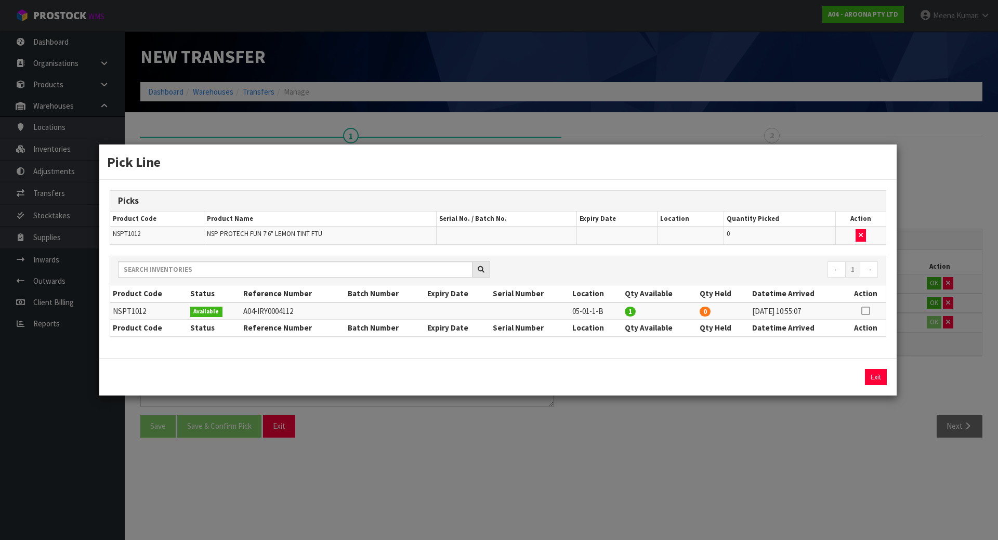
click at [866, 311] on icon at bounding box center [865, 311] width 8 height 1
click at [838, 382] on button "Assign Pick" at bounding box center [840, 377] width 43 height 16
type input "1"
click at [671, 449] on div "Pick Line Picks Product Code Product Name Serial No. / Batch No. Expiry Date Lo…" at bounding box center [499, 270] width 998 height 540
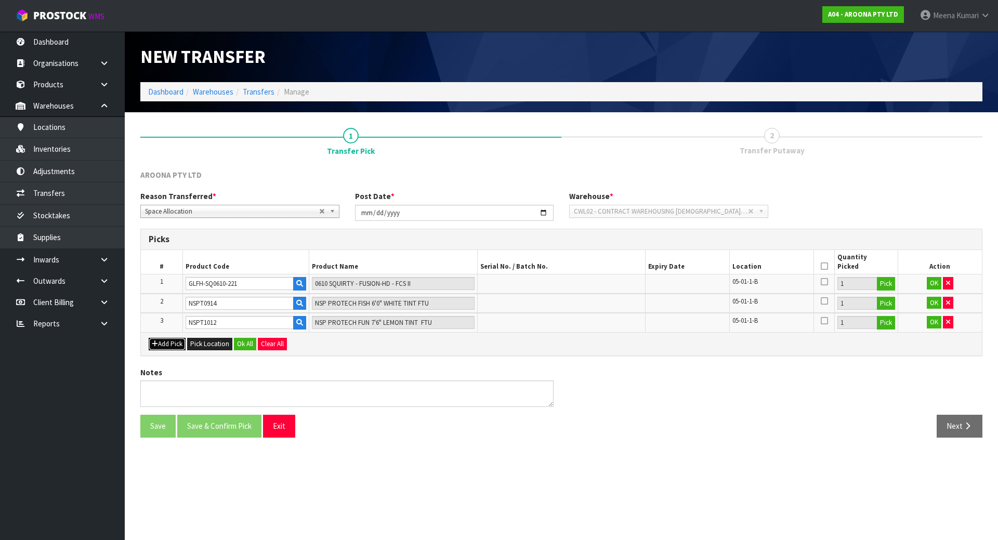
click at [165, 349] on button "Add Pick" at bounding box center [167, 344] width 37 height 12
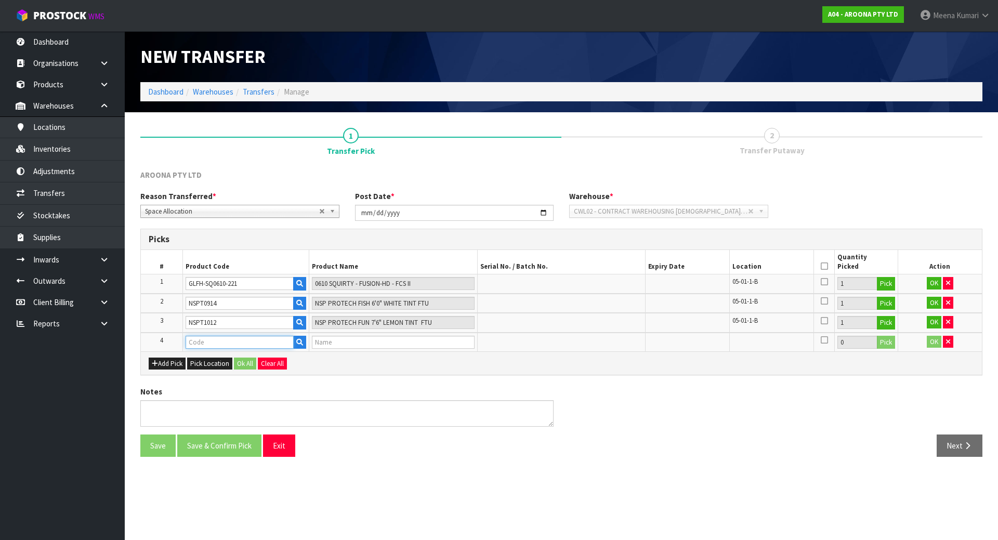
drag, startPoint x: 208, startPoint y: 345, endPoint x: 212, endPoint y: 351, distance: 7.2
click at [208, 345] on input "text" at bounding box center [239, 342] width 108 height 13
type input "WATL-MG0900"
click at [216, 375] on strong "WATL-MG0900" at bounding box center [221, 374] width 50 height 10
type input "WATL-MG0900-FC1"
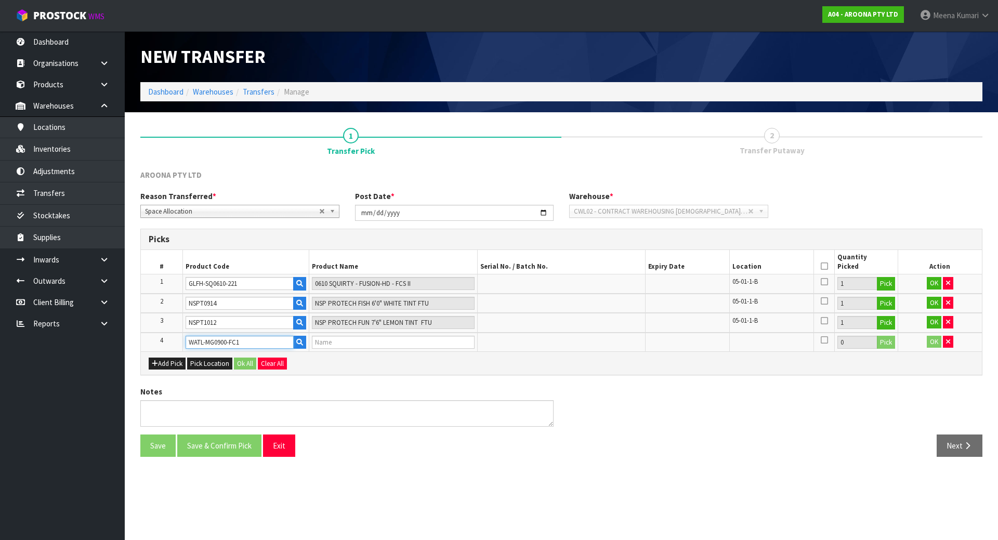
type input "WATL-MG0900-FC1"
click at [882, 340] on button "Pick" at bounding box center [885, 343] width 18 height 14
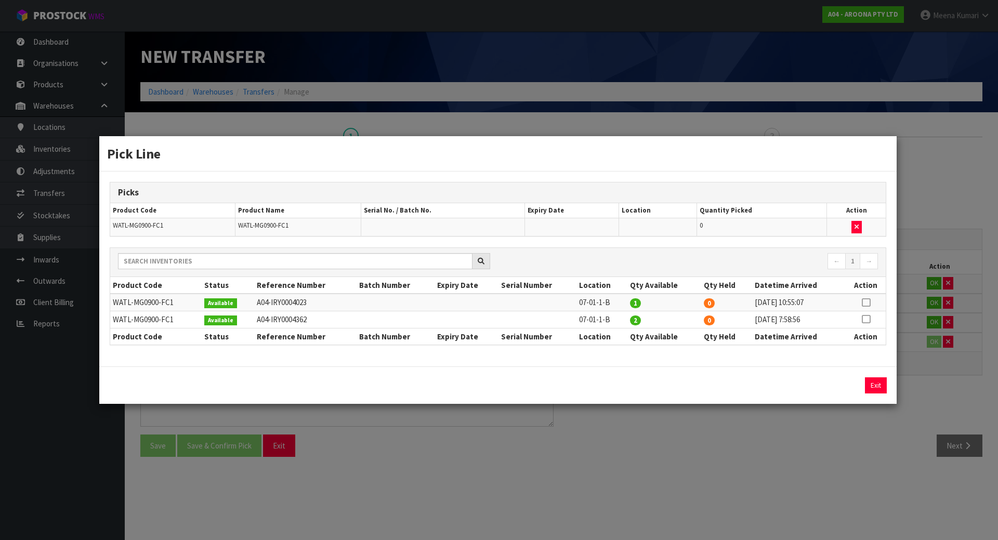
click at [863, 302] on icon at bounding box center [865, 302] width 8 height 1
click at [830, 388] on button "Assign Pick" at bounding box center [840, 385] width 43 height 16
type input "1"
click at [760, 454] on div "Pick Line Picks Product Code Product Name Serial No. / Batch No. Expiry Date Lo…" at bounding box center [499, 270] width 998 height 540
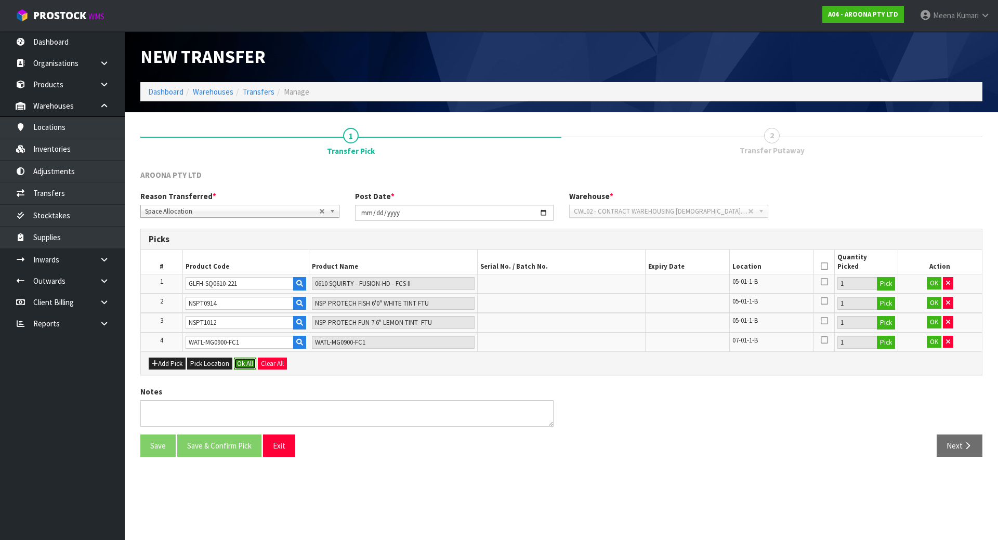
click at [251, 363] on button "Ok All" at bounding box center [245, 363] width 22 height 12
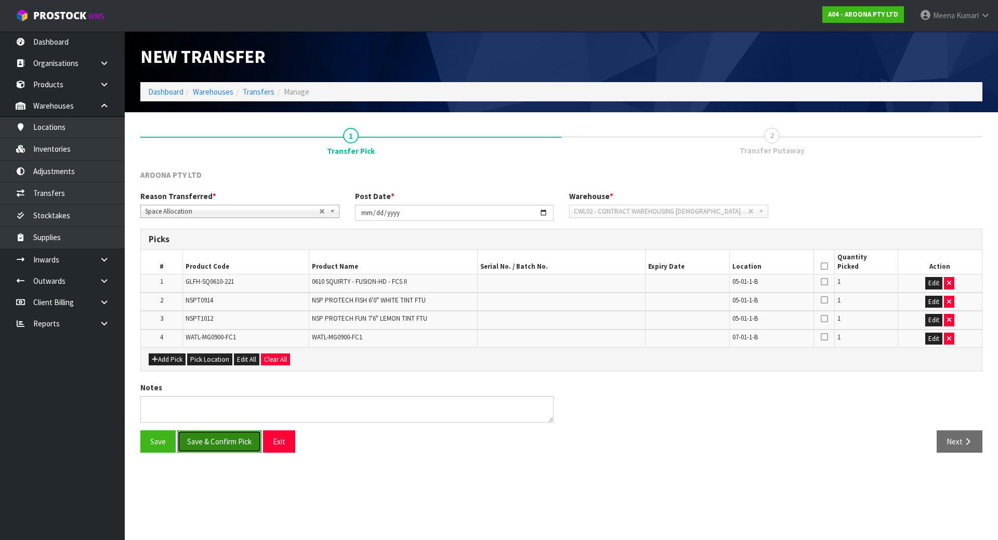
click at [234, 444] on button "Save & Confirm Pick" at bounding box center [219, 441] width 84 height 22
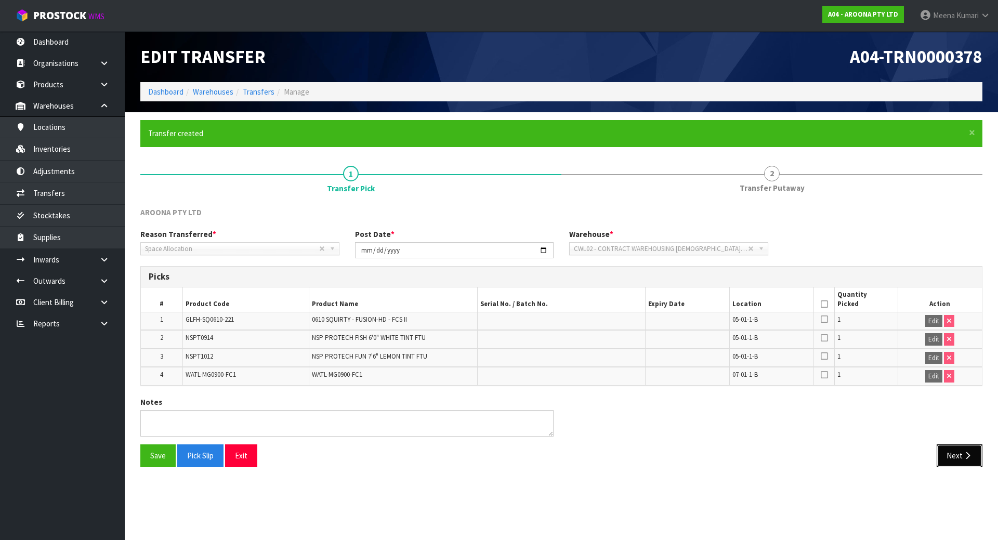
click at [961, 458] on button "Next" at bounding box center [959, 455] width 46 height 22
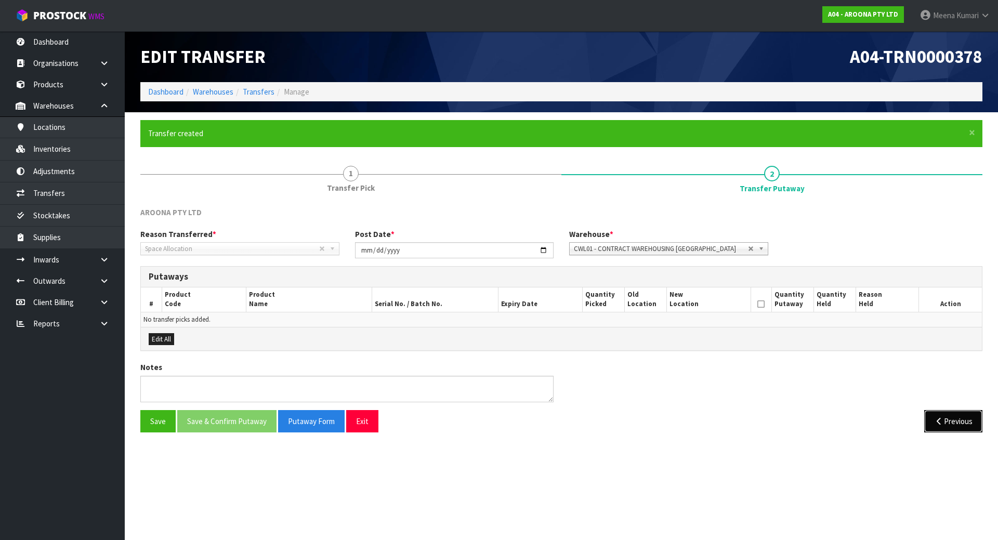
click at [973, 424] on button "Previous" at bounding box center [953, 421] width 58 height 22
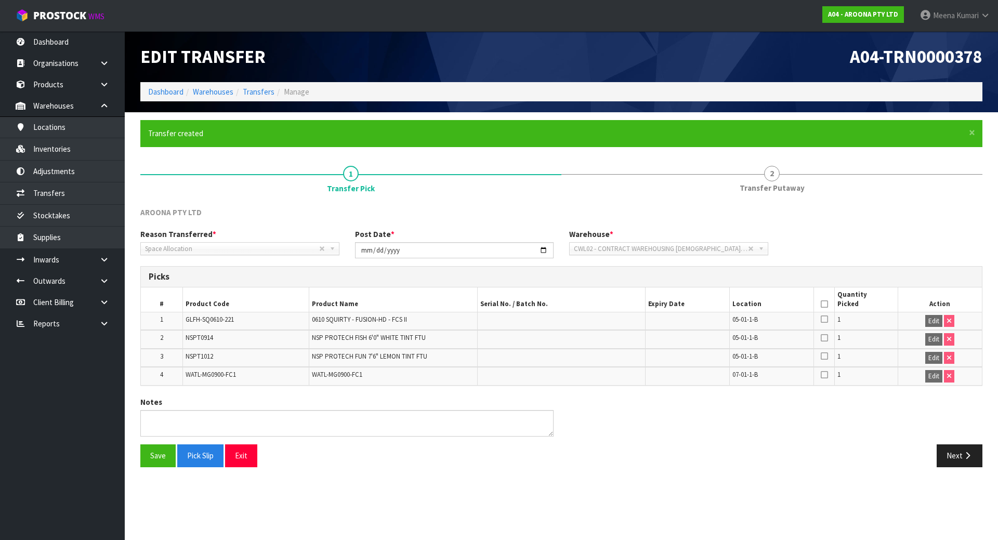
click at [822, 298] on th at bounding box center [823, 299] width 21 height 24
click at [824, 304] on icon at bounding box center [823, 304] width 7 height 1
click at [168, 456] on button "Save" at bounding box center [157, 455] width 35 height 22
click at [955, 459] on button "Next" at bounding box center [959, 455] width 46 height 22
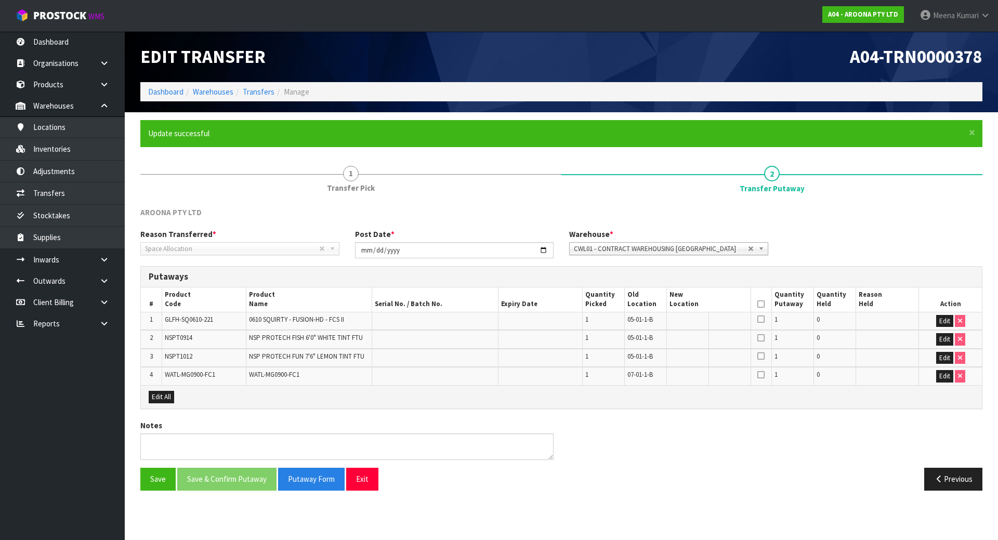
click at [738, 252] on span "CWL01 - CONTRACT WAREHOUSING [GEOGRAPHIC_DATA]" at bounding box center [661, 249] width 174 height 12
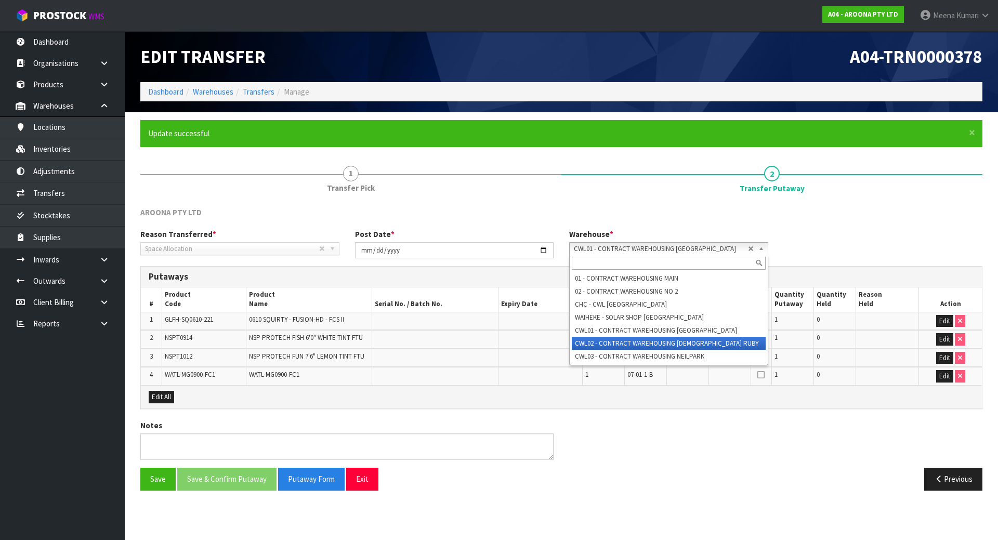
click at [724, 340] on li "CWL02 - CONTRACT WAREHOUSING [DEMOGRAPHIC_DATA] RUBY" at bounding box center [669, 343] width 194 height 13
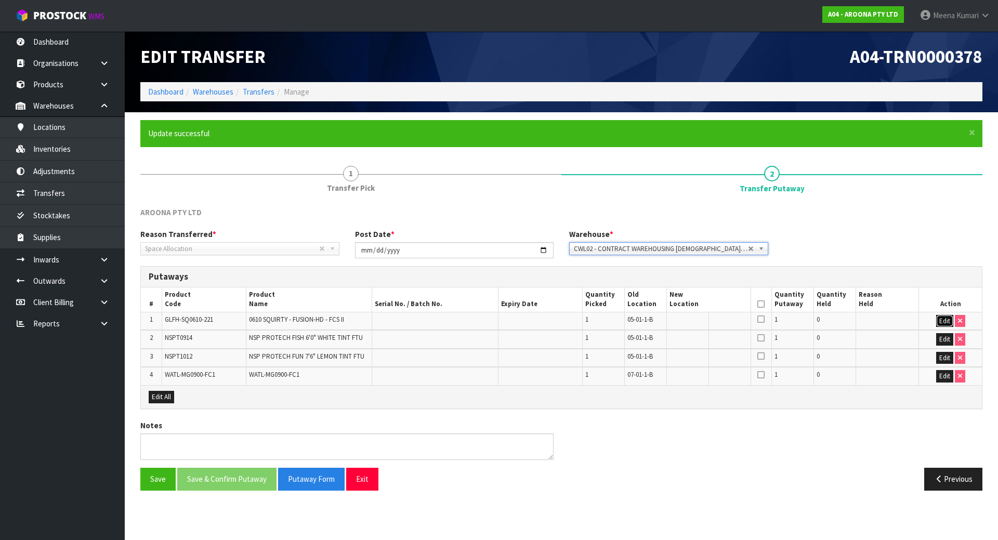
click at [948, 321] on button "Edit" at bounding box center [944, 321] width 17 height 12
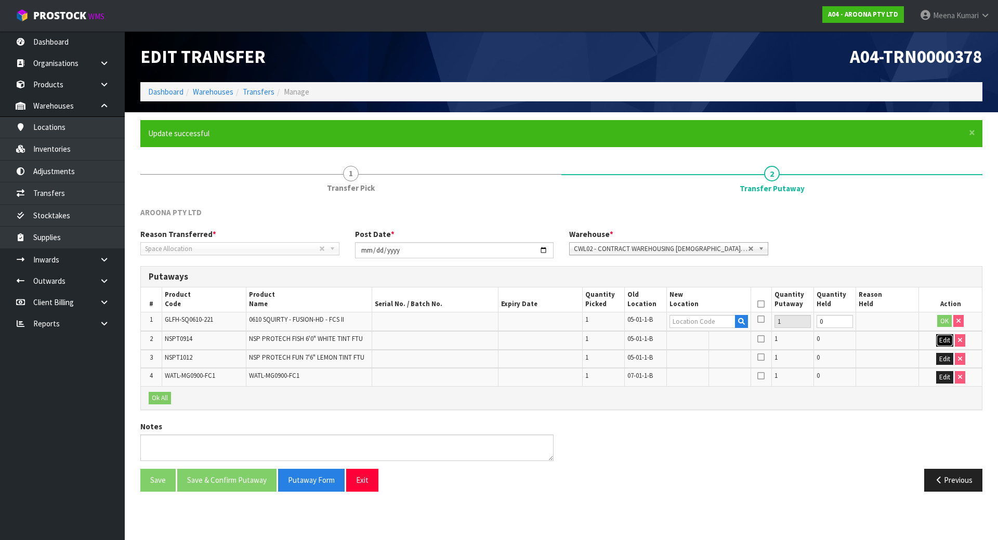
click at [944, 339] on button "Edit" at bounding box center [944, 340] width 17 height 12
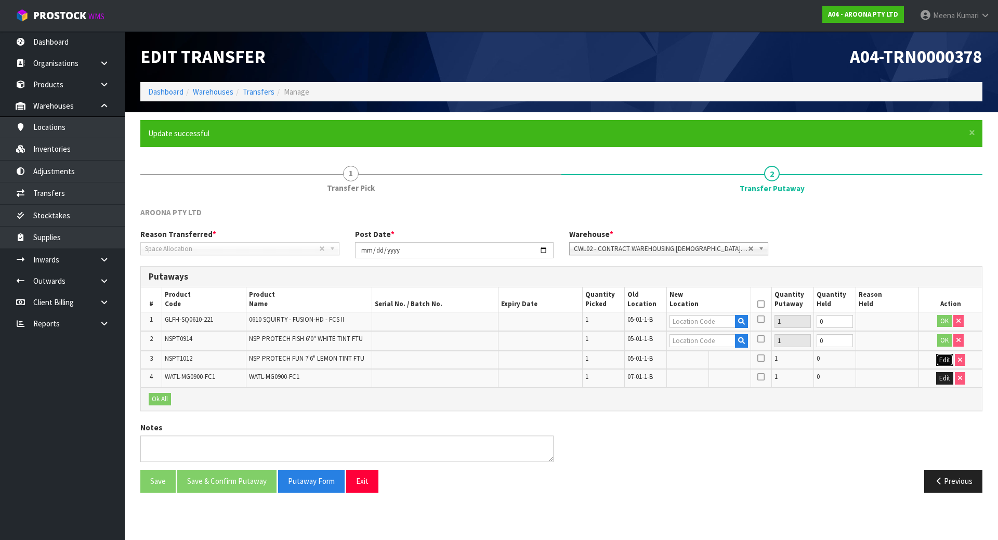
click at [943, 356] on button "Edit" at bounding box center [944, 360] width 17 height 12
click at [947, 382] on button "Edit" at bounding box center [944, 379] width 17 height 12
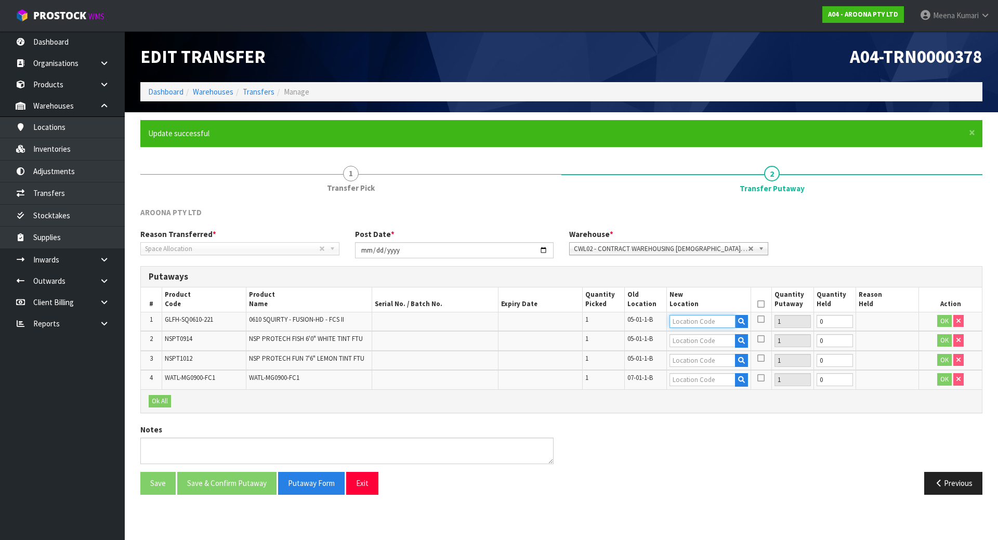
click at [698, 326] on input "text" at bounding box center [702, 321] width 66 height 13
drag, startPoint x: 702, startPoint y: 323, endPoint x: 634, endPoint y: 312, distance: 68.9
click at [634, 312] on tr "1 GLFH-SQ0610-221 0610 SQUIRTY - FUSION-HD - FCS II 1 05-01-1-B 05-02-1-A 1 0 OK" at bounding box center [561, 321] width 841 height 19
type input "05-02-1-A"
click at [675, 341] on input "text" at bounding box center [702, 340] width 66 height 13
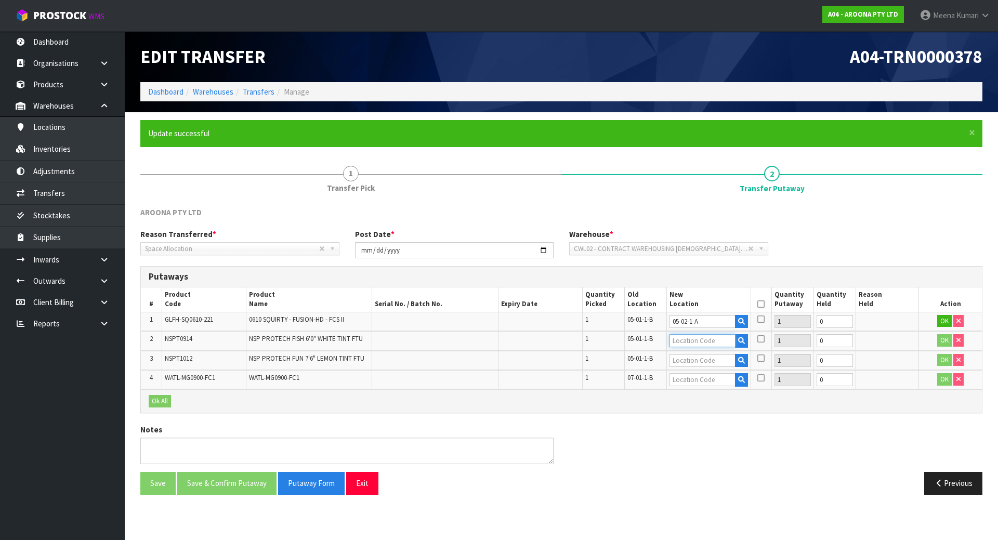
paste input "05-02-1-A"
type input "05-02-1-A"
click at [675, 355] on input "text" at bounding box center [702, 360] width 66 height 13
paste input "05-02-1-A"
type input "05-02-1-A"
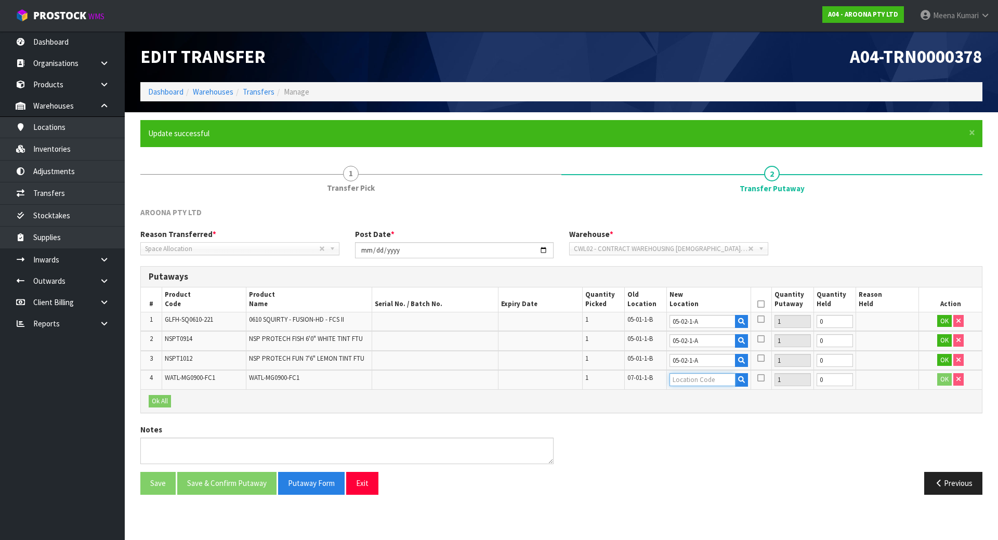
click at [692, 382] on input "text" at bounding box center [702, 379] width 66 height 13
type input "03-02-1-A"
click at [158, 400] on button "Ok All" at bounding box center [160, 401] width 22 height 12
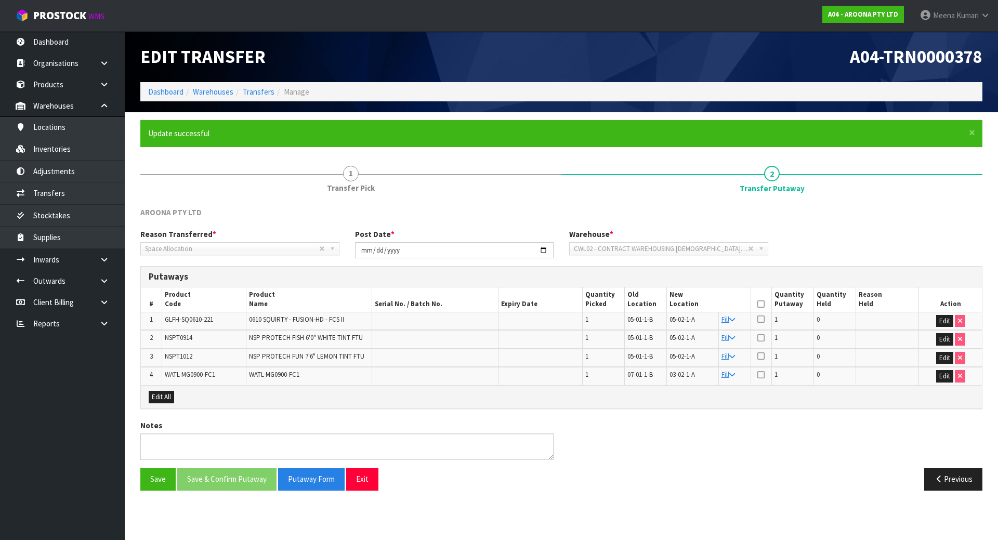
click at [761, 304] on icon at bounding box center [760, 304] width 7 height 1
click at [223, 471] on button "Save & Confirm Putaway" at bounding box center [226, 479] width 99 height 22
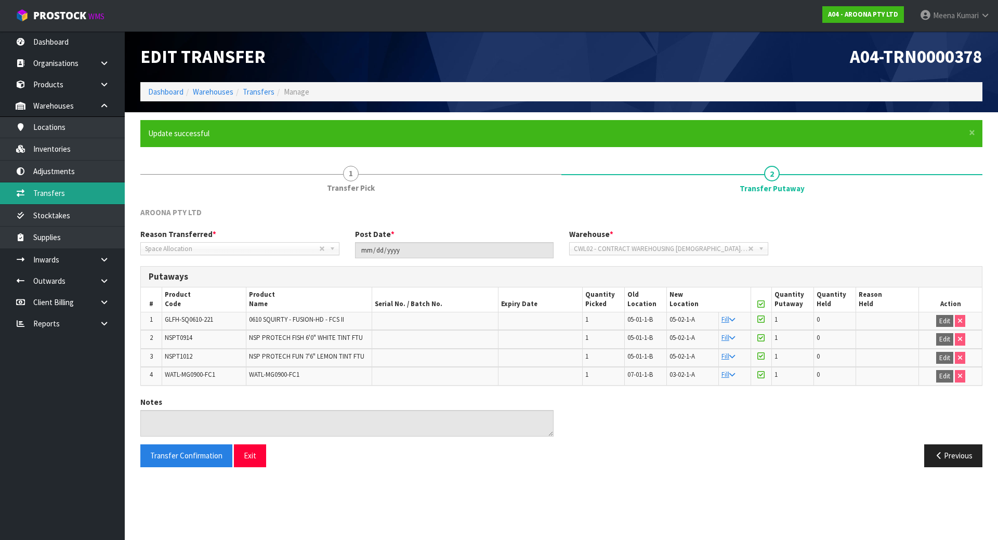
click at [59, 201] on link "Transfers" at bounding box center [62, 192] width 125 height 21
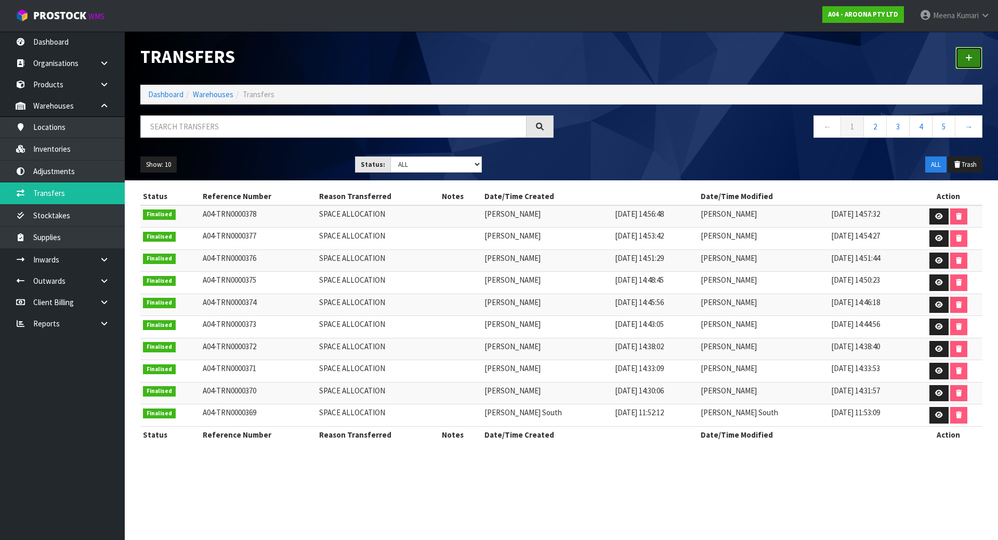
click at [963, 57] on link at bounding box center [968, 58] width 27 height 22
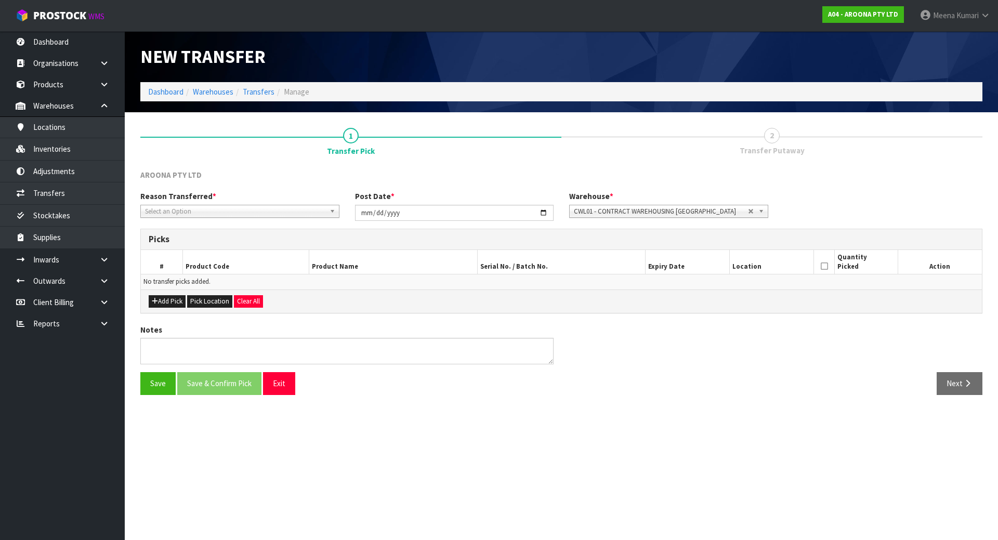
click at [271, 210] on span "Select an Option" at bounding box center [235, 211] width 180 height 12
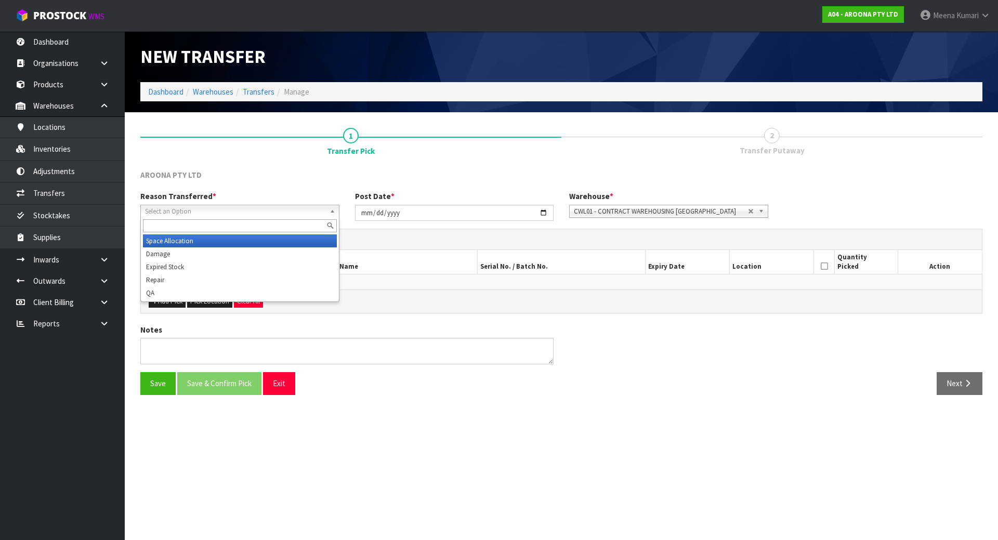
click at [252, 235] on li "Space Allocation" at bounding box center [240, 240] width 194 height 13
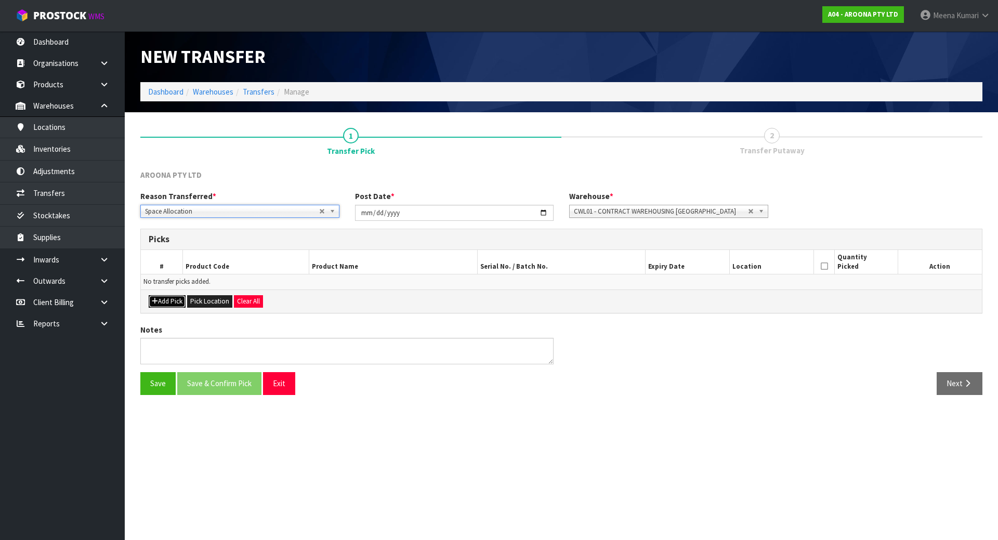
click at [165, 300] on button "Add Pick" at bounding box center [167, 301] width 37 height 12
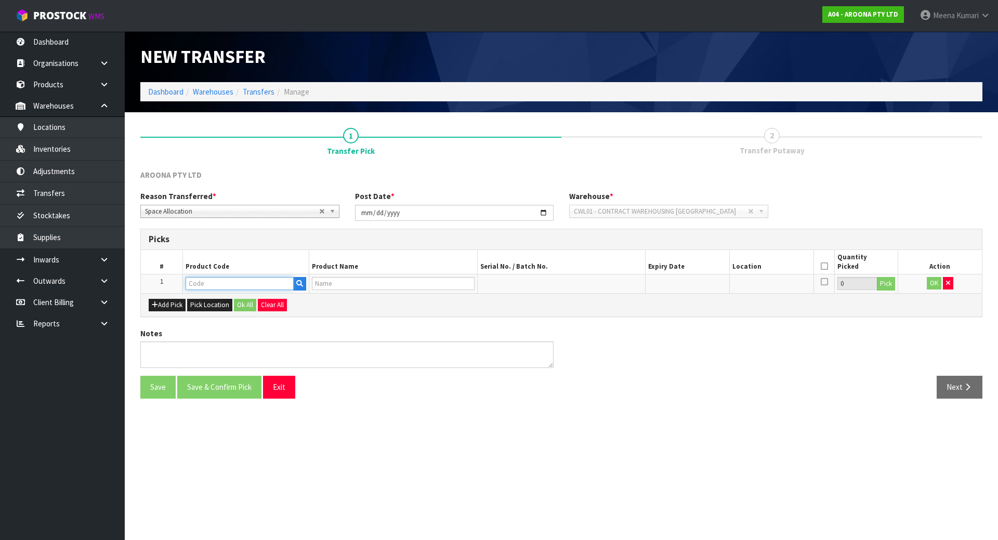
click at [207, 282] on input "text" at bounding box center [239, 283] width 108 height 13
type input "WAFP-MG0800"
click at [212, 301] on strong "WAFP-MG0800" at bounding box center [221, 301] width 50 height 10
type input "WAFP-MG0800-FC1"
type input "0800 MAGIC - FUSION-POLY - FCS II"
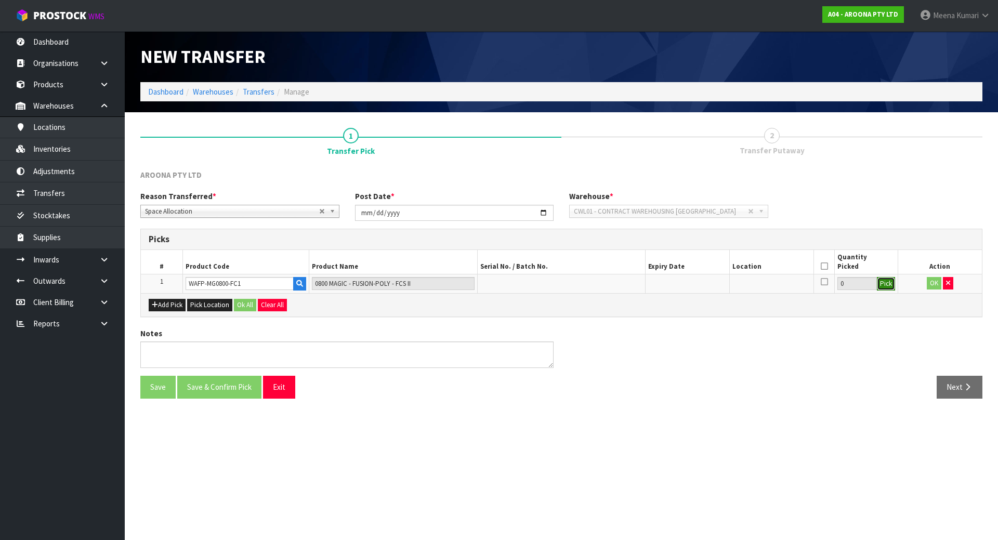
click at [887, 283] on button "Pick" at bounding box center [885, 284] width 18 height 14
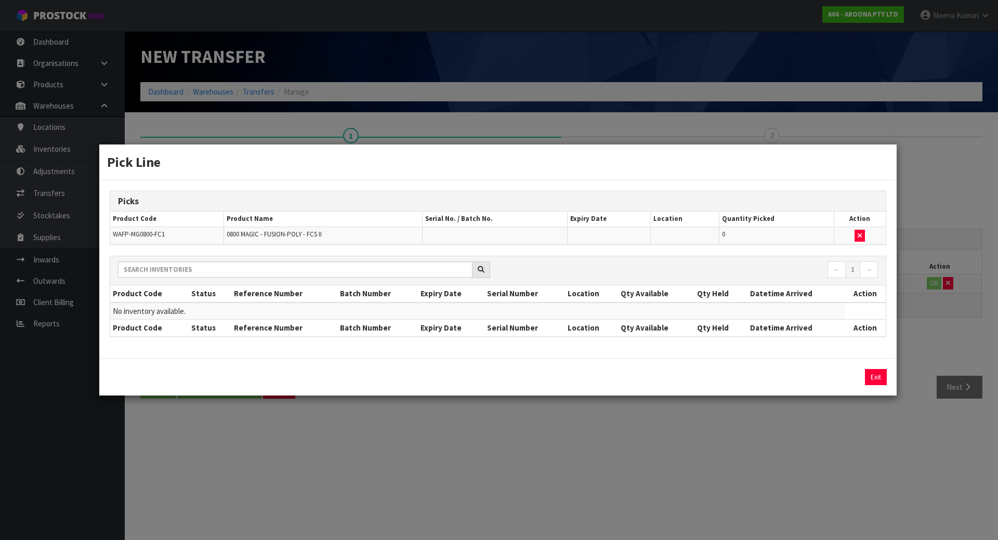
drag, startPoint x: 281, startPoint y: 485, endPoint x: 282, endPoint y: 472, distance: 12.6
click at [282, 485] on div "Pick Line Picks Product Code Product Name Serial No. / Batch No. Expiry Date Lo…" at bounding box center [499, 270] width 998 height 540
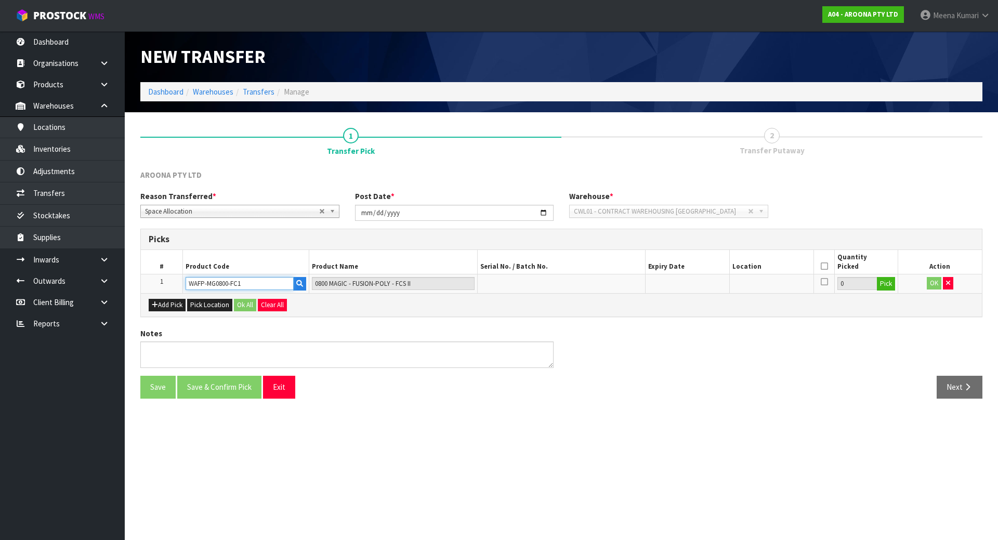
click at [270, 287] on input "WAFP-MG0800-FC1" at bounding box center [239, 283] width 108 height 13
click at [951, 278] on button "button" at bounding box center [947, 283] width 10 height 12
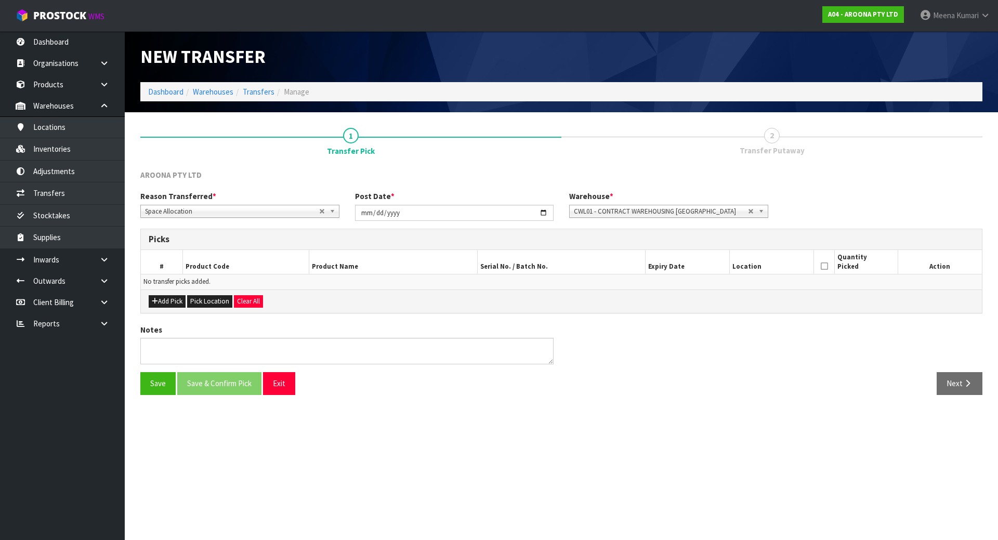
click at [694, 206] on span "CWL01 - CONTRACT WAREHOUSING [GEOGRAPHIC_DATA]" at bounding box center [661, 211] width 174 height 12
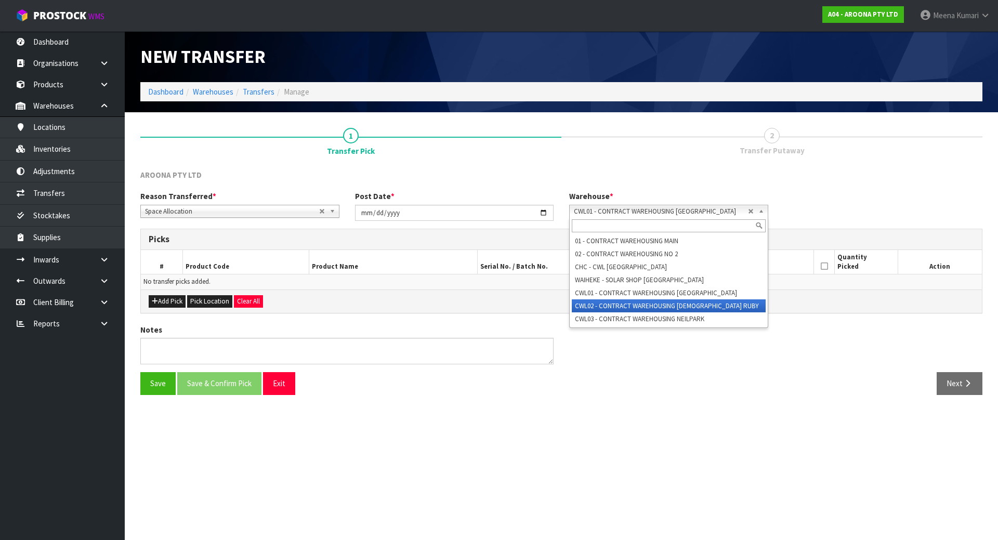
click at [694, 301] on li "CWL02 - CONTRACT WAREHOUSING [DEMOGRAPHIC_DATA] RUBY" at bounding box center [669, 305] width 194 height 13
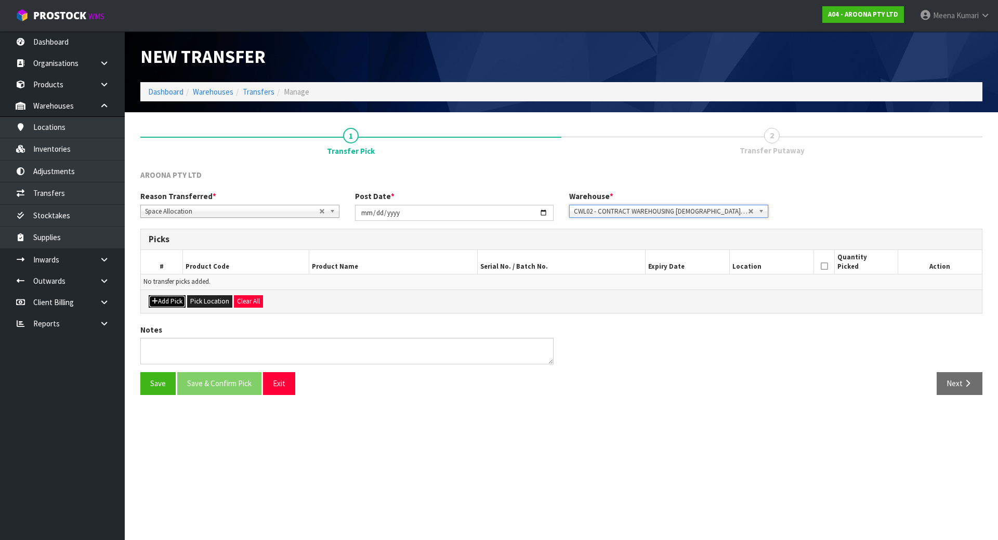
click at [177, 302] on button "Add Pick" at bounding box center [167, 301] width 37 height 12
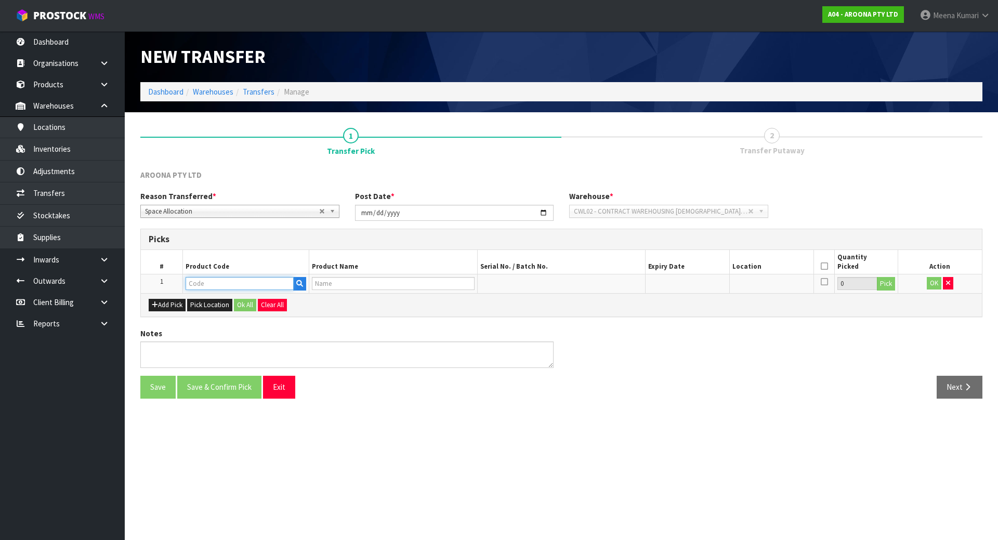
click at [220, 280] on input "text" at bounding box center [239, 283] width 108 height 13
paste input "WAFP-MG0800-FC1"
type input "WAFP-MG0800-FC1"
type input "0800 MAGIC - FUSION-POLY - FCS II"
type input "WAFP-MG0800-FC1"
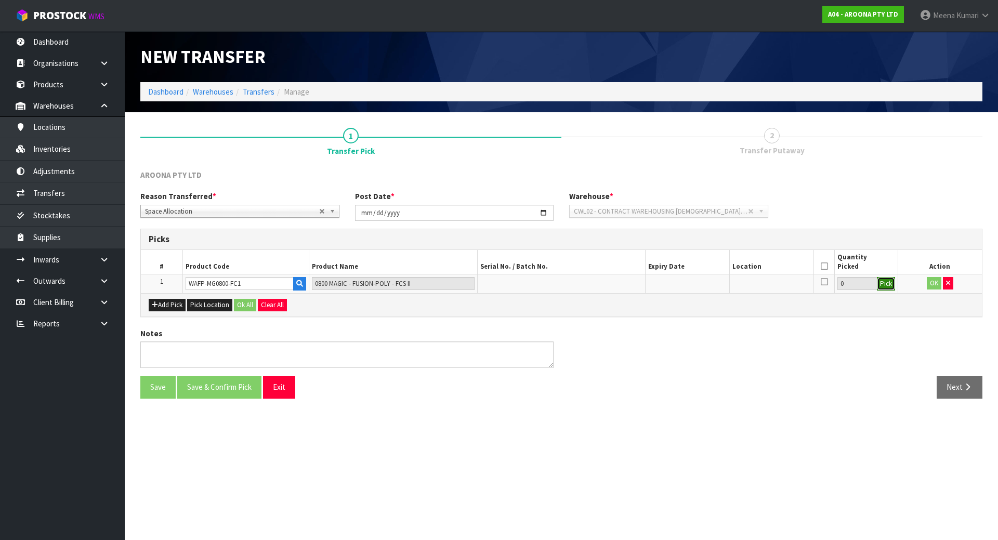
click at [891, 284] on button "Pick" at bounding box center [885, 284] width 18 height 14
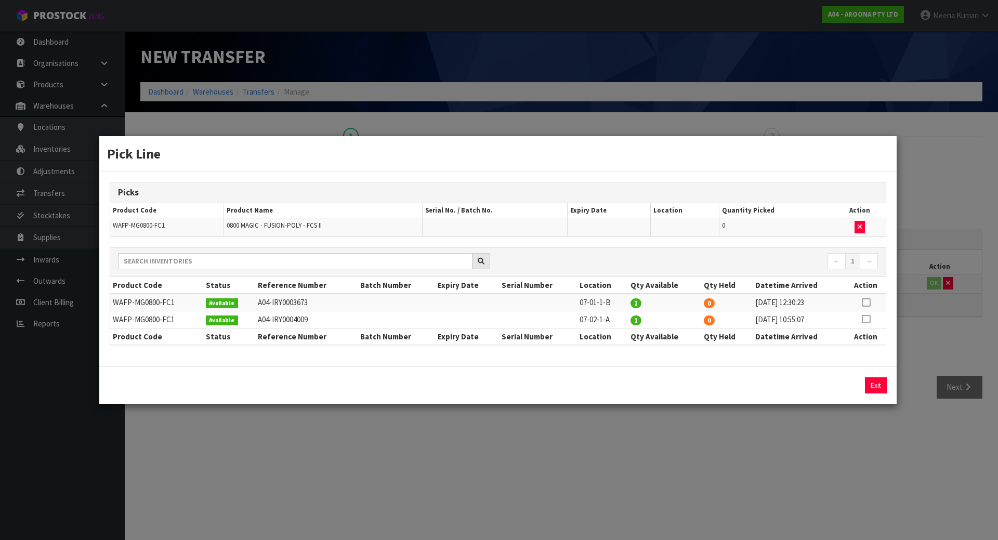
click at [863, 302] on icon at bounding box center [865, 302] width 8 height 1
click at [844, 391] on button "Assign Pick" at bounding box center [840, 385] width 43 height 16
type input "1"
drag, startPoint x: 703, startPoint y: 431, endPoint x: 84, endPoint y: 343, distance: 625.4
click at [701, 430] on div "Pick Line Picks Product Code Product Name Serial No. / Batch No. Expiry Date Lo…" at bounding box center [499, 270] width 998 height 540
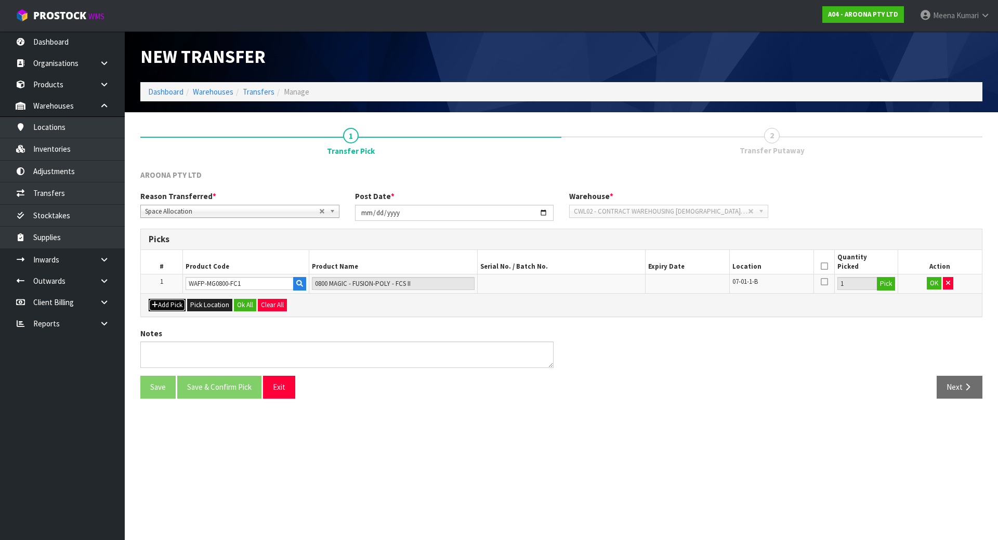
click at [156, 301] on icon "button" at bounding box center [155, 304] width 6 height 7
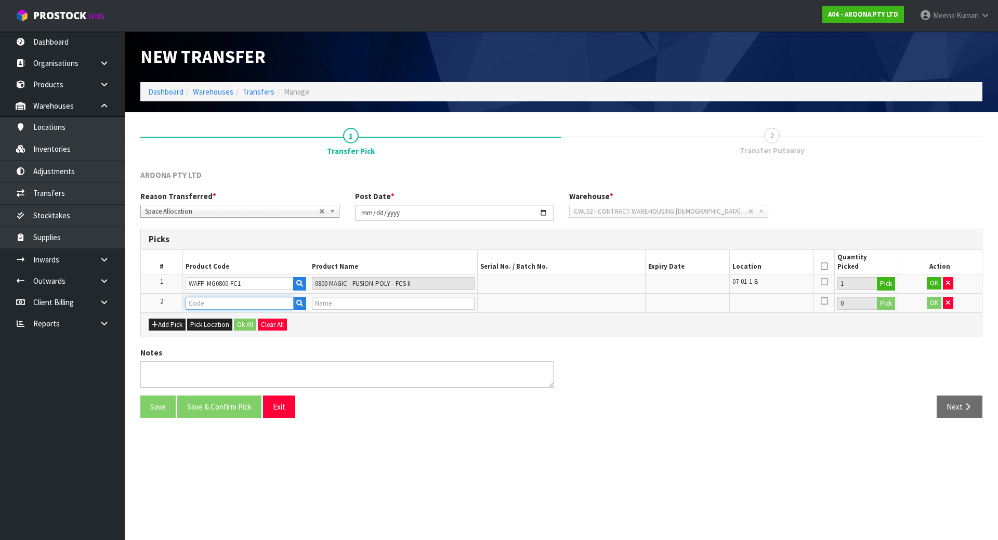
click at [219, 304] on input "text" at bounding box center [239, 303] width 108 height 13
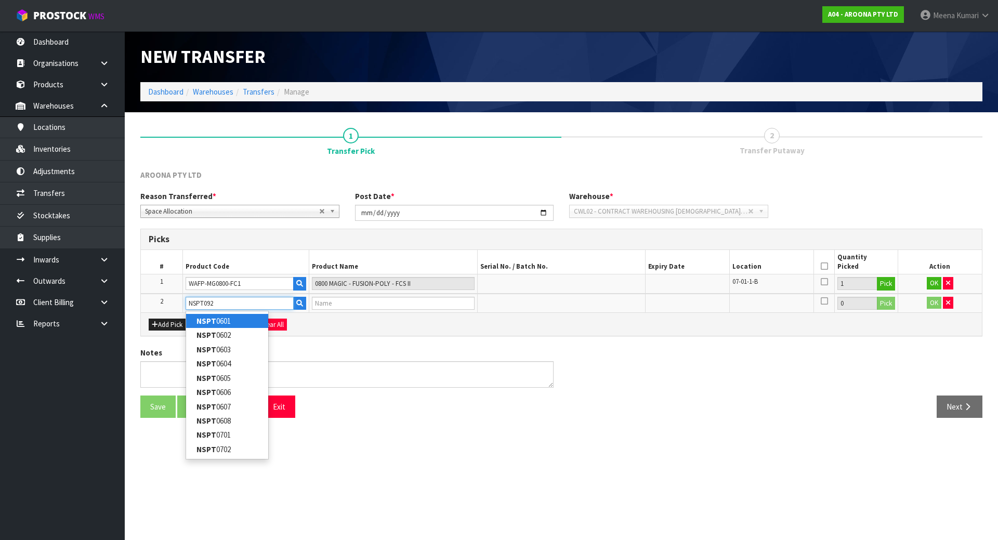
type input "NSPT0925"
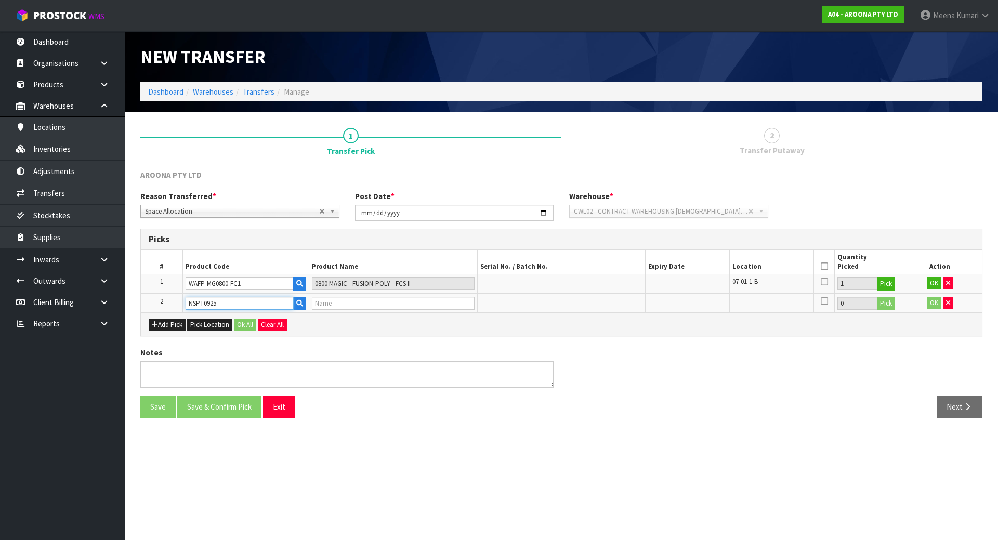
type input "NSP PROTECH LONG 8'0" RED TINT FTU"
type input "NSPT0925"
click at [889, 305] on button "Pick" at bounding box center [885, 304] width 18 height 14
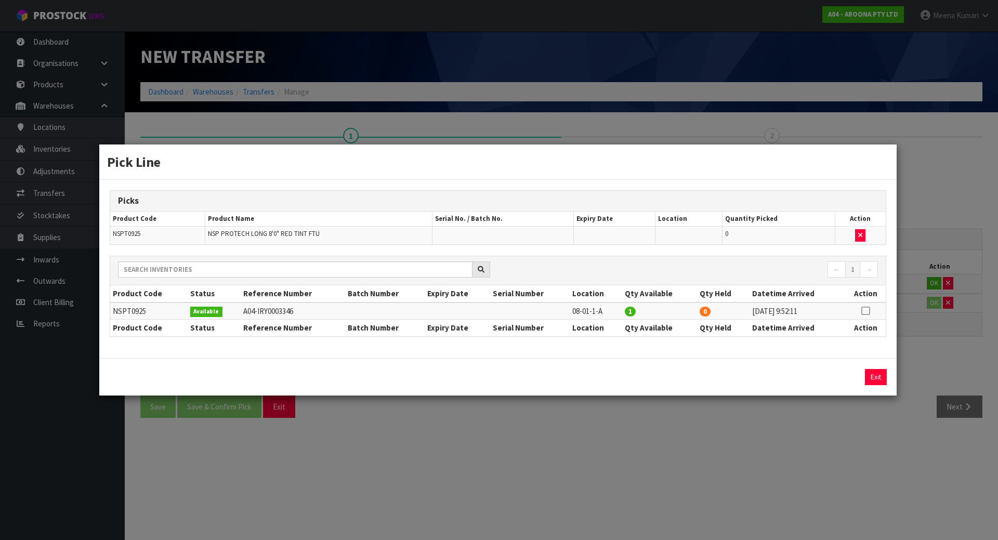
click at [864, 311] on icon at bounding box center [865, 311] width 8 height 1
click at [833, 383] on button "Assign Pick" at bounding box center [840, 377] width 43 height 16
type input "1"
drag, startPoint x: 594, startPoint y: 438, endPoint x: 362, endPoint y: 422, distance: 233.3
click at [593, 439] on div "Pick Line Picks Product Code Product Name Serial No. / Batch No. Expiry Date Lo…" at bounding box center [499, 270] width 998 height 540
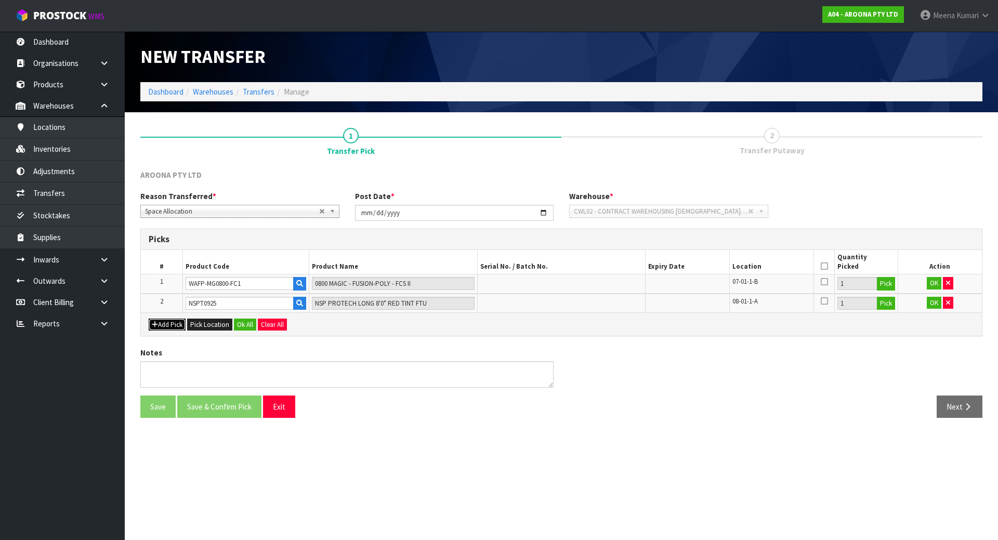
click at [173, 320] on button "Add Pick" at bounding box center [167, 324] width 37 height 12
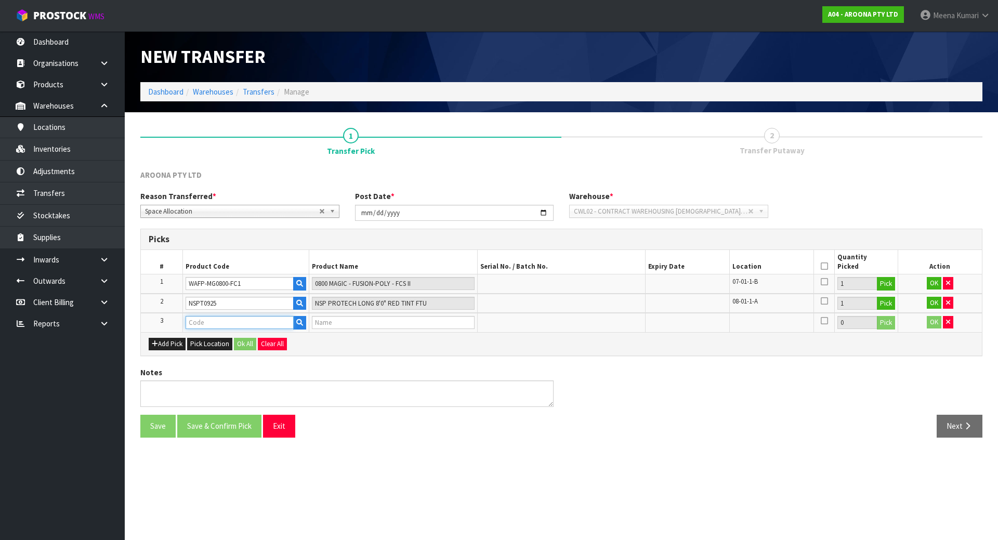
click at [235, 320] on input "text" at bounding box center [239, 322] width 108 height 13
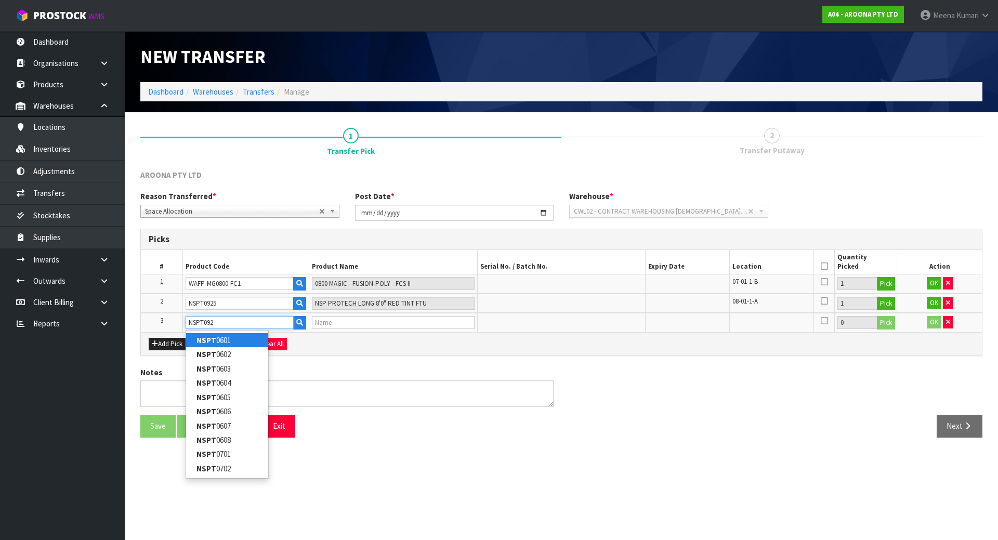
type input "NSPT0927"
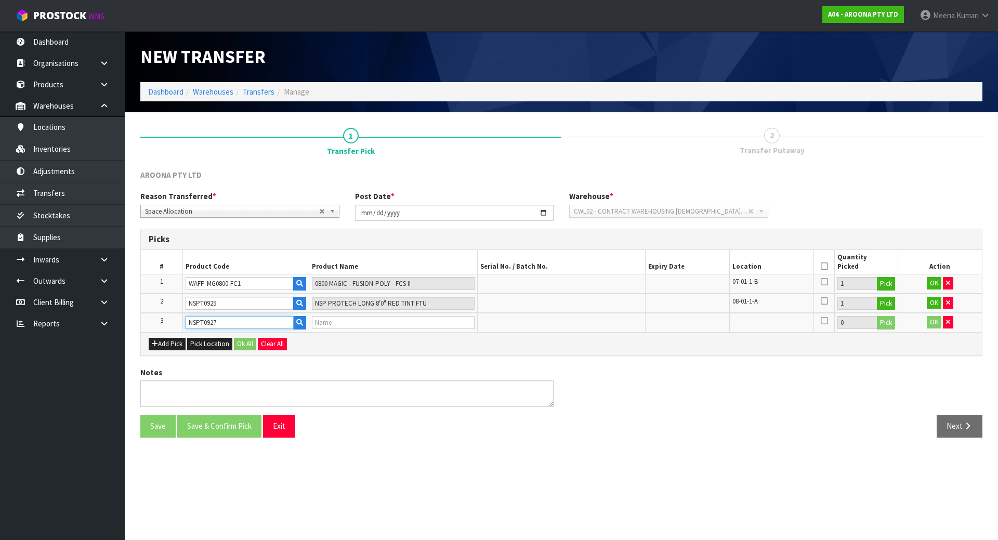
type input "NSP PROTECH LONG 8'6" RED TINT FTU"
type input "NSPT0927"
click at [880, 318] on button "Pick" at bounding box center [885, 323] width 18 height 14
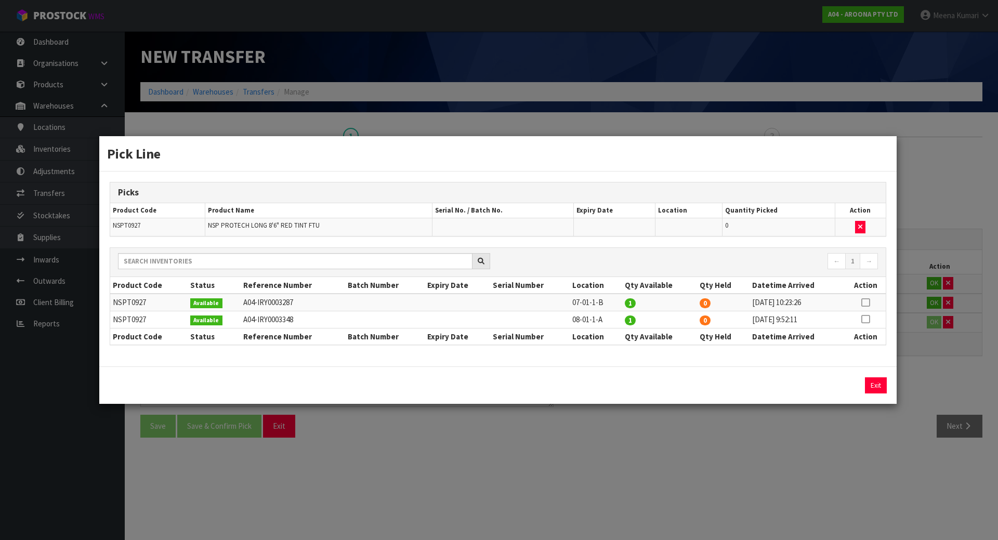
click at [867, 319] on icon at bounding box center [865, 319] width 8 height 1
click at [846, 387] on button "Assign Pick" at bounding box center [840, 385] width 43 height 16
type input "1"
drag, startPoint x: 783, startPoint y: 450, endPoint x: 774, endPoint y: 449, distance: 8.9
click at [777, 449] on div "Pick Line Picks Product Code Product Name Serial No. / Batch No. Expiry Date Lo…" at bounding box center [499, 270] width 998 height 540
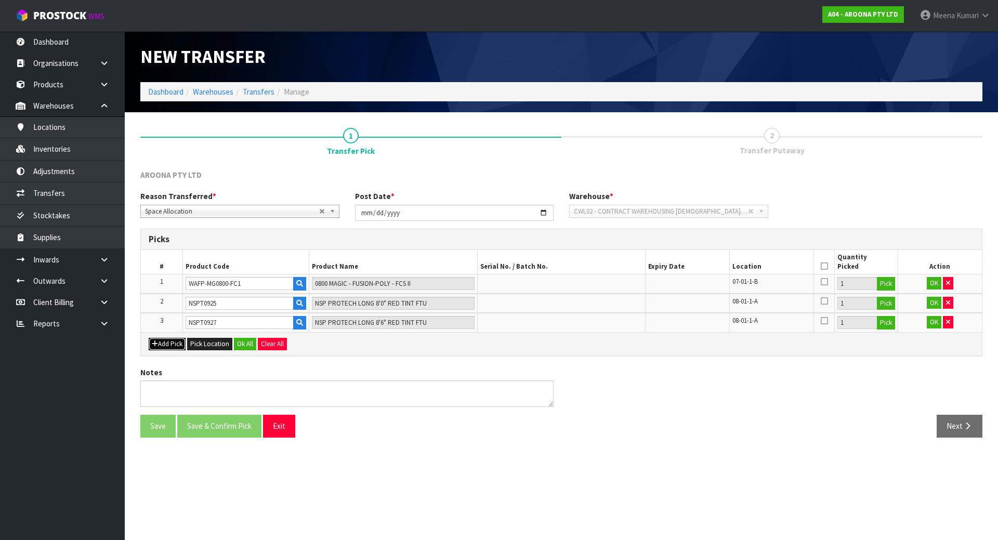
click at [177, 344] on button "Add Pick" at bounding box center [167, 344] width 37 height 12
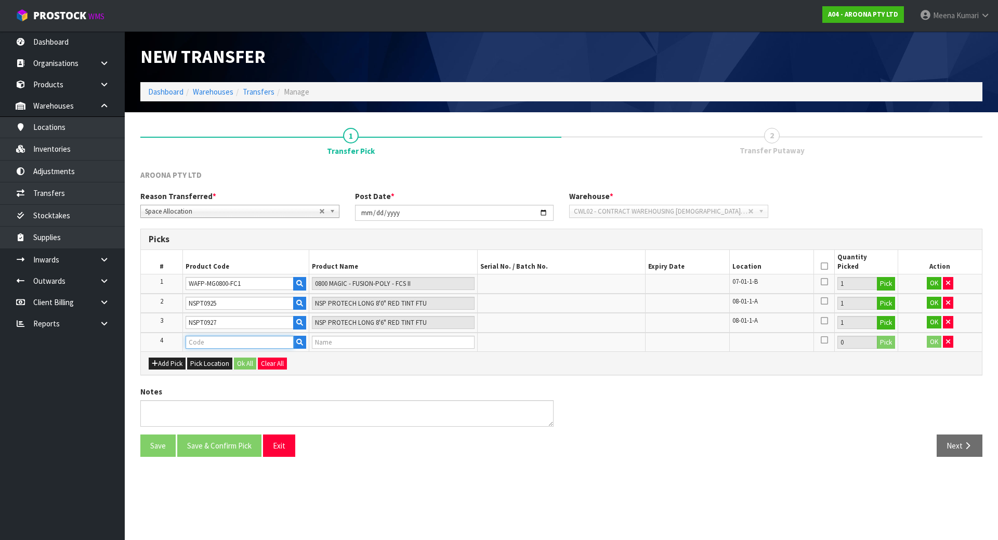
click at [202, 343] on input "text" at bounding box center [239, 342] width 108 height 13
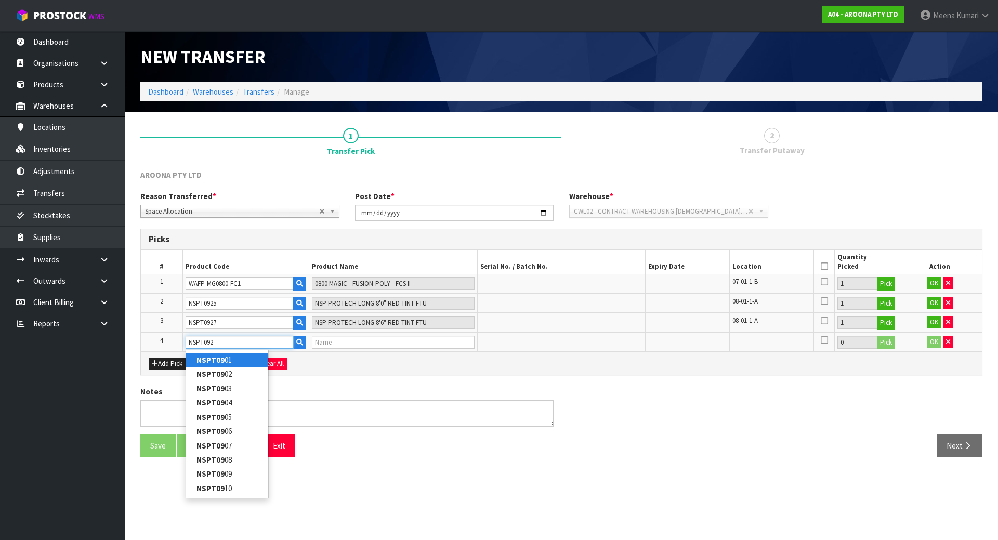
type input "NSPT0928"
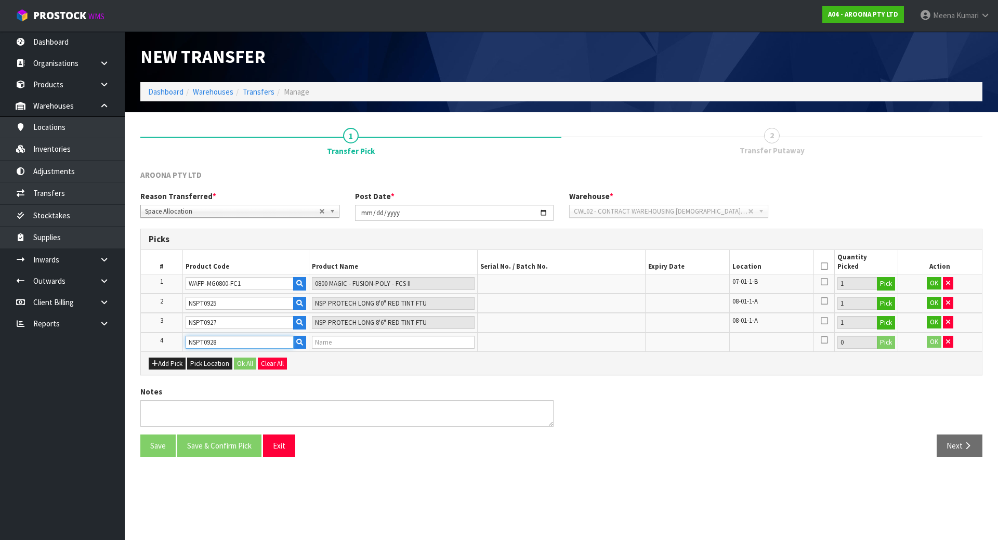
type input "NSP PROTECH LONG 8'6" WHITE TINT FTU"
type input "NSPT0928"
click at [885, 341] on button "Pick" at bounding box center [885, 343] width 18 height 14
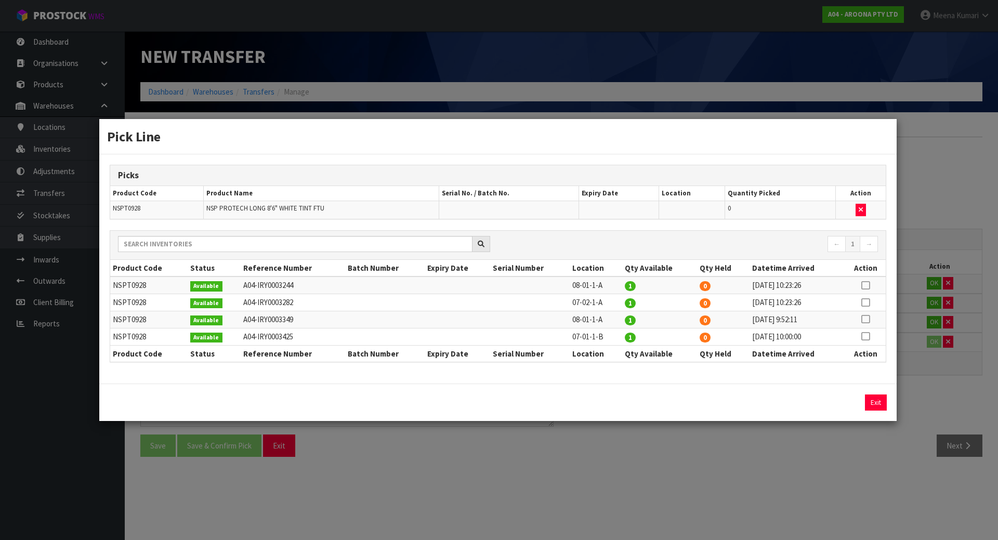
click at [862, 319] on icon at bounding box center [865, 319] width 8 height 1
click at [823, 404] on button "Assign Pick" at bounding box center [840, 402] width 43 height 16
type input "1"
drag, startPoint x: 783, startPoint y: 438, endPoint x: 775, endPoint y: 440, distance: 9.0
click at [781, 440] on div "Pick Line Picks Product Code Product Name Serial No. / Batch No. Expiry Date Lo…" at bounding box center [499, 270] width 998 height 540
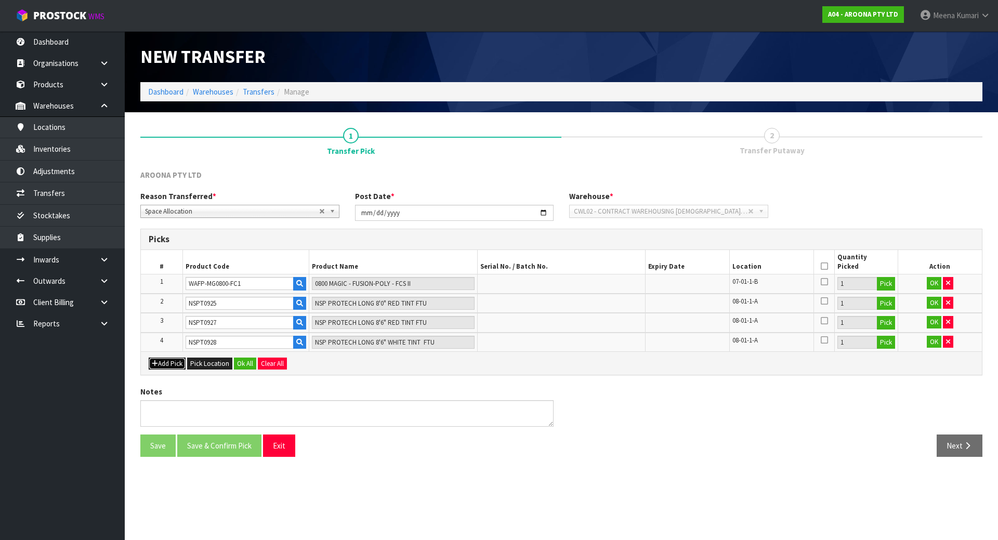
click at [170, 365] on button "Add Pick" at bounding box center [167, 363] width 37 height 12
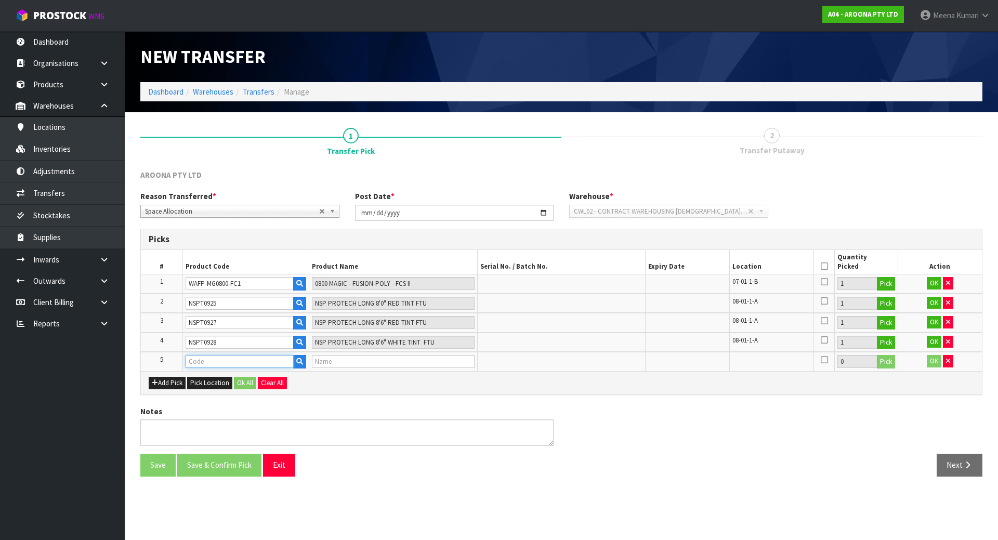
click at [236, 360] on input "text" at bounding box center [239, 361] width 108 height 13
type input "WAFH-MT0906"
click at [247, 393] on link "WAFH-MT0906 -WH1" at bounding box center [230, 393] width 89 height 14
type input "WAFH-MT0906-WH1"
type input "0906 MEGA MAGIC 2 FUSION WHITE"
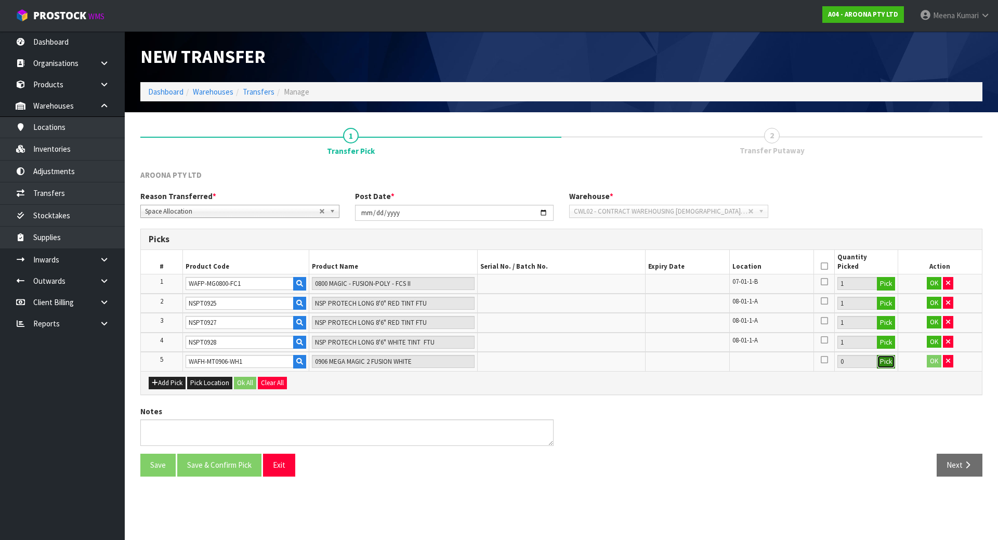
click at [881, 364] on button "Pick" at bounding box center [885, 362] width 18 height 14
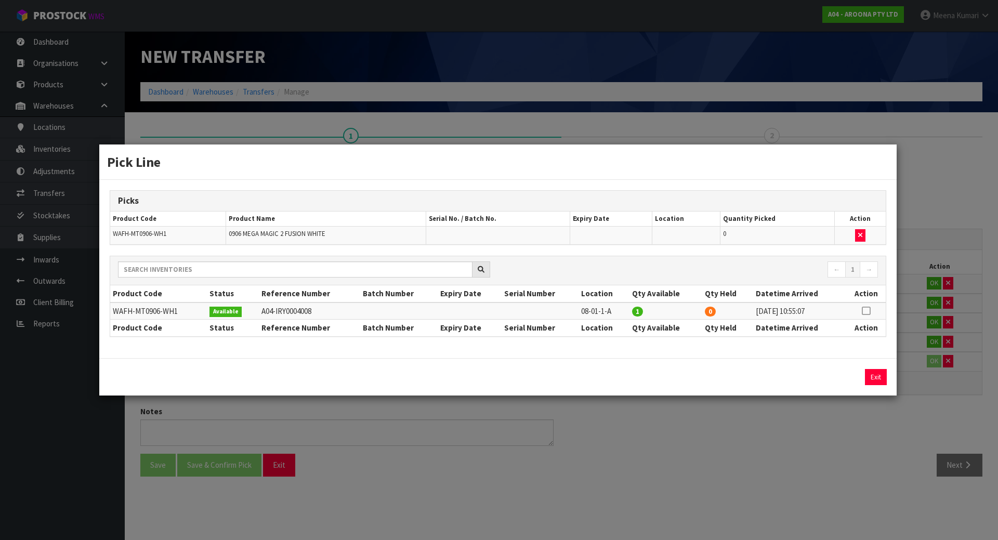
click at [870, 311] on icon at bounding box center [865, 311] width 8 height 1
click at [845, 370] on button "Assign Pick" at bounding box center [840, 377] width 43 height 16
type input "1"
click at [169, 409] on div "Pick Line Picks Product Code Product Name Serial No. / Batch No. Expiry Date Lo…" at bounding box center [499, 270] width 998 height 540
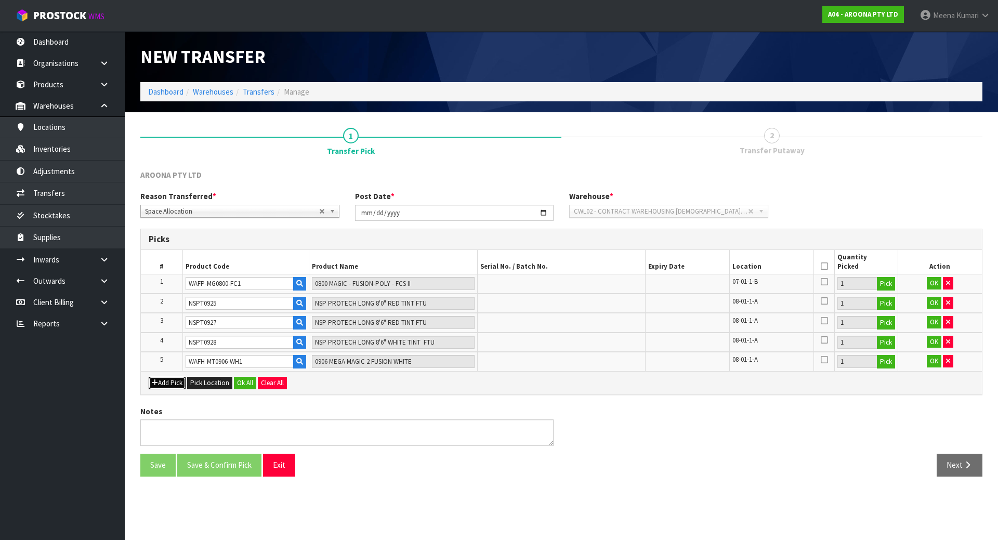
click at [171, 379] on button "Add Pick" at bounding box center [167, 383] width 37 height 12
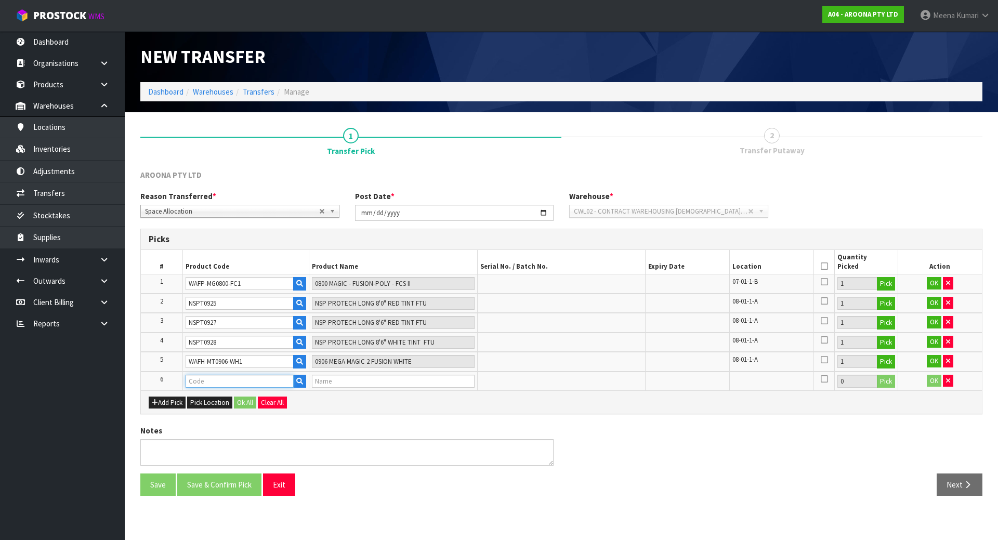
click at [206, 383] on input "text" at bounding box center [239, 381] width 108 height 13
type input "GLFP-NR0904"
click at [228, 401] on strong "GLFP-NR0904" at bounding box center [220, 399] width 48 height 10
type input "GLFP-NR0904-211"
type input "0904 LONG HAUL - FP - SINGLE FIN"
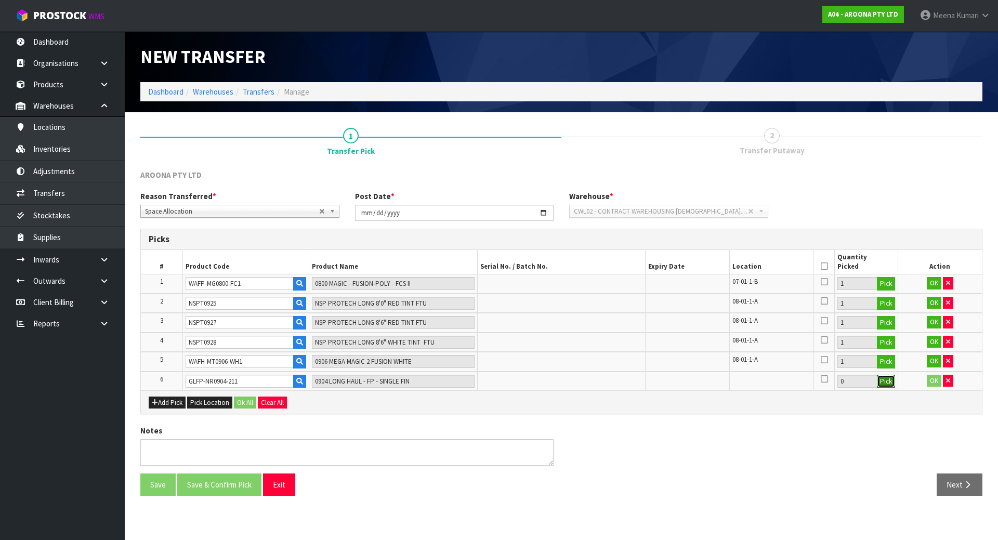
click at [882, 380] on button "Pick" at bounding box center [885, 382] width 18 height 14
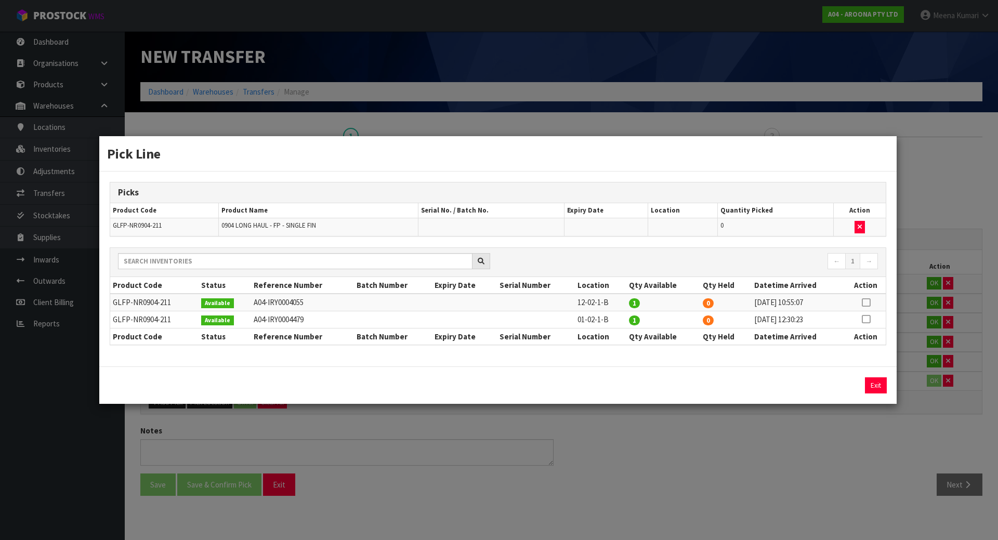
click at [865, 302] on icon at bounding box center [865, 302] width 8 height 1
click at [832, 380] on button "Assign Pick" at bounding box center [840, 385] width 43 height 16
type input "1"
click at [815, 476] on div "Pick Line Picks Product Code Product Name Serial No. / Batch No. Expiry Date Lo…" at bounding box center [499, 270] width 998 height 540
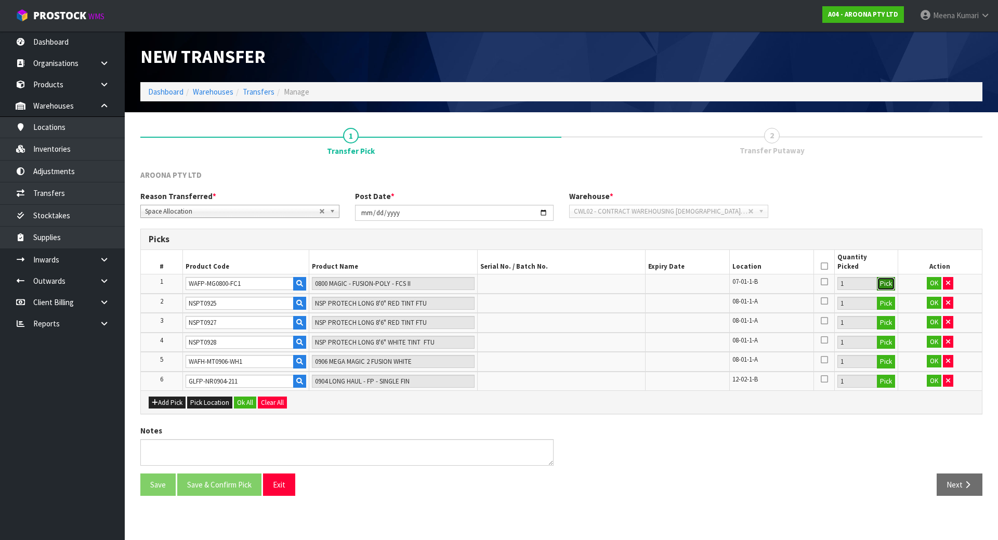
click at [885, 284] on button "Pick" at bounding box center [885, 284] width 18 height 14
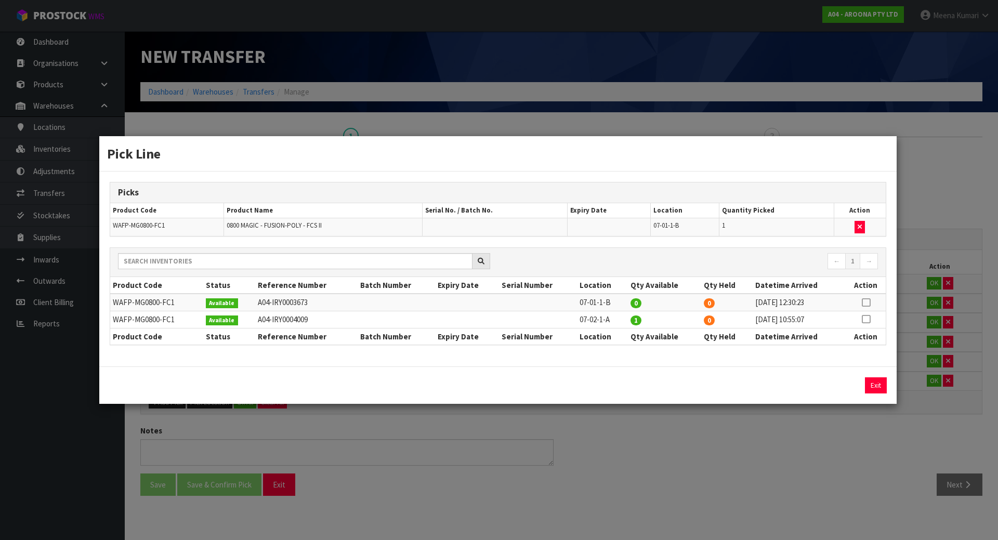
click at [867, 319] on icon at bounding box center [865, 319] width 8 height 1
click at [850, 390] on button "Assign Pick" at bounding box center [840, 385] width 43 height 16
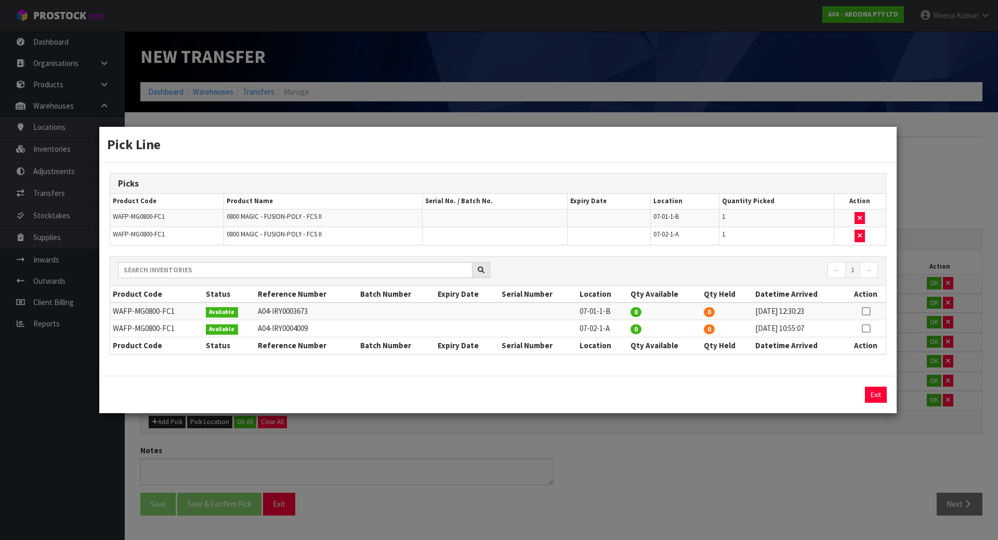
click at [836, 460] on div "Pick Line Picks Product Code Product Name Serial No. / Batch No. Expiry Date Lo…" at bounding box center [499, 270] width 998 height 540
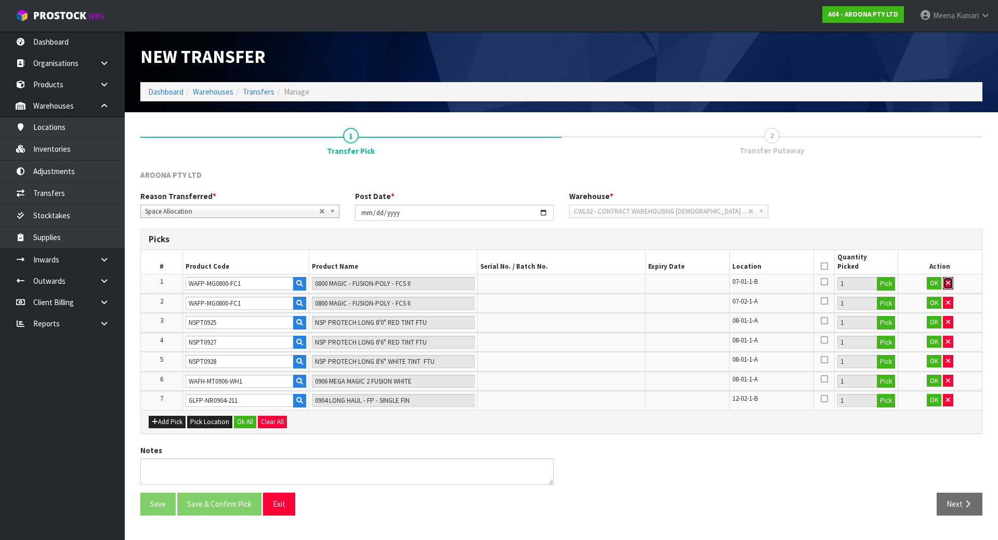
click at [947, 280] on icon "button" at bounding box center [948, 283] width 4 height 7
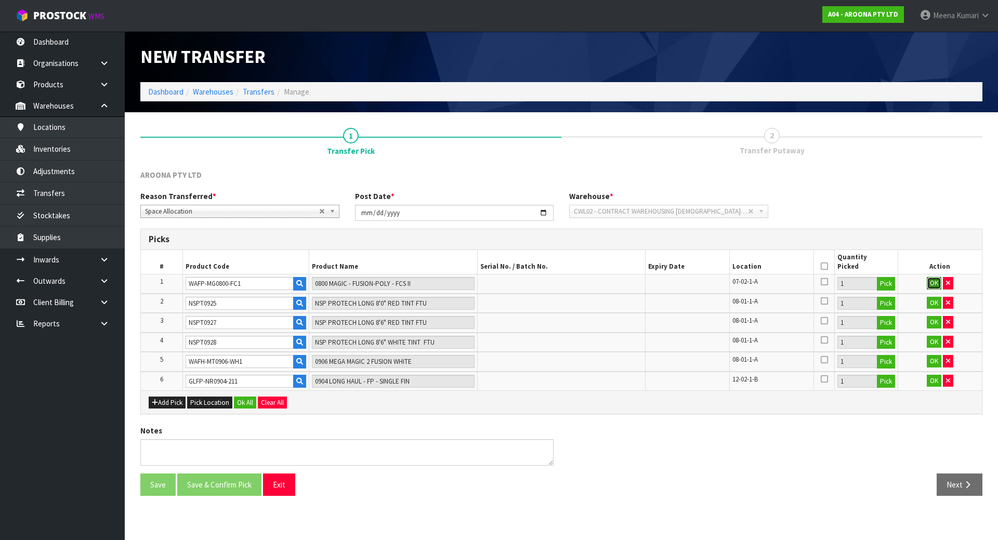
click at [932, 282] on button "OK" at bounding box center [933, 283] width 15 height 12
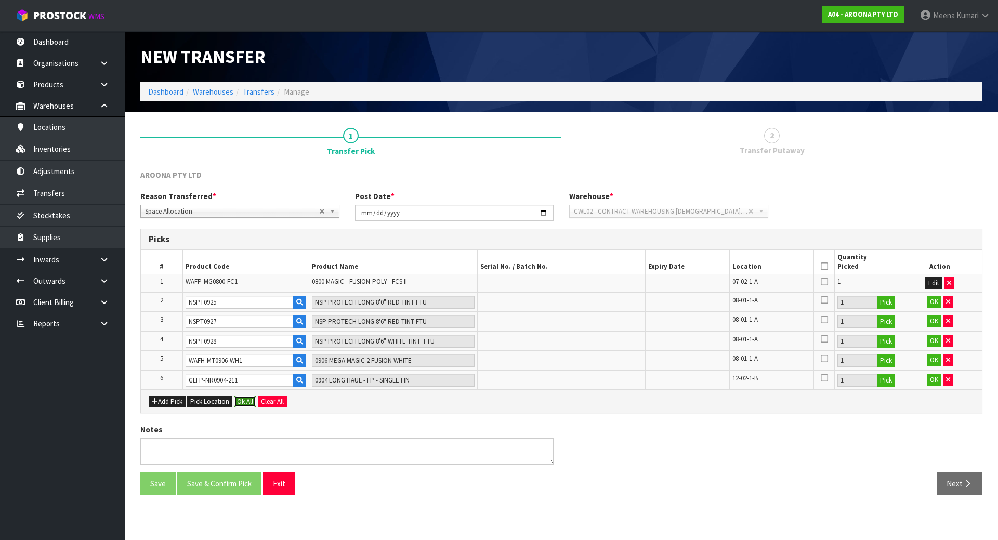
click at [248, 400] on button "Ok All" at bounding box center [245, 401] width 22 height 12
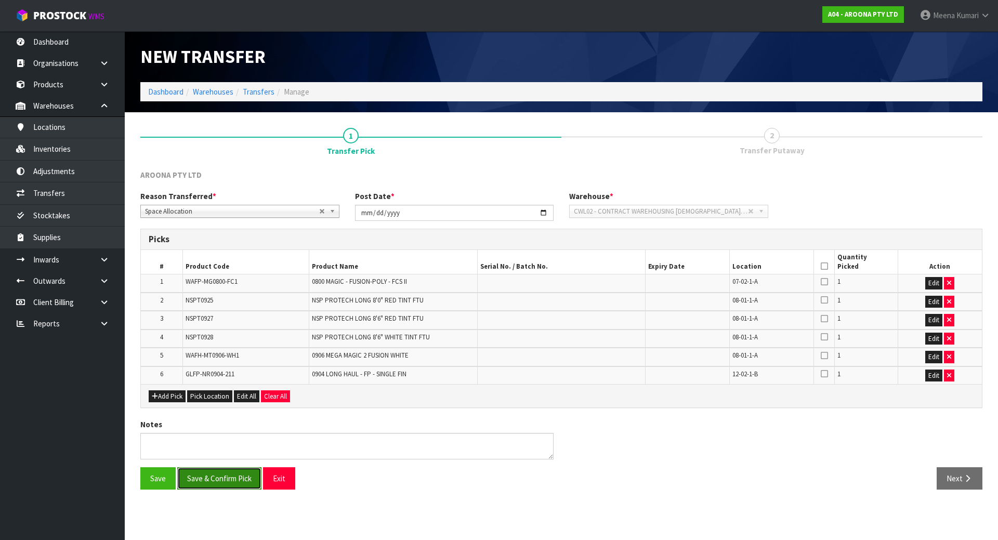
click at [233, 485] on button "Save & Confirm Pick" at bounding box center [219, 478] width 84 height 22
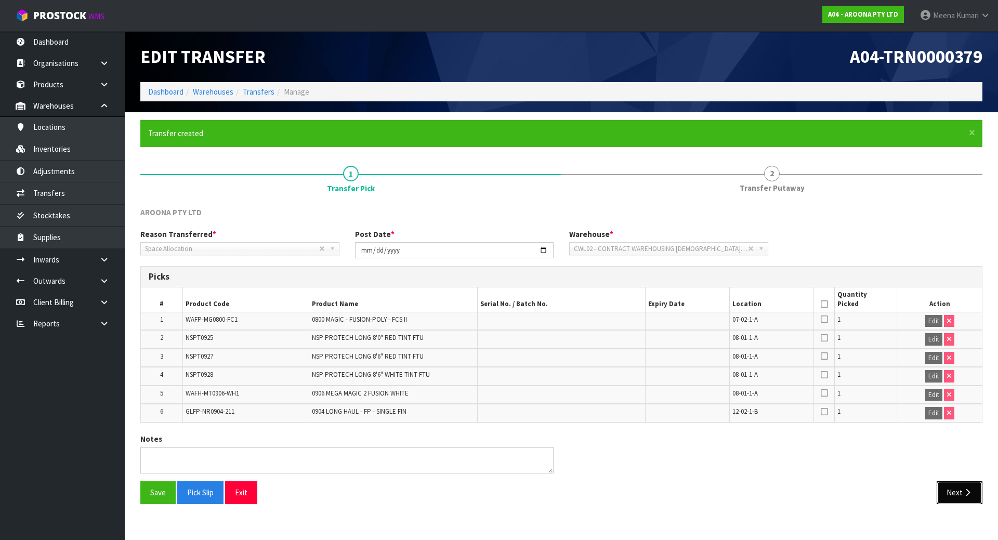
click at [961, 497] on button "Next" at bounding box center [959, 492] width 46 height 22
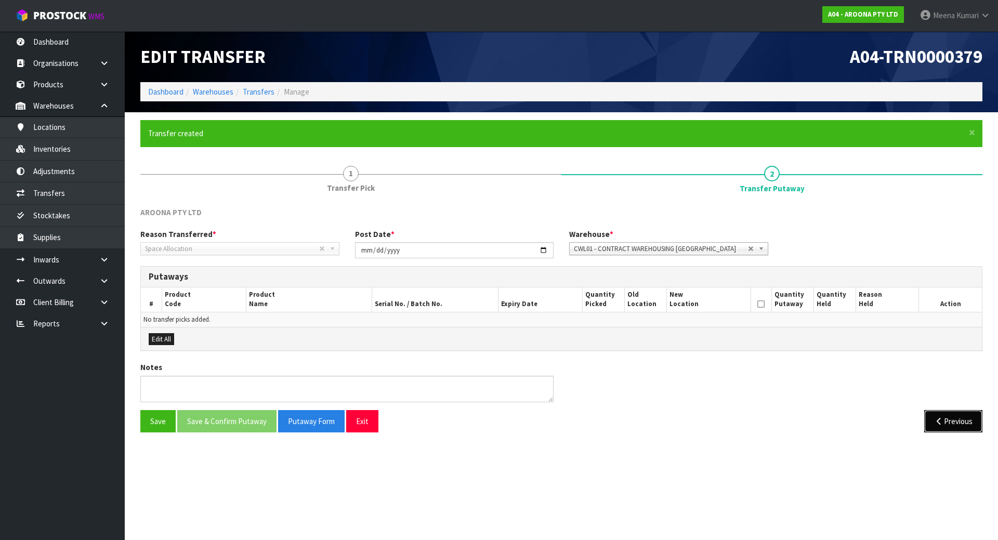
click at [946, 418] on button "Previous" at bounding box center [953, 421] width 58 height 22
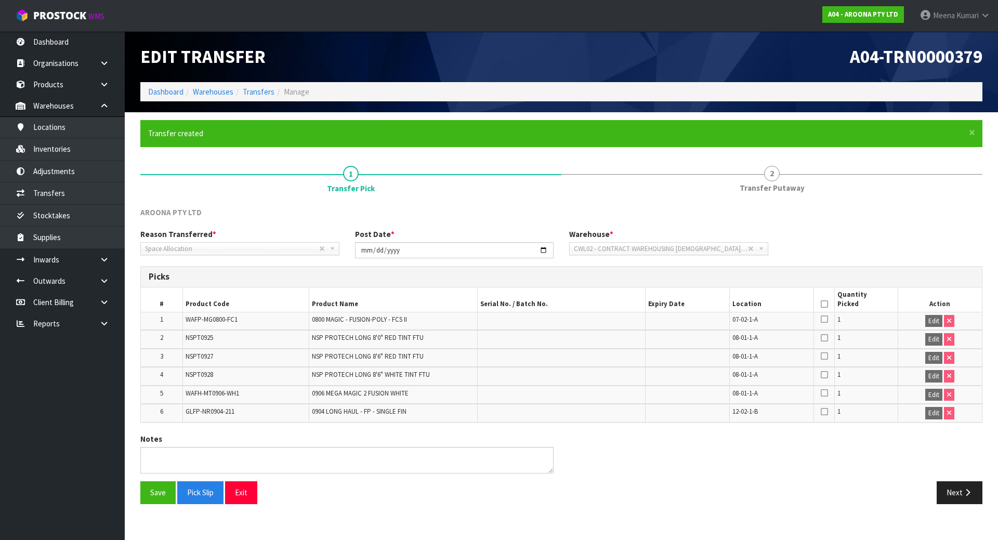
click at [825, 304] on icon at bounding box center [823, 304] width 7 height 1
click at [155, 496] on button "Save" at bounding box center [157, 492] width 35 height 22
click at [966, 490] on icon "button" at bounding box center [967, 492] width 10 height 8
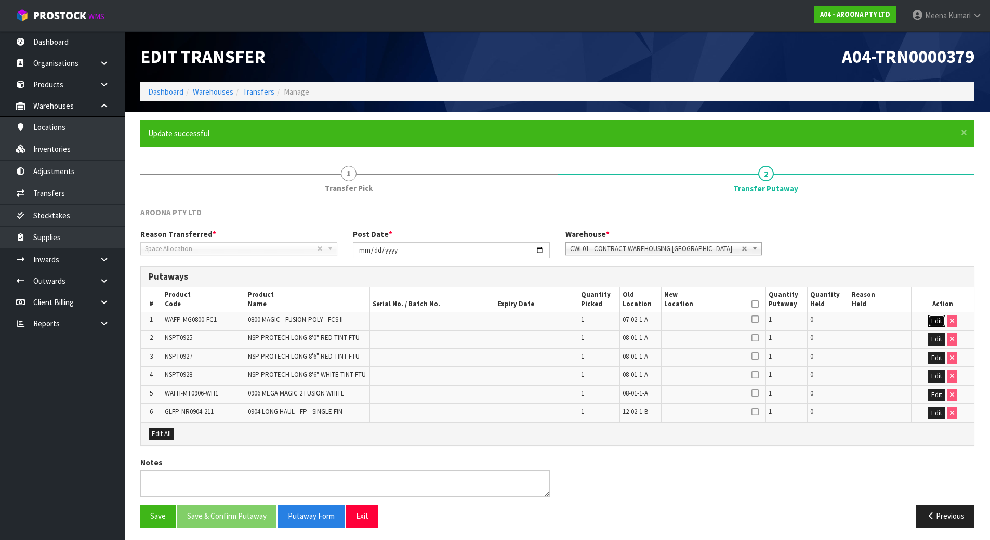
click at [933, 318] on button "Edit" at bounding box center [936, 321] width 17 height 12
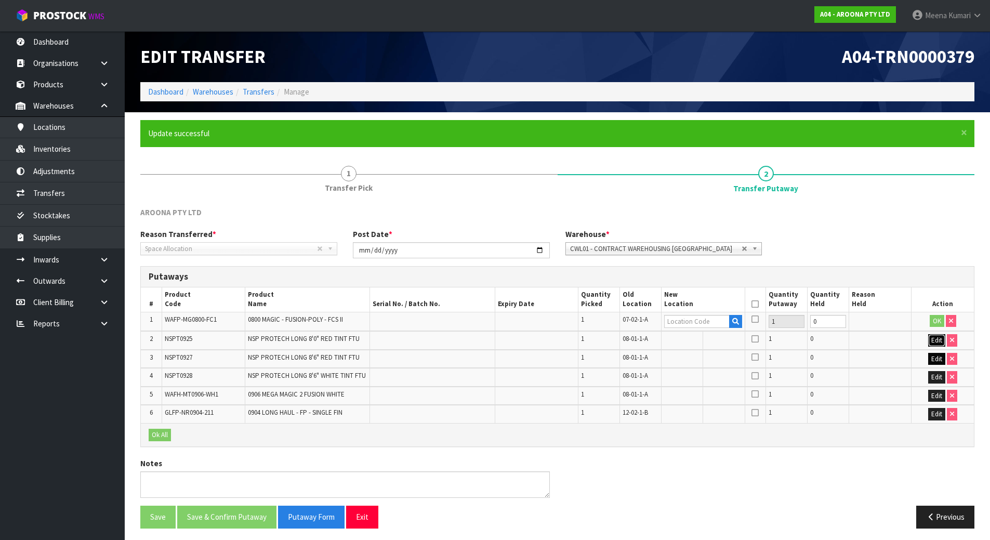
drag, startPoint x: 936, startPoint y: 339, endPoint x: 939, endPoint y: 358, distance: 19.1
click at [936, 339] on button "Edit" at bounding box center [936, 340] width 17 height 12
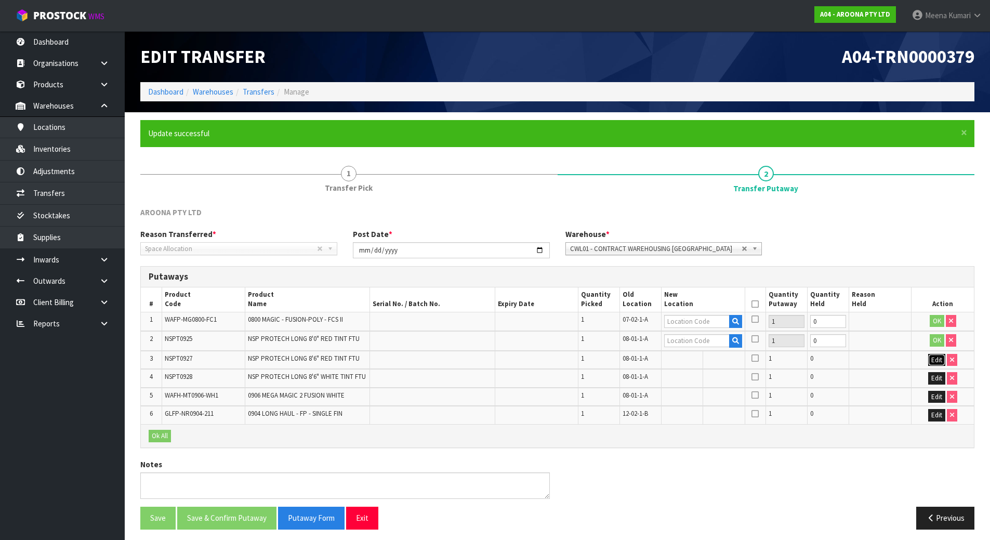
drag, startPoint x: 939, startPoint y: 360, endPoint x: 938, endPoint y: 376, distance: 16.7
click at [939, 361] on button "Edit" at bounding box center [936, 360] width 17 height 12
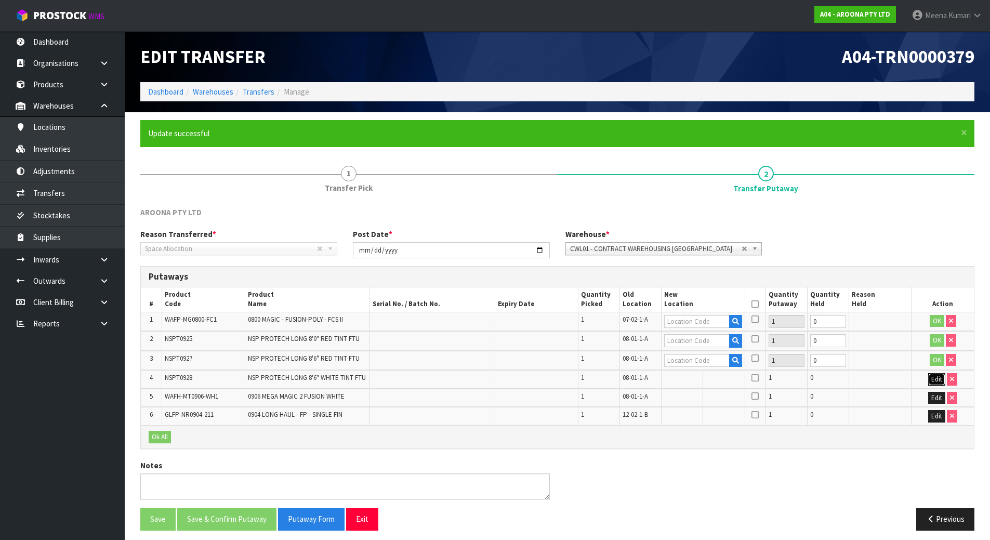
click at [937, 377] on button "Edit" at bounding box center [936, 379] width 17 height 12
click at [932, 397] on button "Edit" at bounding box center [936, 399] width 17 height 12
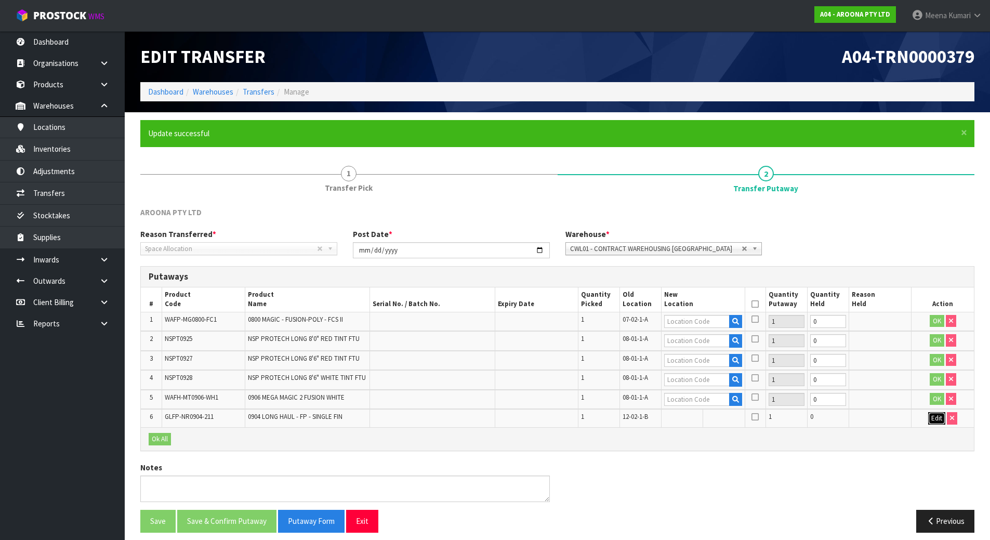
click at [935, 422] on button "Edit" at bounding box center [936, 418] width 17 height 12
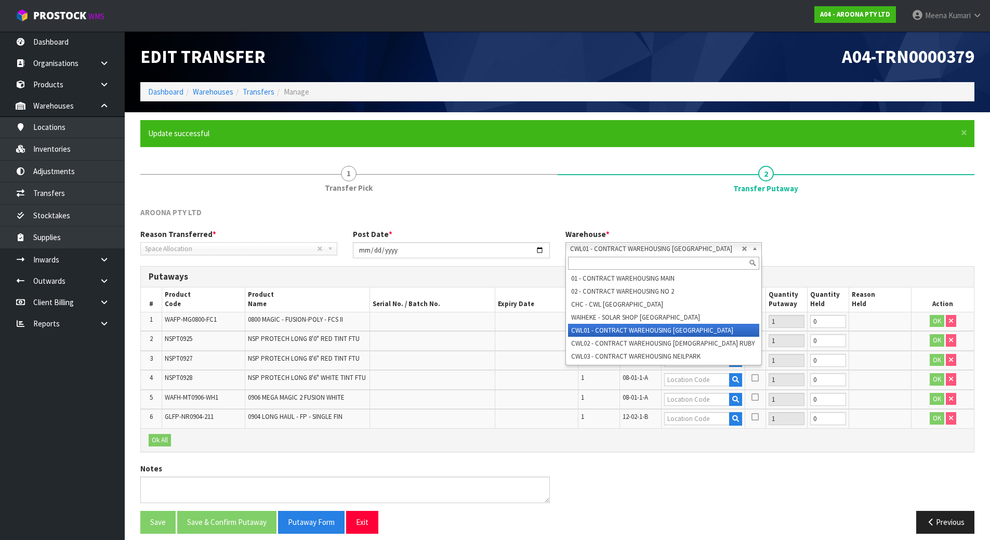
click at [704, 248] on span "CWL01 - CONTRACT WAREHOUSING [GEOGRAPHIC_DATA]" at bounding box center [656, 249] width 172 height 12
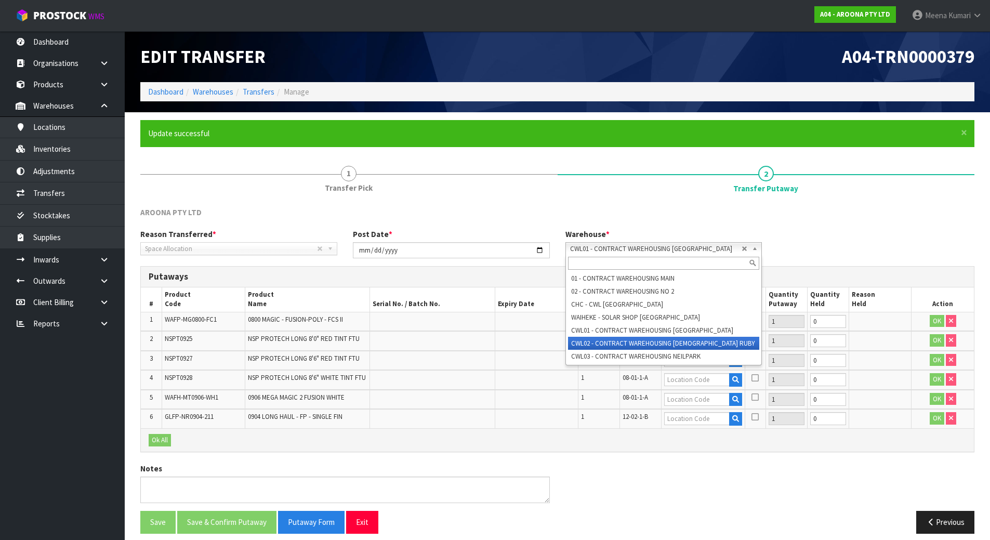
click at [716, 342] on li "CWL02 - CONTRACT WAREHOUSING [DEMOGRAPHIC_DATA] RUBY" at bounding box center [664, 343] width 192 height 13
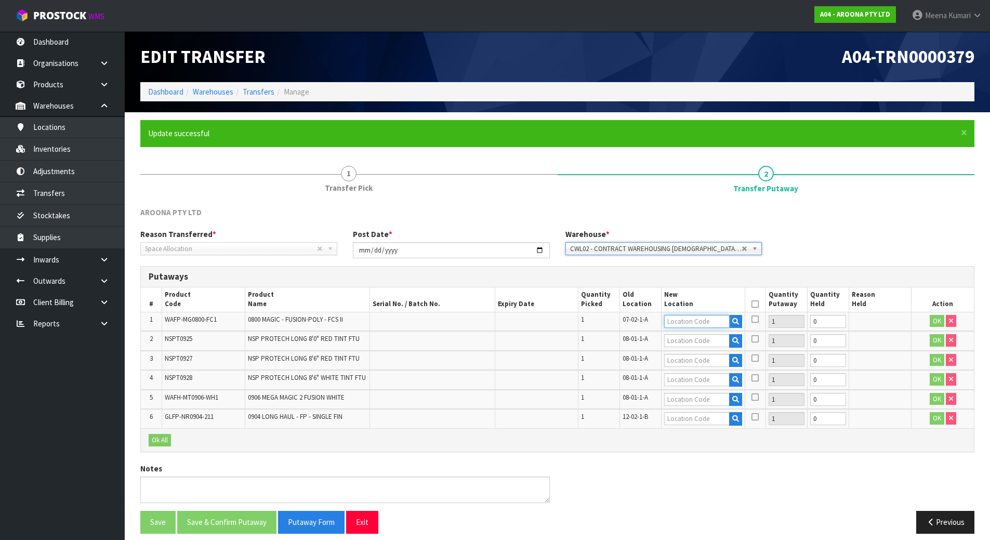
click at [701, 322] on input "text" at bounding box center [696, 321] width 65 height 13
click at [701, 325] on input "07-01-1-B" at bounding box center [696, 321] width 65 height 13
click at [700, 327] on input "07-01-1-B" at bounding box center [696, 321] width 65 height 13
click at [699, 317] on input "07-01-1-B" at bounding box center [696, 321] width 65 height 13
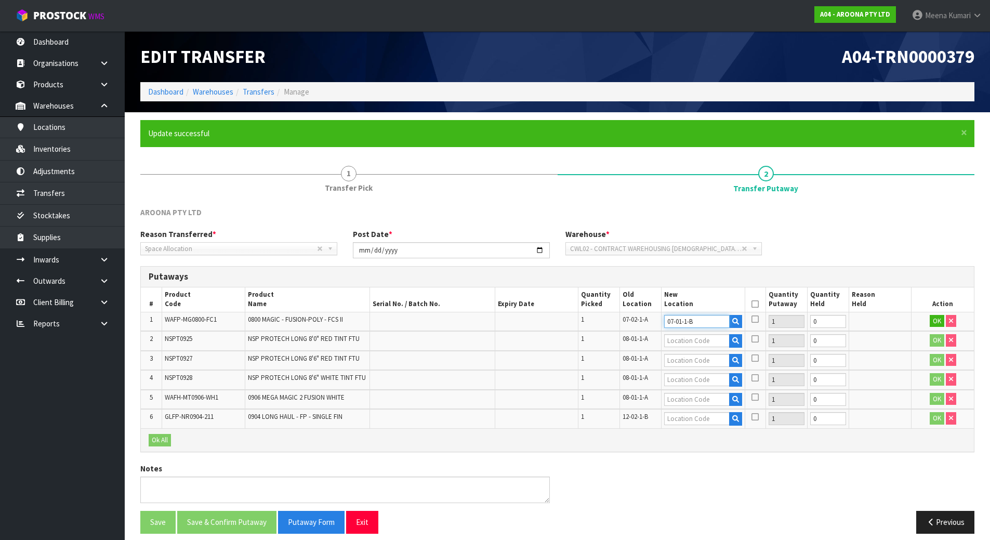
click at [699, 317] on input "07-01-1-B" at bounding box center [696, 321] width 65 height 13
type input "07-01-1-B"
click at [701, 363] on input "text" at bounding box center [696, 360] width 65 height 13
paste input "07-01-1-B"
type input "07-01-1-B"
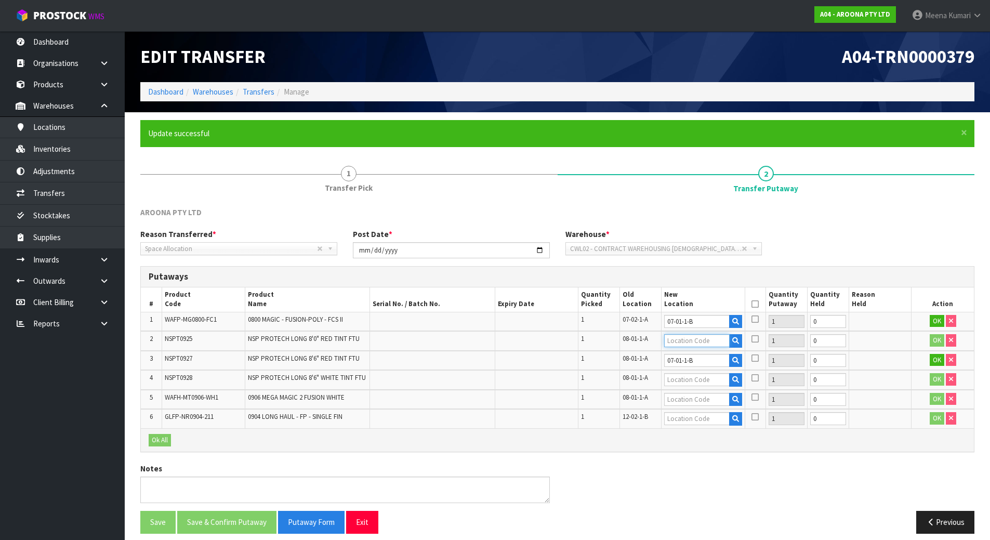
click at [700, 340] on input "text" at bounding box center [696, 340] width 65 height 13
type input "07-02-1-A"
click at [934, 321] on button "OK" at bounding box center [936, 321] width 15 height 12
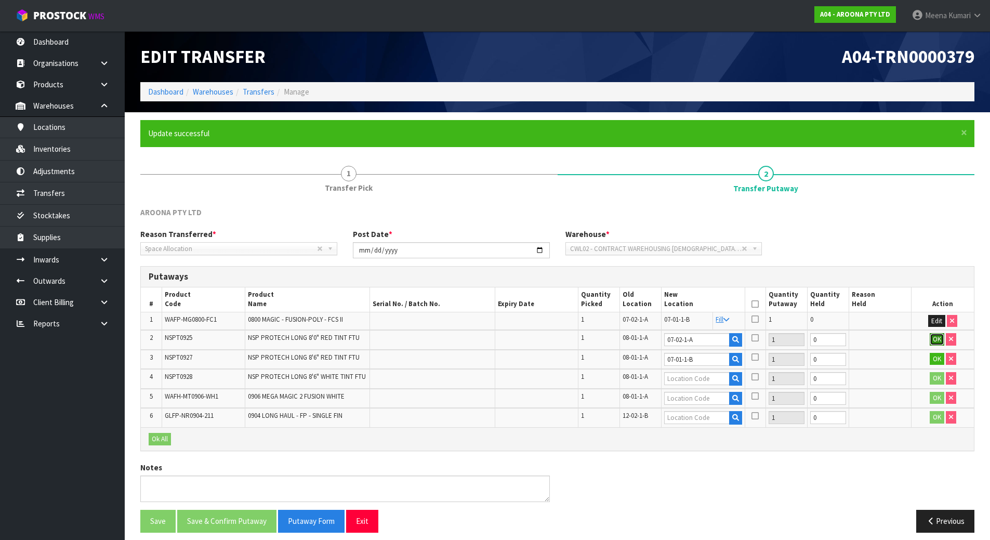
click at [935, 340] on button "OK" at bounding box center [936, 339] width 15 height 12
click at [938, 361] on button "OK" at bounding box center [936, 358] width 15 height 12
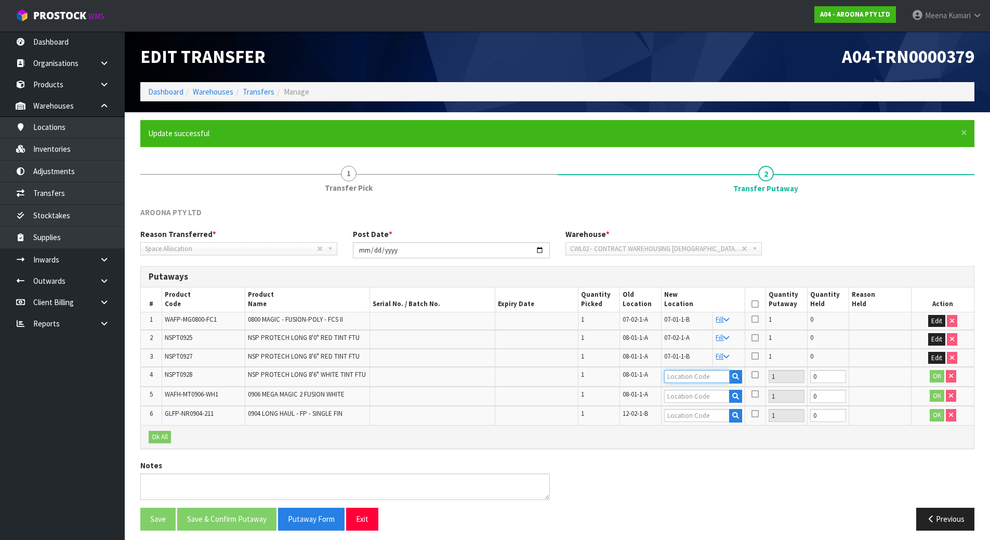
click at [688, 379] on input "text" at bounding box center [696, 376] width 65 height 13
click at [692, 337] on td "07-02-1-A" at bounding box center [686, 339] width 51 height 19
copy tr "07-02-1-A"
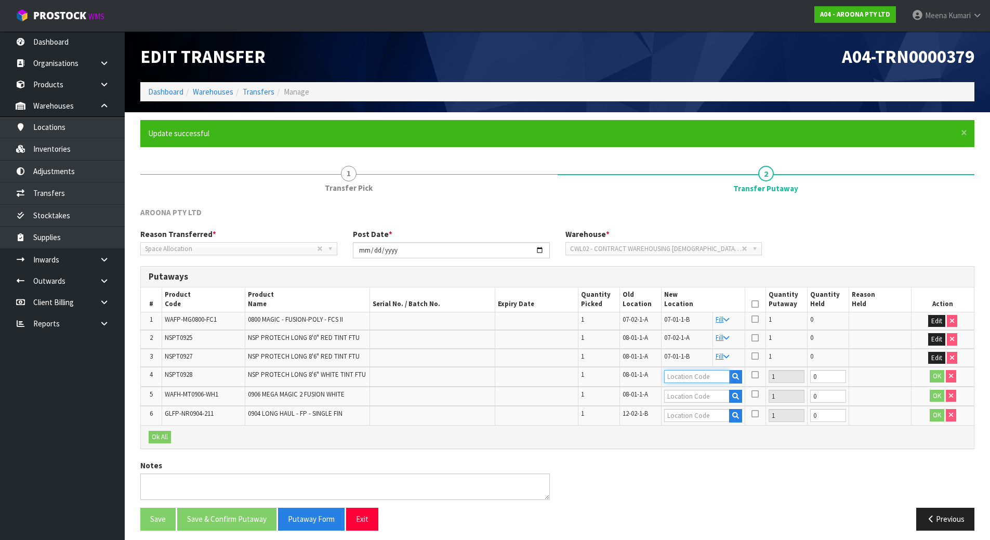
click at [688, 377] on input "text" at bounding box center [696, 376] width 65 height 13
paste input "07-02-1-A"
type input "07-02-1-A"
click at [690, 394] on input "text" at bounding box center [696, 396] width 65 height 13
paste input "07-02-1-A"
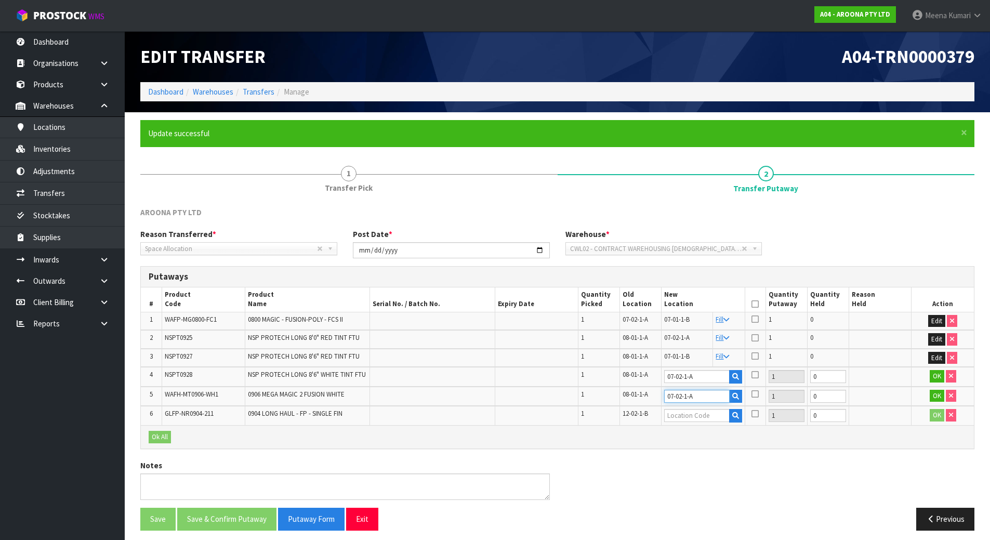
type input "07-02-1-A"
click at [687, 419] on input "text" at bounding box center [696, 415] width 65 height 13
type input "07-01-1-B"
click at [926, 374] on td "OK" at bounding box center [942, 377] width 62 height 20
click at [936, 374] on button "OK" at bounding box center [936, 376] width 15 height 12
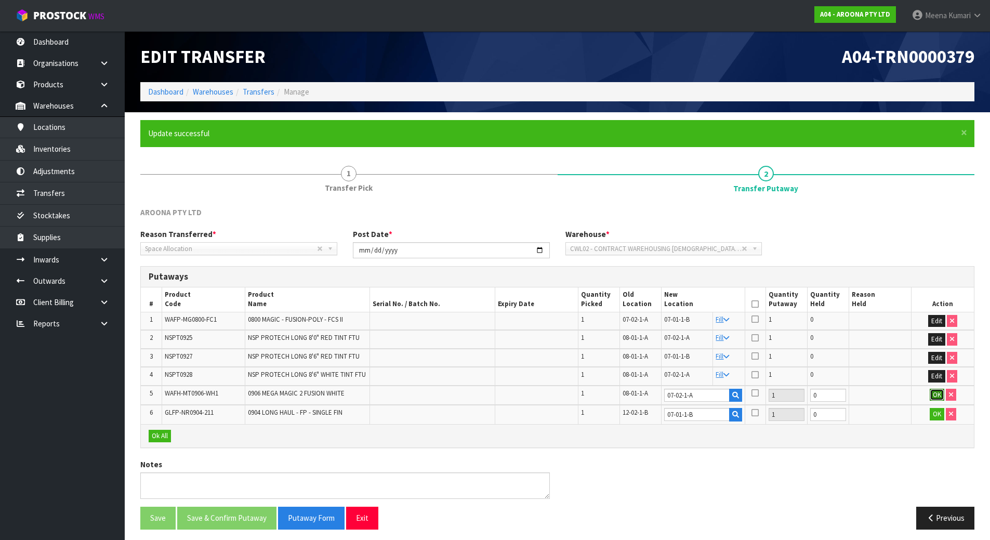
click at [933, 393] on button "OK" at bounding box center [936, 395] width 15 height 12
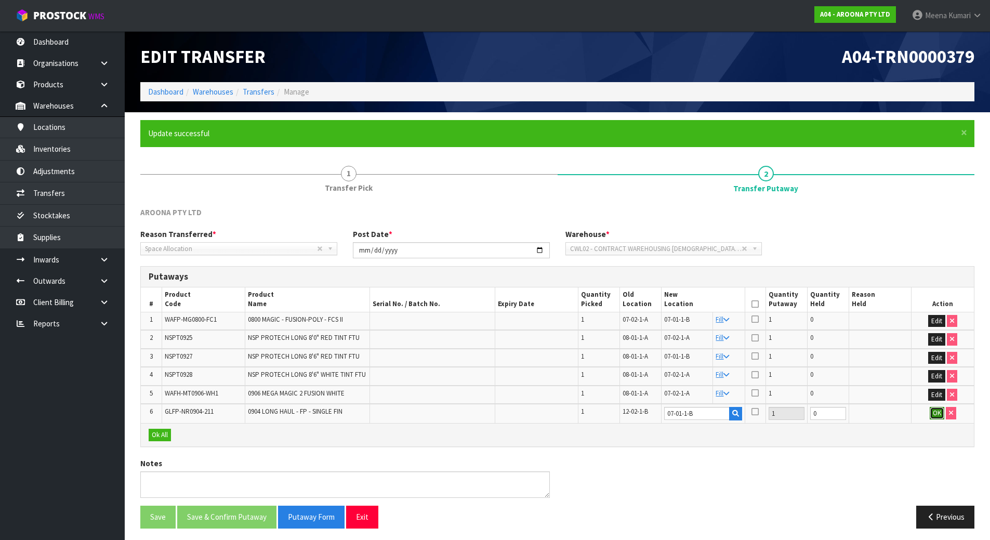
click at [931, 413] on button "OK" at bounding box center [936, 413] width 15 height 12
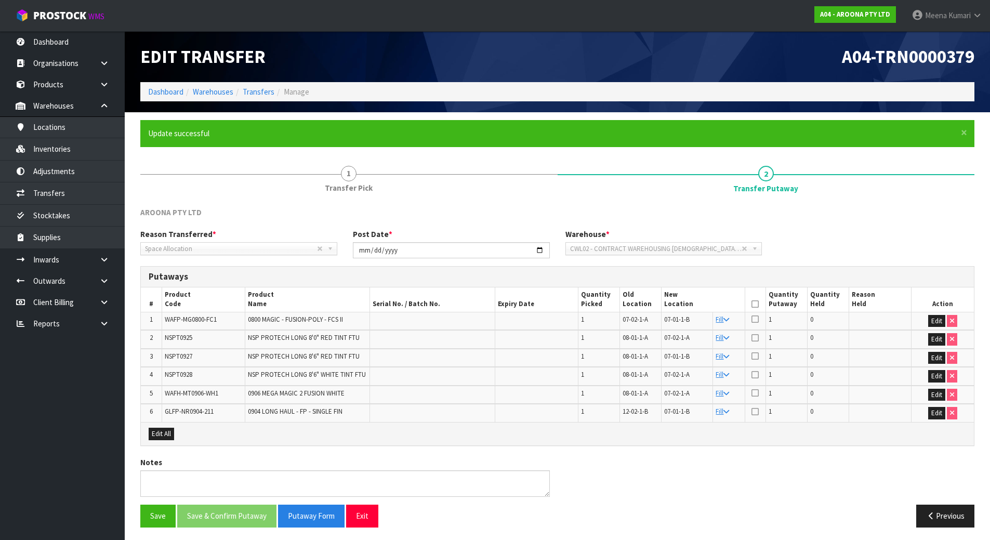
click at [754, 304] on icon at bounding box center [754, 304] width 7 height 1
click at [205, 507] on button "Save & Confirm Putaway" at bounding box center [226, 515] width 99 height 22
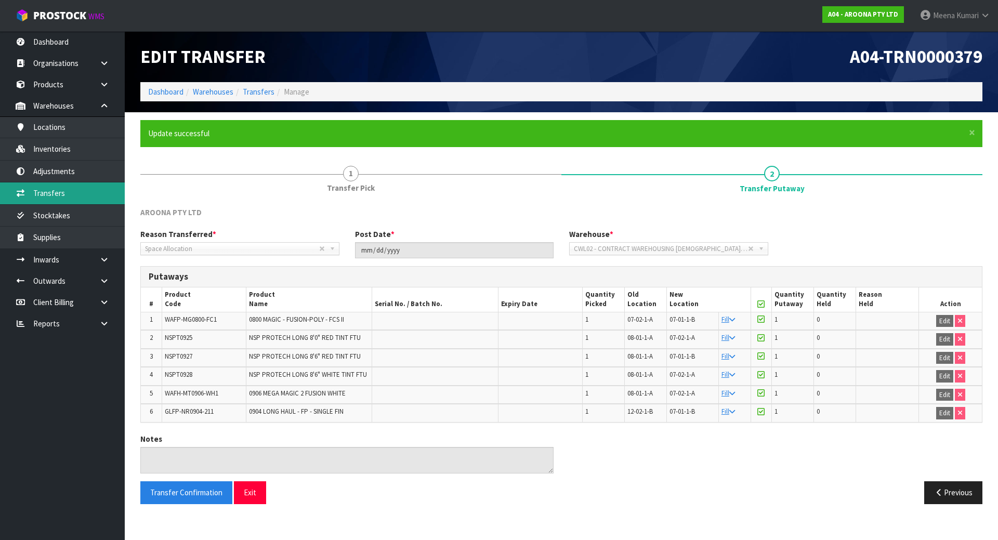
click at [94, 189] on link "Transfers" at bounding box center [62, 192] width 125 height 21
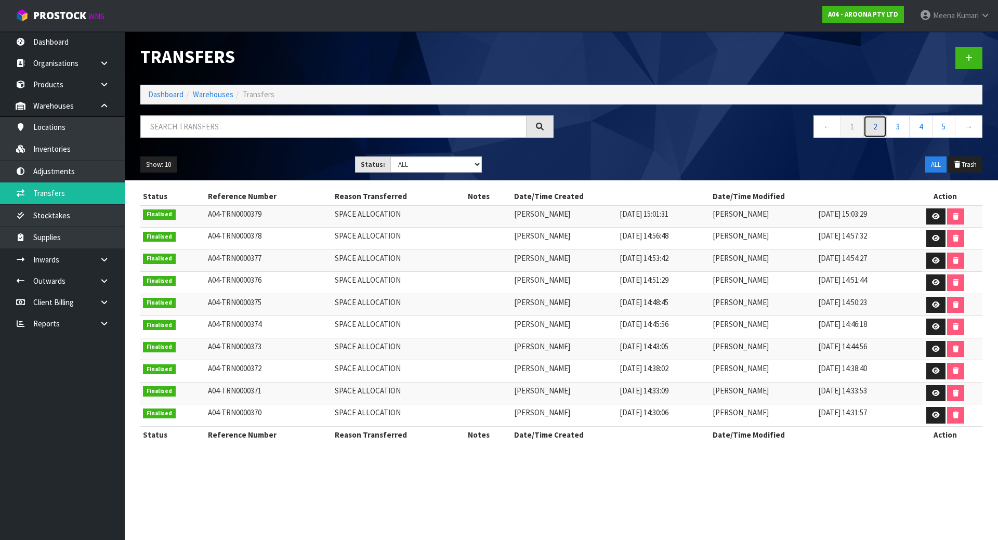
click at [867, 126] on link "2" at bounding box center [874, 126] width 23 height 22
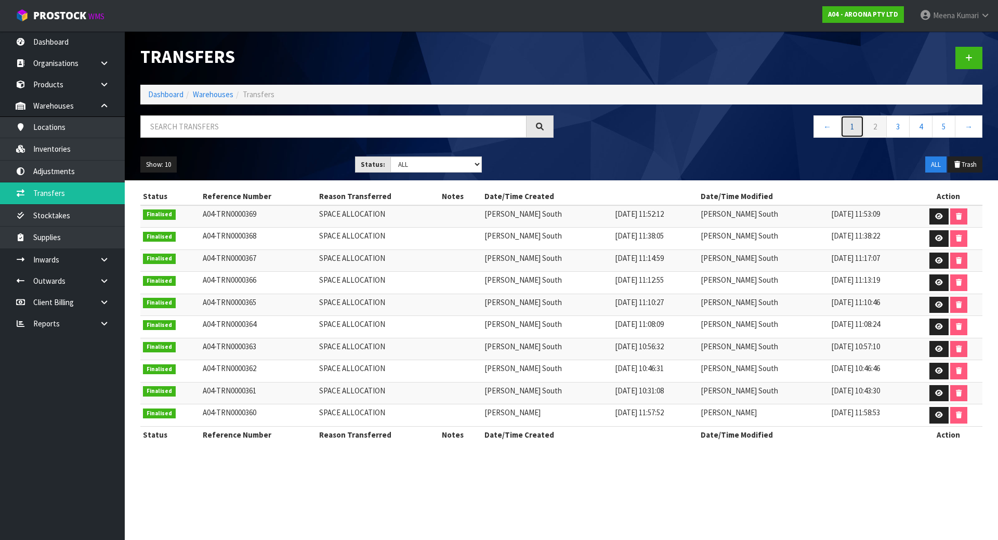
click at [853, 129] on link "1" at bounding box center [851, 126] width 23 height 22
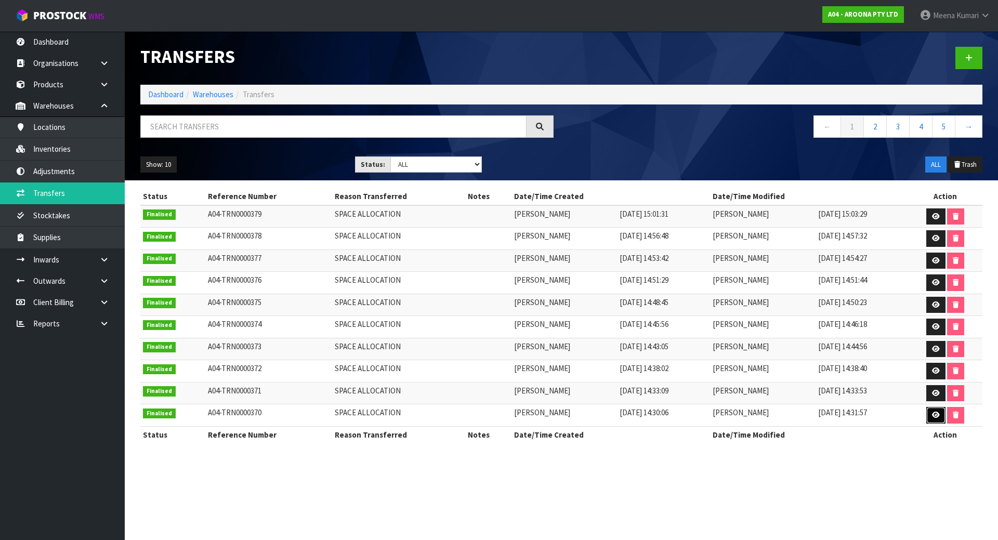
click at [934, 416] on icon at bounding box center [936, 414] width 8 height 7
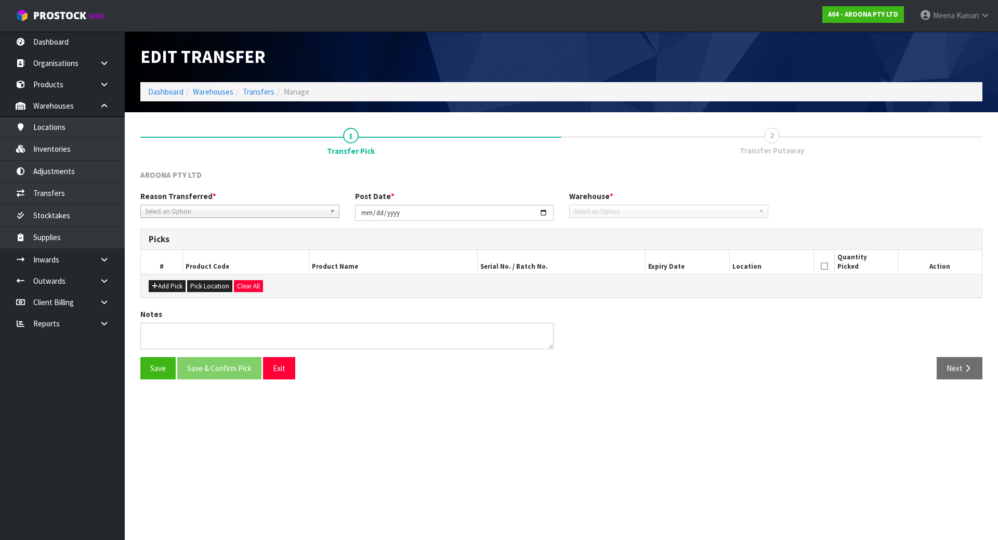
type input "[DATE]"
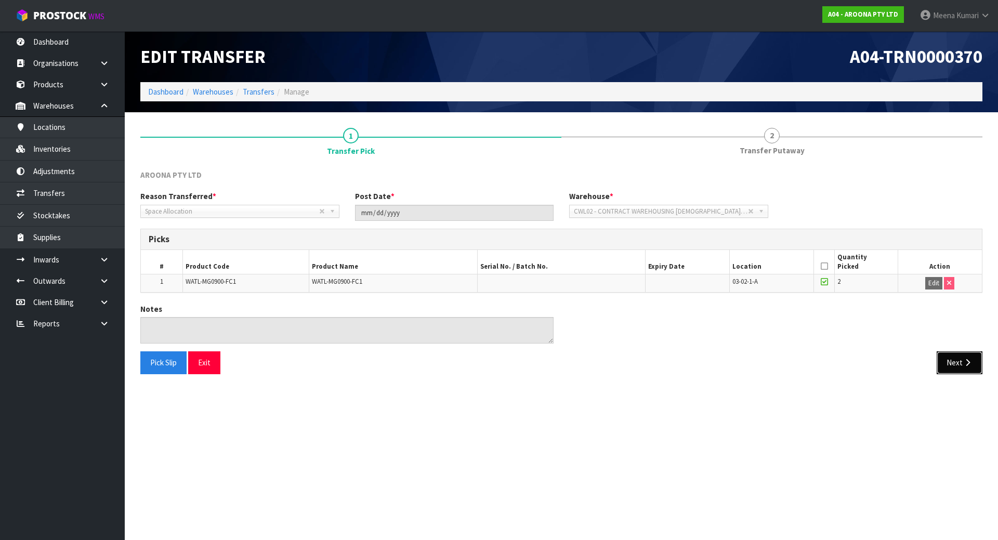
click at [955, 365] on button "Next" at bounding box center [959, 362] width 46 height 22
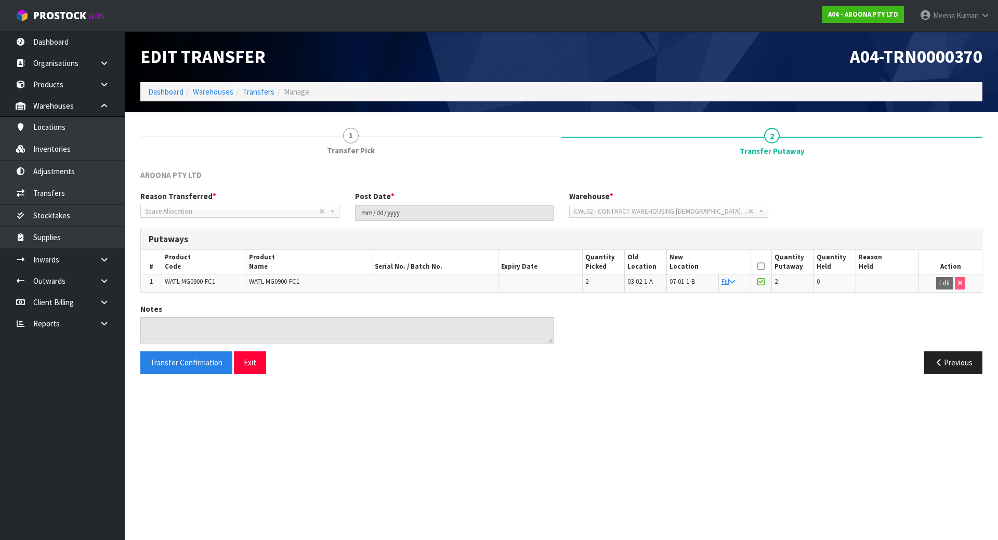
click at [196, 290] on td "WATL-MG0900-FC1" at bounding box center [204, 283] width 84 height 18
click at [199, 283] on span "WATL-MG0900-FC1" at bounding box center [190, 281] width 50 height 9
click at [200, 281] on span "WATL-MG0900-FC1" at bounding box center [190, 281] width 50 height 9
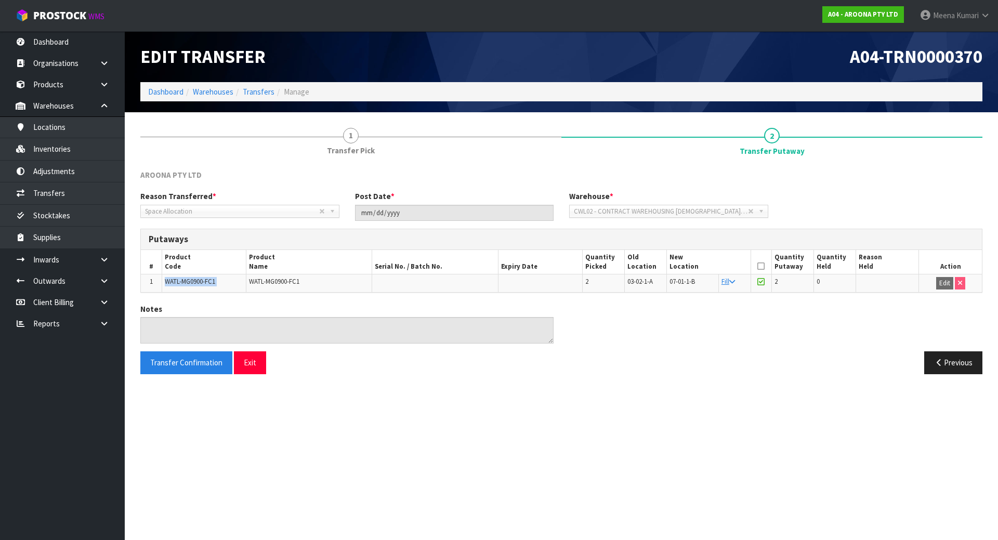
click at [201, 280] on span "WATL-MG0900-FC1" at bounding box center [190, 281] width 50 height 9
copy tr "WATL-MG0900-FC1"
click at [74, 189] on link "Transfers" at bounding box center [62, 192] width 125 height 21
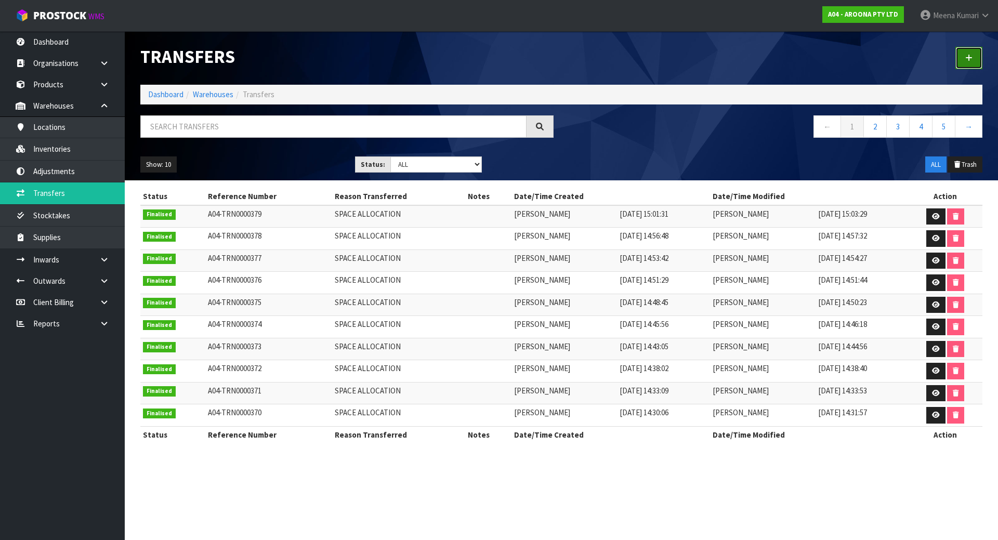
click at [967, 60] on icon at bounding box center [968, 58] width 7 height 8
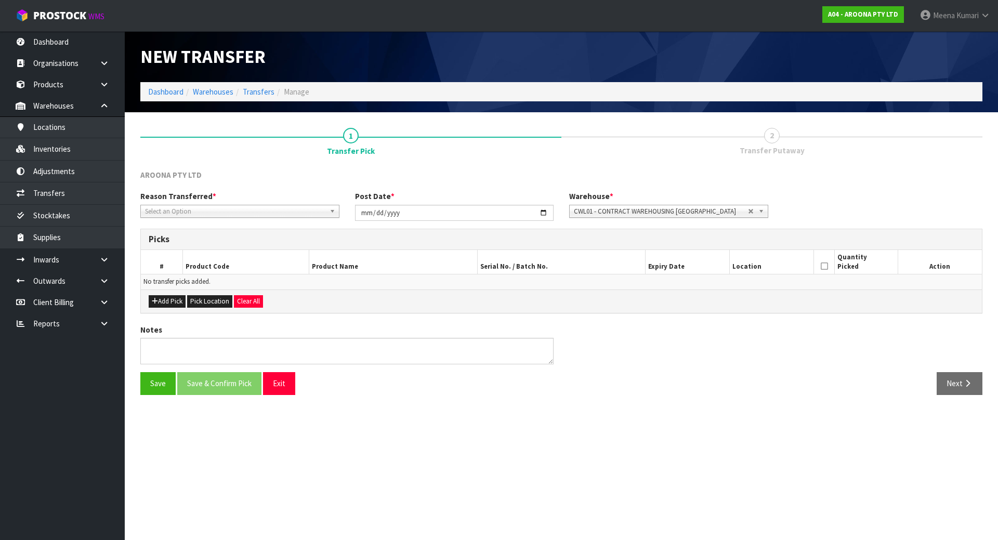
click at [304, 208] on span "Select an Option" at bounding box center [235, 211] width 180 height 12
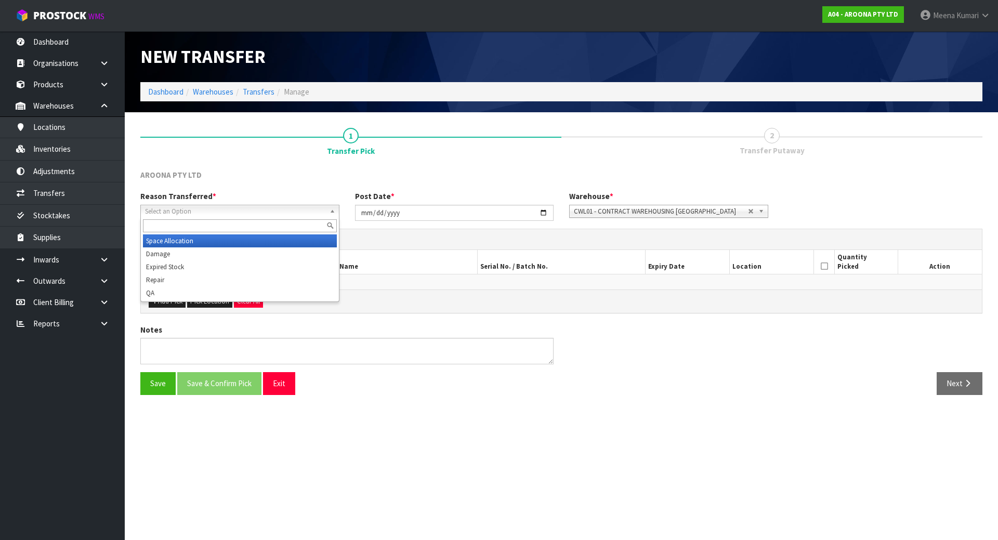
click at [263, 236] on li "Space Allocation" at bounding box center [240, 240] width 194 height 13
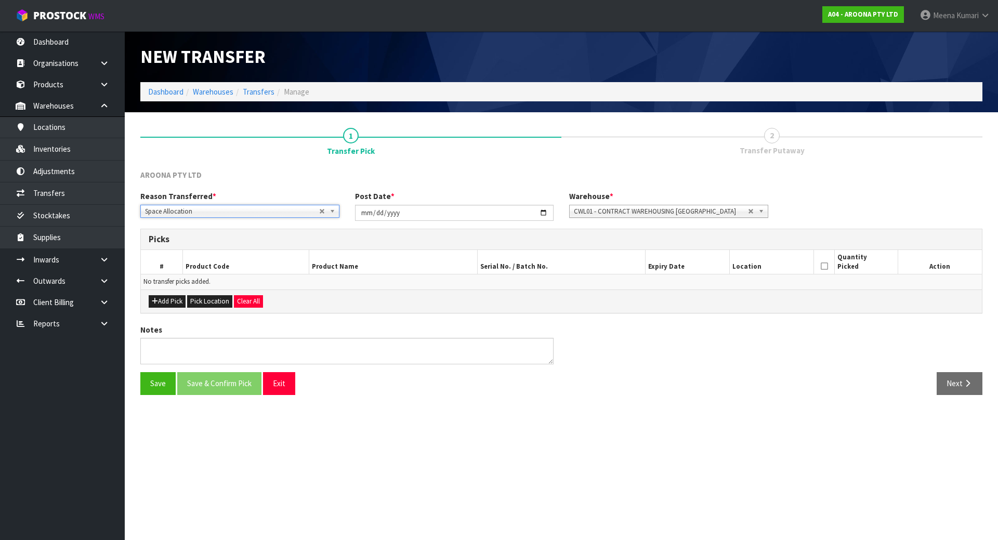
click at [160, 309] on div "Add Pick Pick Location Clear All" at bounding box center [561, 300] width 841 height 23
click at [162, 301] on button "Add Pick" at bounding box center [167, 301] width 37 height 12
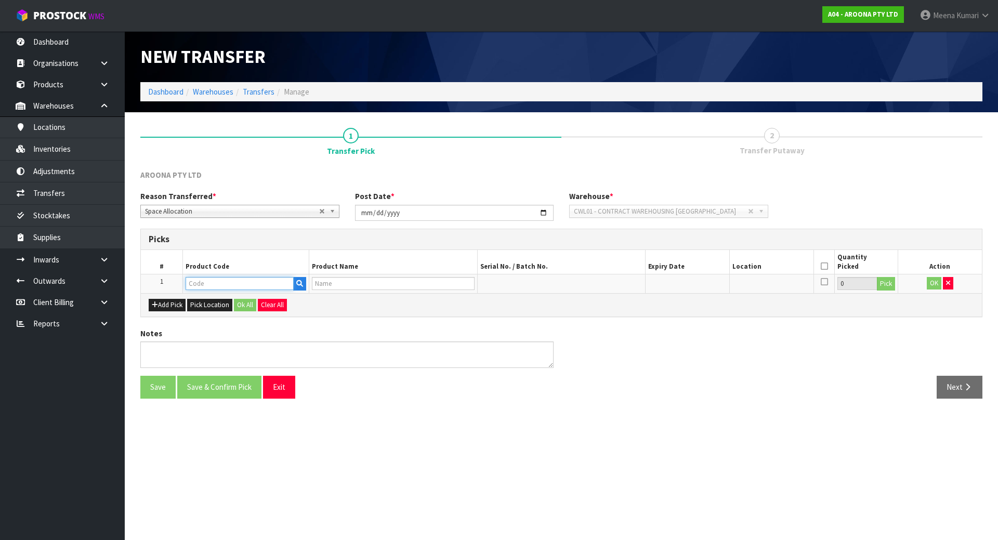
click at [213, 282] on input "text" at bounding box center [239, 283] width 108 height 13
paste input "WATL-MG0900-FC1"
type input "WATL-MG0900-FC1"
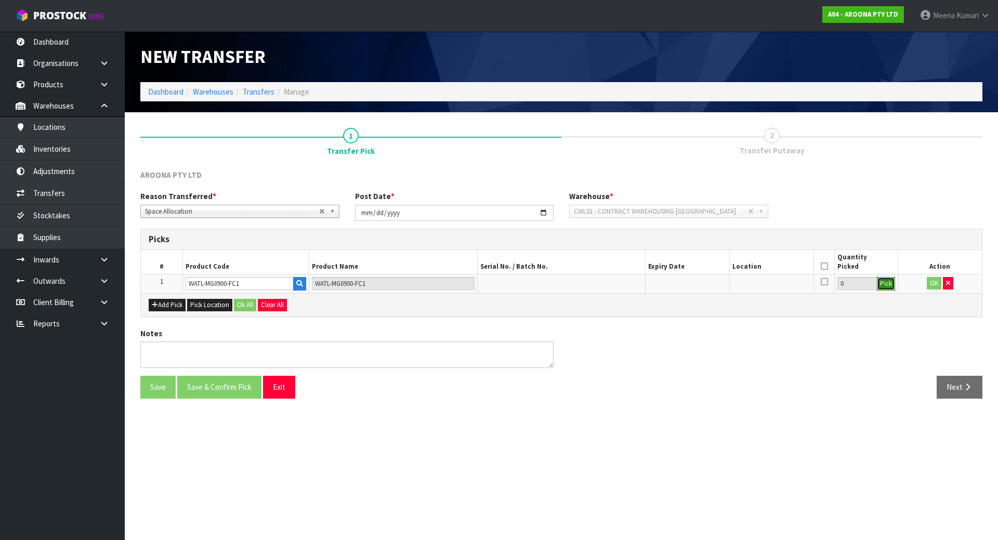
click at [885, 285] on button "Pick" at bounding box center [885, 284] width 18 height 14
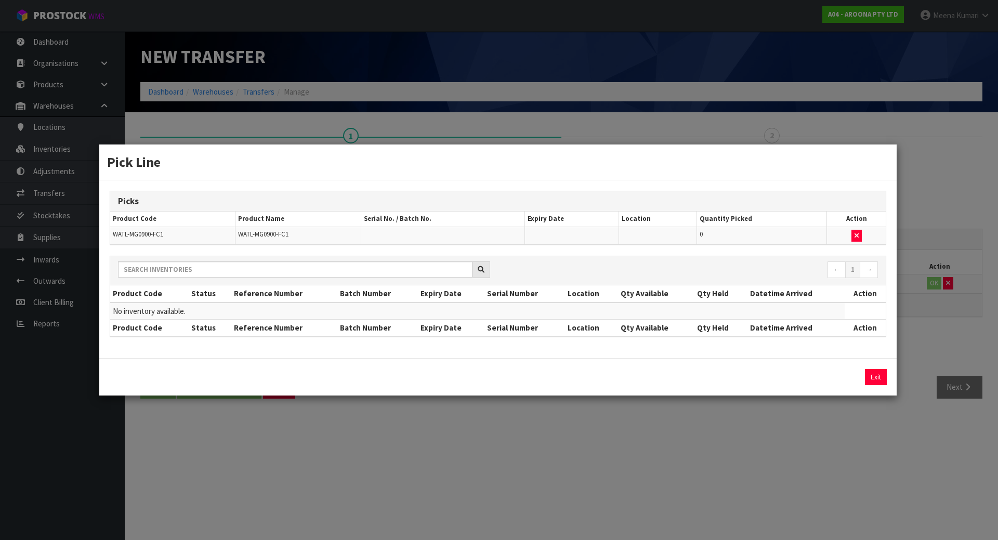
click at [654, 473] on div "Pick Line Picks Product Code Product Name Serial No. / Batch No. Expiry Date Lo…" at bounding box center [499, 270] width 998 height 540
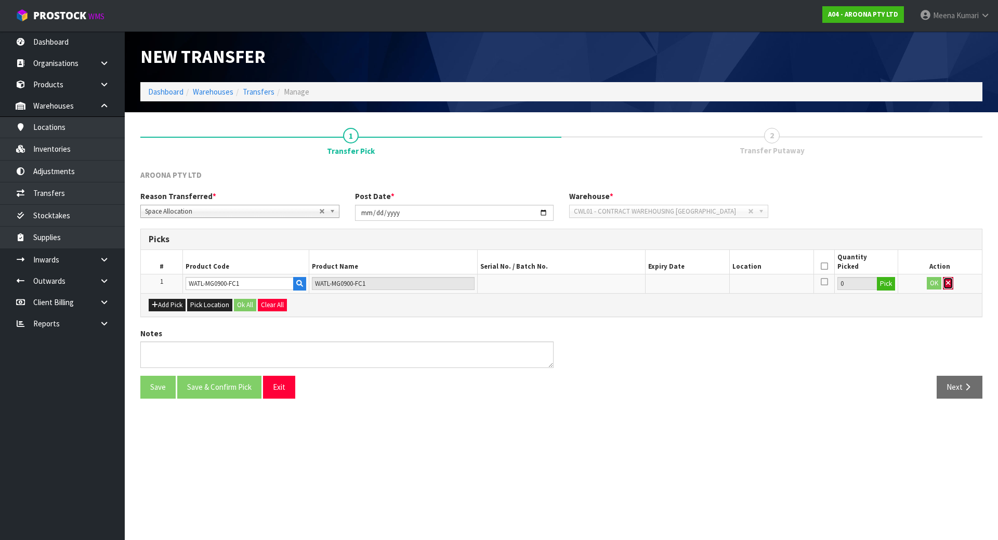
click at [942, 281] on button "button" at bounding box center [947, 283] width 10 height 12
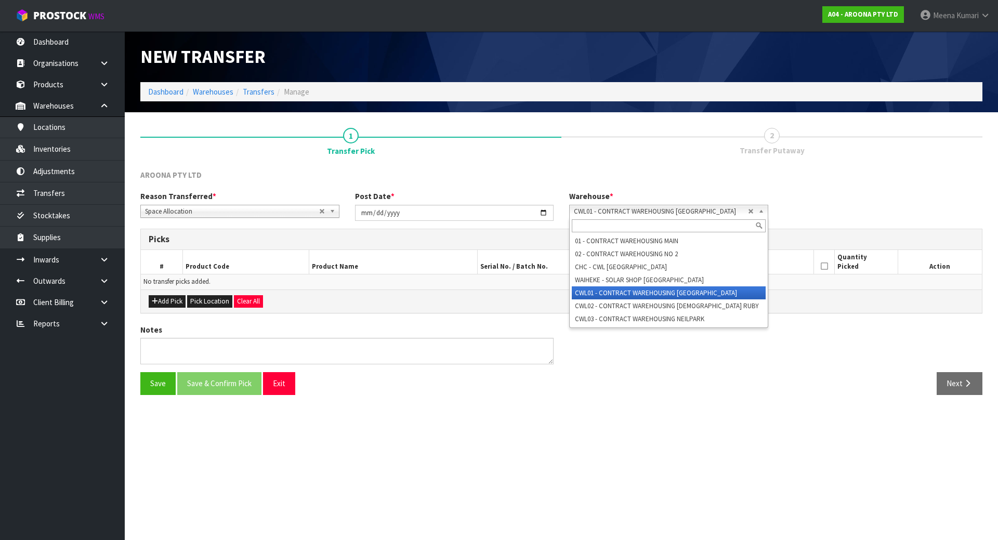
drag, startPoint x: 713, startPoint y: 214, endPoint x: 705, endPoint y: 238, distance: 25.3
click at [713, 214] on span "CWL01 - CONTRACT WAREHOUSING [GEOGRAPHIC_DATA]" at bounding box center [661, 211] width 174 height 12
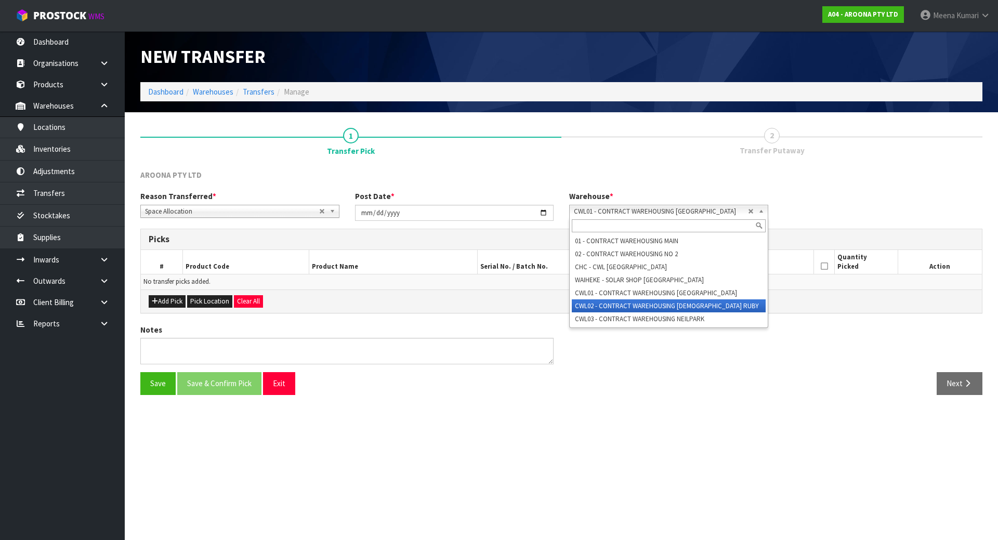
click at [690, 300] on li "CWL02 - CONTRACT WAREHOUSING [DEMOGRAPHIC_DATA] RUBY" at bounding box center [669, 305] width 194 height 13
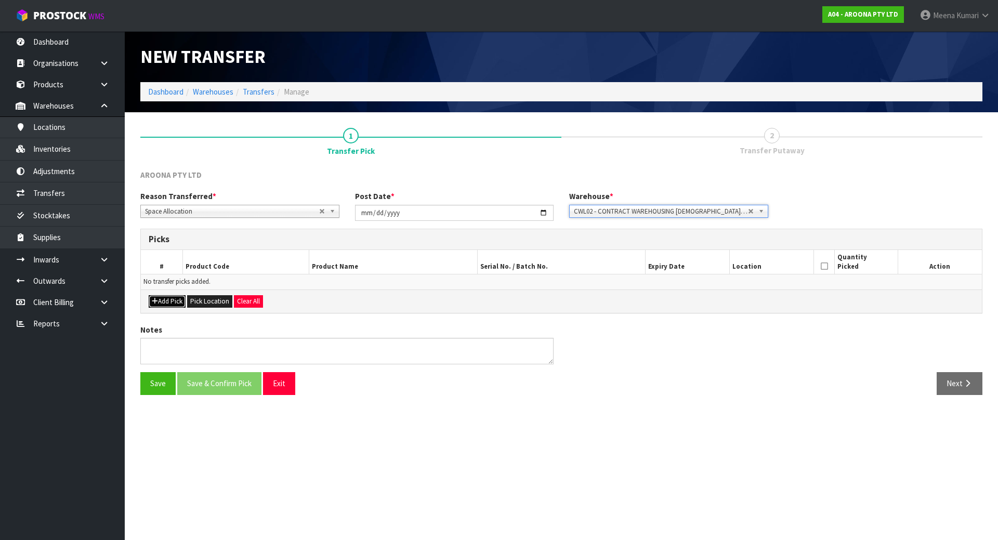
click at [172, 301] on button "Add Pick" at bounding box center [167, 301] width 37 height 12
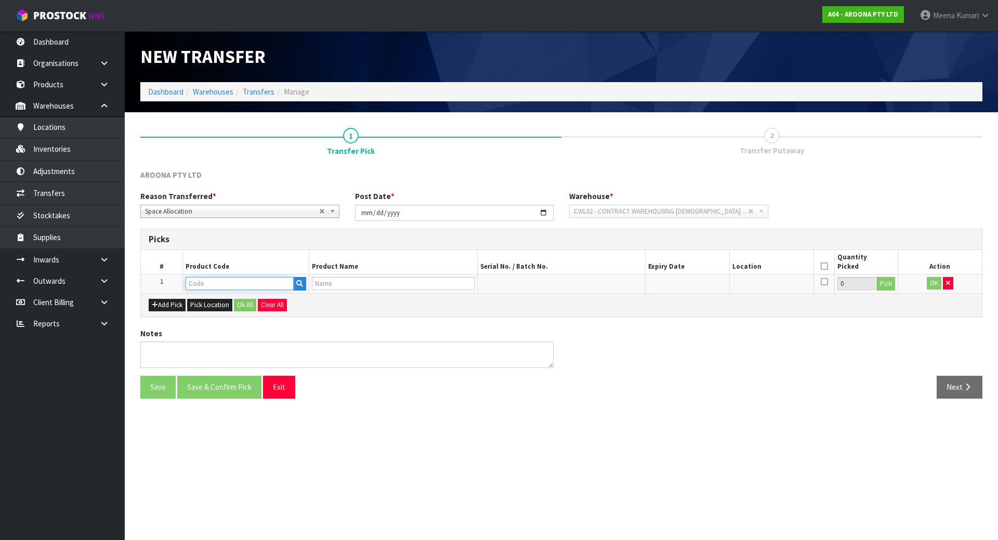
click at [224, 280] on input "text" at bounding box center [239, 283] width 108 height 13
paste input "WATL-MG0900-FC1"
type input "WATL-MG0900-FC1"
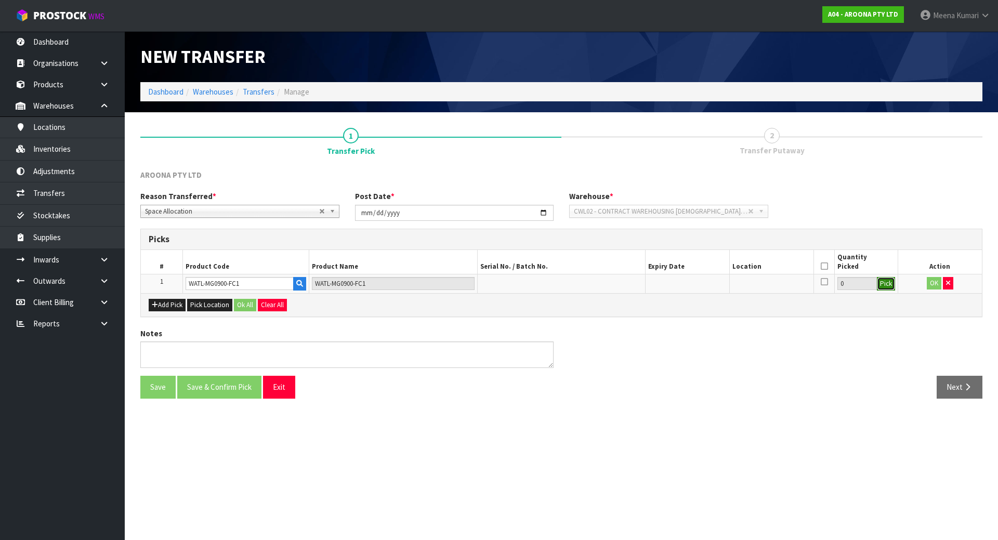
click at [880, 284] on button "Pick" at bounding box center [885, 284] width 18 height 14
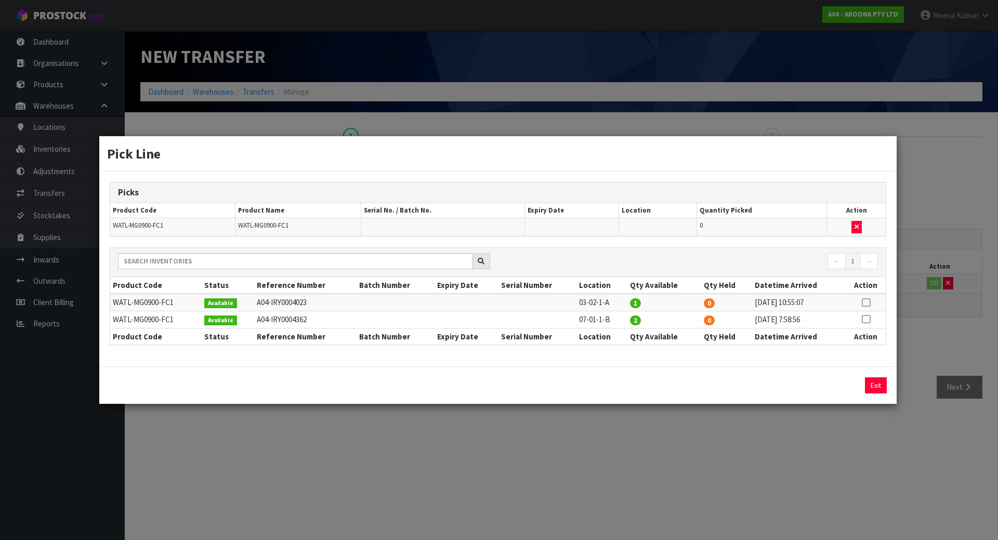
click at [692, 416] on div "Pick Line Picks Product Code Product Name Serial No. / Batch No. Expiry Date Lo…" at bounding box center [499, 270] width 998 height 540
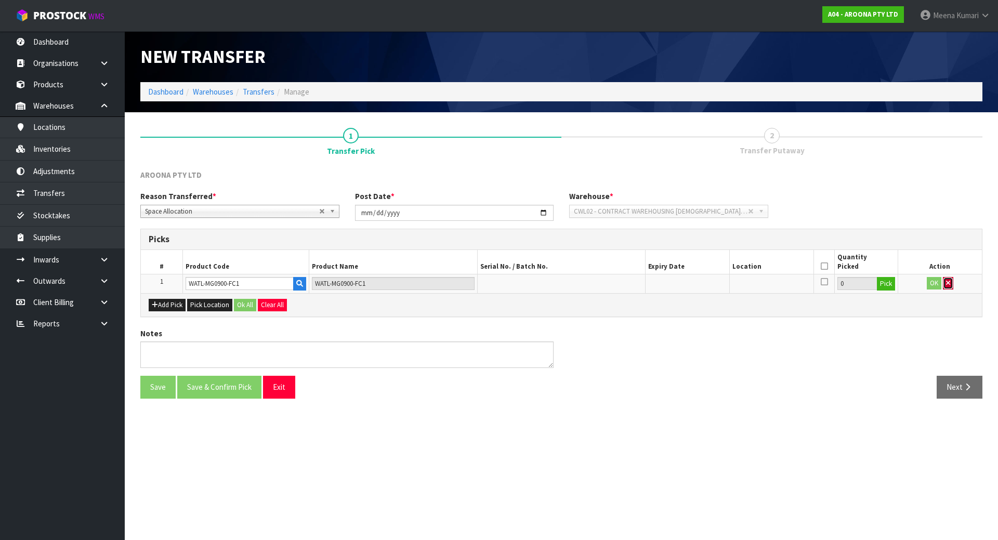
click at [946, 284] on icon "button" at bounding box center [948, 283] width 4 height 7
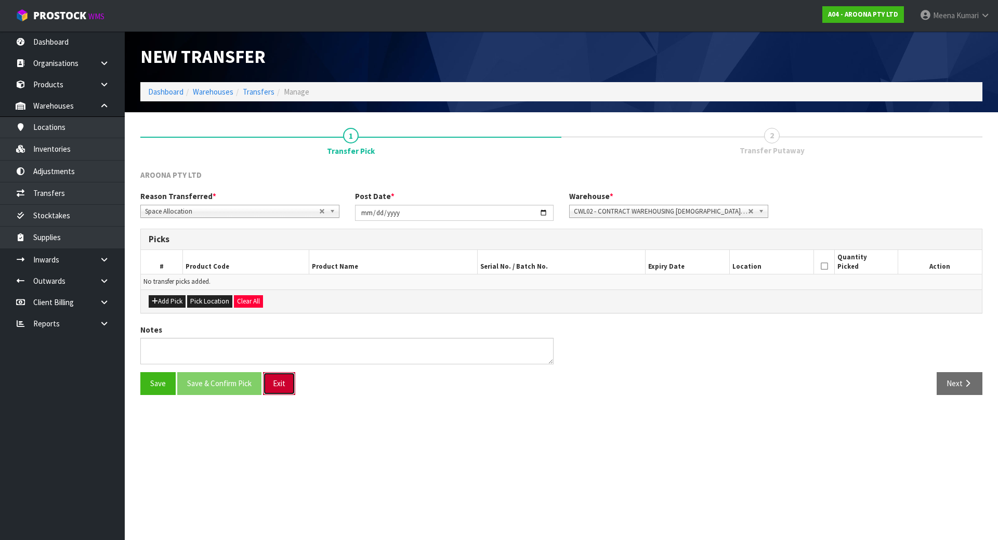
click at [278, 386] on button "Exit" at bounding box center [279, 383] width 32 height 22
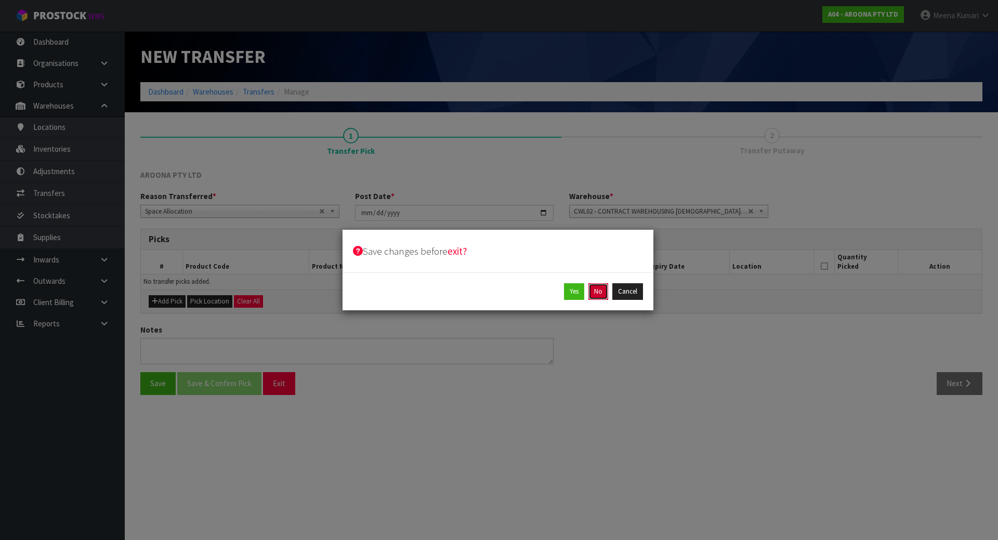
click at [598, 293] on button "No" at bounding box center [598, 291] width 20 height 17
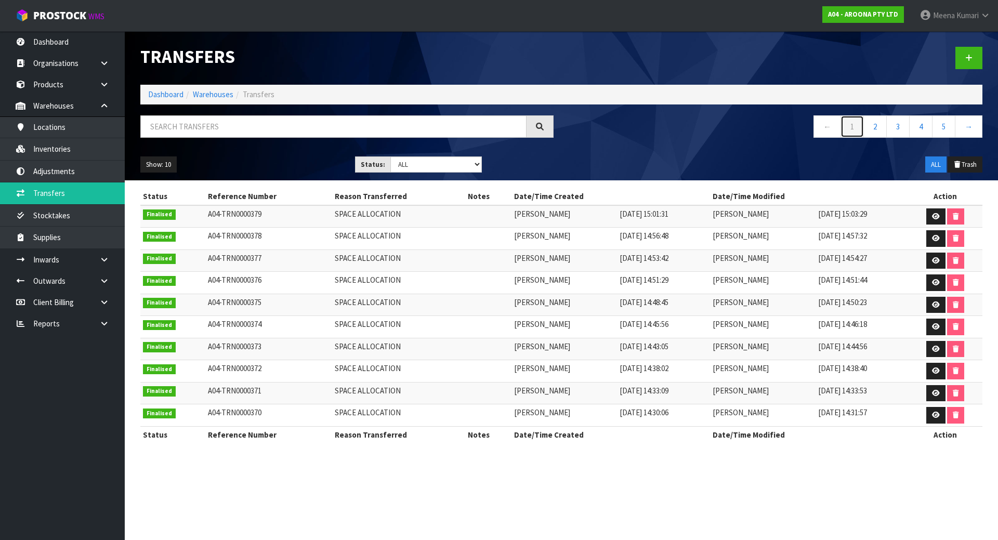
click at [846, 127] on link "1" at bounding box center [851, 126] width 23 height 22
click at [932, 218] on icon at bounding box center [936, 216] width 8 height 7
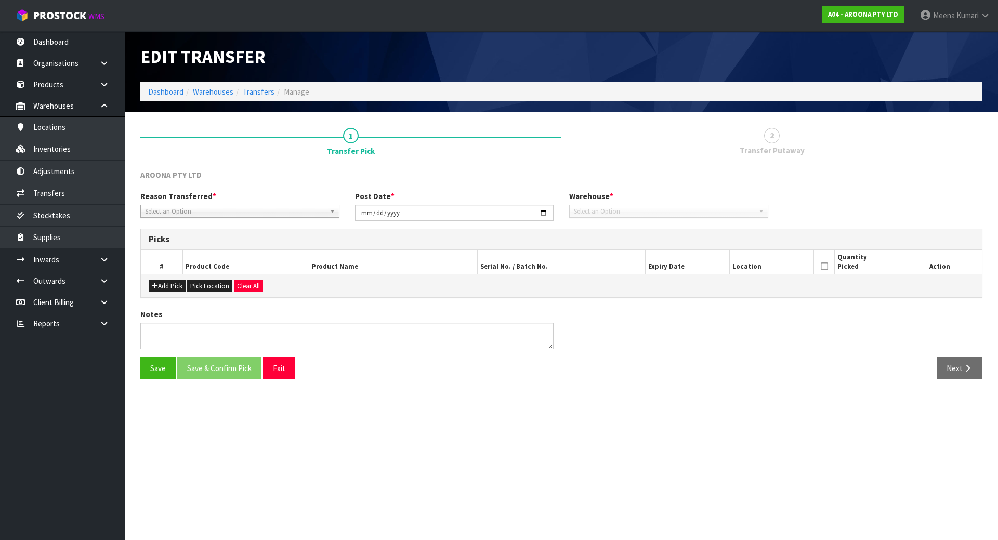
type input "[DATE]"
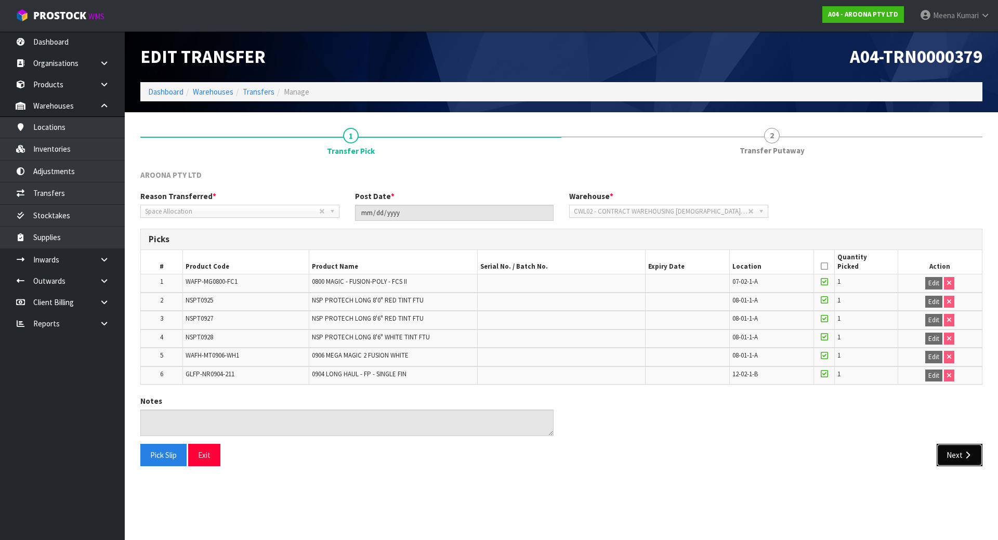
click at [940, 456] on button "Next" at bounding box center [959, 455] width 46 height 22
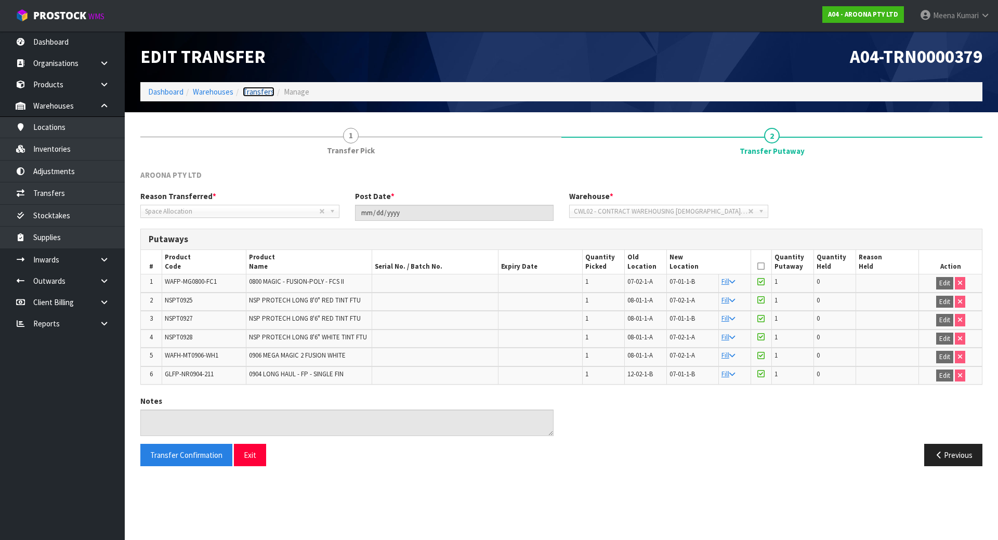
click at [261, 91] on link "Transfers" at bounding box center [259, 92] width 32 height 10
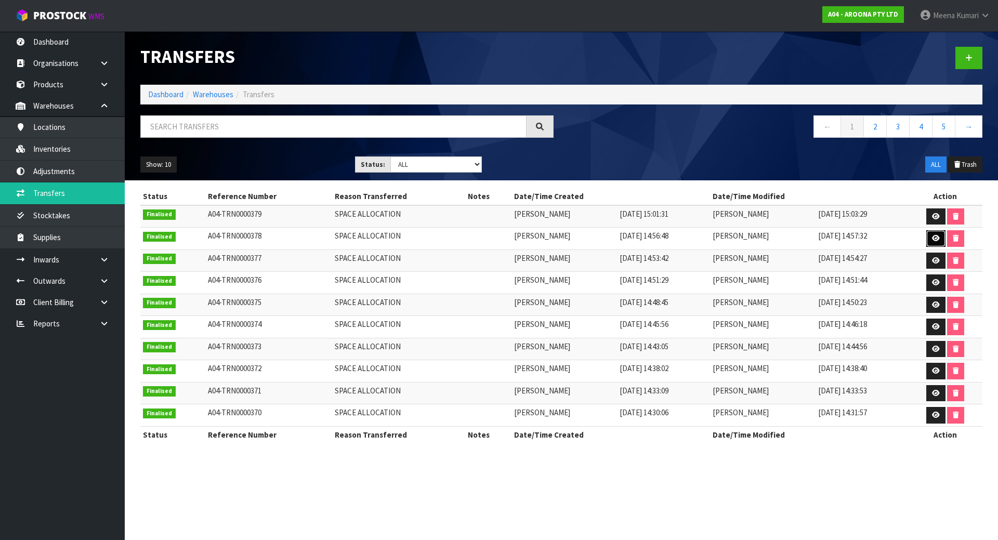
click at [936, 236] on icon at bounding box center [936, 238] width 8 height 7
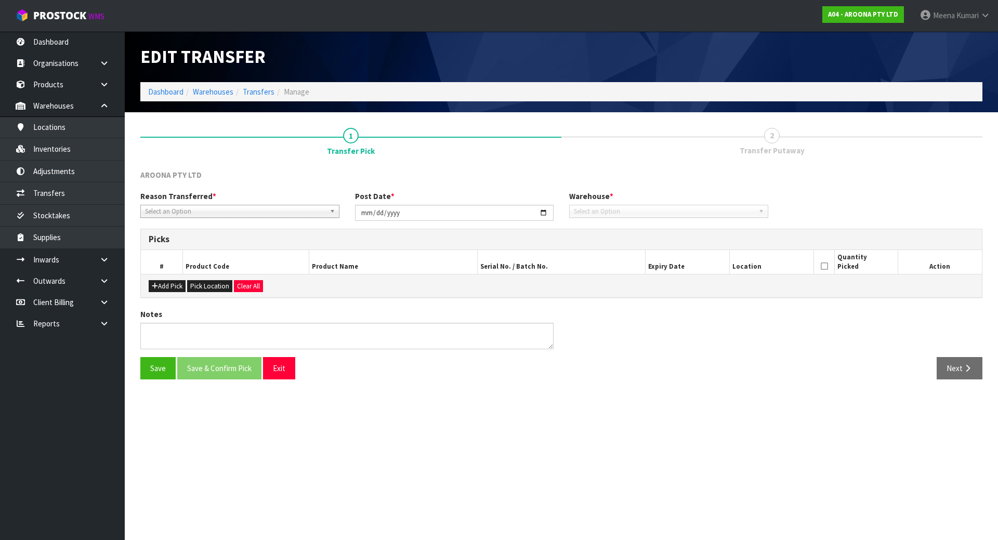
type input "[DATE]"
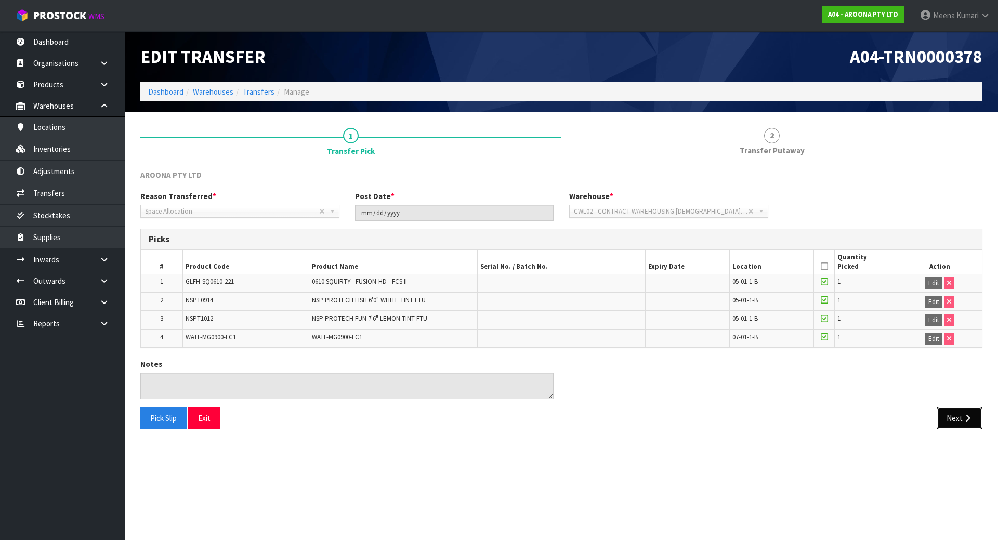
click at [946, 411] on button "Next" at bounding box center [959, 418] width 46 height 22
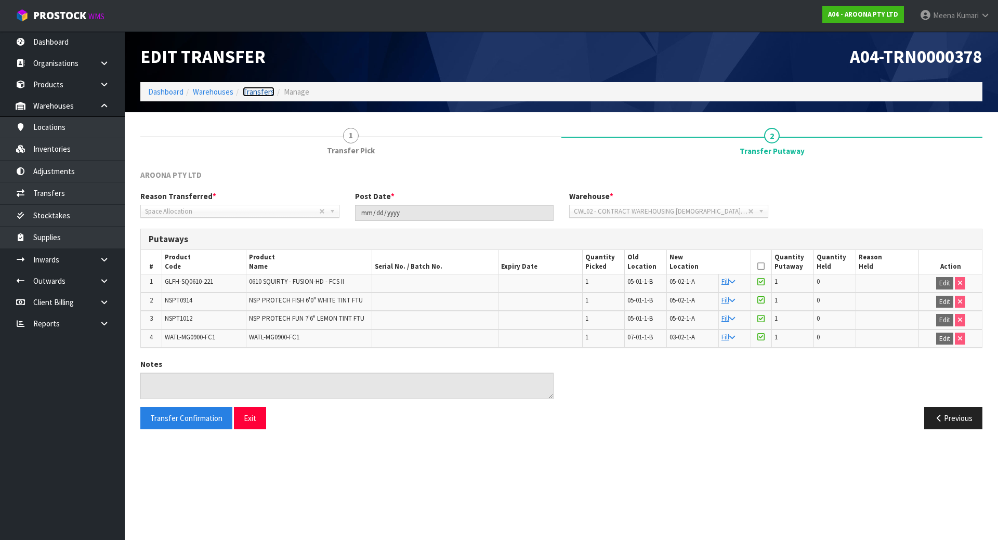
click at [257, 91] on link "Transfers" at bounding box center [259, 92] width 32 height 10
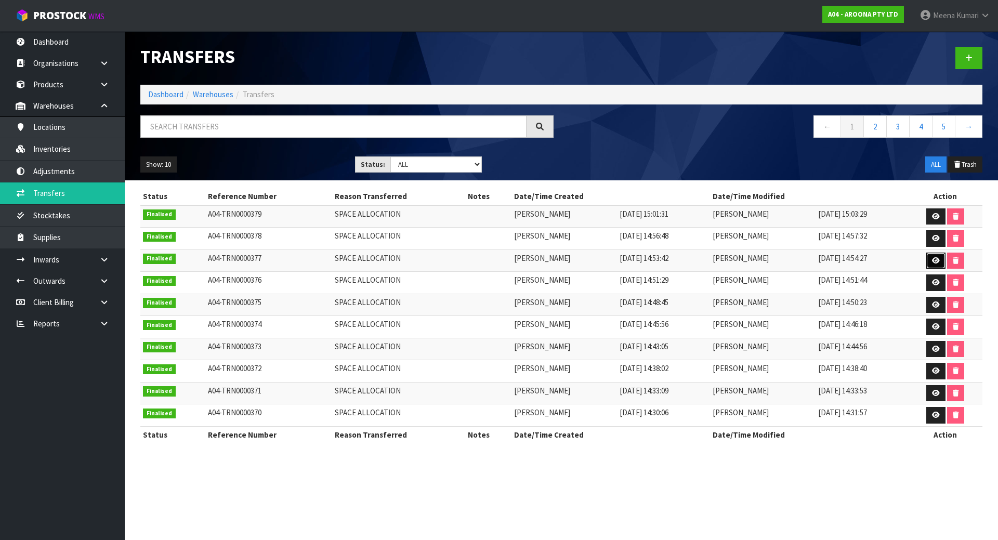
click at [929, 258] on link at bounding box center [935, 260] width 19 height 17
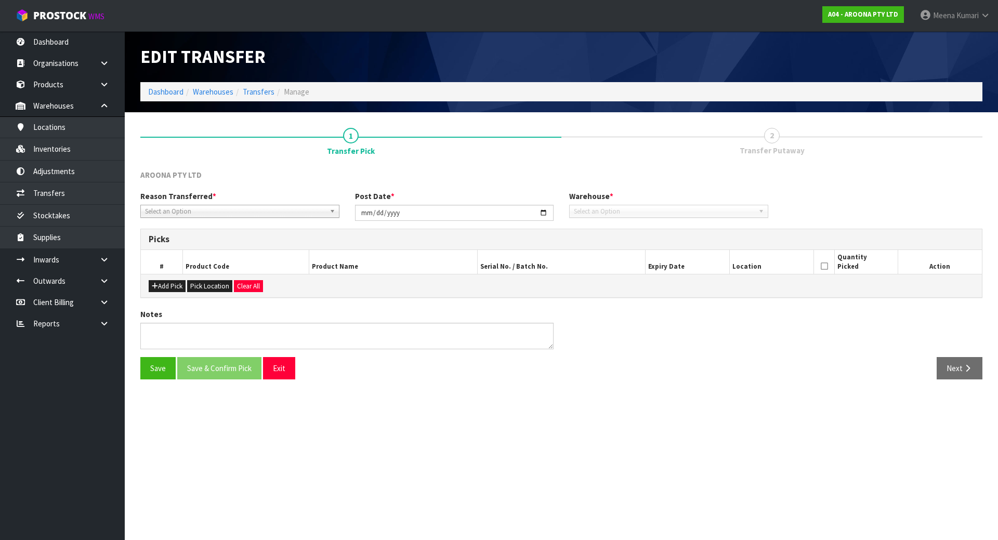
type input "[DATE]"
